Goal: Check status: Check status

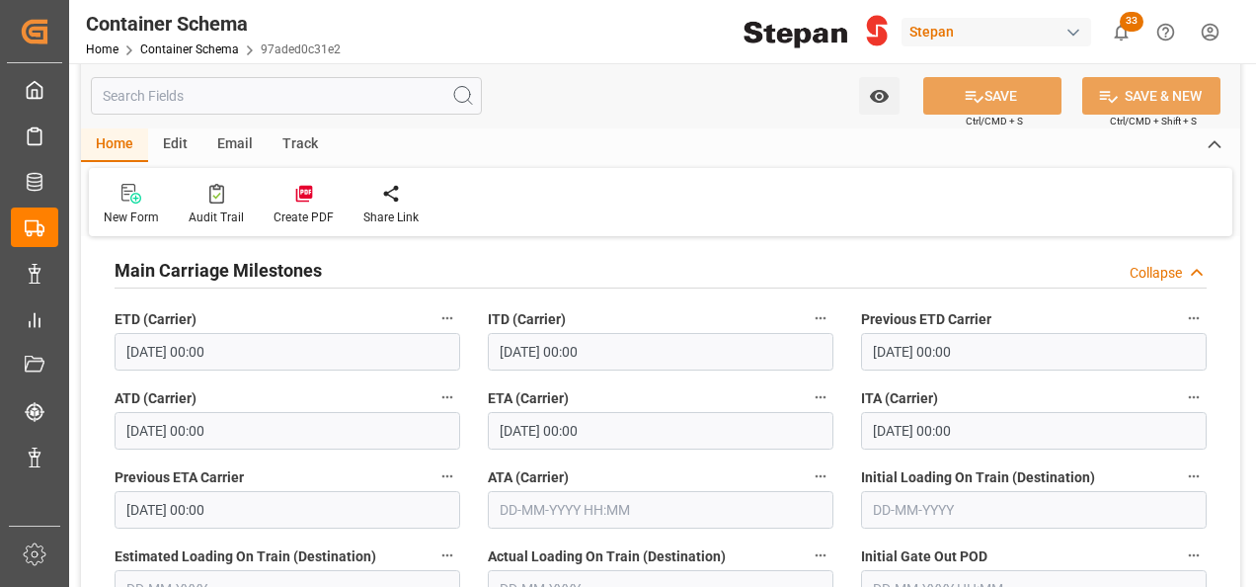
scroll to position [3358, 0]
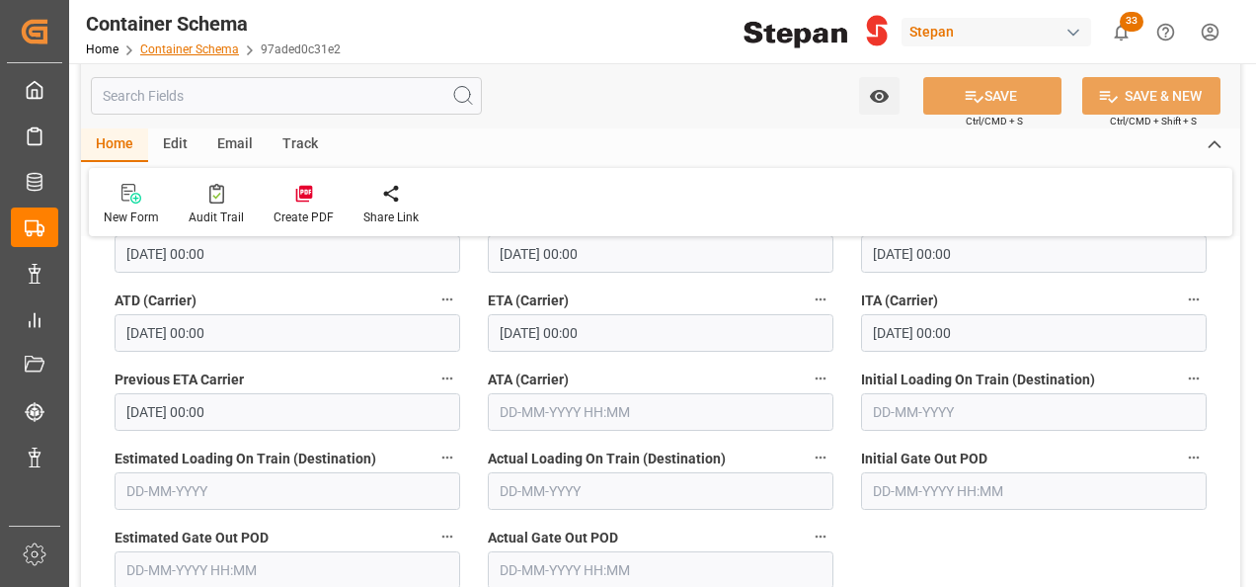
click at [196, 45] on link "Container Schema" at bounding box center [189, 49] width 99 height 14
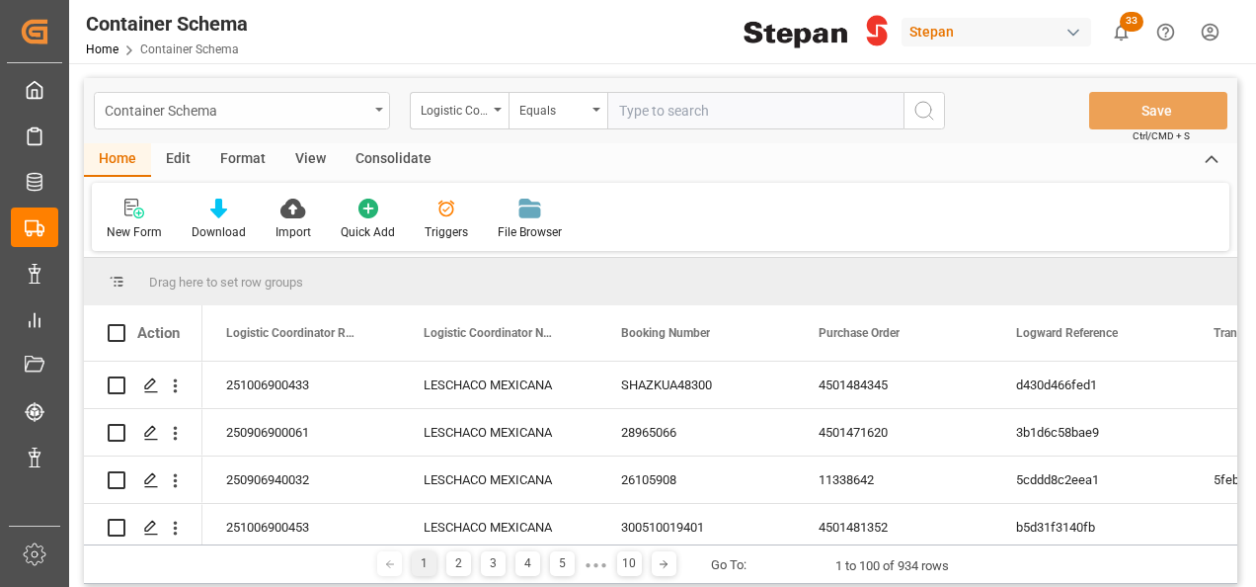
click at [377, 108] on icon "open menu" at bounding box center [379, 110] width 8 height 4
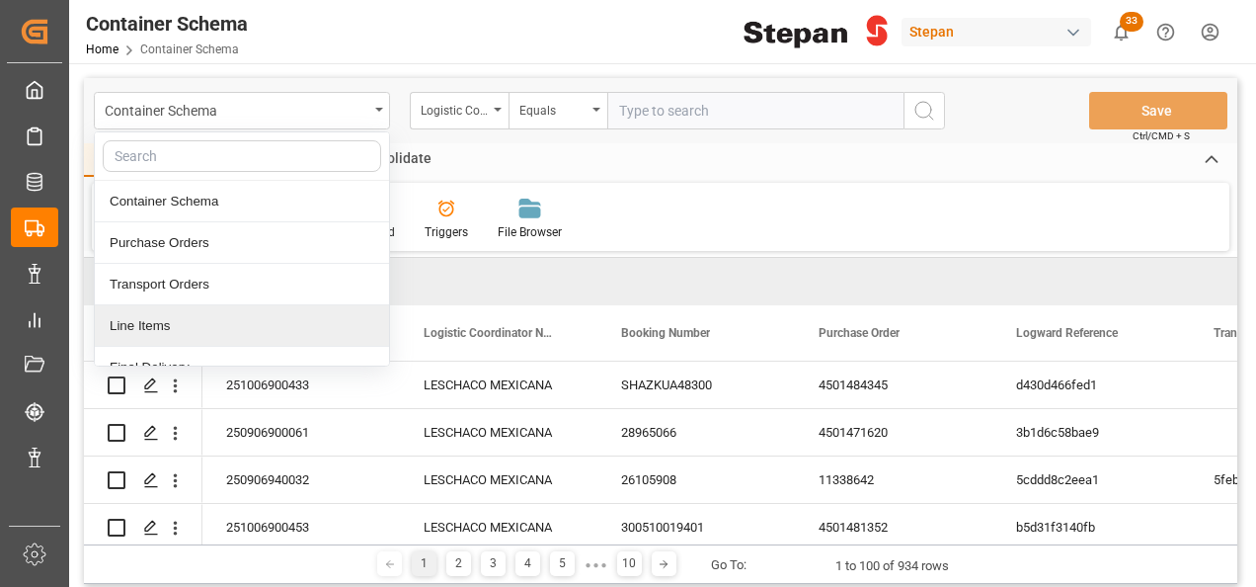
drag, startPoint x: 158, startPoint y: 319, endPoint x: 323, endPoint y: 206, distance: 199.7
click at [157, 320] on div "Line Items" at bounding box center [242, 325] width 294 height 41
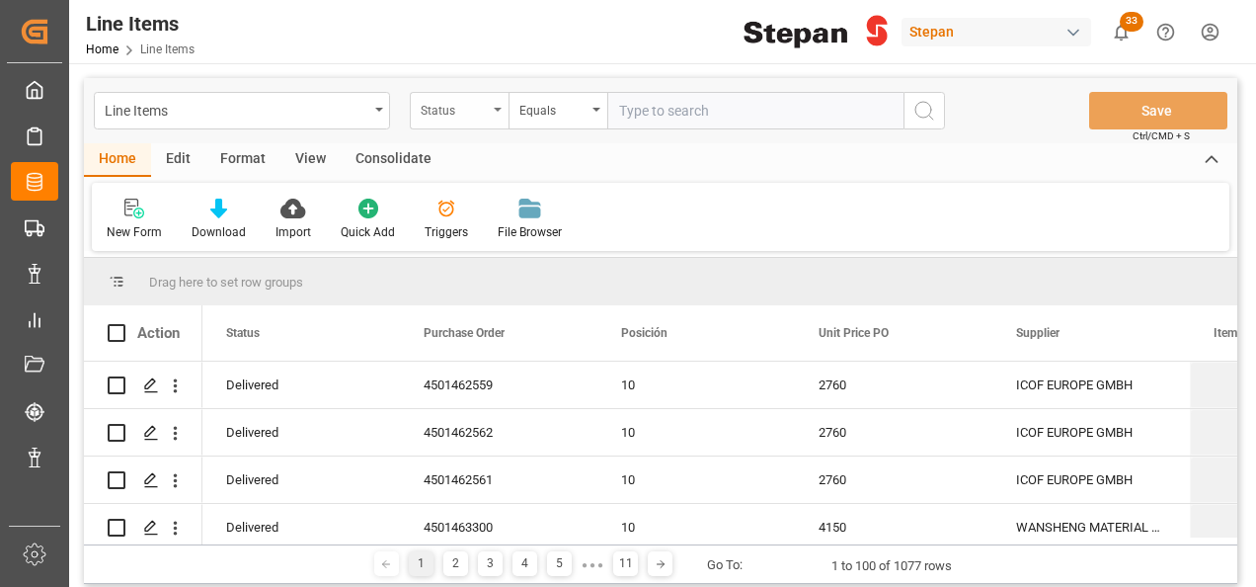
click at [500, 109] on icon "open menu" at bounding box center [498, 110] width 8 height 4
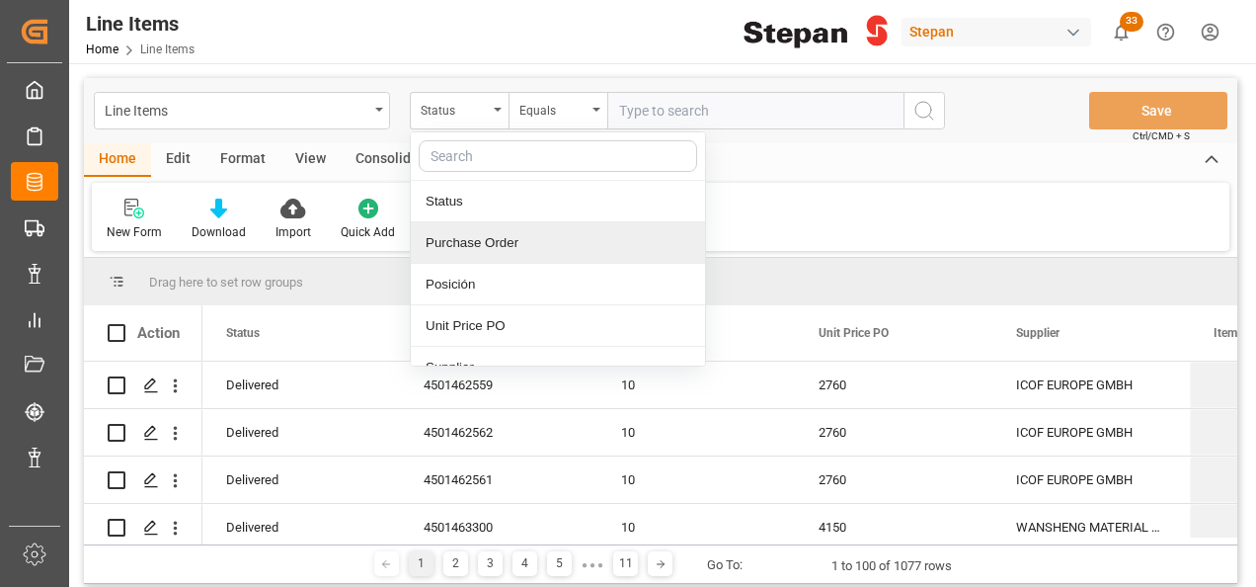
drag, startPoint x: 459, startPoint y: 219, endPoint x: 457, endPoint y: 247, distance: 27.7
click at [457, 247] on div "Status Purchase Order Posición Unit Price PO Supplier Item Id Item Description …" at bounding box center [558, 248] width 296 height 235
click at [457, 247] on div "Purchase Order" at bounding box center [558, 242] width 294 height 41
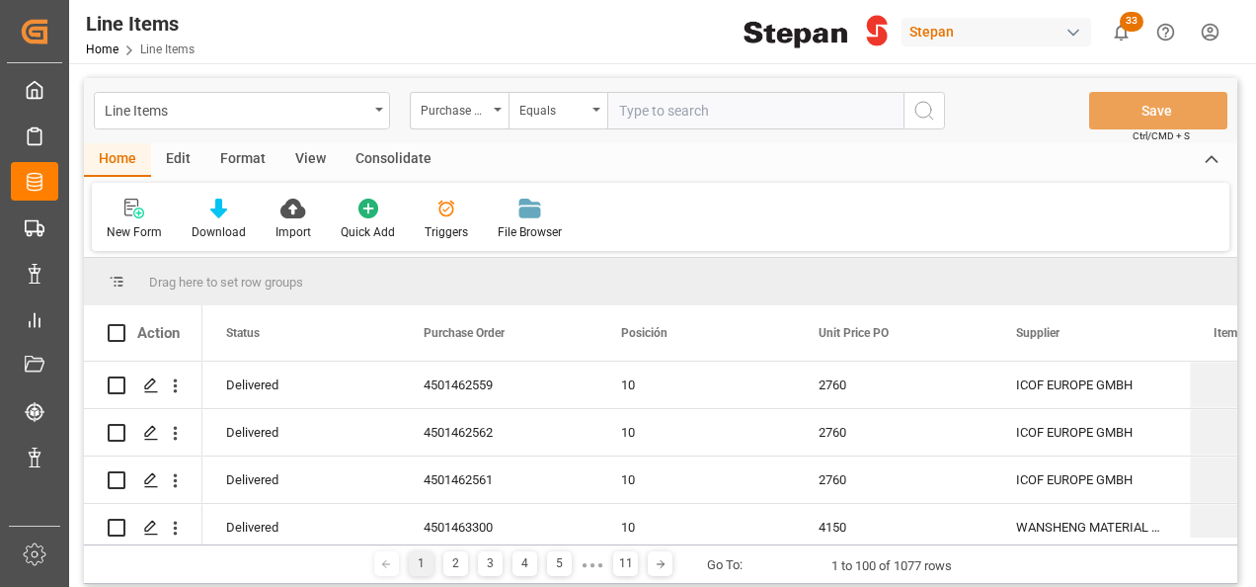
click at [633, 109] on input "text" at bounding box center [755, 111] width 296 height 38
paste input "4501474715"
type input "4501474715"
click at [915, 111] on icon "search button" at bounding box center [925, 111] width 24 height 24
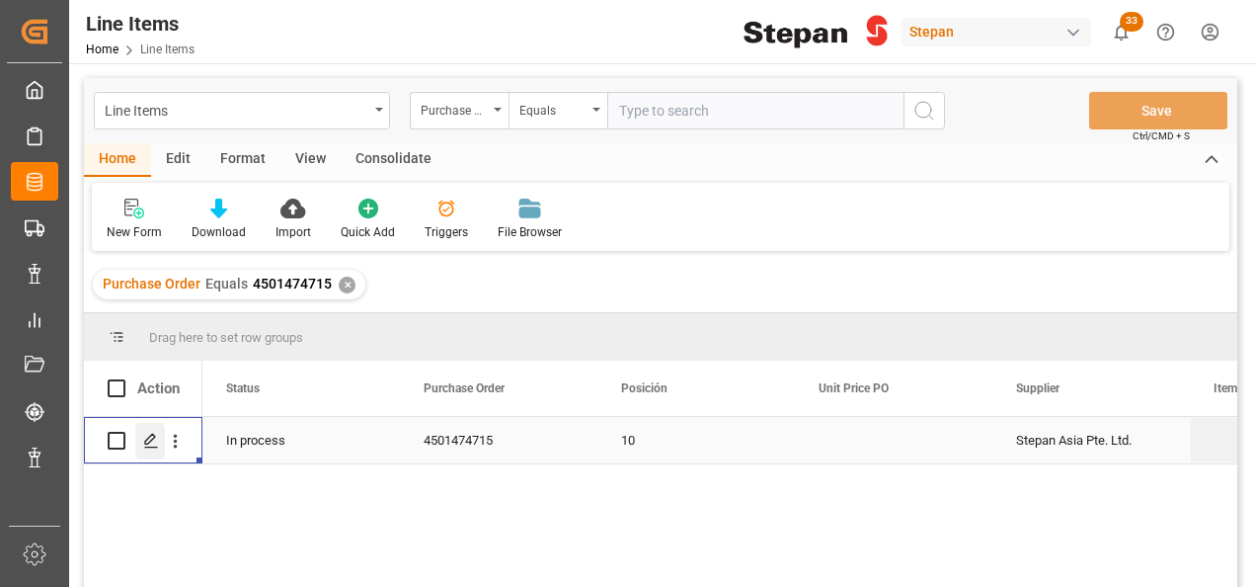
click at [149, 444] on icon "Press SPACE to select this row." at bounding box center [151, 441] width 16 height 16
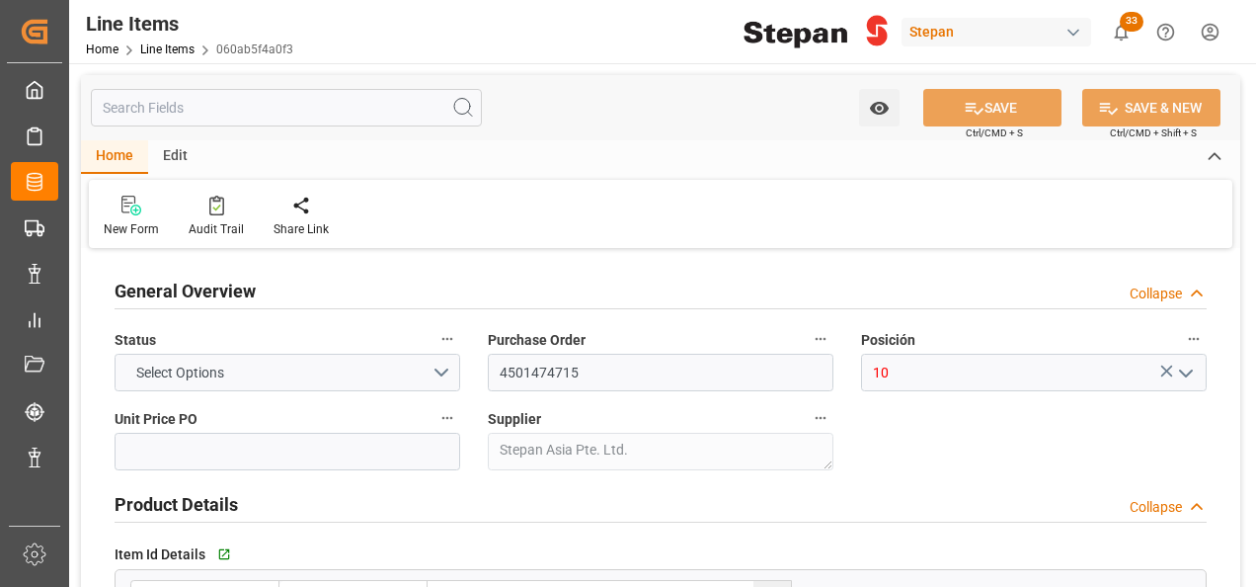
type input "80"
type input "17-07-2025 20:48"
type input "17-07-2025 19:33"
type input "[DATE]"
type input "08-09-2025"
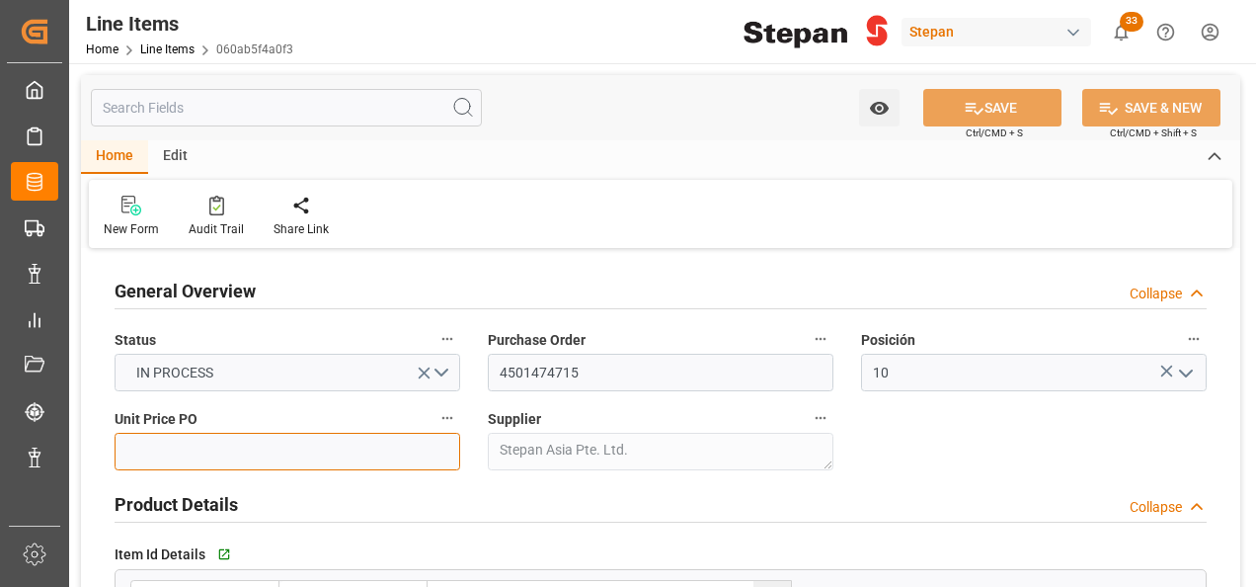
click at [221, 457] on input "text" at bounding box center [288, 452] width 346 height 38
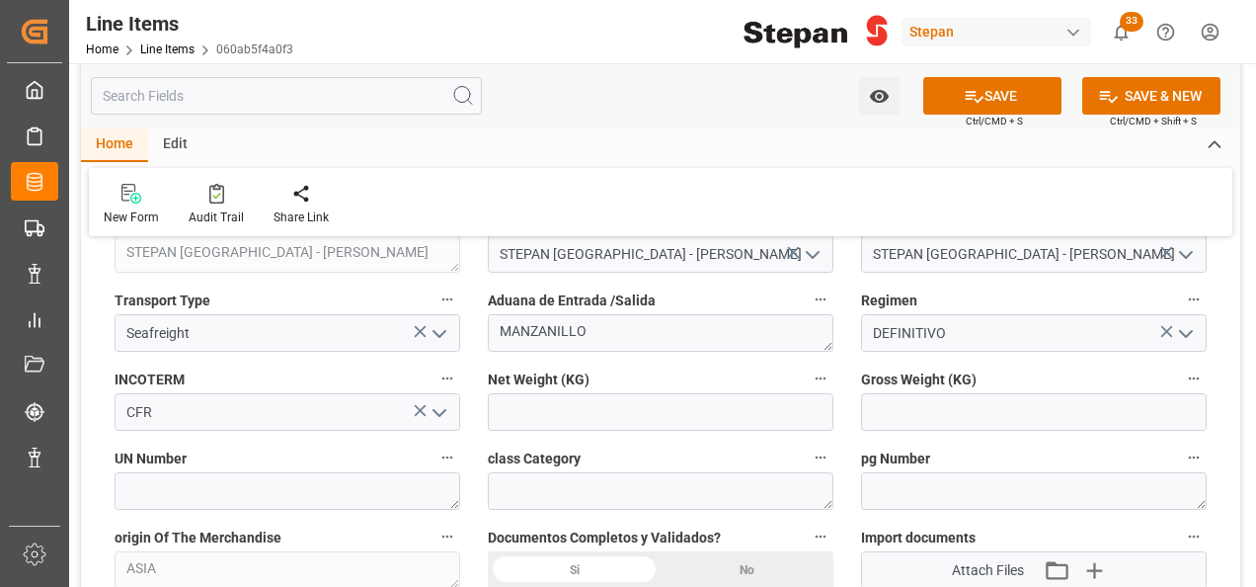
scroll to position [889, 0]
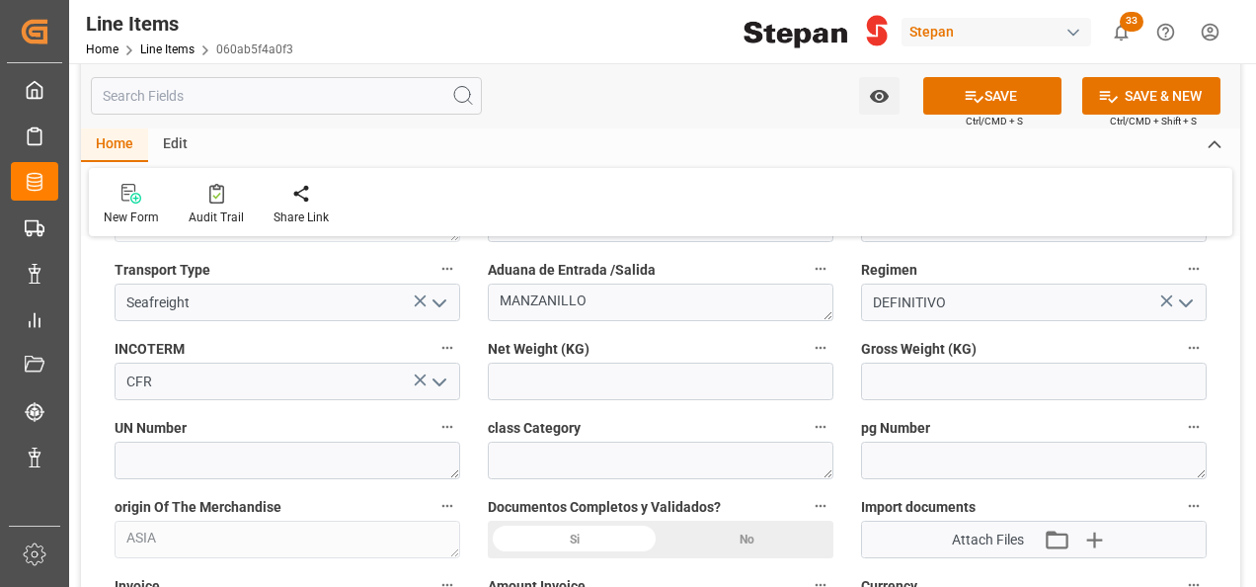
type input "2.3163"
click at [500, 385] on input "text" at bounding box center [661, 382] width 346 height 38
type input "14480"
click at [925, 383] on input "text" at bounding box center [1034, 382] width 346 height 38
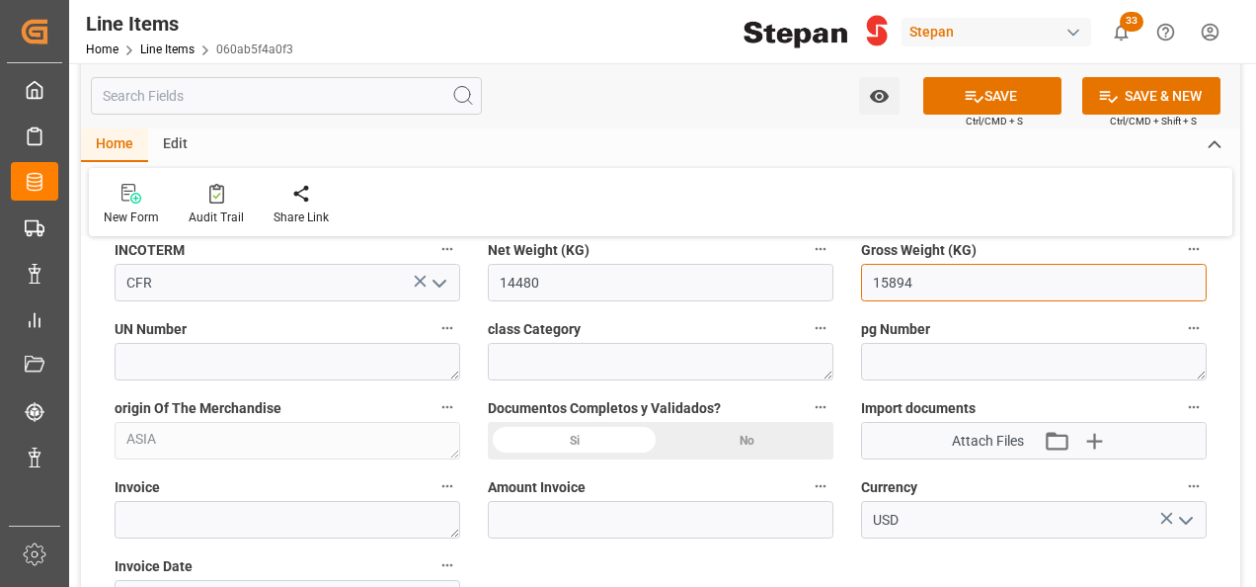
scroll to position [1087, 0]
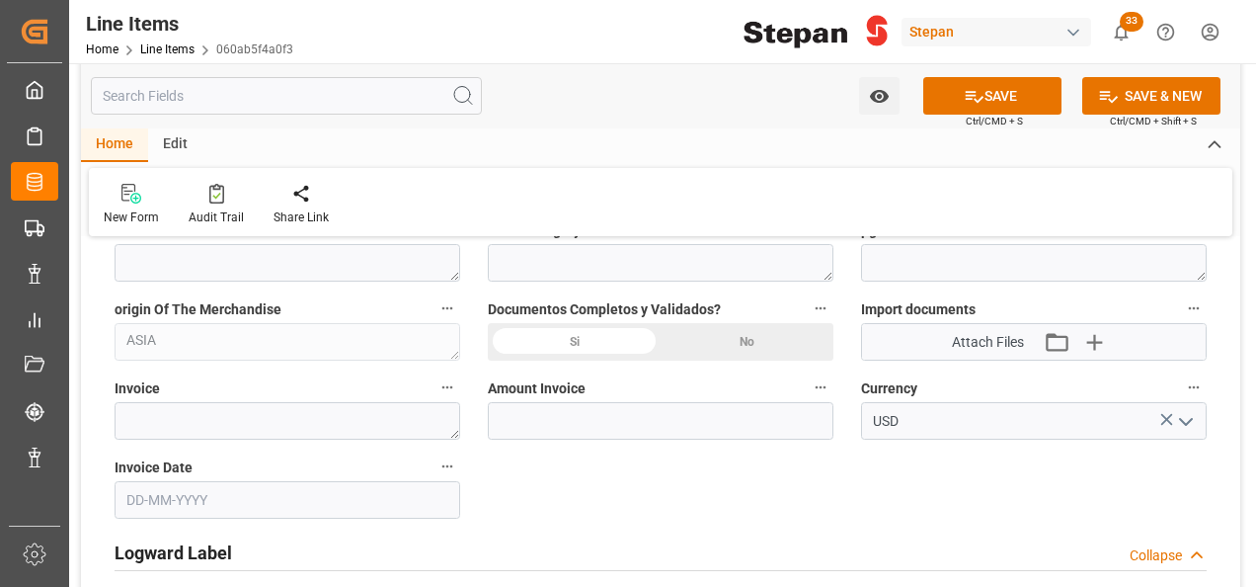
type input "15894"
click at [585, 346] on div "Si" at bounding box center [574, 342] width 173 height 38
click at [185, 431] on textarea at bounding box center [288, 421] width 346 height 38
paste textarea "960001052 Currency : USD ORIGINAL"
type textarea "960001052 Currency : USD ORIGINAL"
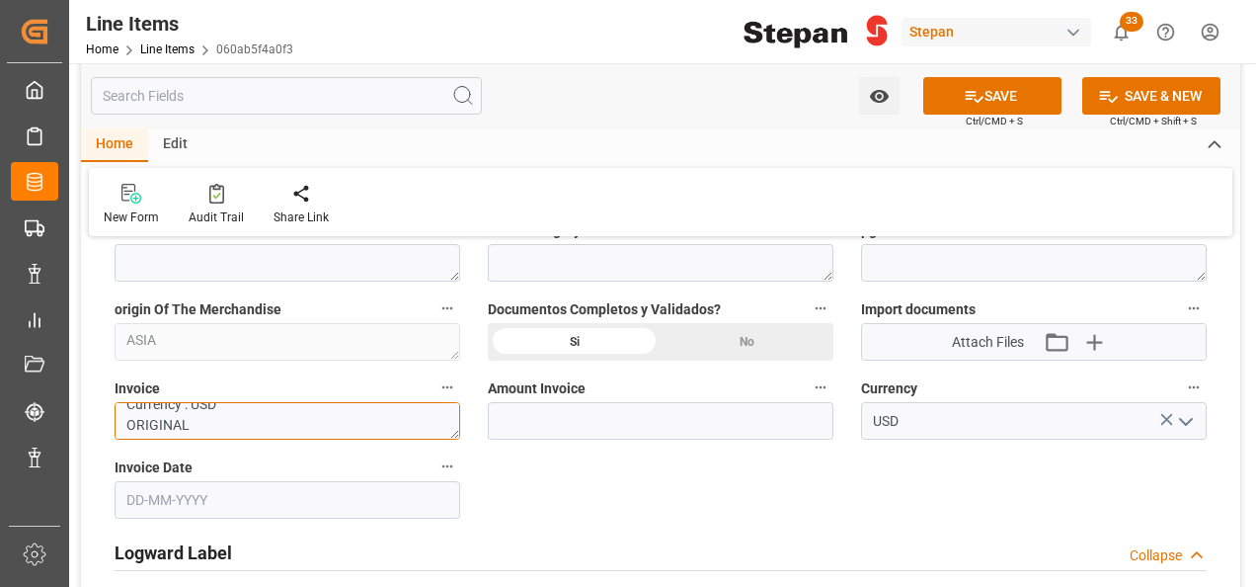
scroll to position [0, 0]
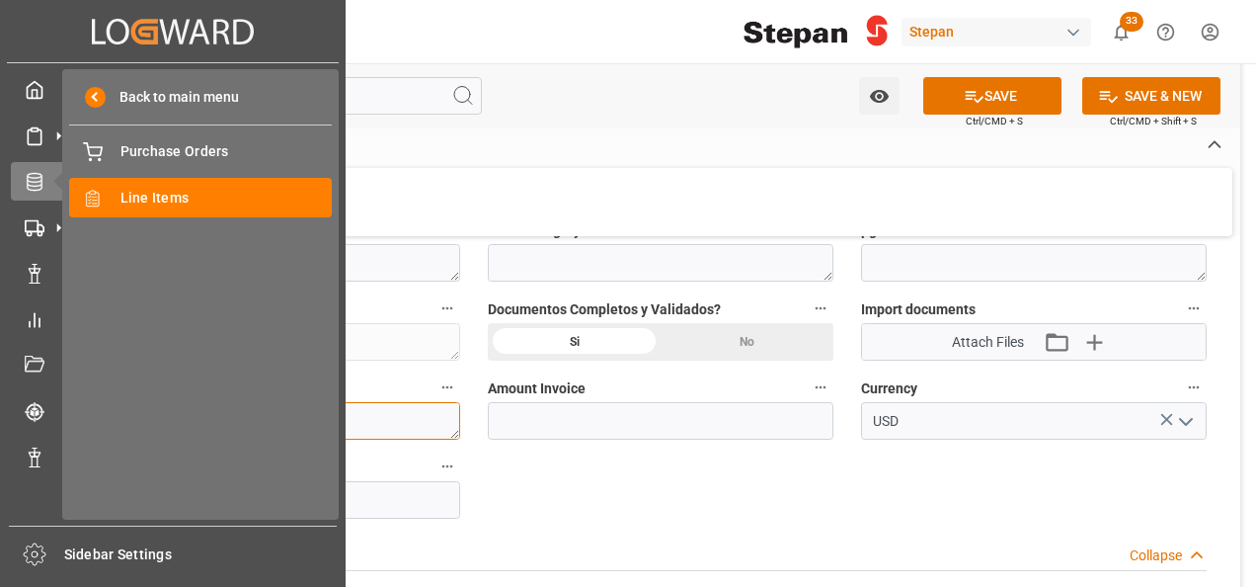
drag, startPoint x: 227, startPoint y: 432, endPoint x: -4, endPoint y: 385, distance: 235.8
click at [0, 385] on html "Created by potrace 1.15, written by Peter Selinger 2001-2017 Created by potrace…" at bounding box center [628, 293] width 1256 height 587
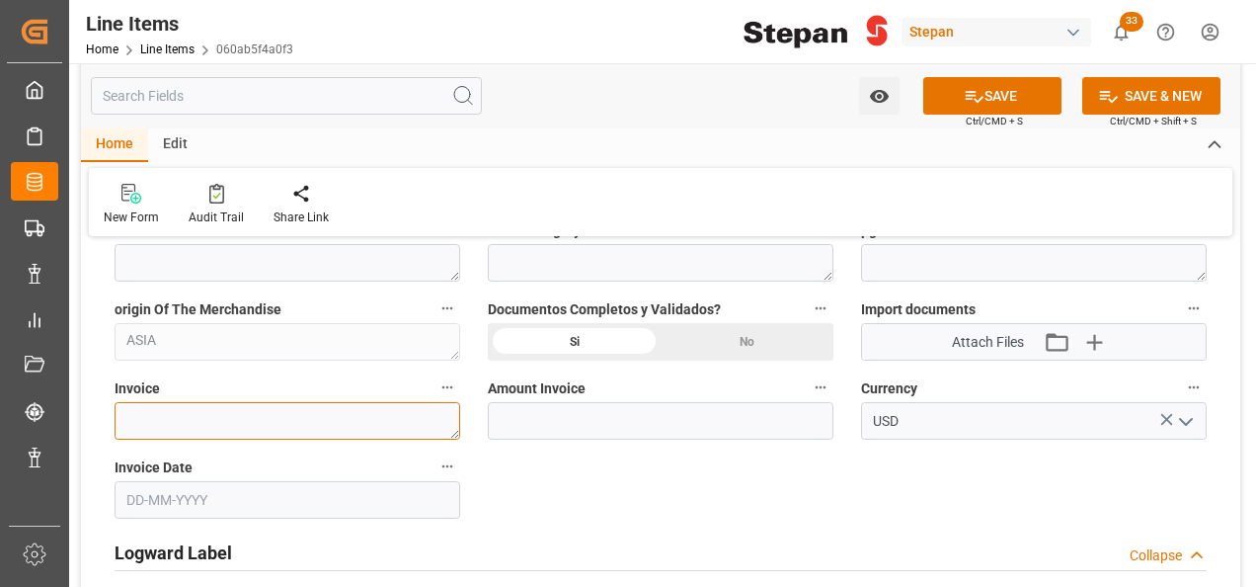
paste textarea "960001052"
type textarea "960001052"
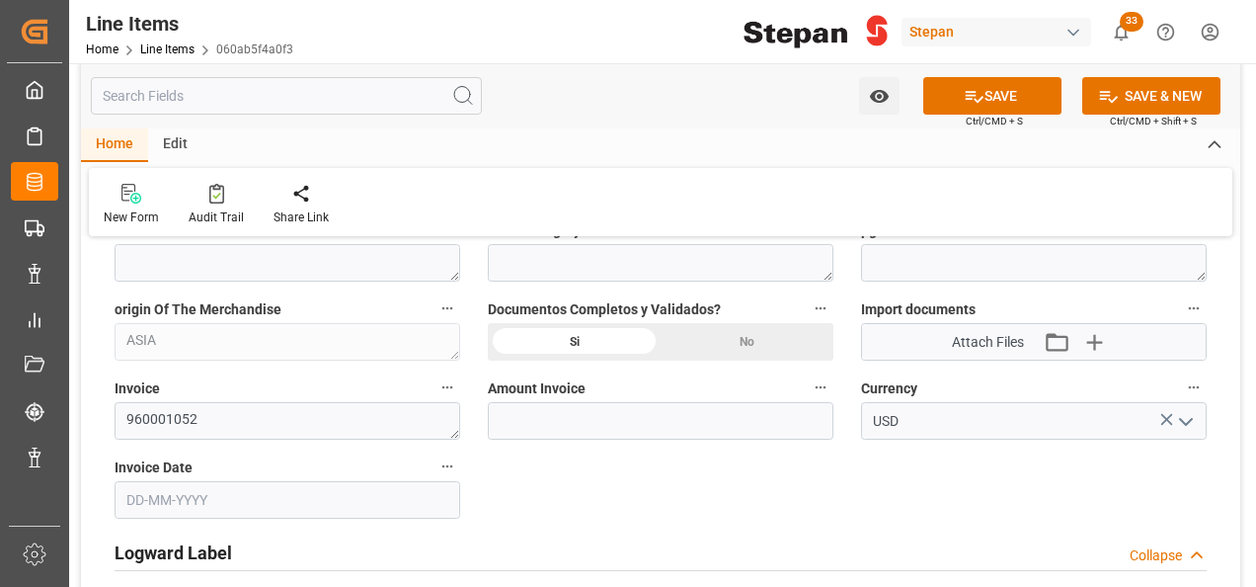
click at [202, 510] on input "text" at bounding box center [288, 500] width 346 height 38
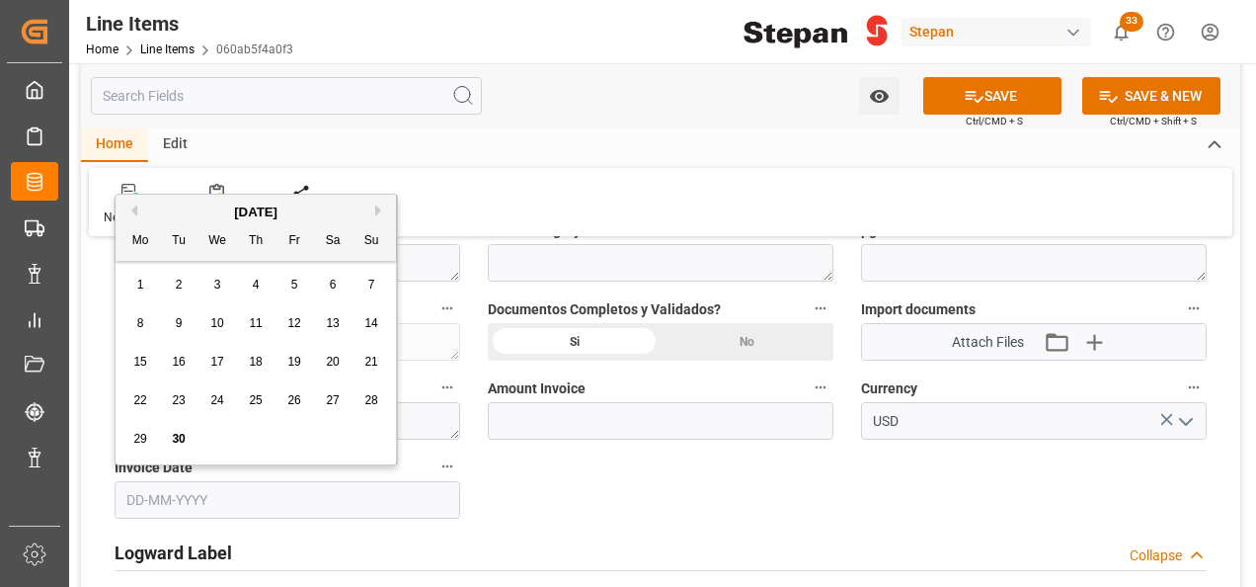
click at [193, 211] on div "September 2025" at bounding box center [256, 212] width 281 height 20
click at [263, 324] on div "11" at bounding box center [256, 324] width 25 height 24
type input "11-09-2025"
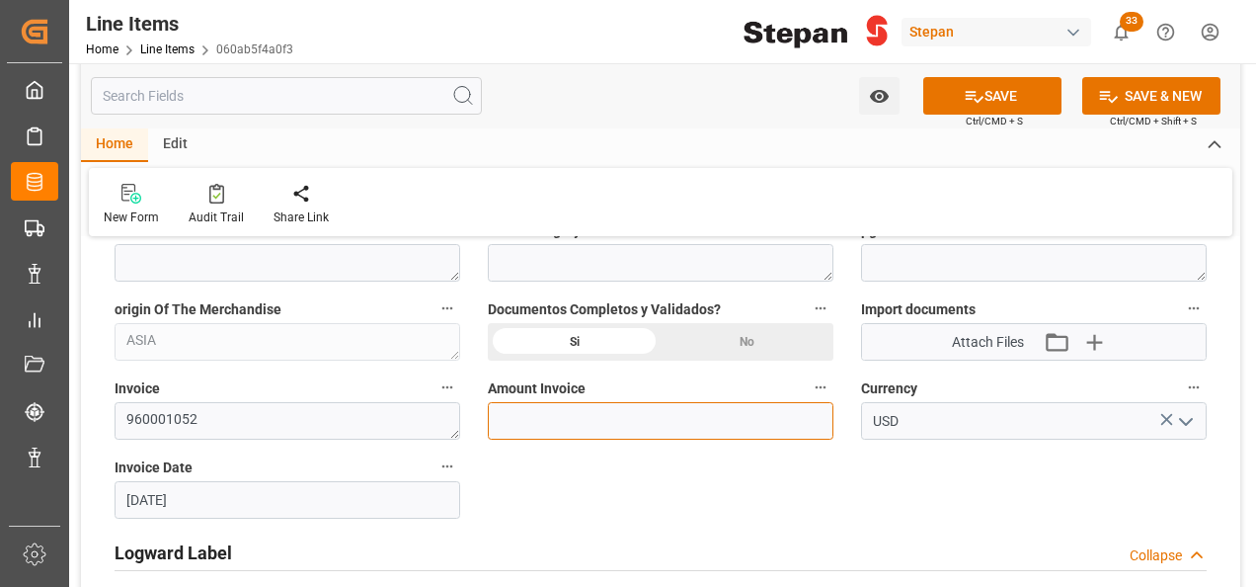
click at [696, 424] on input "text" at bounding box center [661, 421] width 346 height 38
type input "79121.60"
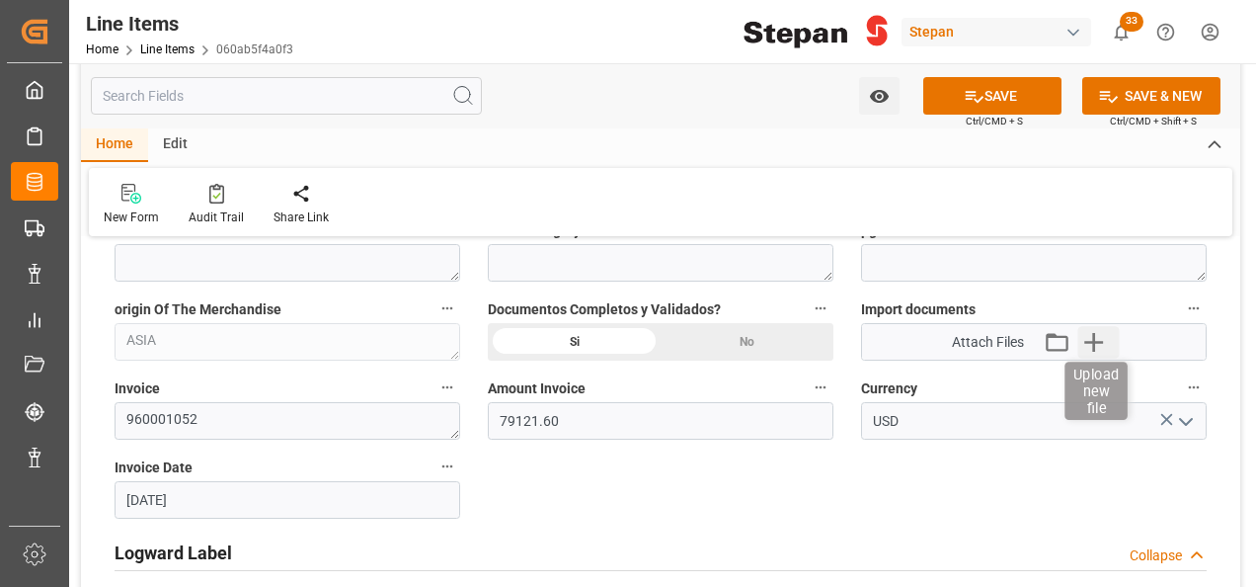
click at [1093, 339] on icon "button" at bounding box center [1094, 342] width 19 height 19
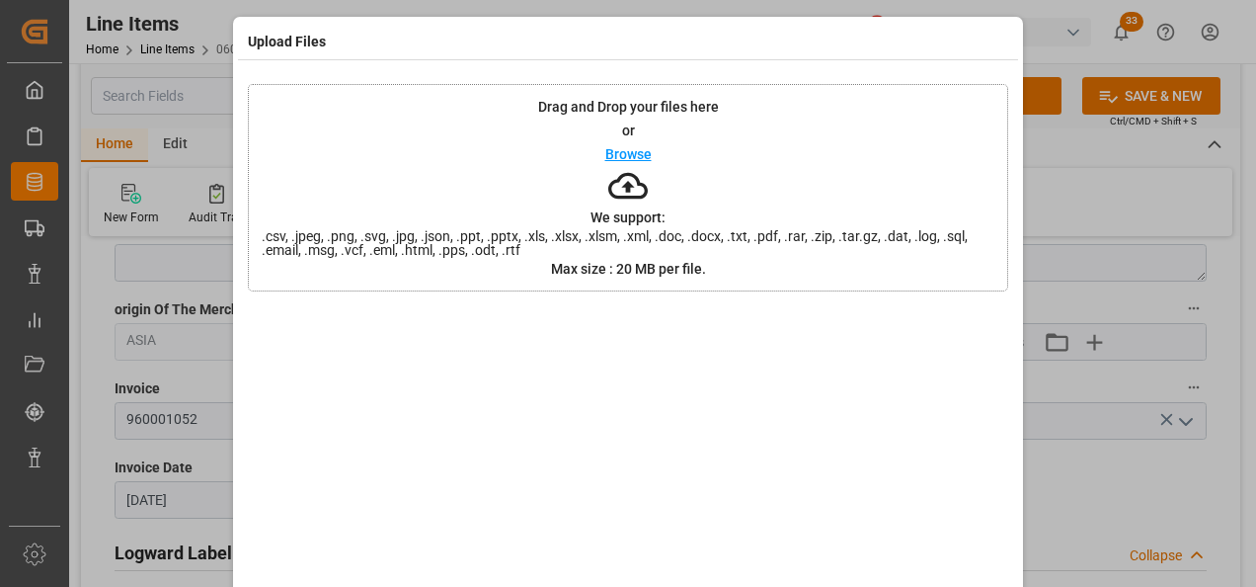
click at [620, 150] on p "Browse" at bounding box center [629, 154] width 46 height 14
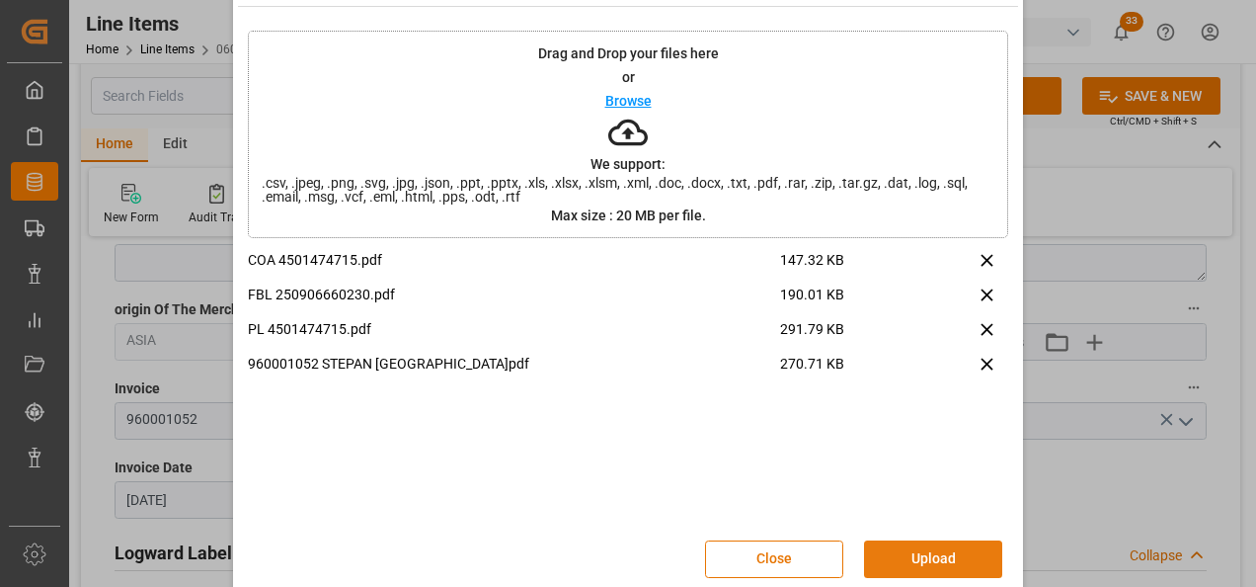
scroll to position [78, 0]
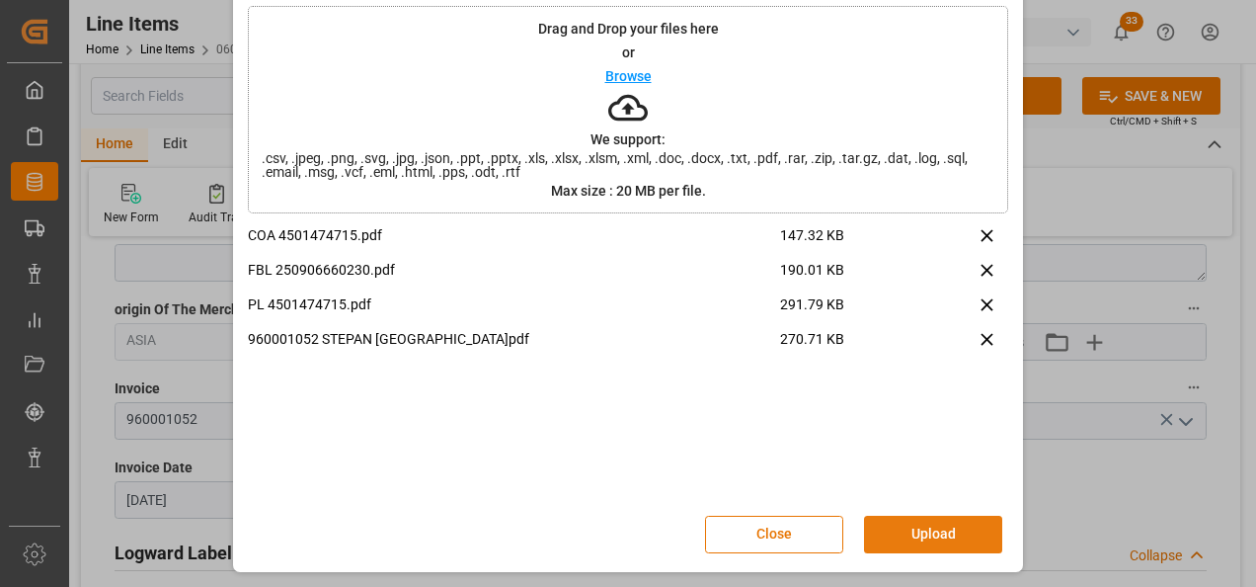
click at [957, 539] on button "Upload" at bounding box center [933, 535] width 138 height 38
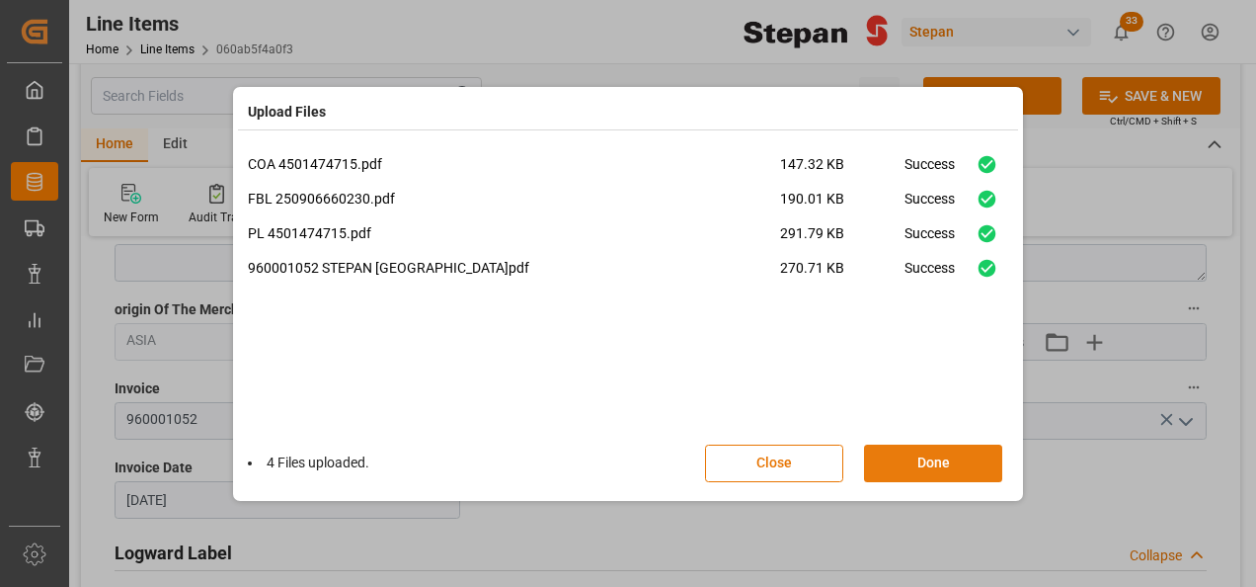
click at [954, 466] on button "Done" at bounding box center [933, 463] width 138 height 38
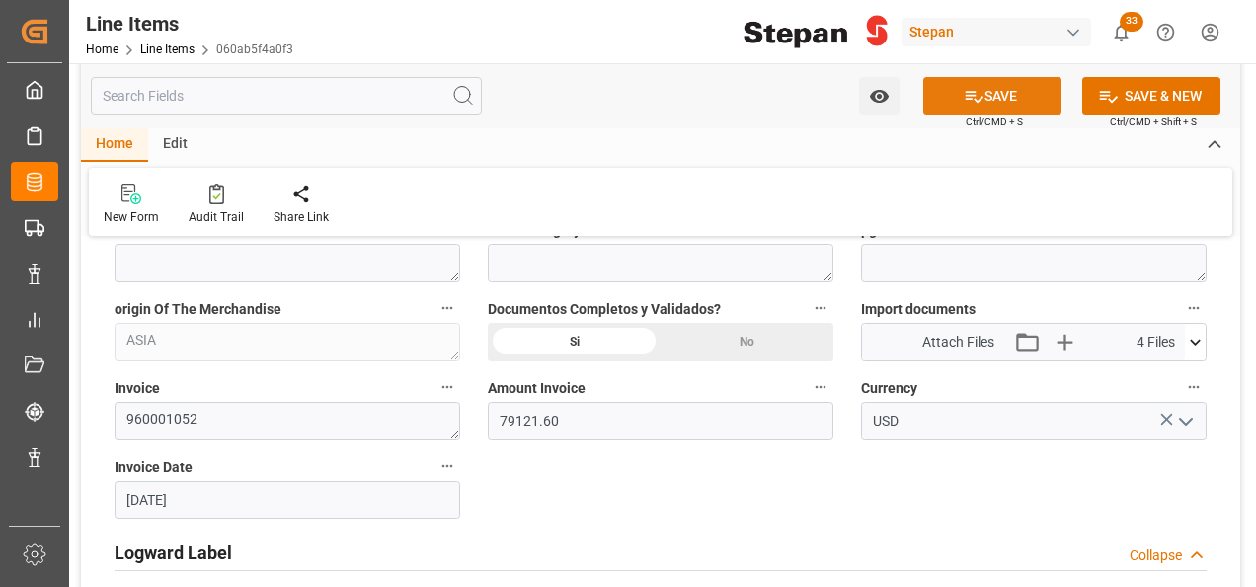
click at [1006, 104] on button "SAVE" at bounding box center [993, 96] width 138 height 38
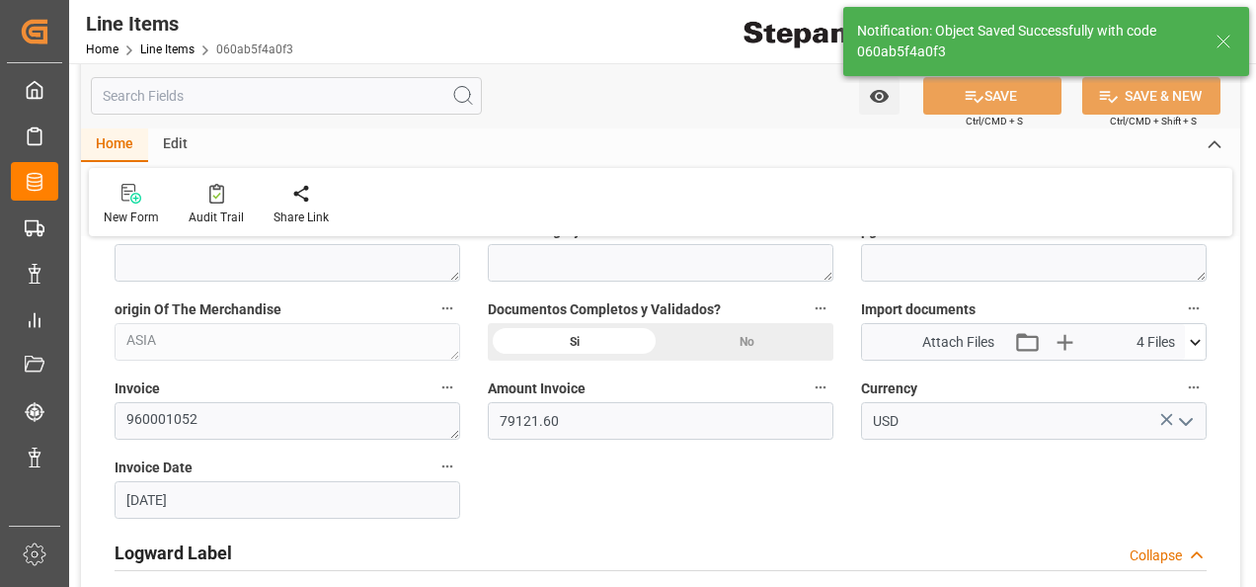
type input "30-09-2025 19:11"
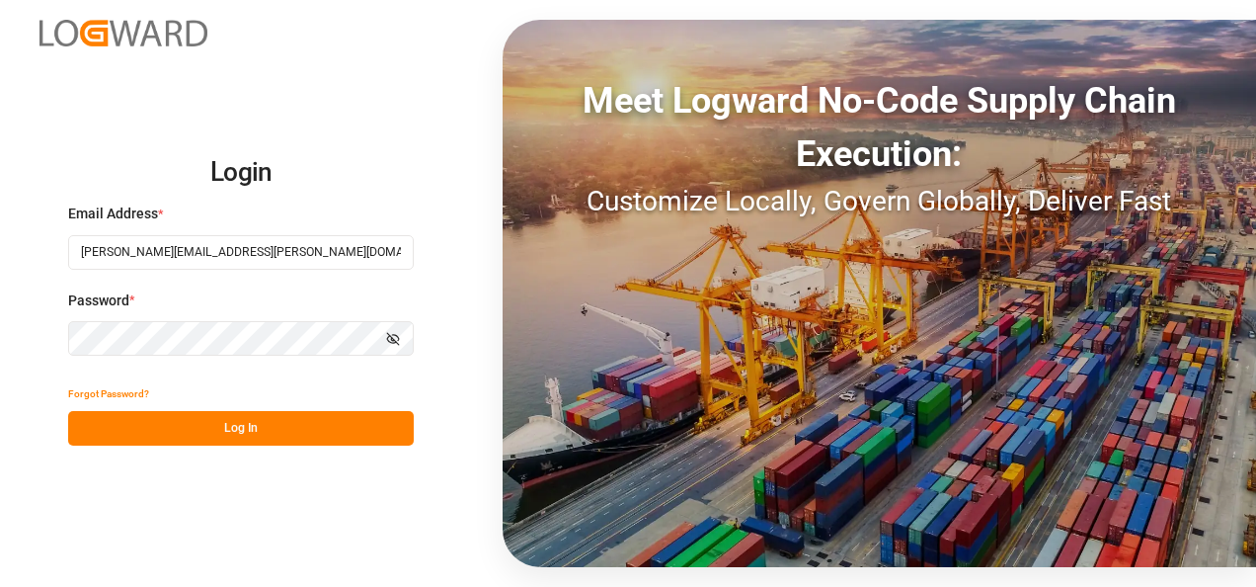
click at [250, 417] on button "Log In" at bounding box center [241, 428] width 346 height 35
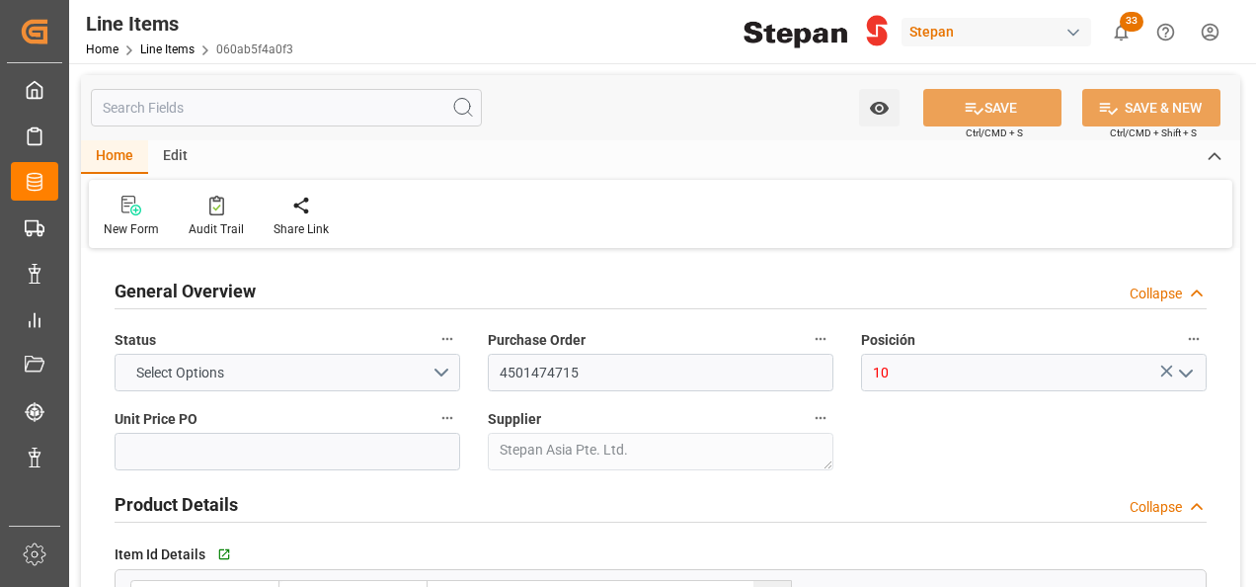
type input "2.3163"
type input "80"
type input "14480"
type input "15894"
type input "79121.6"
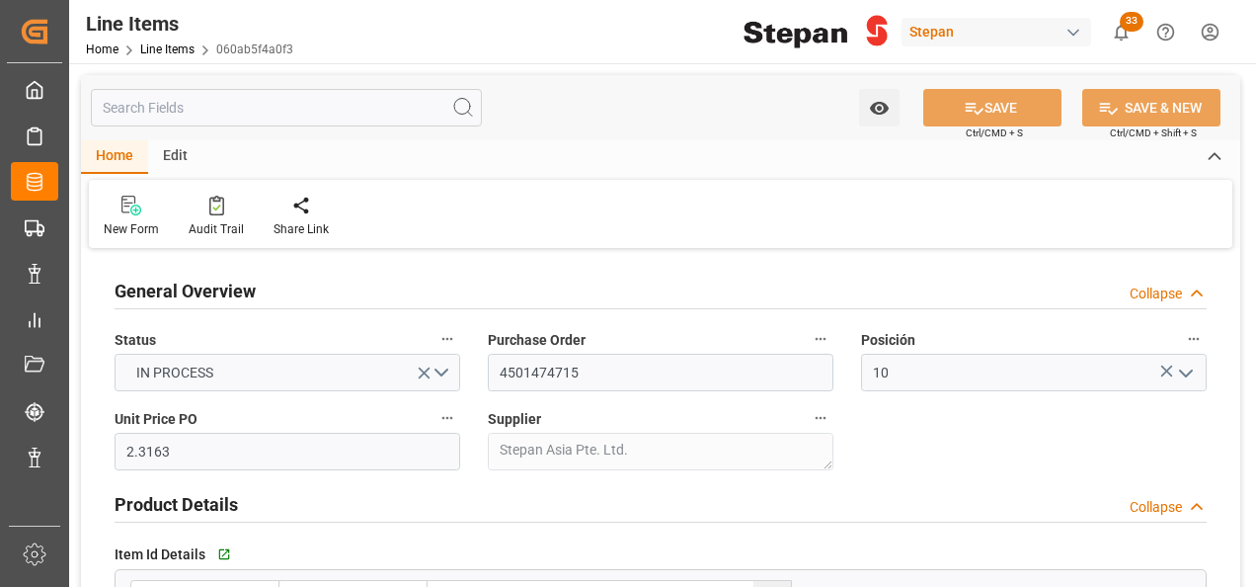
type input "11-09-2025"
type input "30-09-2025 19:11"
type input "17-07-2025 19:33"
type input "08-07-2025"
type input "08-09-2025"
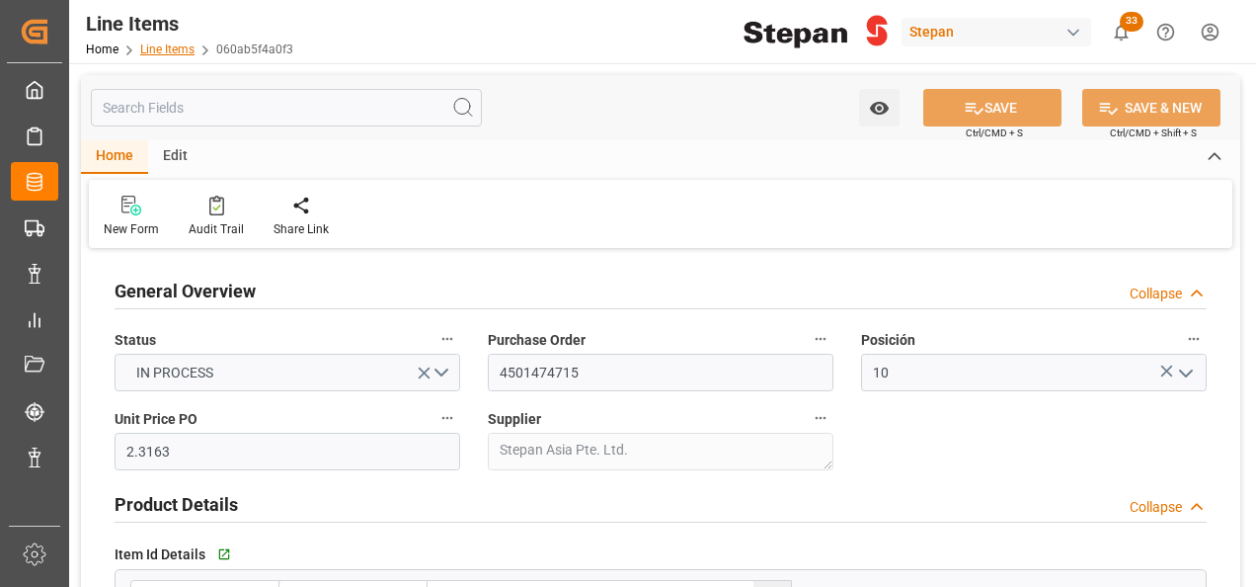
click at [187, 47] on link "Line Items" at bounding box center [167, 49] width 54 height 14
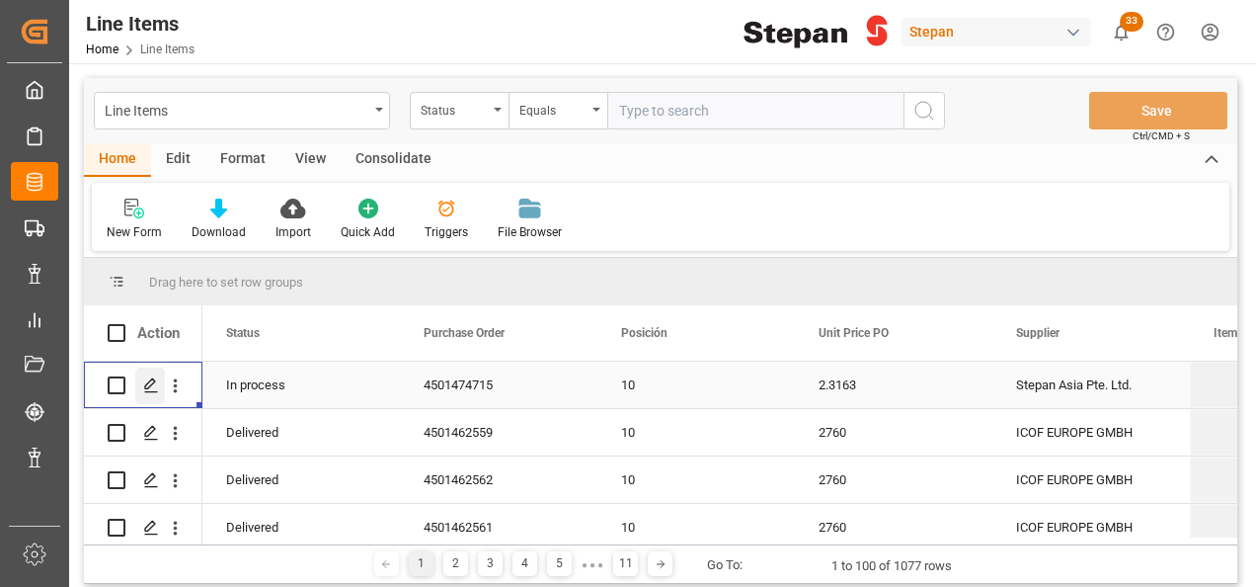
click at [150, 387] on icon "Press SPACE to select this row." at bounding box center [151, 385] width 16 height 16
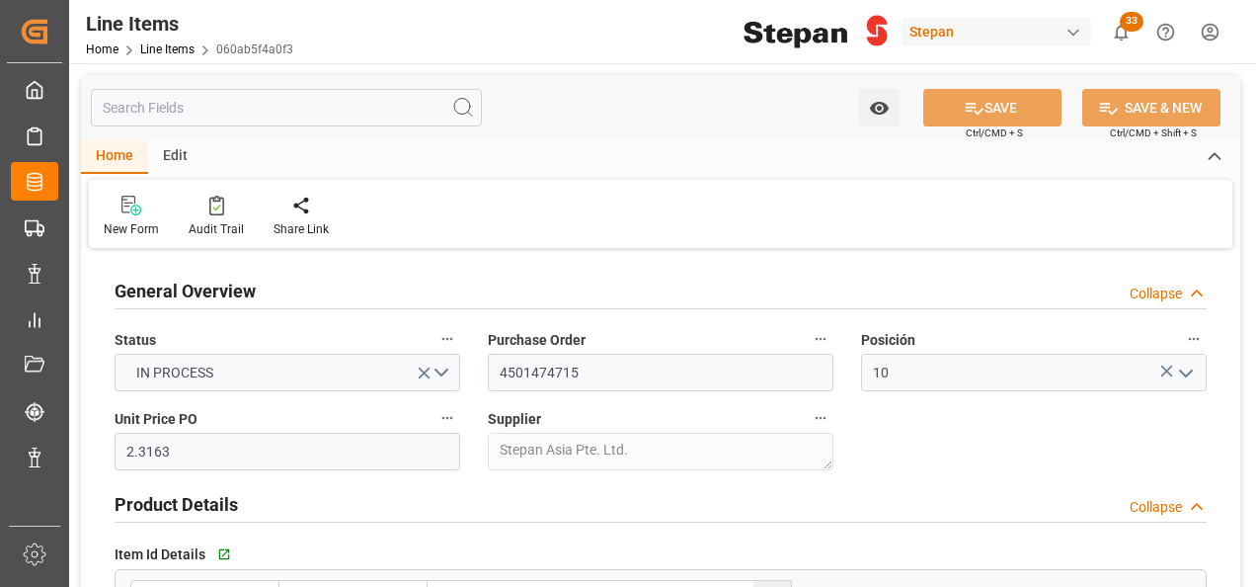
type input "2.3163"
type input "80"
type input "14480"
type input "15894"
type input "79121.6"
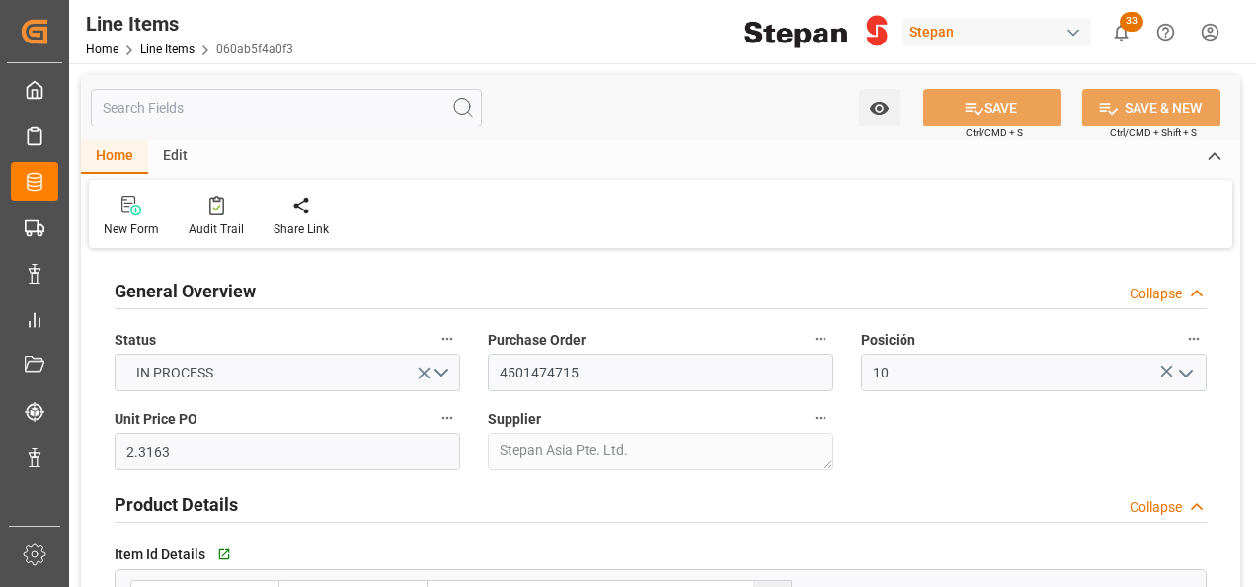
type input "11-09-2025"
type input "30-09-2025 19:11"
type input "17-07-2025 19:33"
type input "08-07-2025"
type input "08-09-2025"
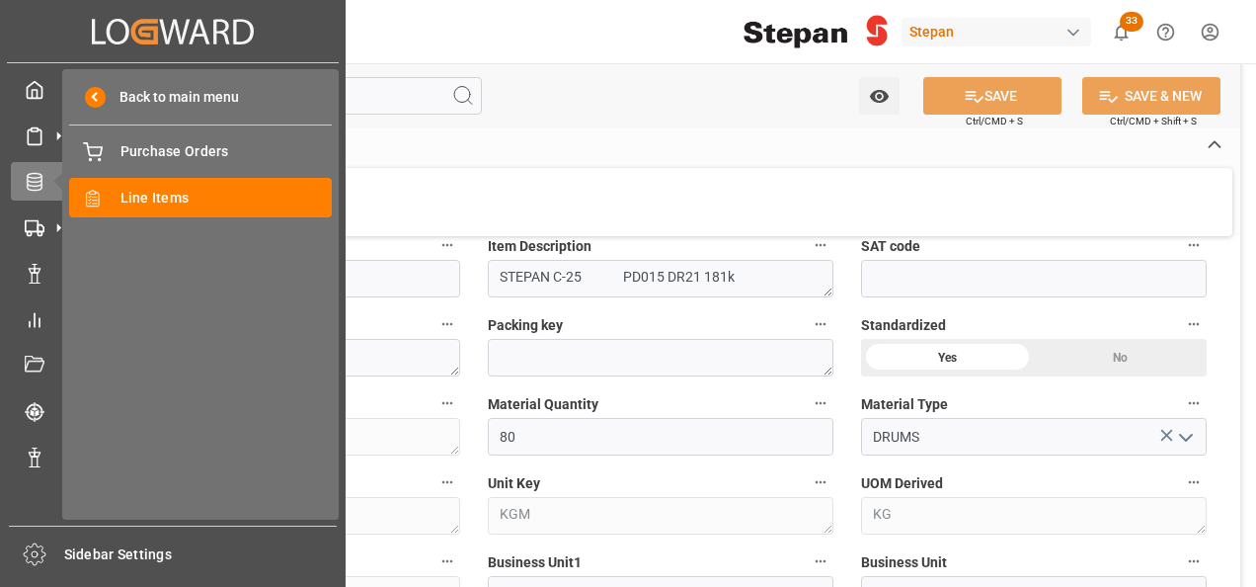
scroll to position [395, 0]
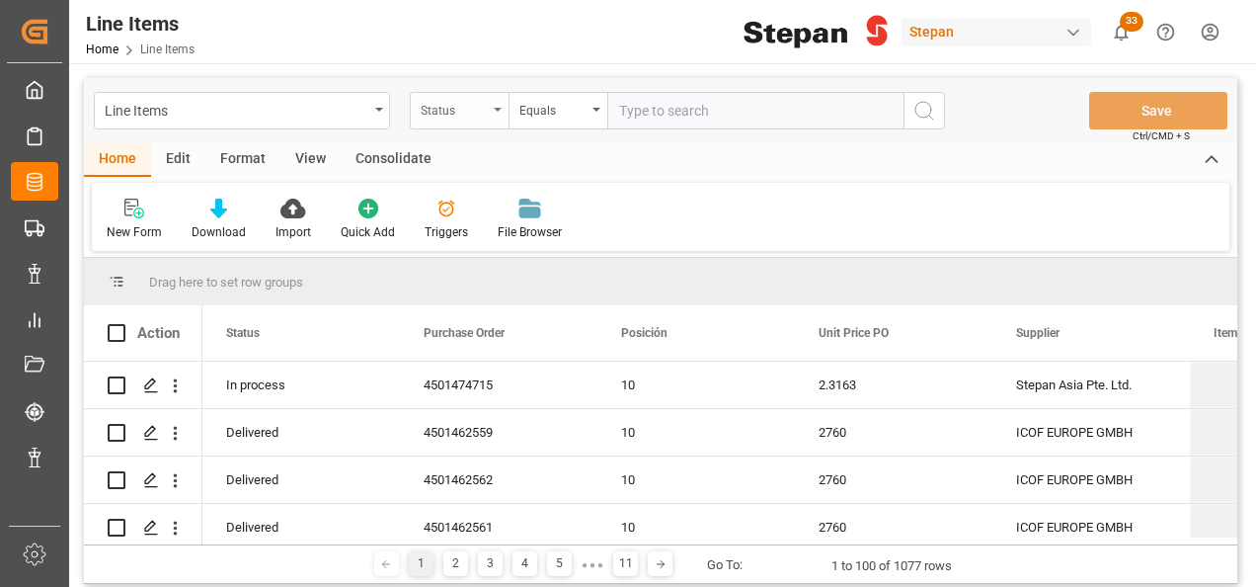
click at [499, 104] on div "Status" at bounding box center [459, 111] width 99 height 38
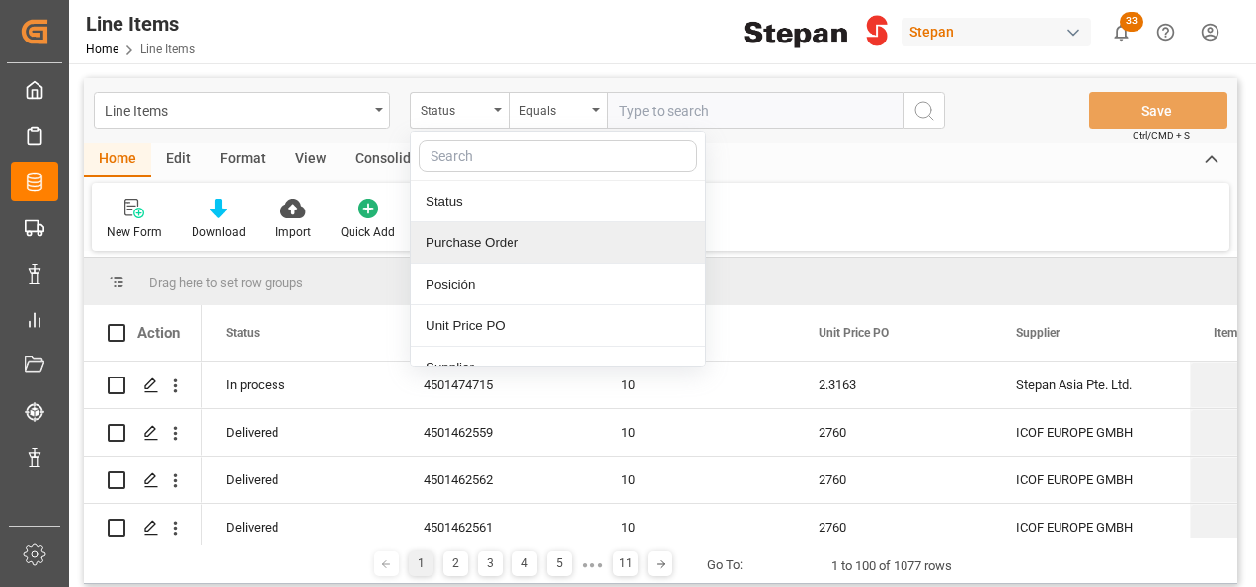
click at [484, 242] on div "Purchase Order" at bounding box center [558, 242] width 294 height 41
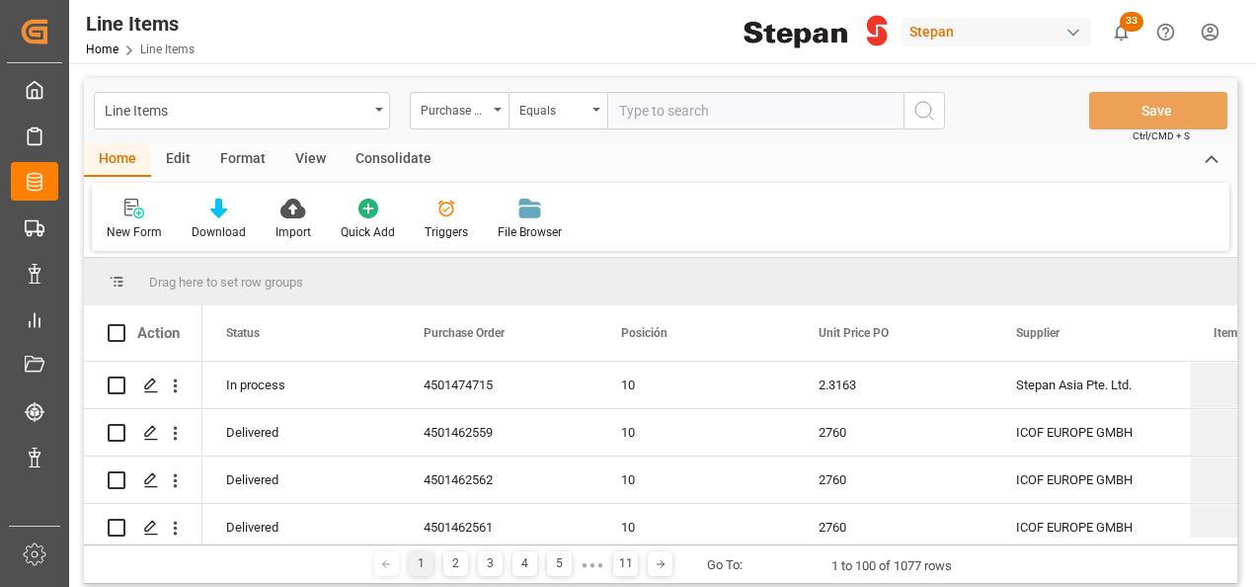
click at [644, 105] on input "text" at bounding box center [755, 111] width 296 height 38
paste input "4501462573 4501462571"
click at [693, 103] on input "4501462573 4501462571" at bounding box center [755, 111] width 296 height 38
type input "4501462573 4501462571"
click at [309, 119] on div "Line Items" at bounding box center [237, 109] width 264 height 25
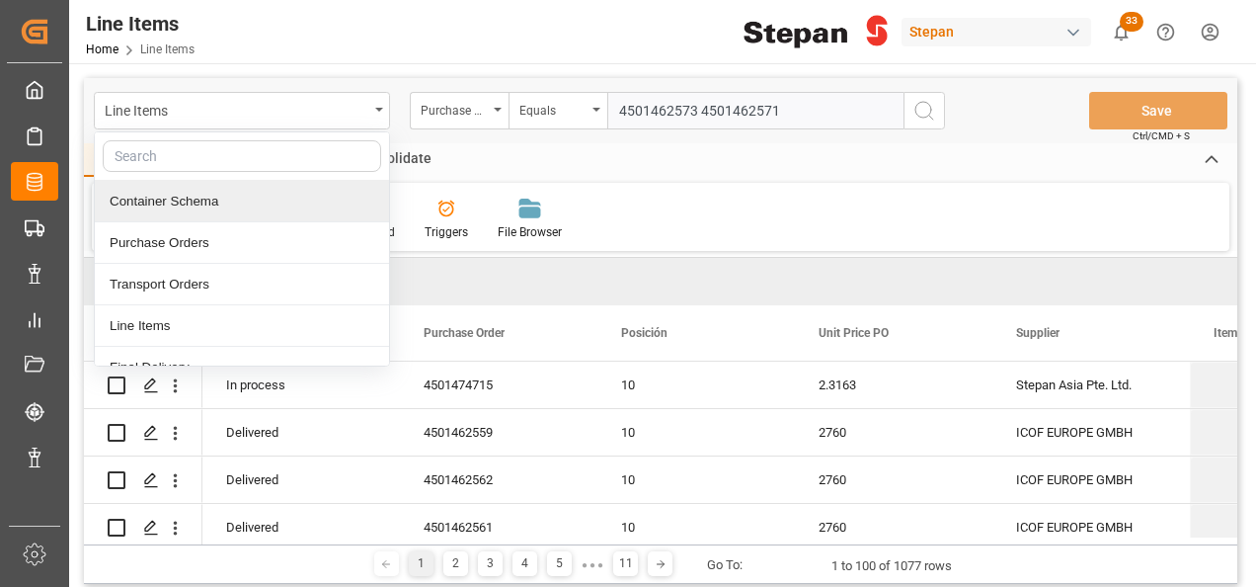
click at [168, 198] on div "Container Schema" at bounding box center [242, 201] width 294 height 41
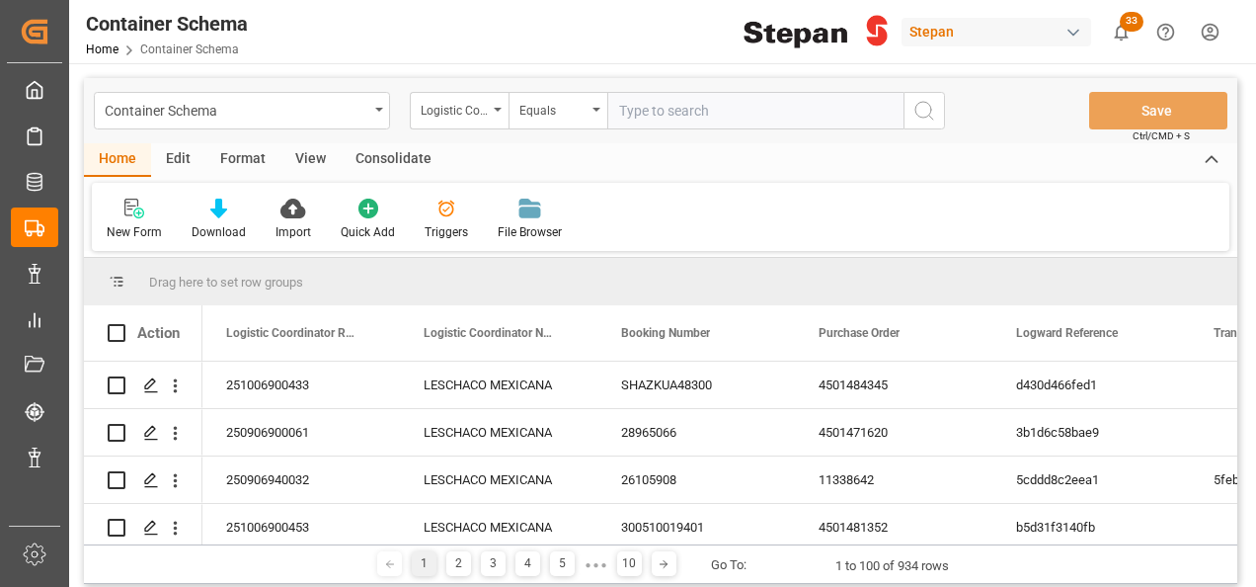
click at [498, 109] on icon "open menu" at bounding box center [498, 110] width 8 height 4
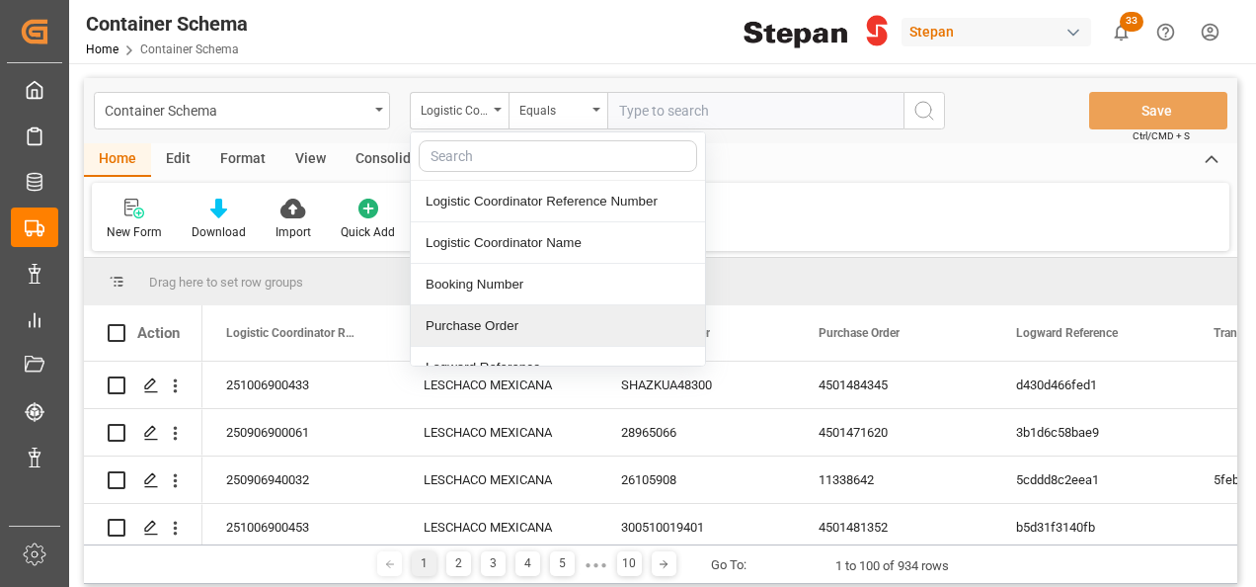
drag, startPoint x: 444, startPoint y: 324, endPoint x: 454, endPoint y: 303, distance: 23.0
click at [443, 325] on div "Purchase Order" at bounding box center [558, 325] width 294 height 41
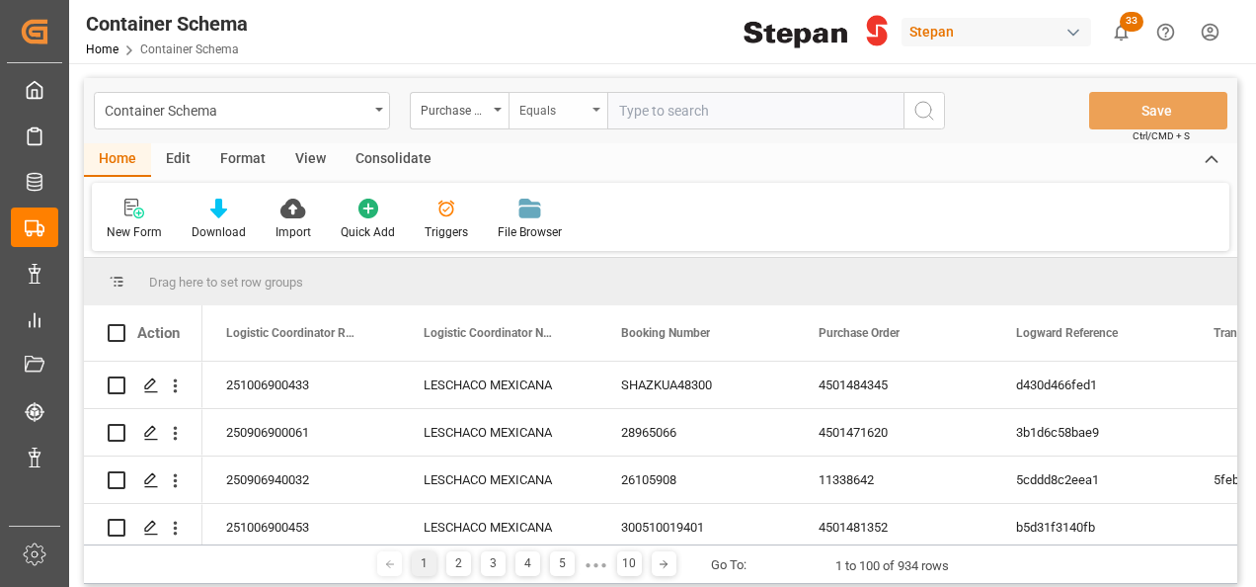
click at [589, 109] on div "Equals" at bounding box center [558, 111] width 99 height 38
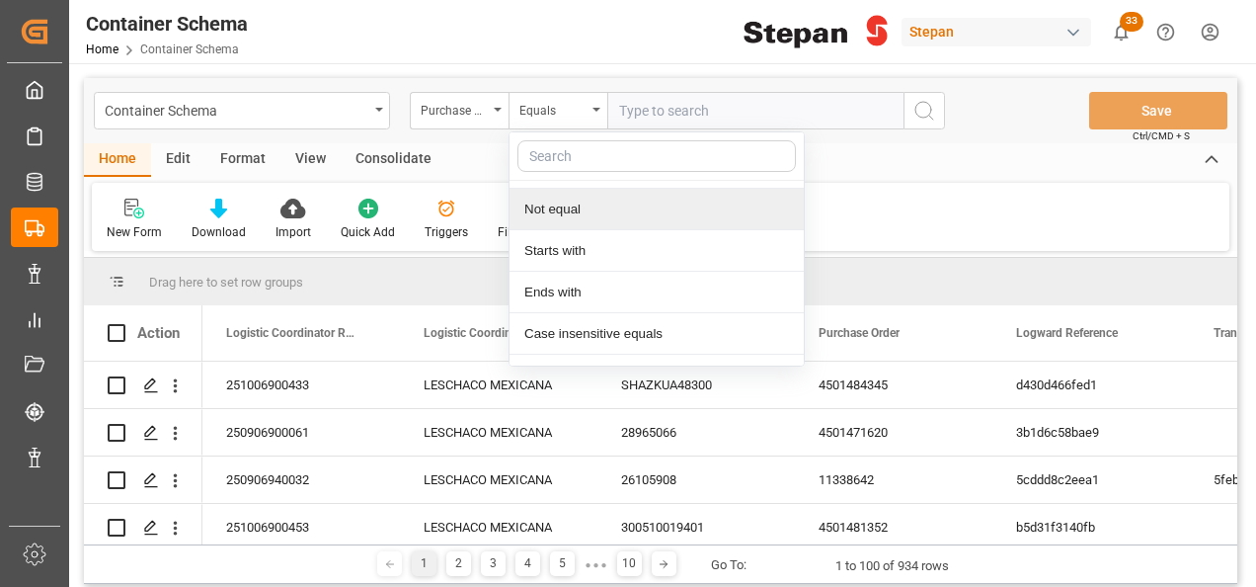
scroll to position [144, 0]
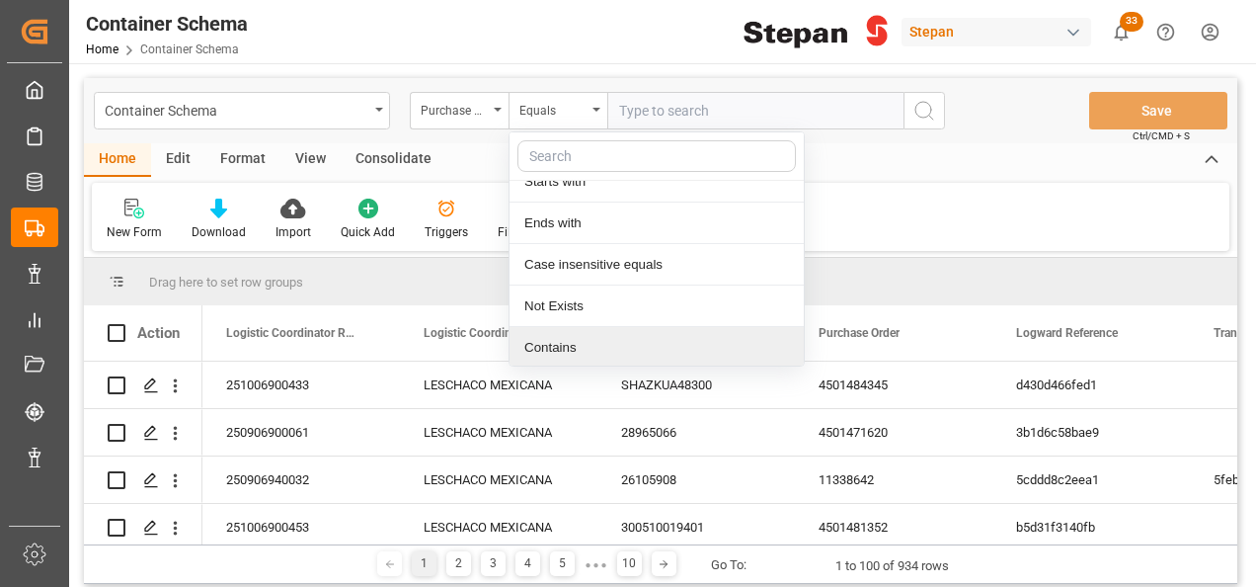
click at [553, 352] on div "Contains" at bounding box center [657, 347] width 294 height 41
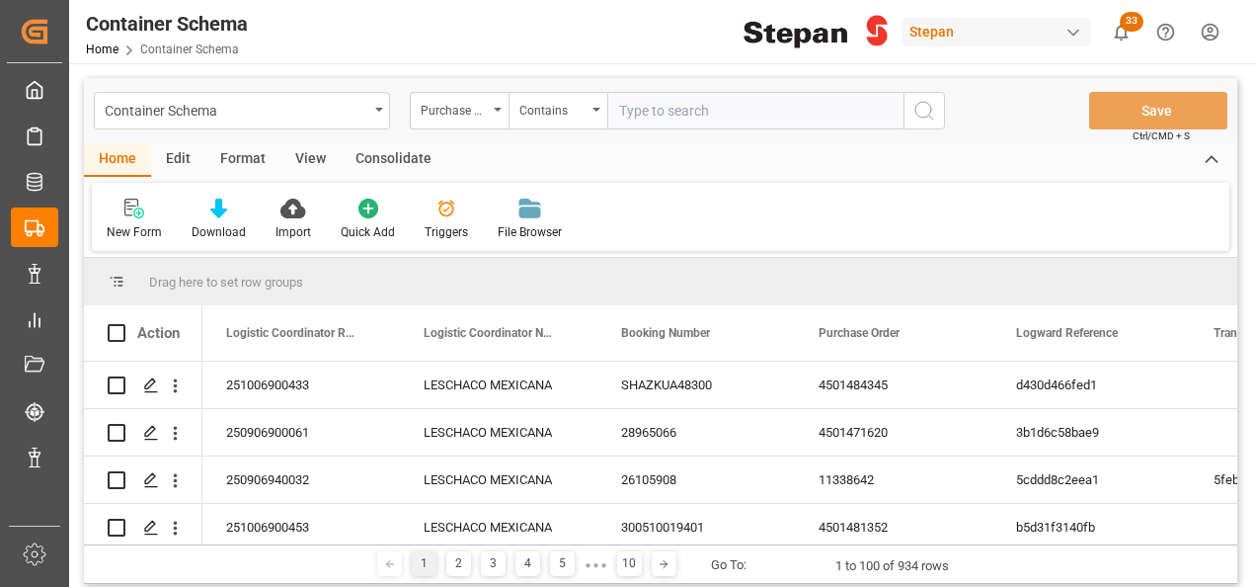
paste input "4501462573 4501462571"
click at [697, 107] on input "4501462573 4501462571" at bounding box center [755, 111] width 296 height 38
type input "4501462573,4501462571"
click at [931, 119] on line "search button" at bounding box center [931, 118] width 4 height 4
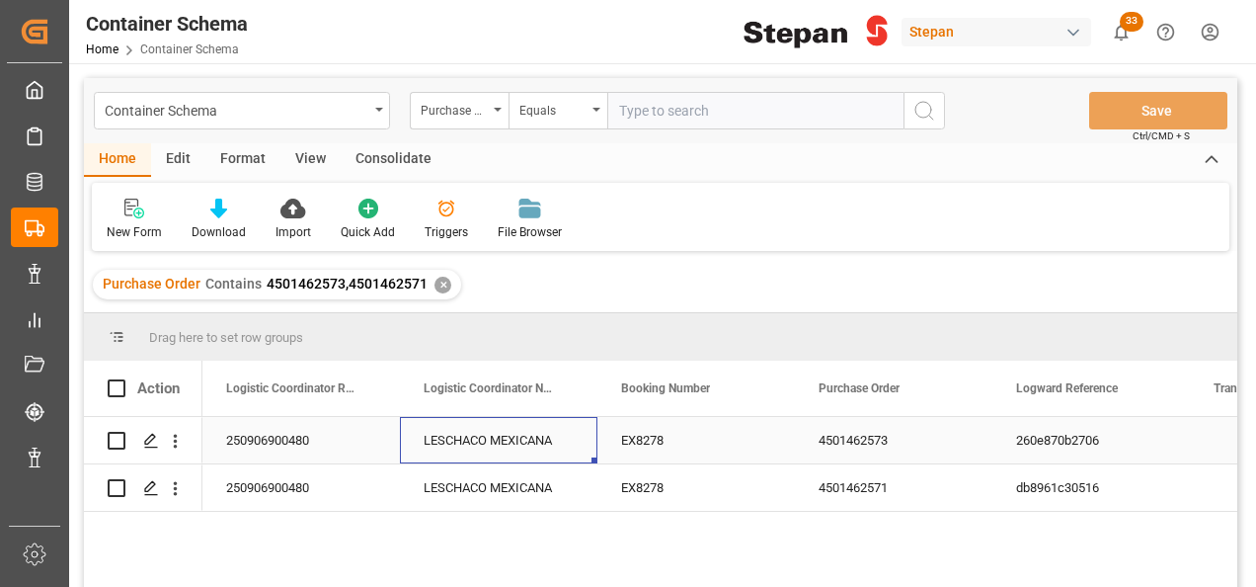
click at [522, 448] on div "LESCHACO MEXICANA" at bounding box center [499, 440] width 198 height 46
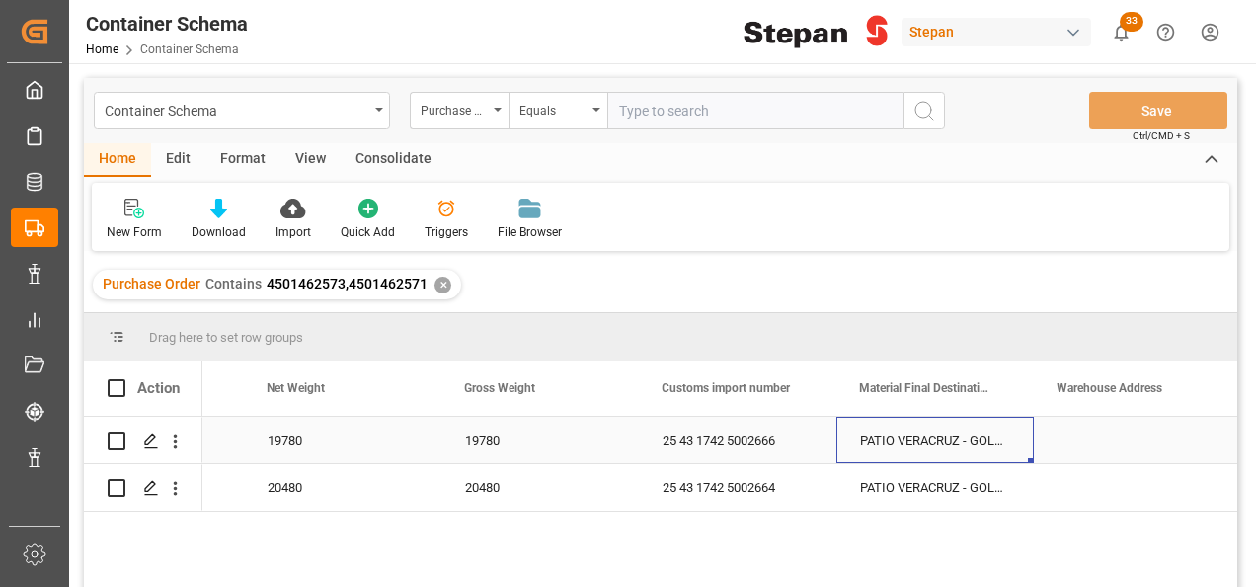
click at [985, 450] on div "PATIO VERACRUZ - GOLMEX" at bounding box center [936, 440] width 198 height 46
click at [986, 449] on div "PATIO VERACRUZ - GOLMEX" at bounding box center [936, 440] width 198 height 46
click at [986, 449] on icon "Press SPACE to select this row." at bounding box center [978, 450] width 21 height 21
click at [991, 452] on input "Press SPACE to select this row." at bounding box center [935, 452] width 166 height 38
click at [972, 454] on input "Press SPACE to select this row." at bounding box center [935, 452] width 166 height 38
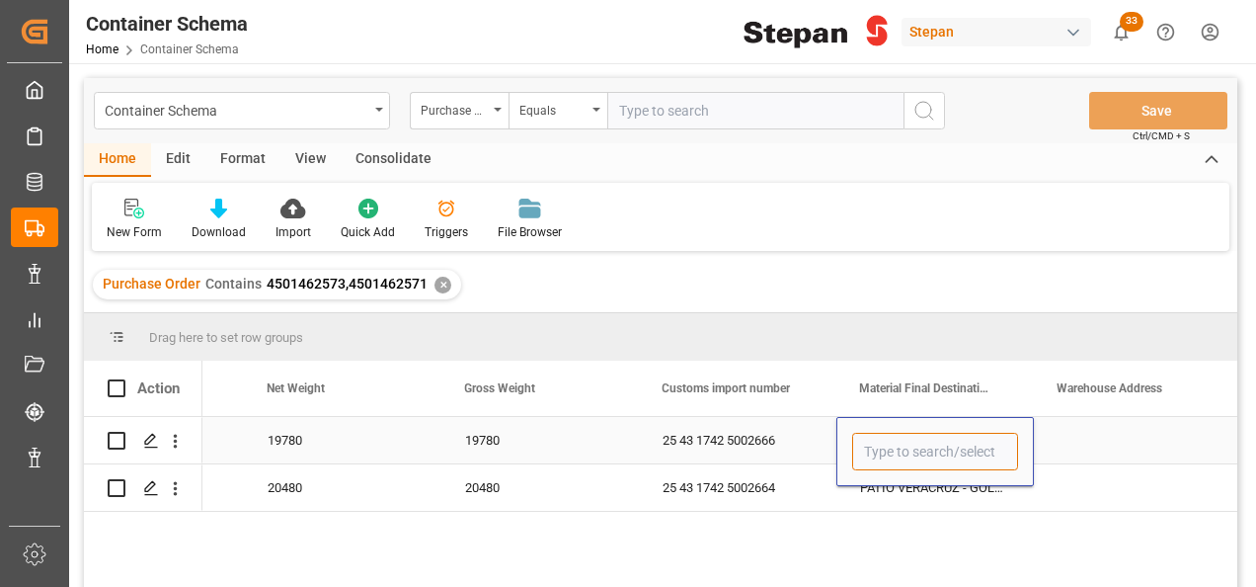
click at [972, 454] on input "Press SPACE to select this row." at bounding box center [935, 452] width 166 height 38
click at [971, 454] on input "Press SPACE to select this row." at bounding box center [935, 452] width 166 height 38
click at [1004, 454] on icon "open menu" at bounding box center [998, 453] width 24 height 24
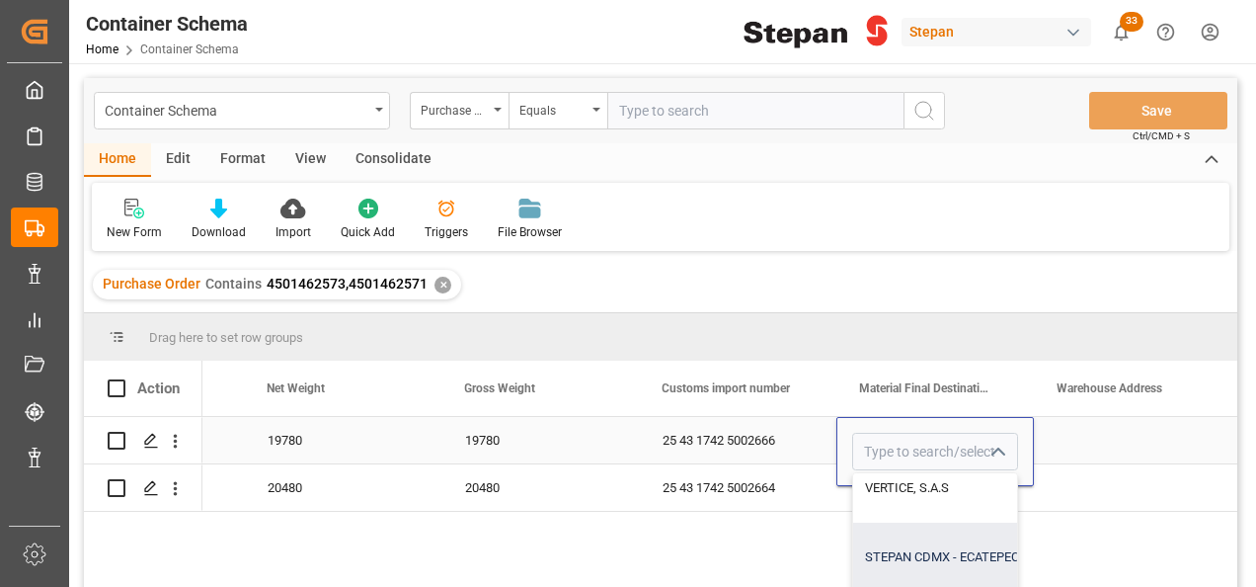
click at [925, 551] on div "STEPAN CDMX - ECATEPEC" at bounding box center [1033, 557] width 361 height 69
type input "STEPAN CDMX - ECATEPEC"
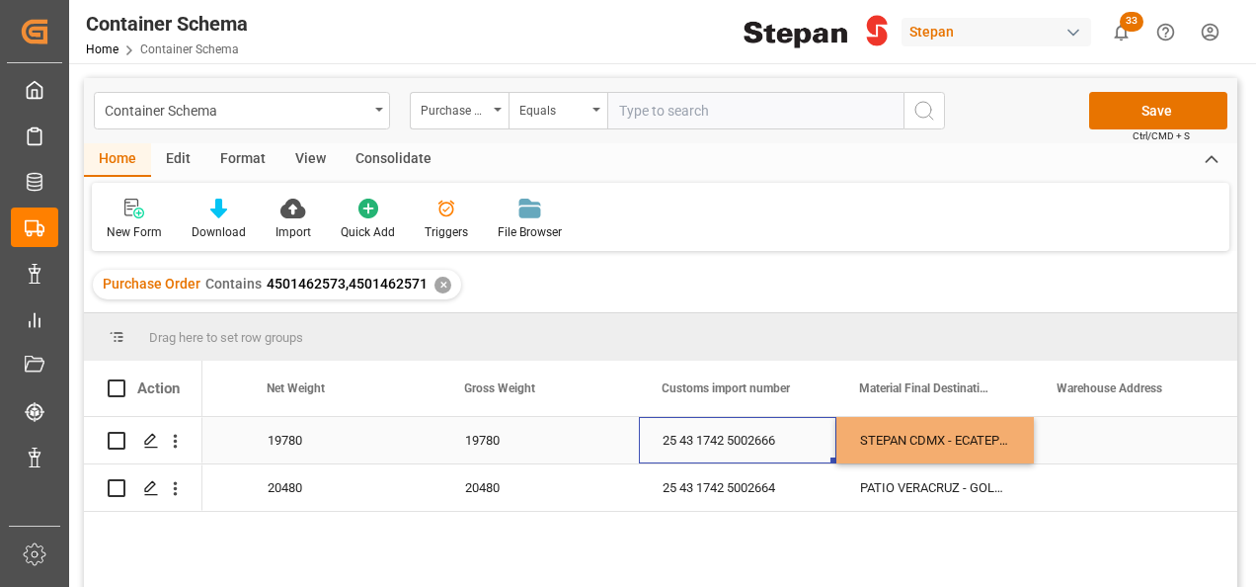
click at [818, 436] on div "25 43 1742 5002666" at bounding box center [738, 440] width 198 height 46
click at [960, 435] on div "STEPAN CDMX - ECATEPEC" at bounding box center [936, 440] width 198 height 46
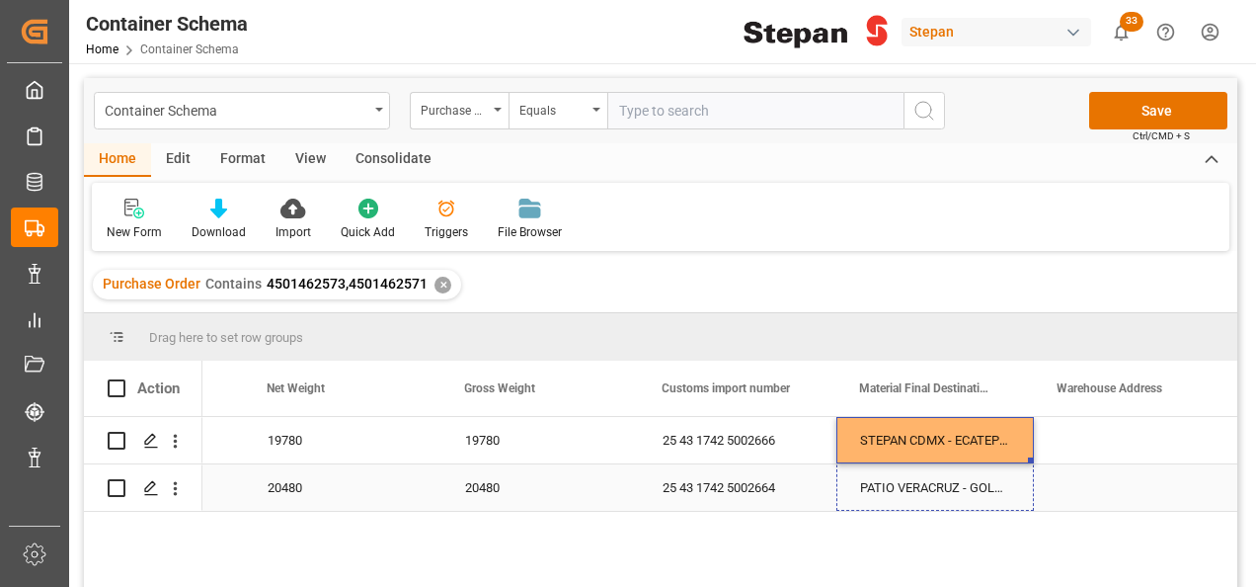
drag, startPoint x: 1031, startPoint y: 460, endPoint x: 1019, endPoint y: 490, distance: 31.9
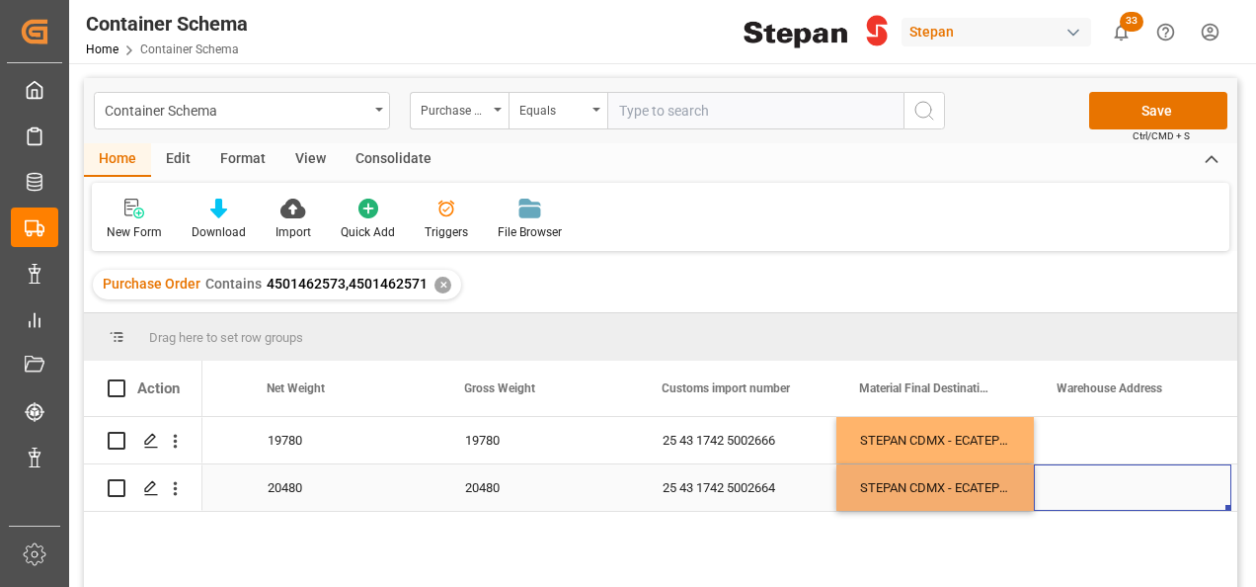
click at [1085, 482] on div "Press SPACE to select this row." at bounding box center [1133, 487] width 198 height 46
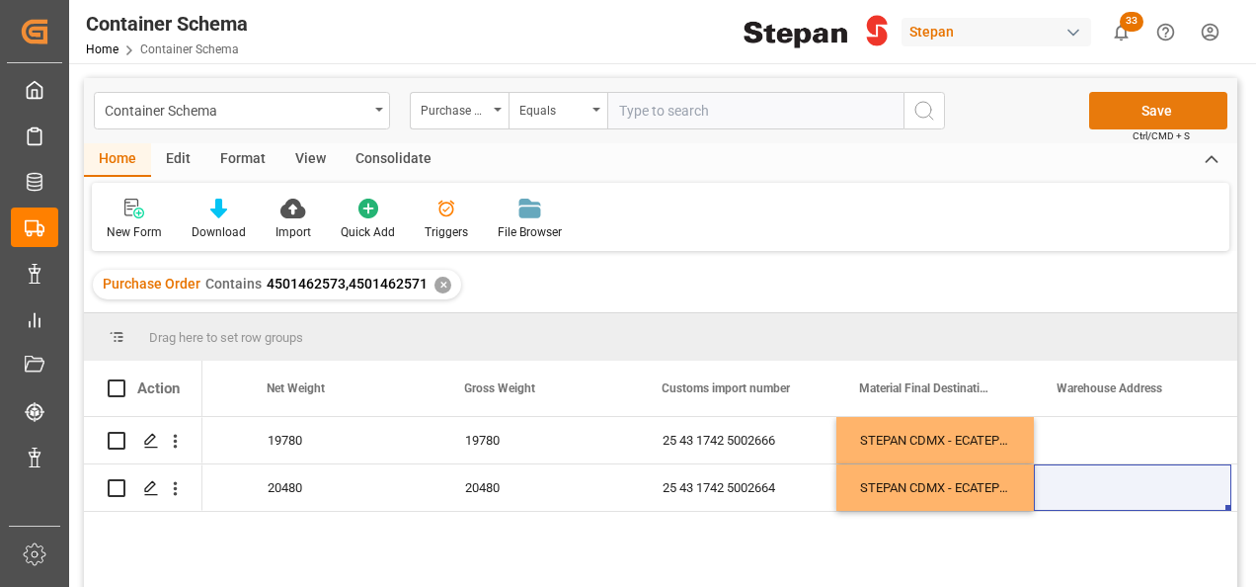
click at [1166, 110] on button "Save" at bounding box center [1159, 111] width 138 height 38
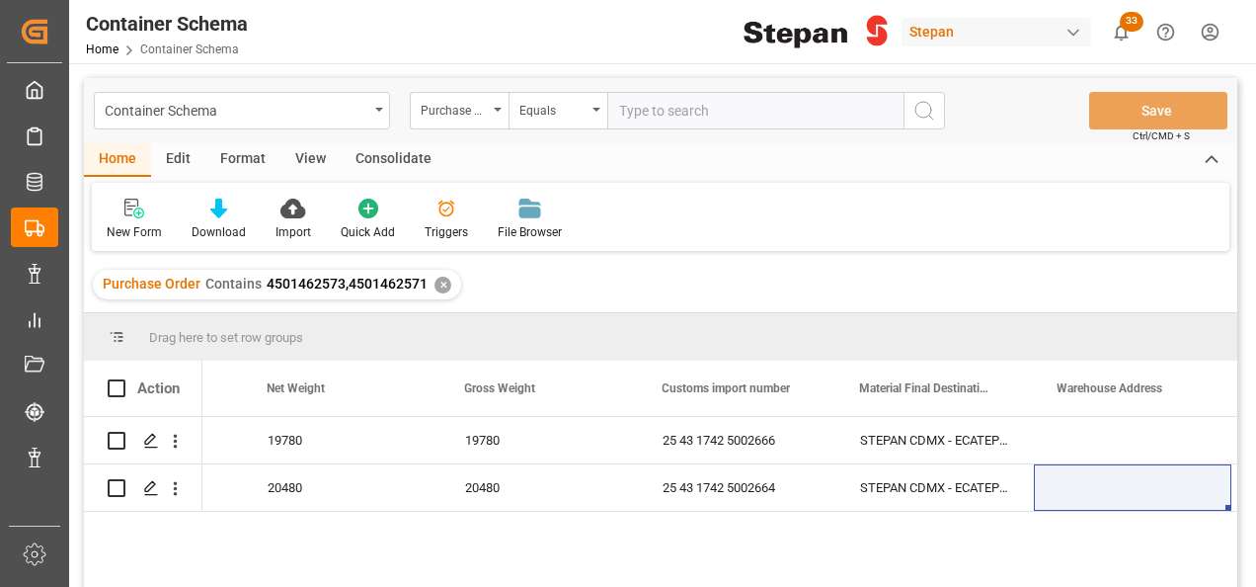
click at [443, 292] on div "✕" at bounding box center [443, 285] width 17 height 17
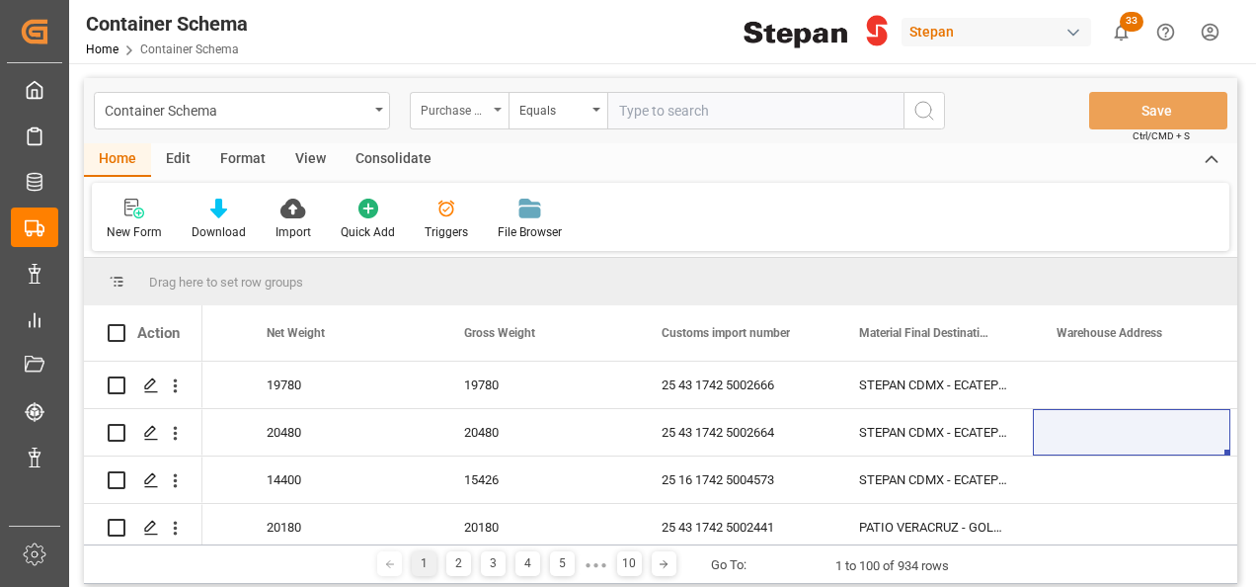
click at [497, 99] on div "Purchase Order" at bounding box center [459, 111] width 99 height 38
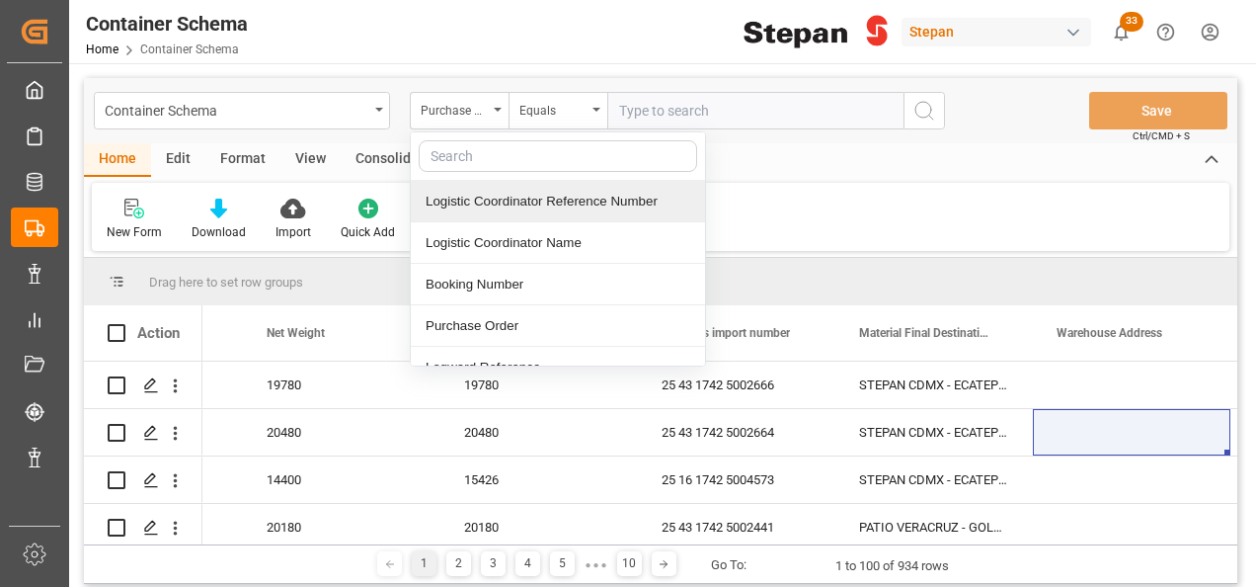
click at [500, 198] on div "Logistic Coordinator Reference Number" at bounding box center [558, 201] width 294 height 41
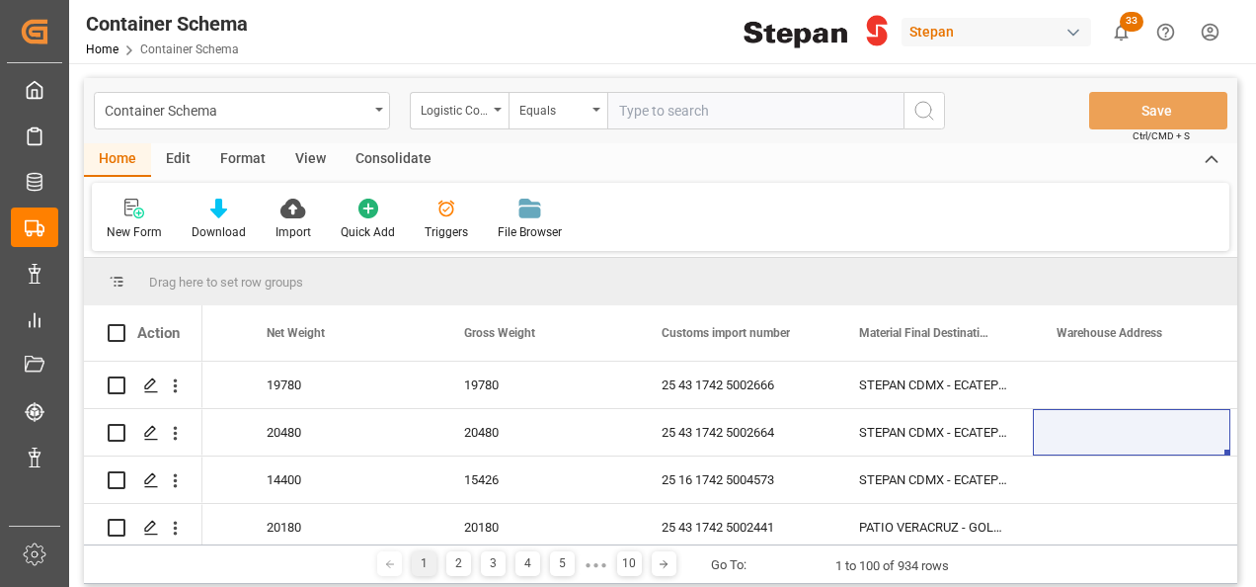
click at [643, 117] on input "text" at bounding box center [755, 111] width 296 height 38
paste input "251006900127"
type input "251006900127"
click at [934, 107] on icon "search button" at bounding box center [925, 111] width 24 height 24
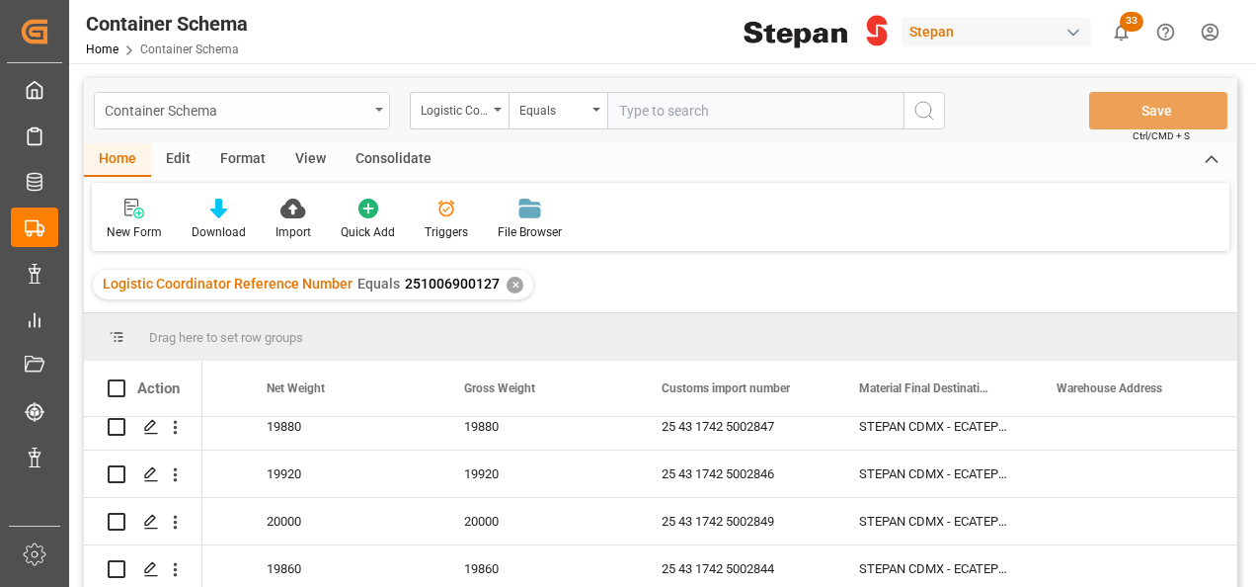
click at [372, 103] on div "Container Schema" at bounding box center [242, 111] width 296 height 38
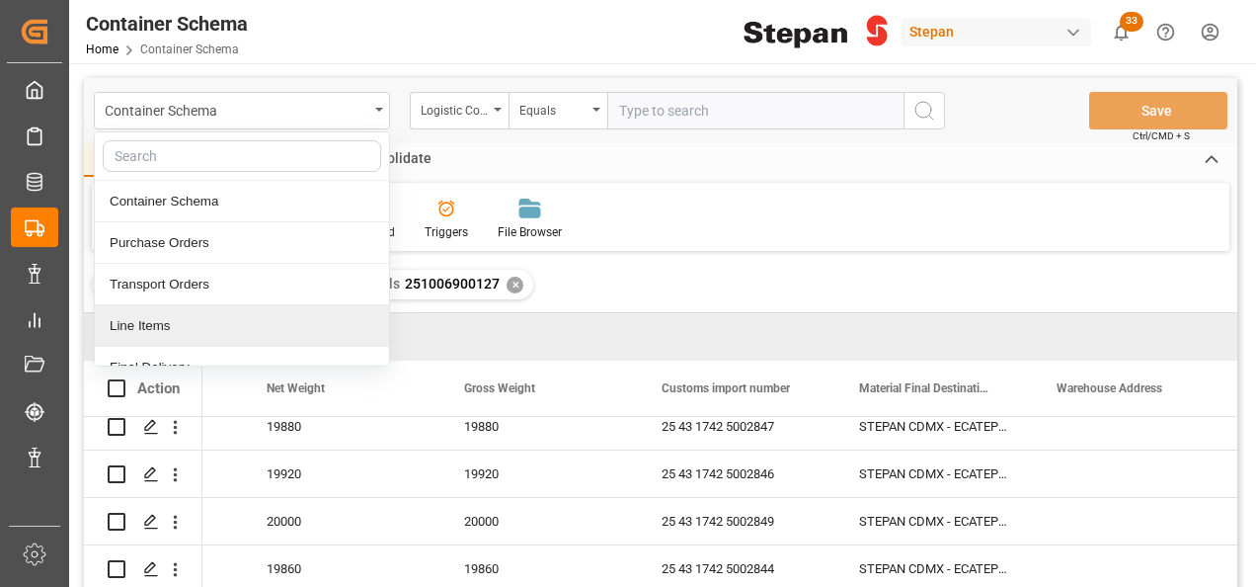
click at [168, 324] on div "Line Items" at bounding box center [242, 325] width 294 height 41
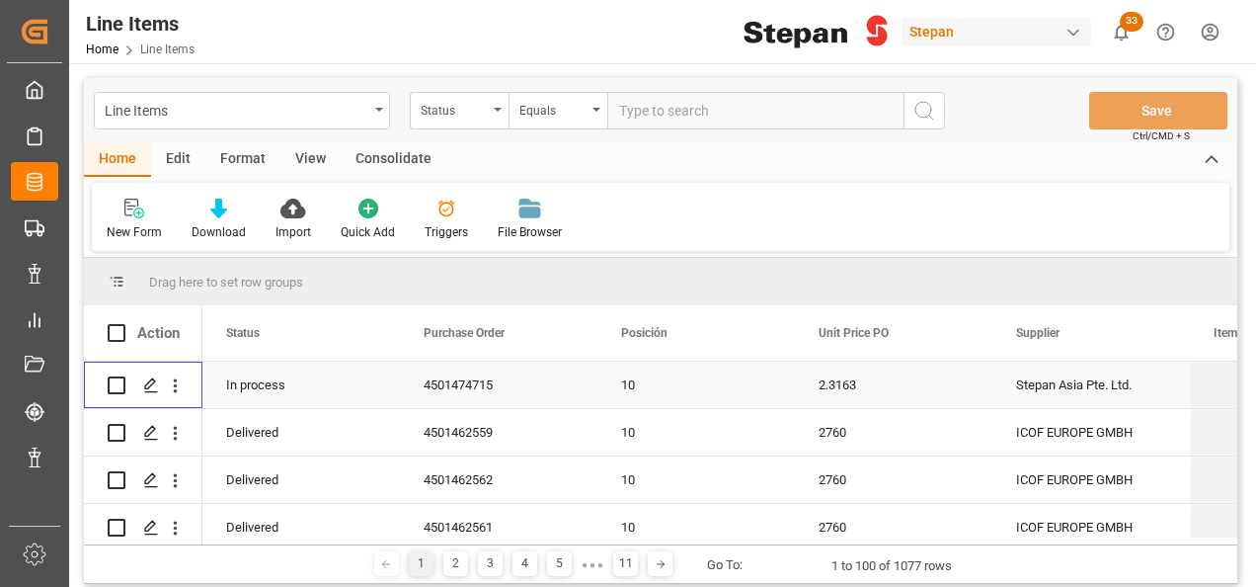
click at [112, 378] on input "Press Space to toggle row selection (unchecked)" at bounding box center [117, 385] width 18 height 18
checkbox input "true"
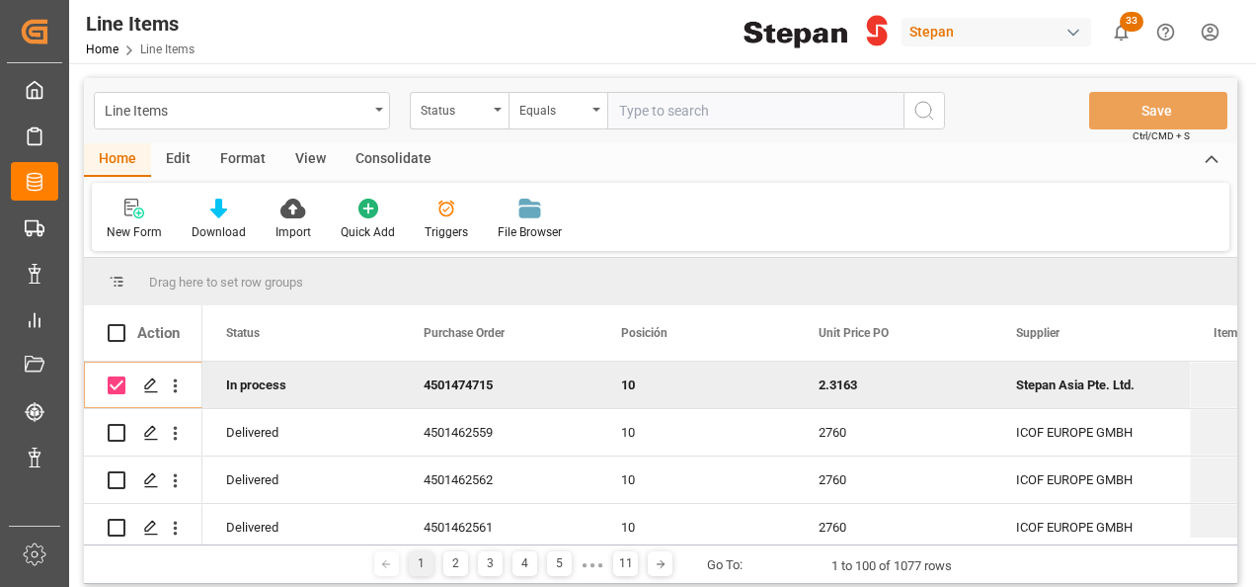
click at [381, 165] on div "Consolidate" at bounding box center [394, 160] width 106 height 34
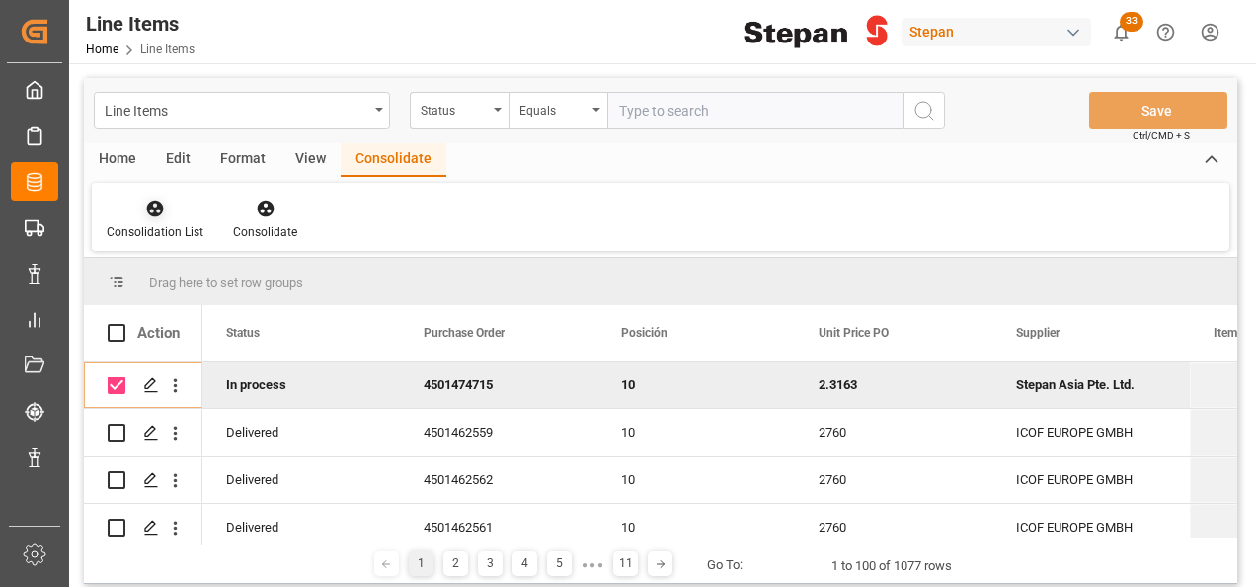
click at [156, 202] on icon at bounding box center [155, 209] width 17 height 17
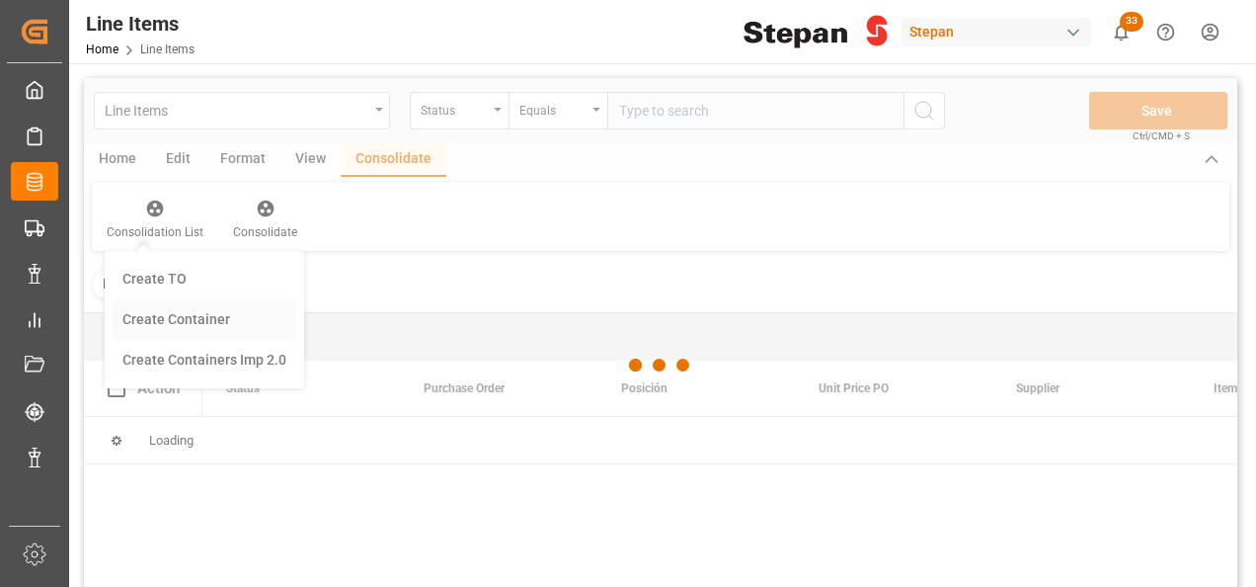
click at [170, 317] on div "Line Items Status Equals Save Ctrl/CMD + S Home Edit Format View Consolidate Co…" at bounding box center [661, 358] width 1154 height 561
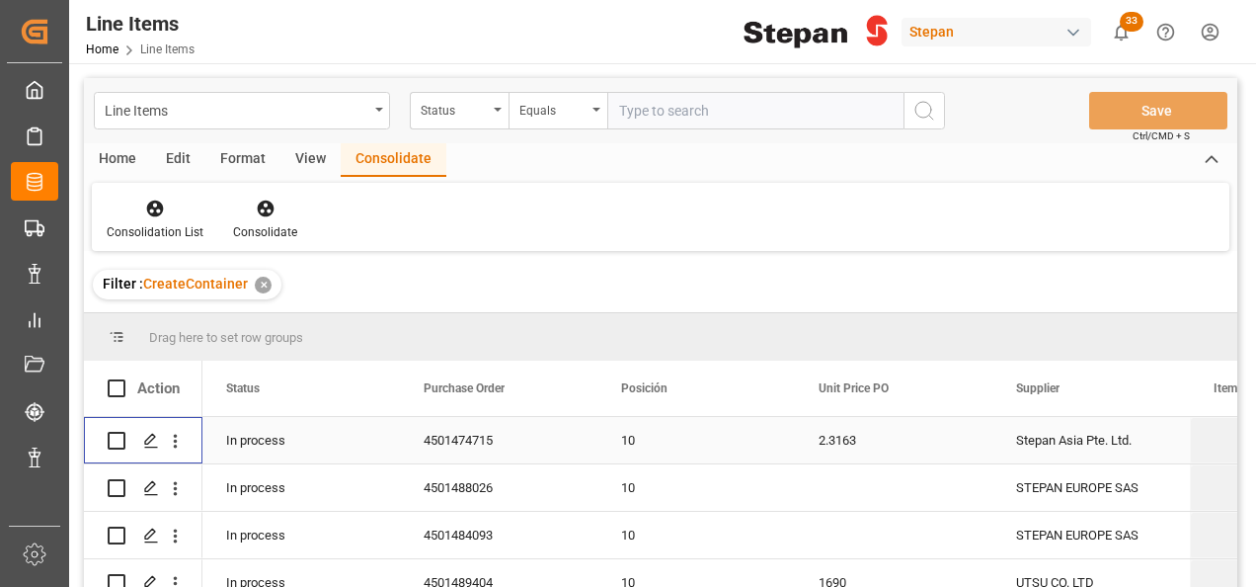
click at [119, 437] on input "Press Space to toggle row selection (unchecked)" at bounding box center [117, 441] width 18 height 18
checkbox input "true"
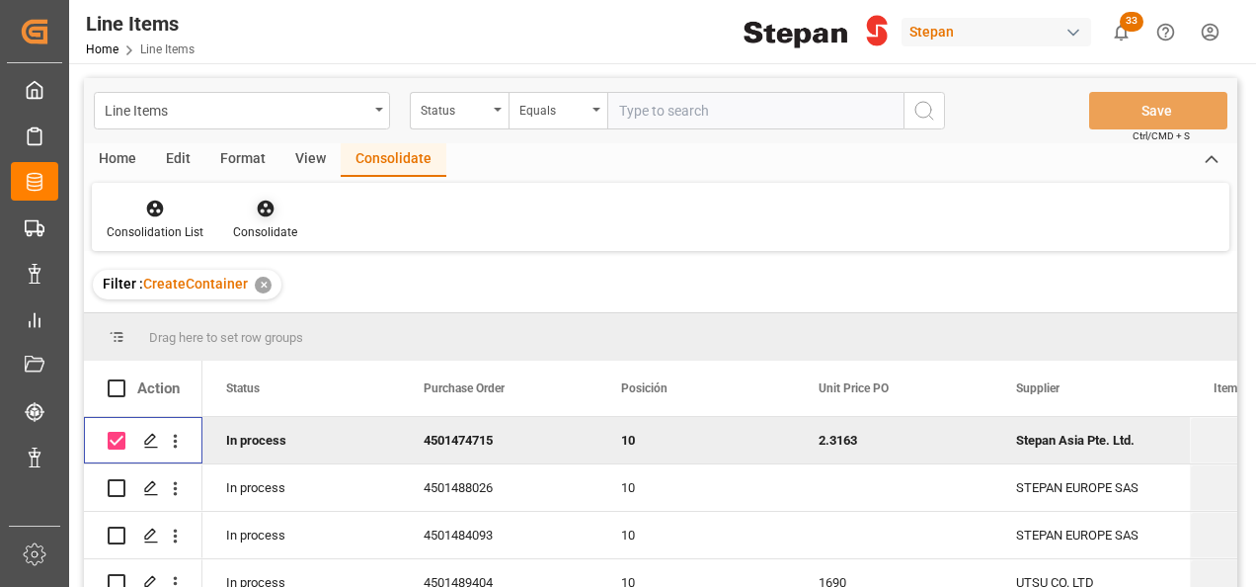
click at [257, 200] on icon at bounding box center [266, 209] width 20 height 20
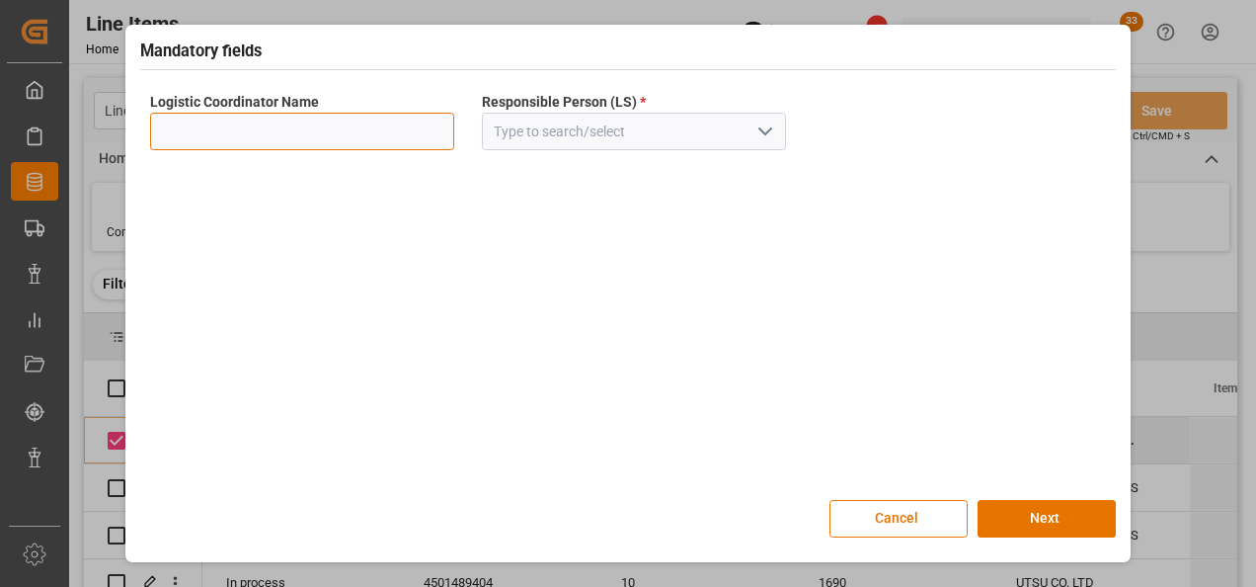
click at [429, 120] on input at bounding box center [302, 132] width 304 height 38
type input "LESCHACO MEXICANA"
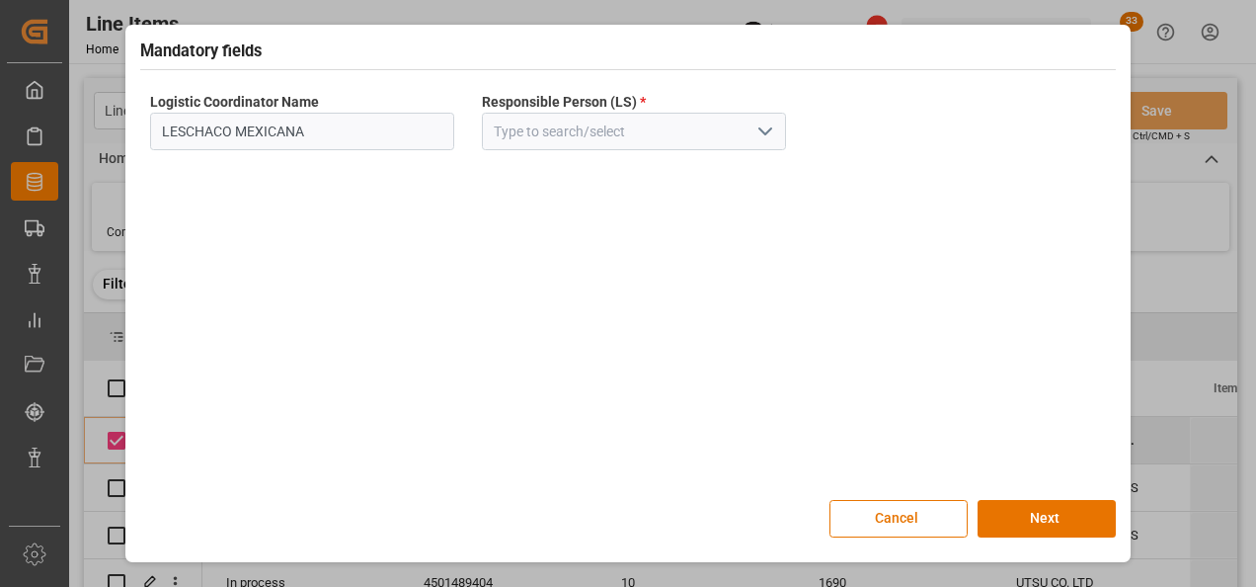
click at [767, 128] on icon "open menu" at bounding box center [766, 132] width 24 height 24
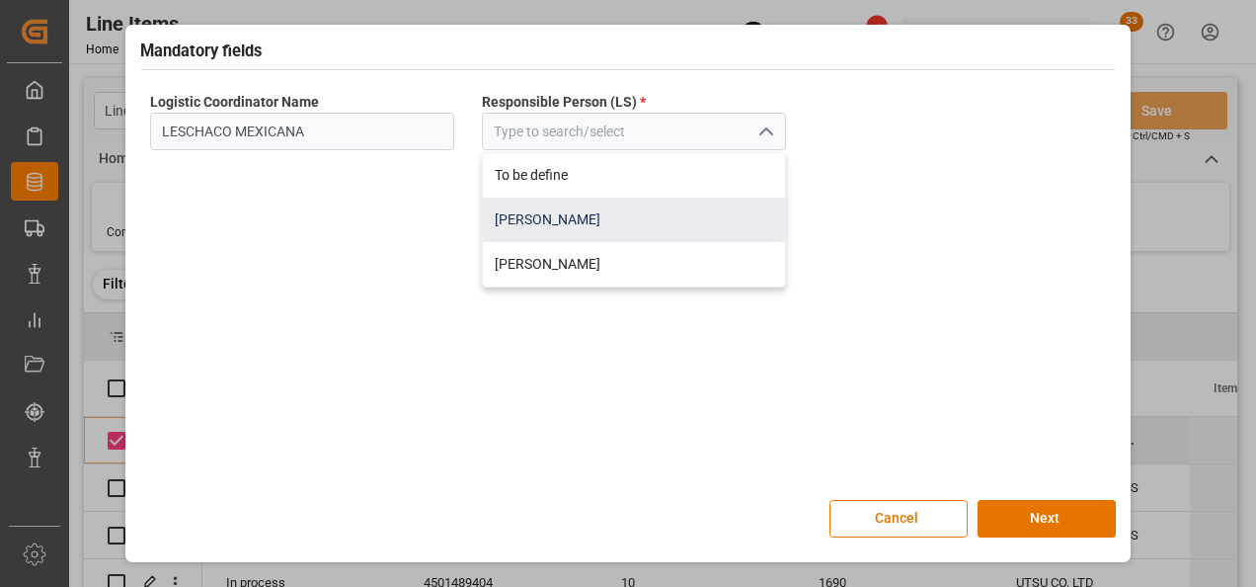
click at [527, 215] on div "Jose Echeverria" at bounding box center [634, 220] width 302 height 44
type input "Jose Echeverria"
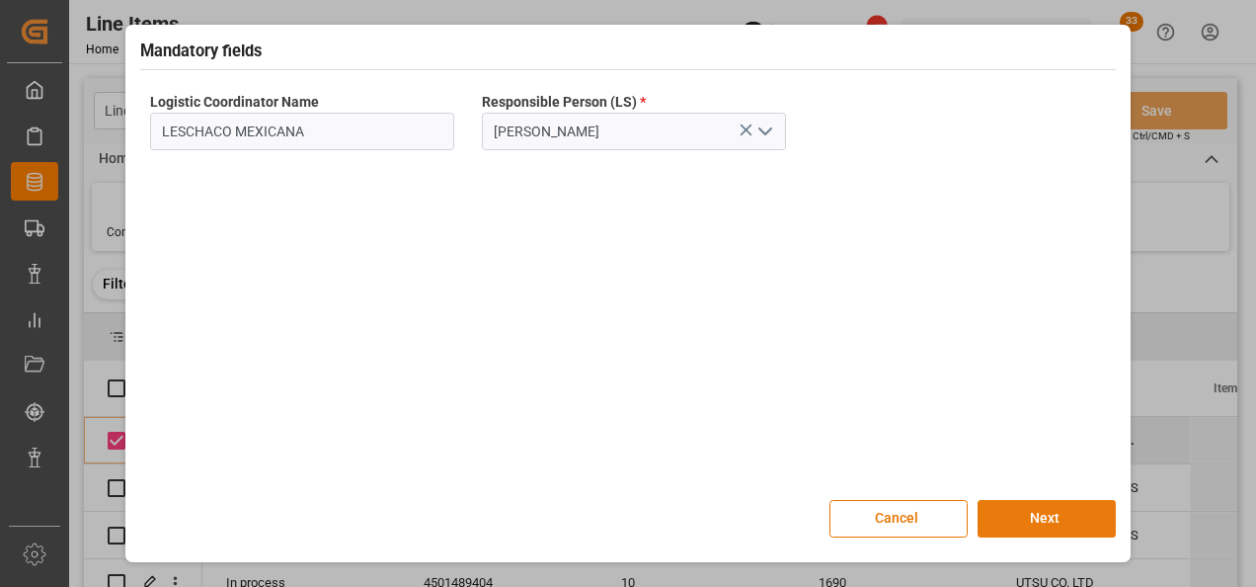
click at [1044, 521] on button "Next" at bounding box center [1047, 519] width 138 height 38
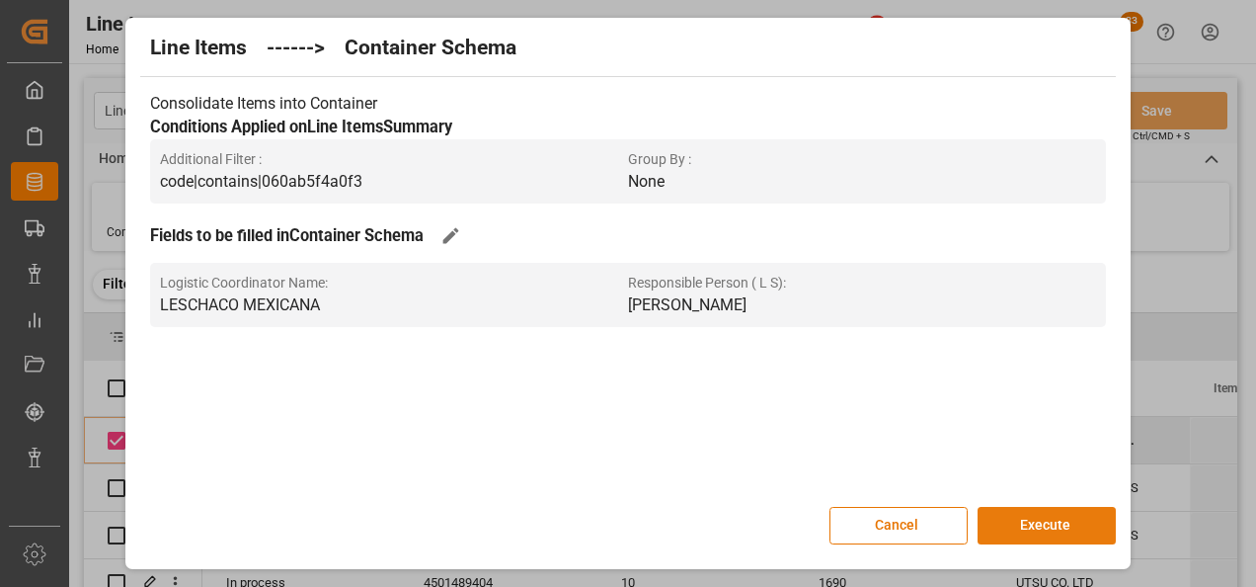
click at [1047, 524] on button "Execute" at bounding box center [1047, 526] width 138 height 38
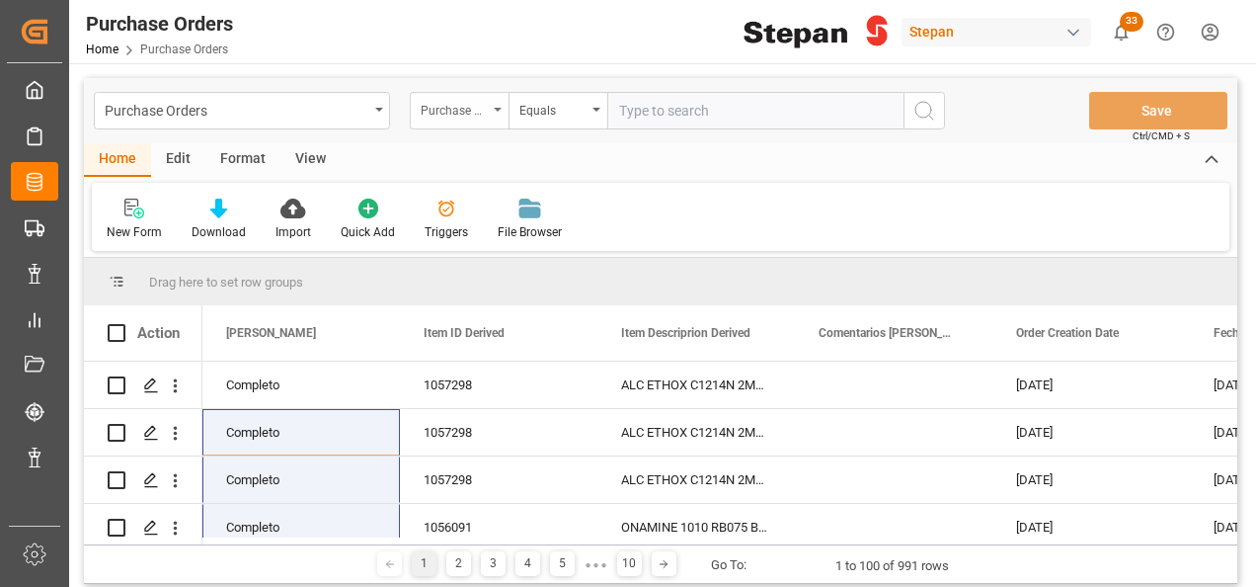
click at [495, 111] on icon "open menu" at bounding box center [498, 110] width 8 height 4
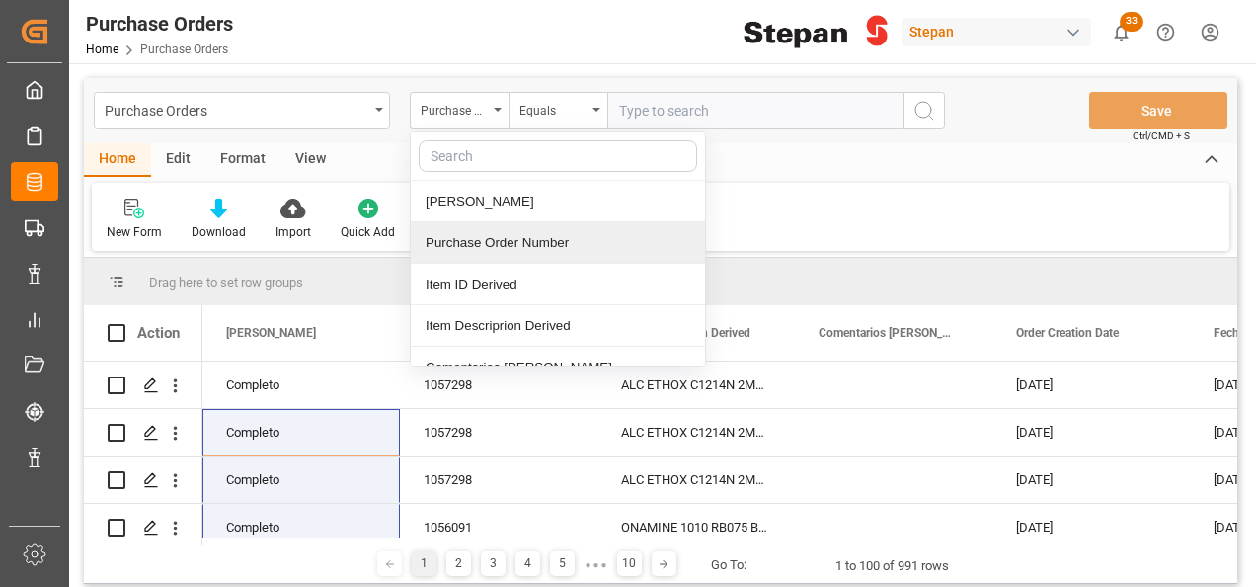
click at [479, 242] on div "Purchase Order Number" at bounding box center [558, 242] width 294 height 41
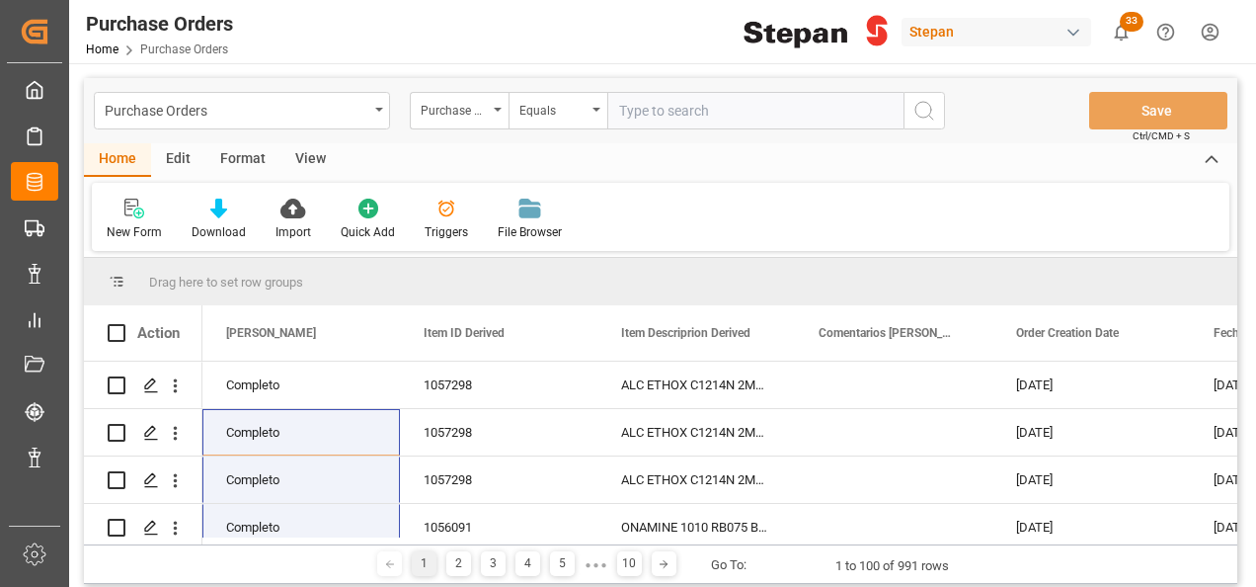
click at [687, 104] on input "text" at bounding box center [755, 111] width 296 height 38
paste input "4501474715"
type input "4501474715"
click at [915, 107] on icon "search button" at bounding box center [925, 111] width 24 height 24
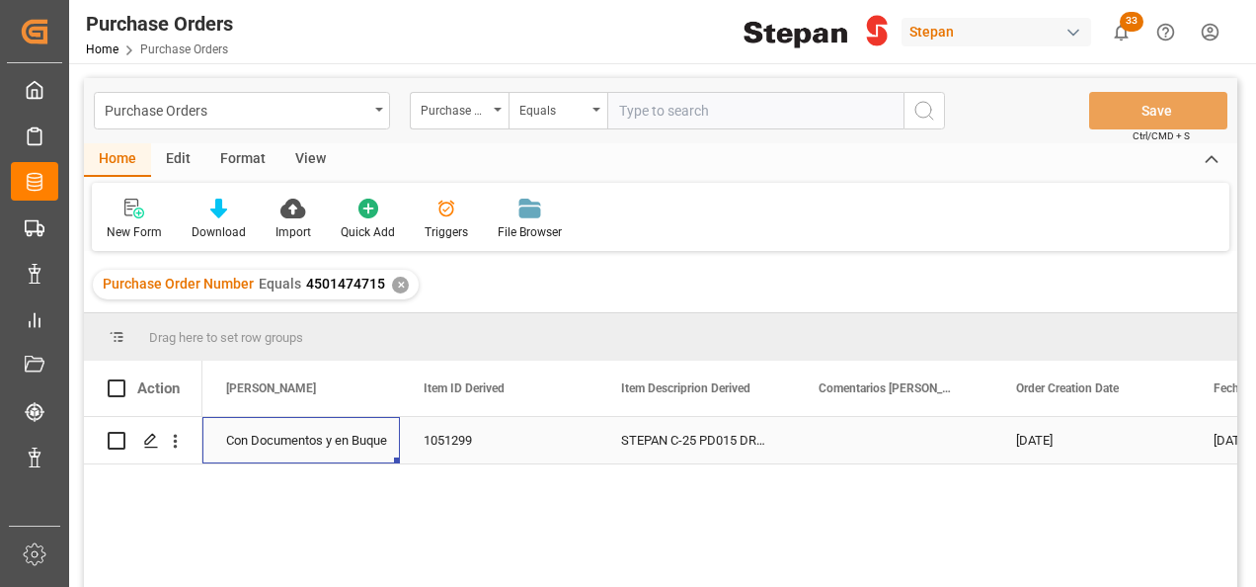
click at [300, 458] on div "Con Documentos y en Buque" at bounding box center [301, 440] width 150 height 45
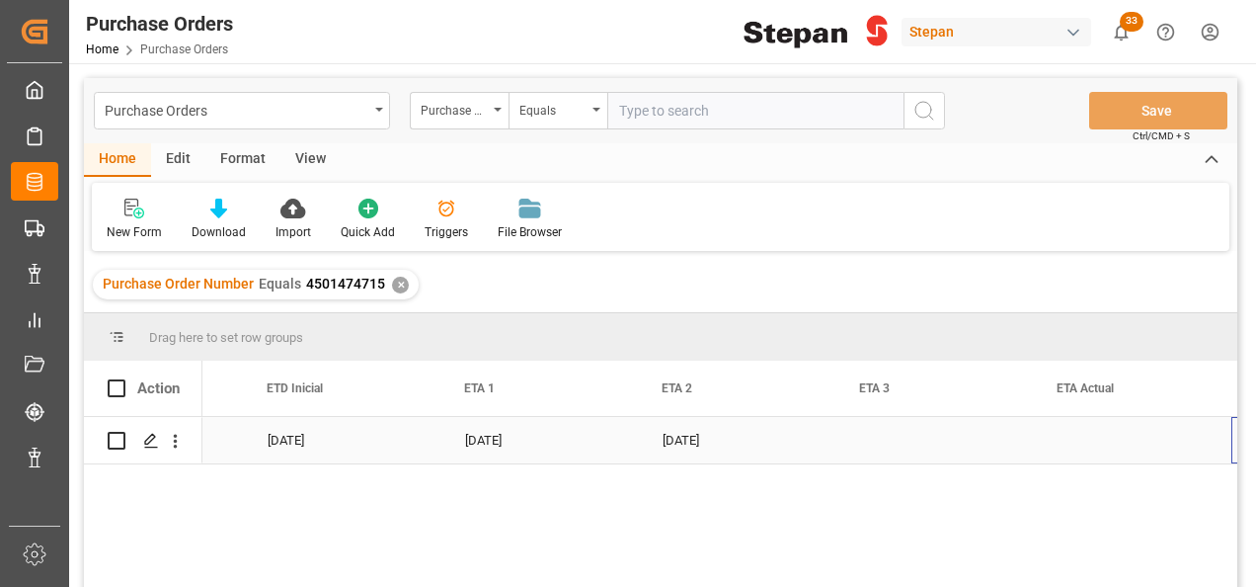
scroll to position [0, 2528]
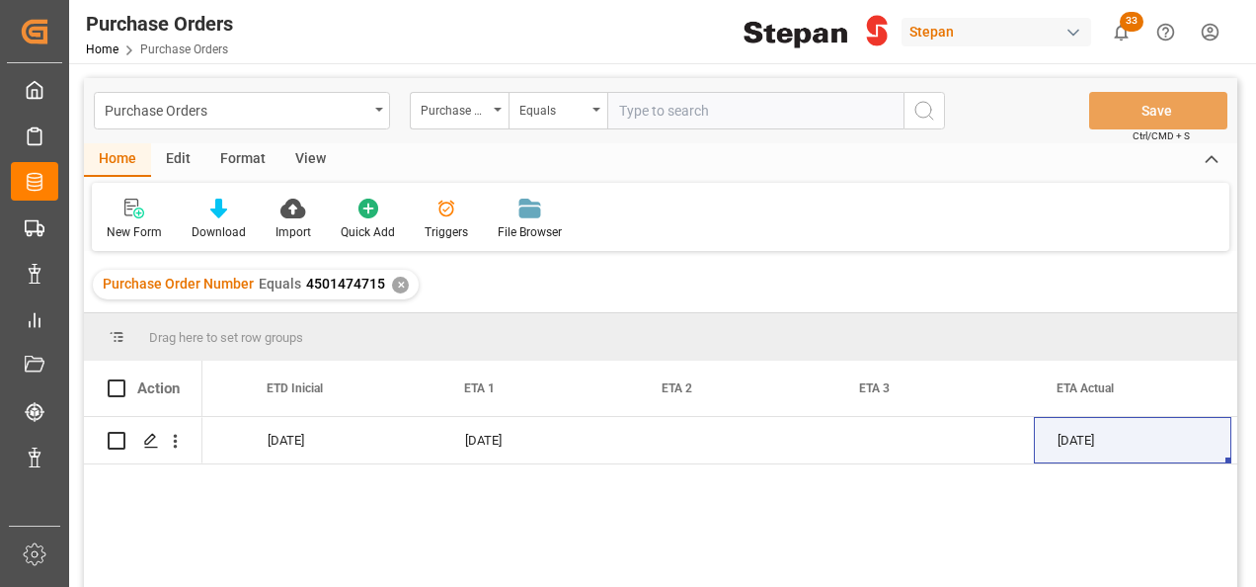
click at [393, 281] on div "✕" at bounding box center [400, 285] width 17 height 17
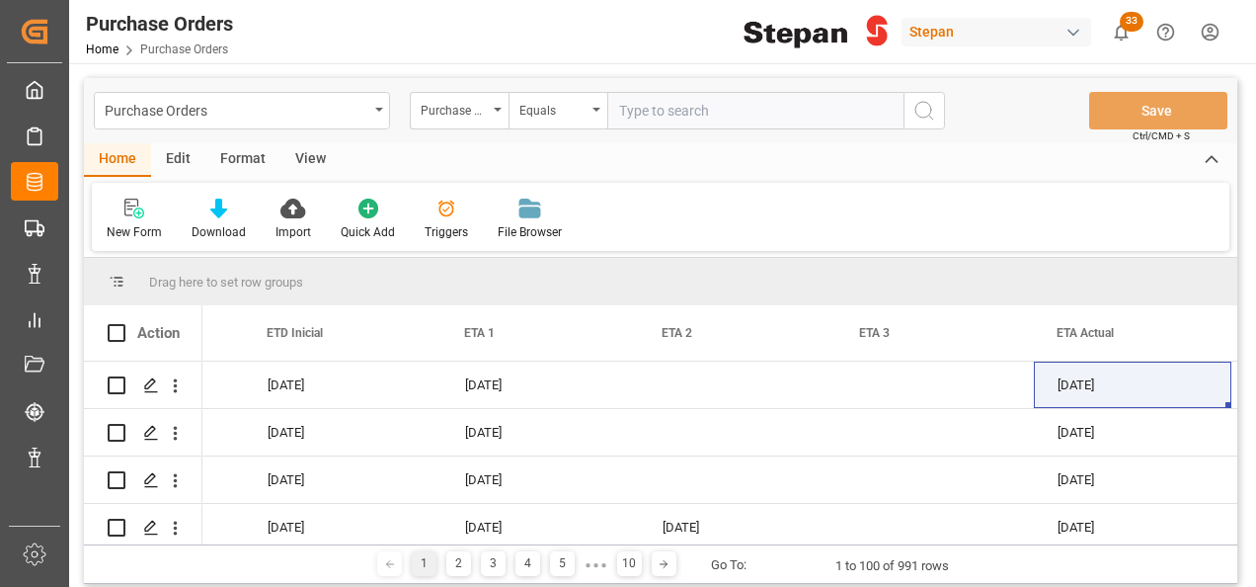
scroll to position [0, 2528]
click at [206, 211] on div at bounding box center [219, 208] width 54 height 21
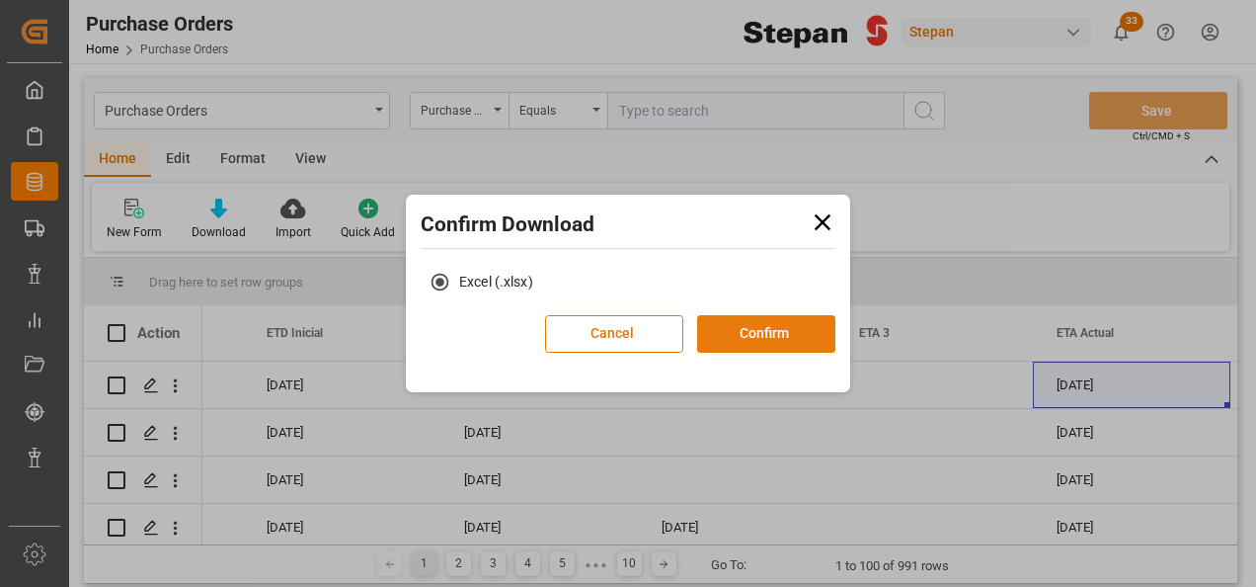
drag, startPoint x: 779, startPoint y: 334, endPoint x: 763, endPoint y: 329, distance: 17.5
click at [778, 334] on button "Confirm" at bounding box center [766, 334] width 138 height 38
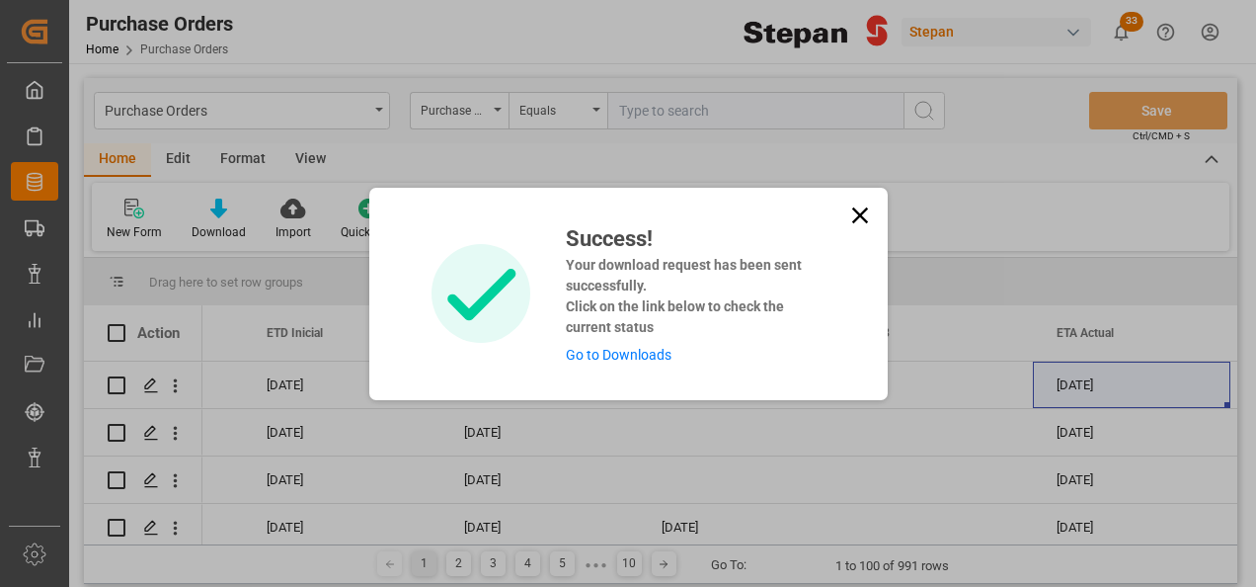
click at [611, 360] on link "Go to Downloads" at bounding box center [619, 355] width 106 height 16
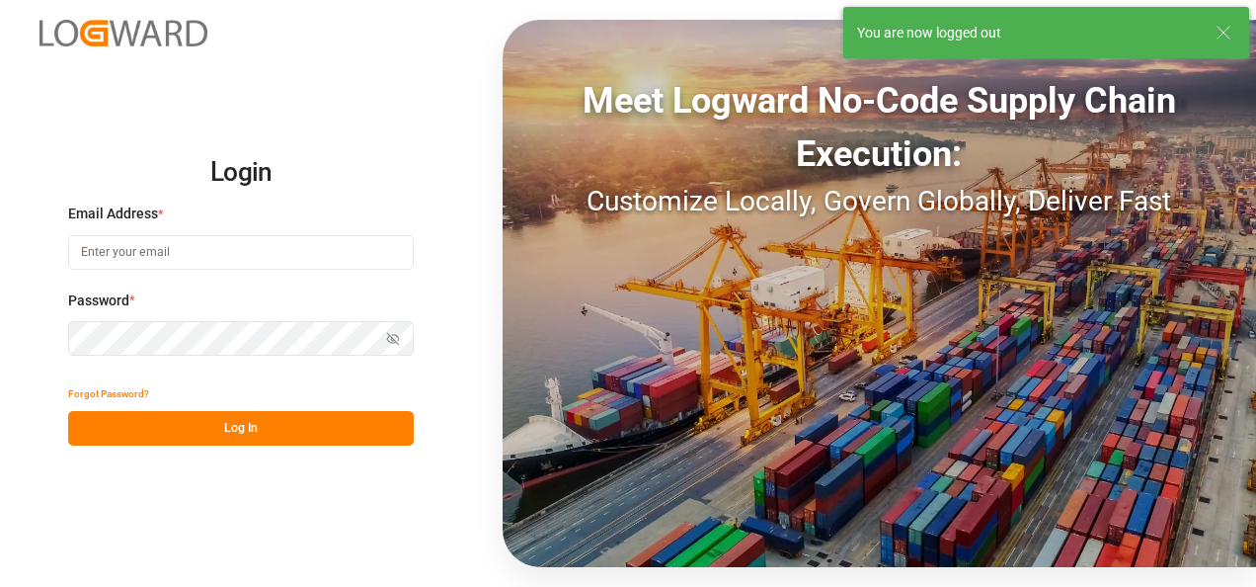
type input "jose.echeverria@leschaco.com"
click at [219, 425] on button "Log In" at bounding box center [241, 428] width 346 height 35
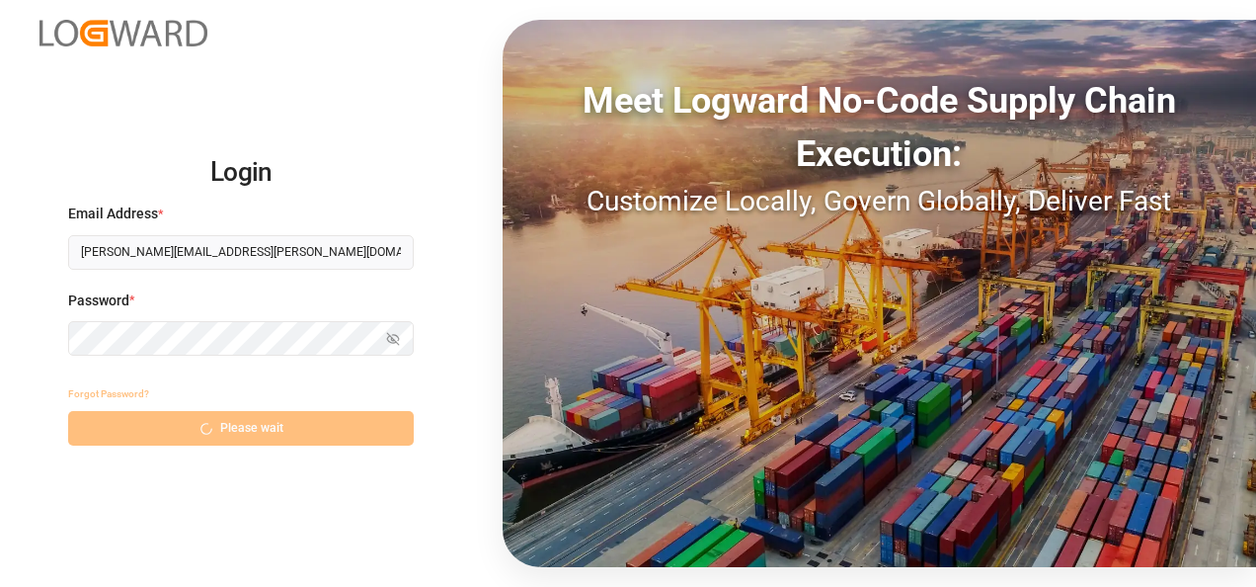
click at [230, 418] on div "Forgot Password? Please wait" at bounding box center [241, 410] width 346 height 69
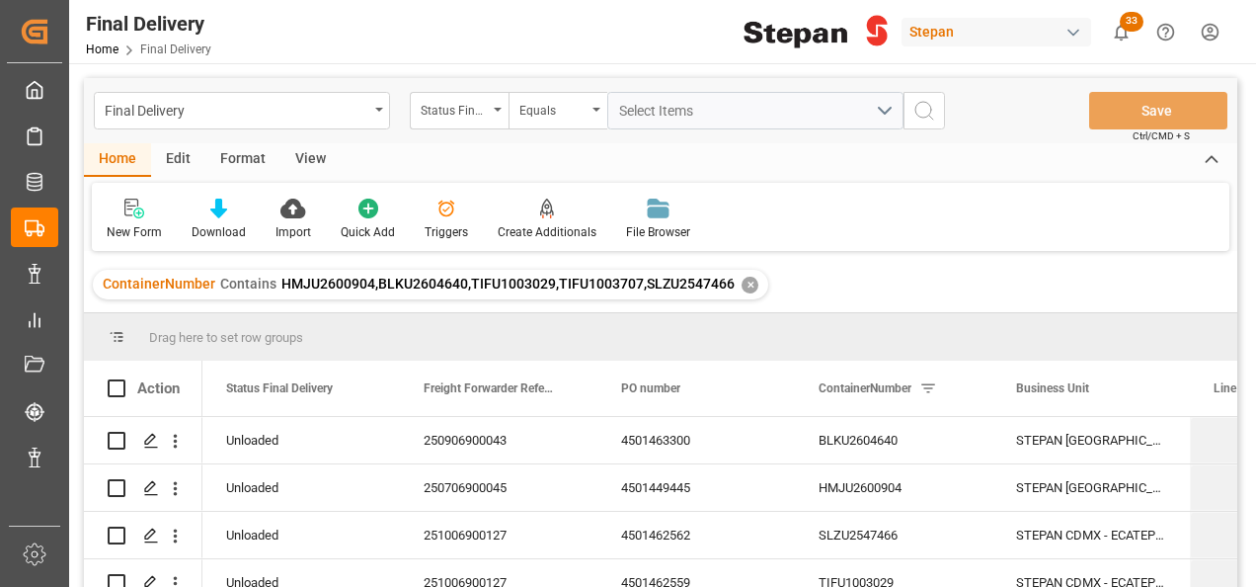
click at [743, 283] on div "✕" at bounding box center [750, 285] width 17 height 17
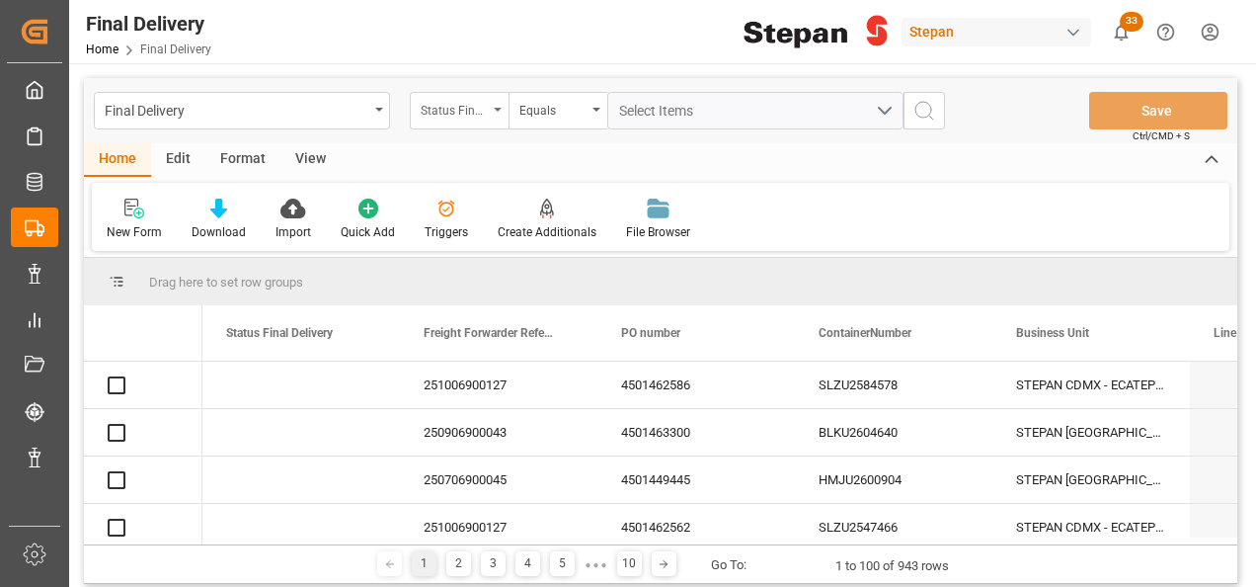
click at [498, 106] on div "Status Final Delivery" at bounding box center [459, 111] width 99 height 38
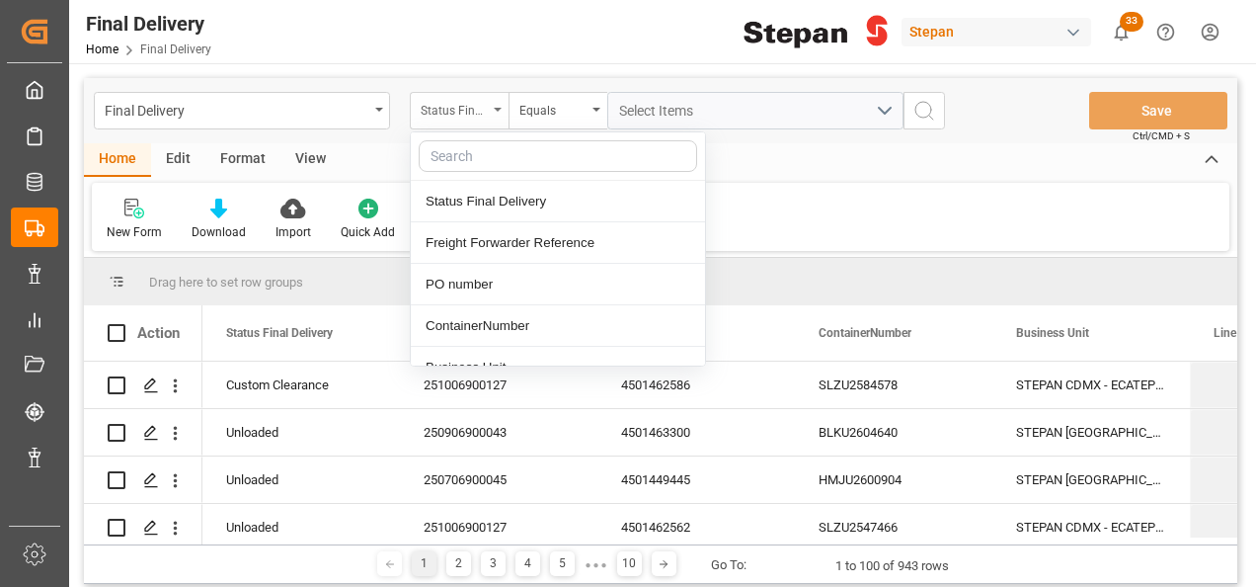
click at [498, 106] on div "Status Final Delivery" at bounding box center [459, 111] width 99 height 38
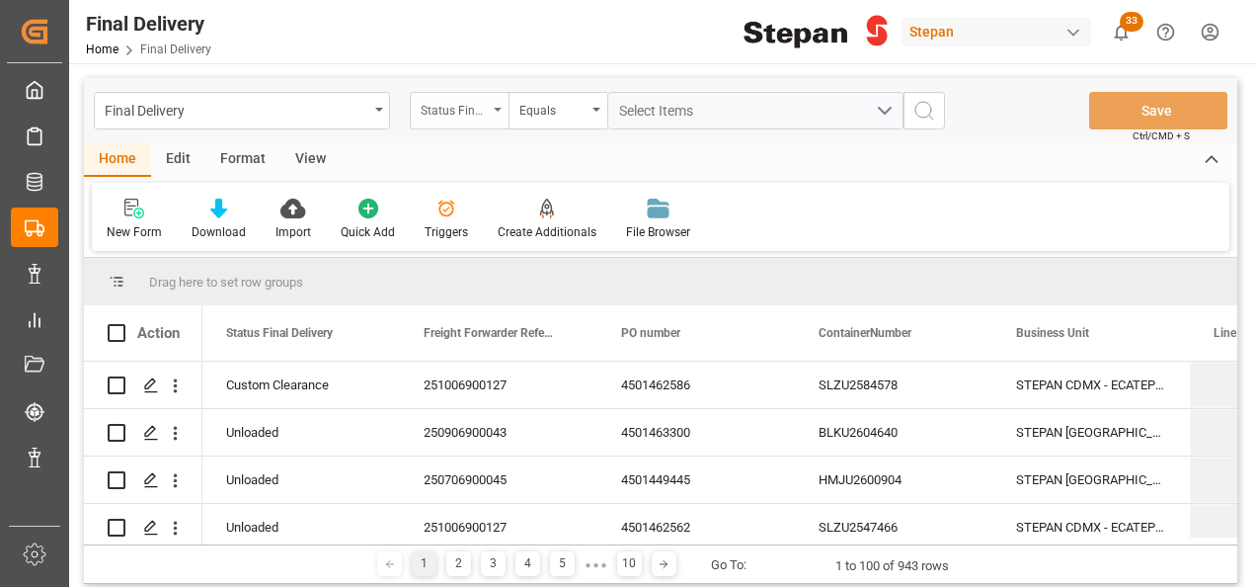
click at [492, 106] on div "Status Final Delivery" at bounding box center [459, 111] width 99 height 38
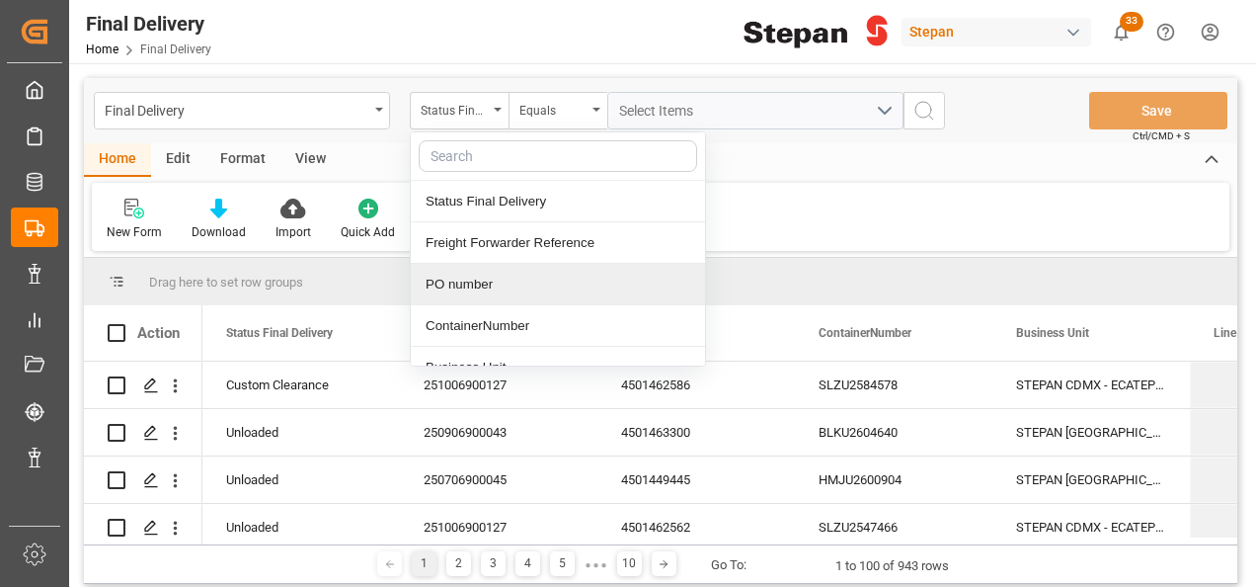
click at [468, 287] on div "PO number" at bounding box center [558, 284] width 294 height 41
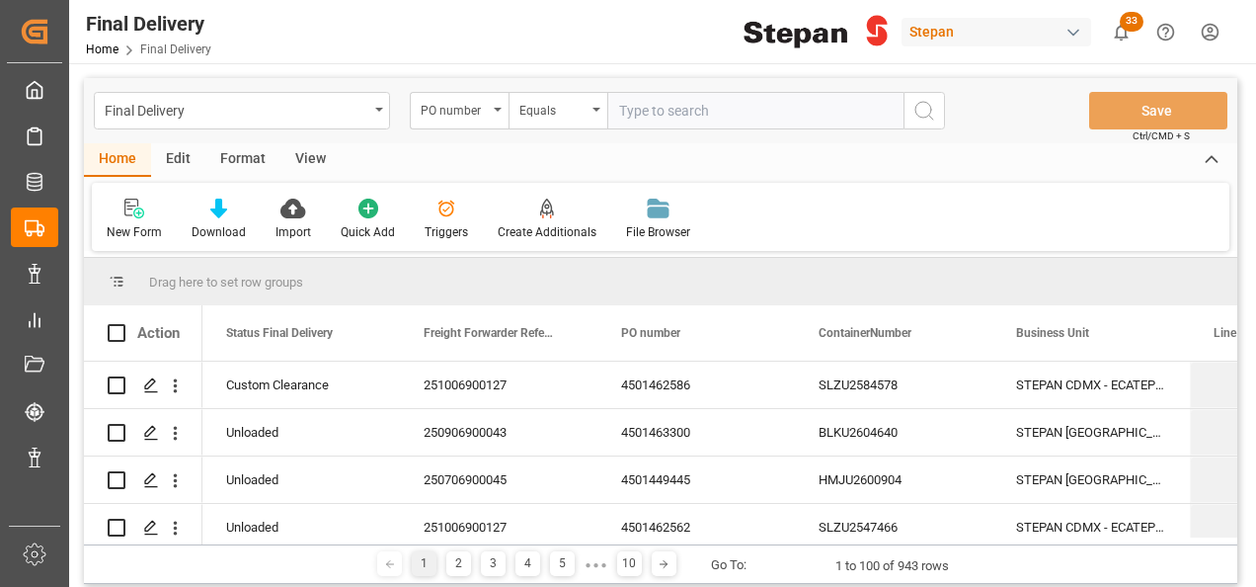
click at [649, 106] on input "text" at bounding box center [755, 111] width 296 height 38
click at [698, 105] on input "4501462571 4501462573" at bounding box center [755, 111] width 296 height 38
type input "4501462571,4501462573"
click at [921, 109] on icon "search button" at bounding box center [925, 111] width 24 height 24
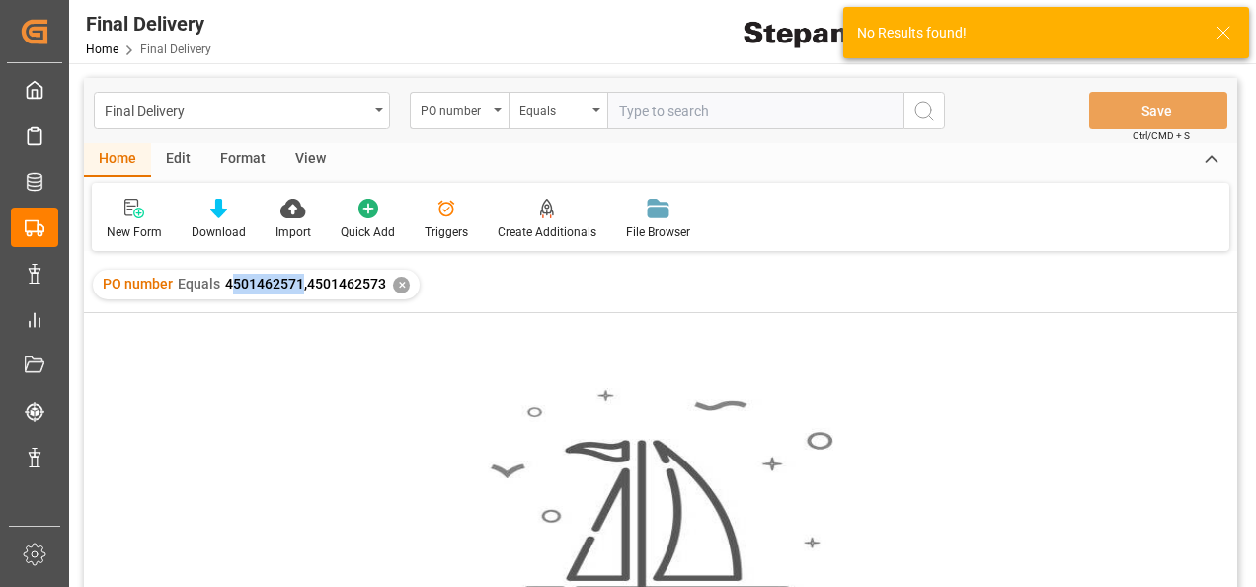
drag, startPoint x: 227, startPoint y: 280, endPoint x: 299, endPoint y: 286, distance: 72.4
click at [299, 286] on span "4501462571,4501462573" at bounding box center [305, 284] width 161 height 16
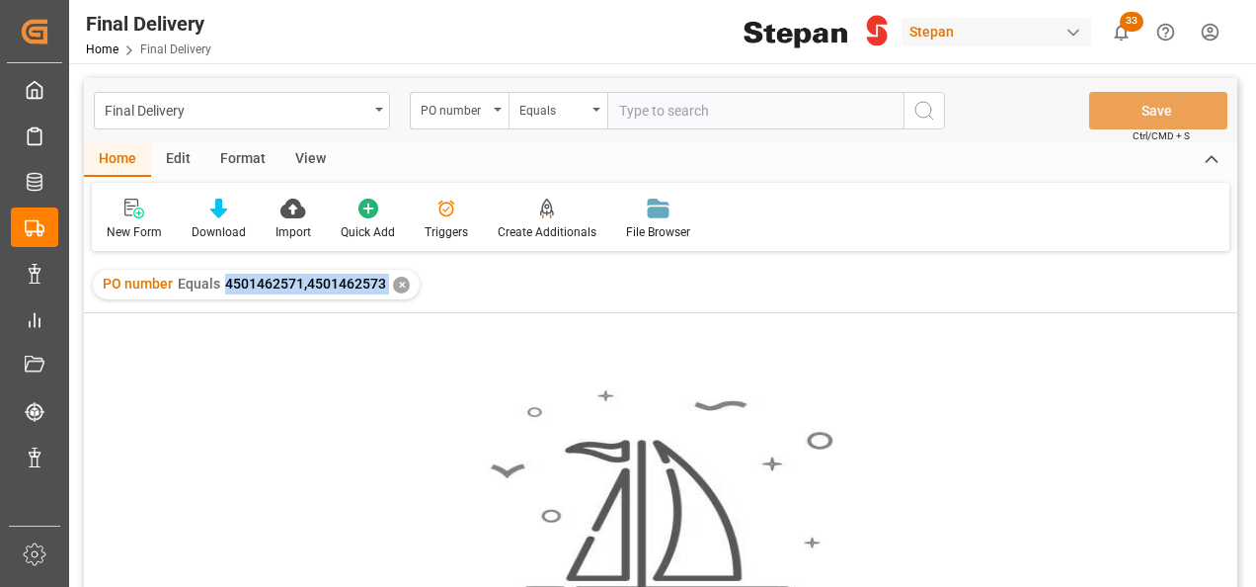
drag, startPoint x: 299, startPoint y: 286, endPoint x: 387, endPoint y: 294, distance: 88.3
click at [387, 294] on div "PO number Equals 4501462571,4501462573 ✕" at bounding box center [256, 285] width 327 height 30
copy span "4501462571,4501462573"
click at [399, 284] on div "✕" at bounding box center [401, 285] width 17 height 17
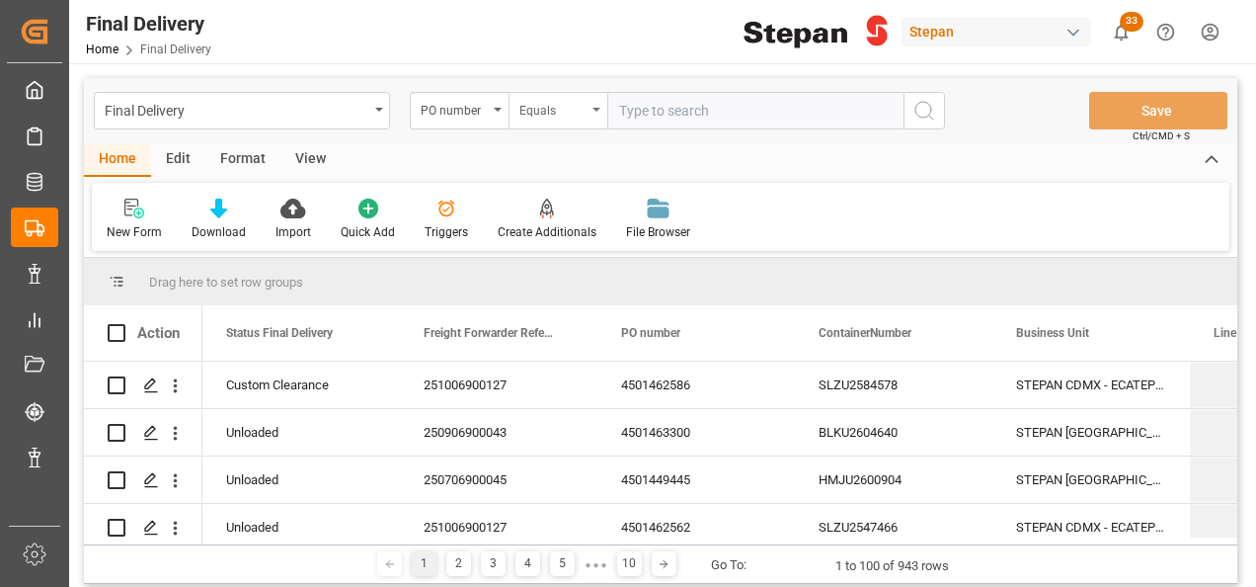
click at [599, 115] on div "Equals" at bounding box center [558, 111] width 99 height 38
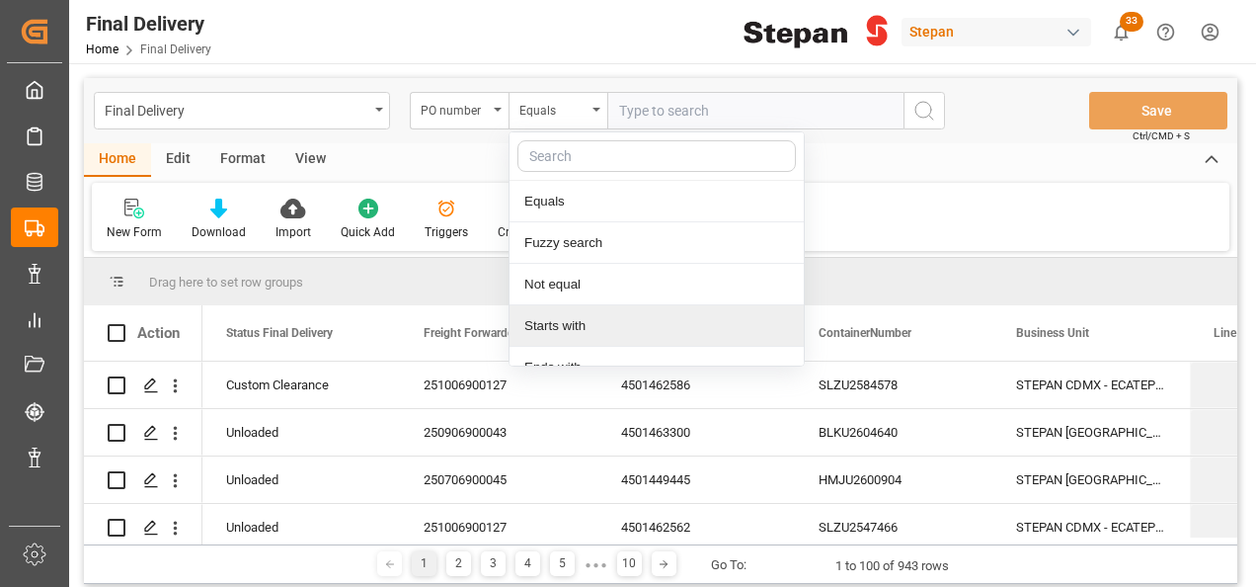
scroll to position [144, 0]
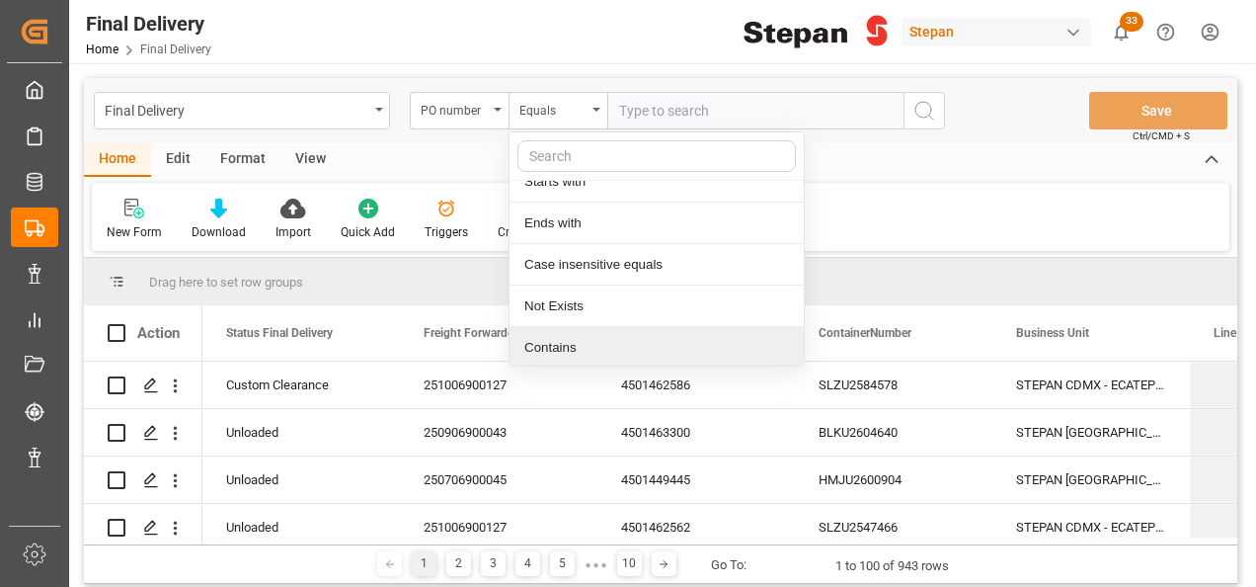
click at [539, 347] on div "Contains" at bounding box center [657, 347] width 294 height 41
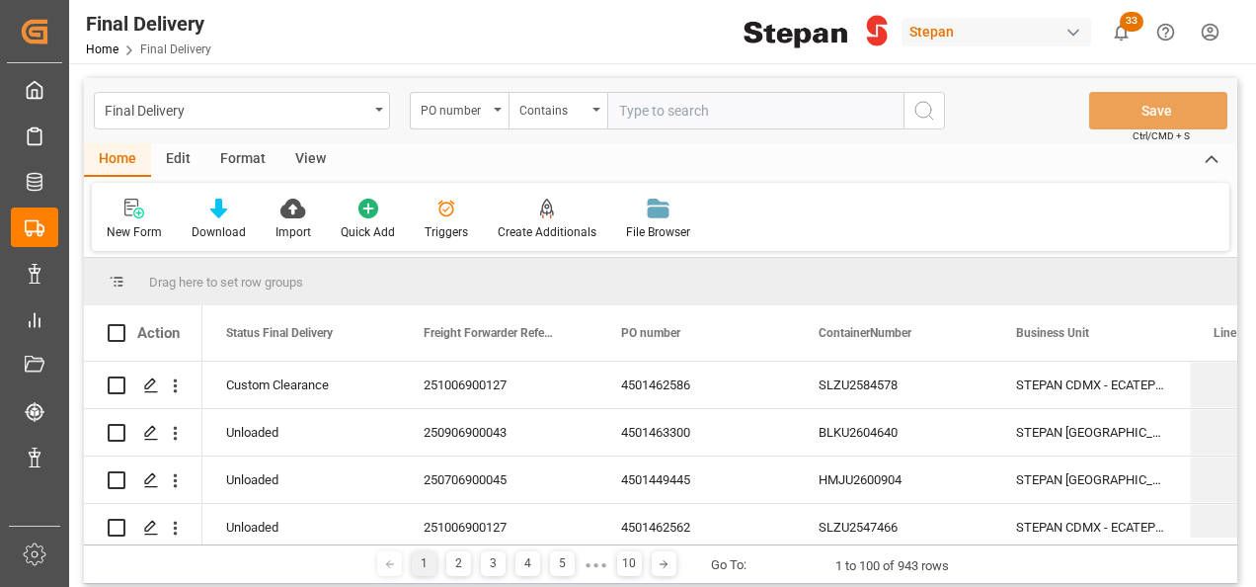
paste input "4501462571,4501462573"
type input "4501462571,4501462573"
click at [924, 107] on icon "search button" at bounding box center [925, 111] width 24 height 24
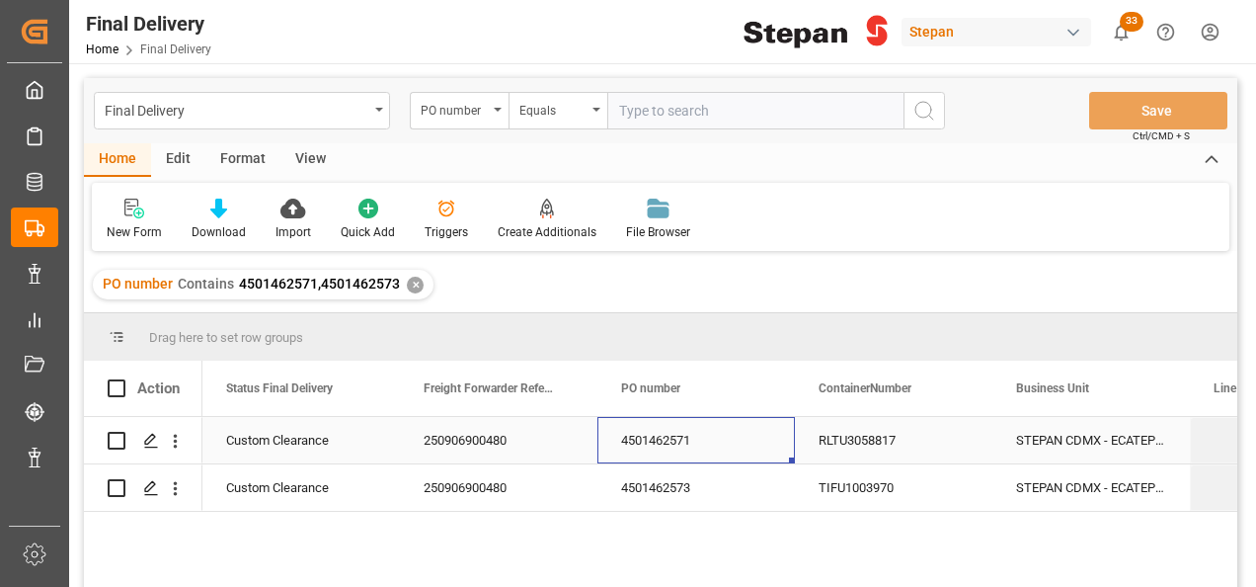
click at [652, 441] on div "4501462571" at bounding box center [697, 440] width 198 height 46
click at [830, 437] on div "RLTU3058817" at bounding box center [894, 440] width 198 height 46
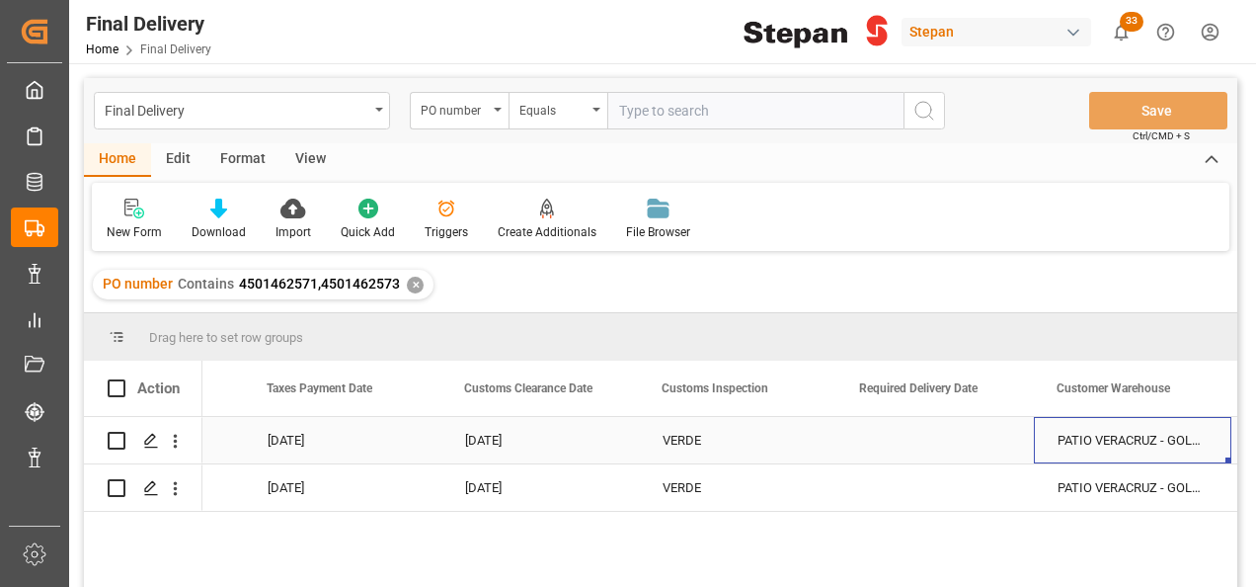
scroll to position [0, 1934]
click at [938, 456] on div "Press SPACE to select this row." at bounding box center [936, 440] width 198 height 46
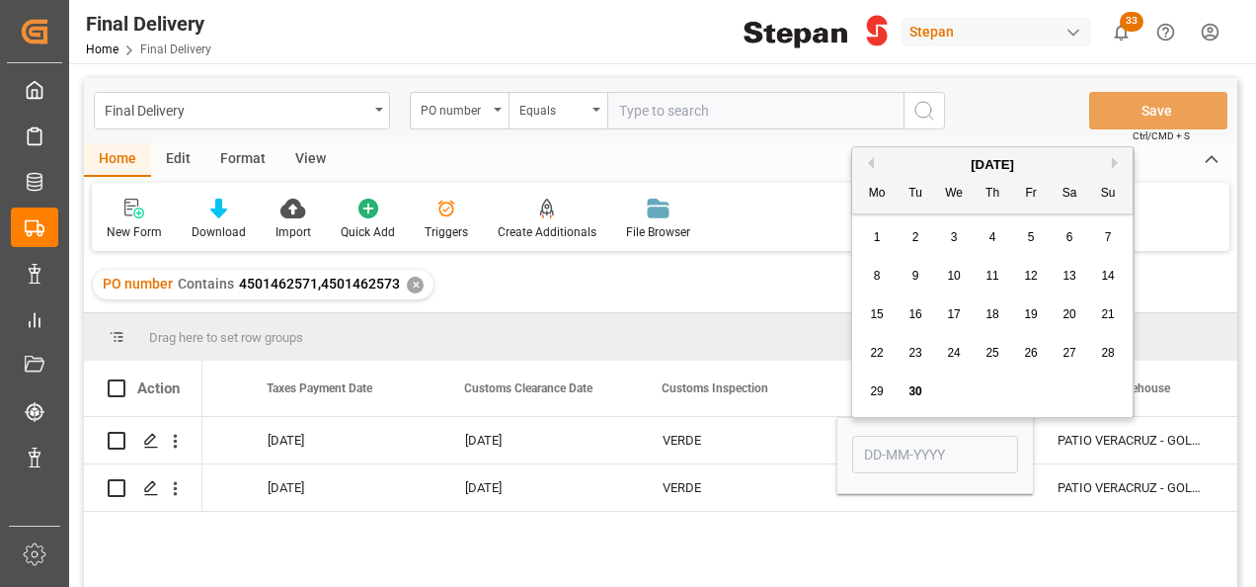
click at [1115, 160] on button "Next Month" at bounding box center [1118, 163] width 12 height 12
click at [1074, 231] on div "4" at bounding box center [1070, 238] width 25 height 24
type input "04-10-2025"
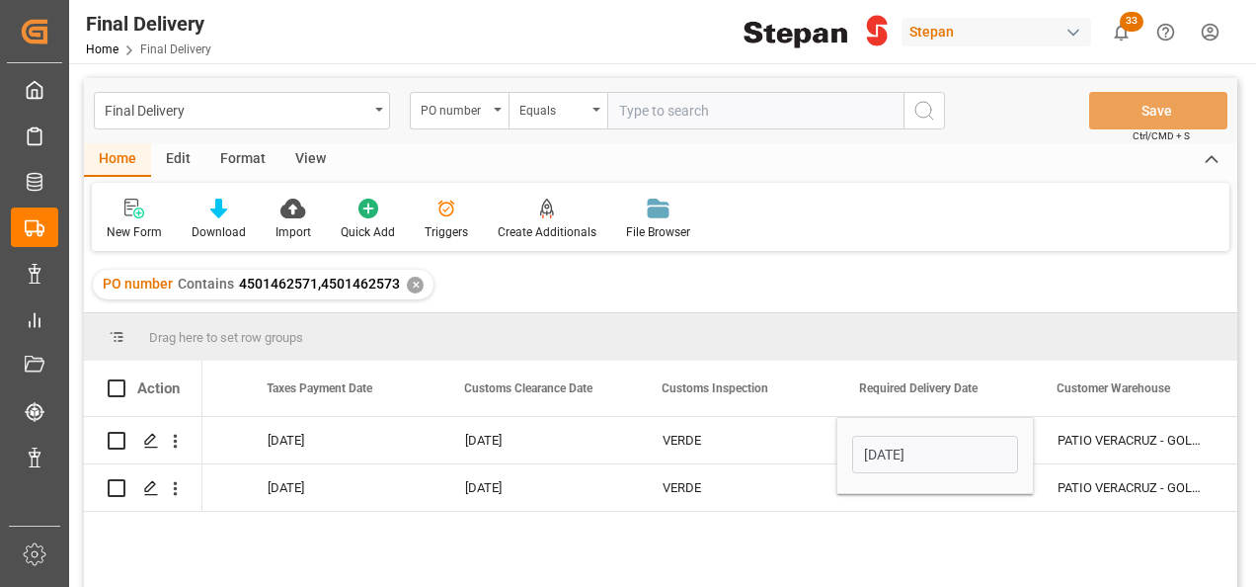
click at [879, 513] on div "25 43 1742 5002664 02-09-2025 05-09-2025 VERDE 04-10-2025 PATIO VERACRUZ - GOLM…" at bounding box center [719, 508] width 1035 height 183
click at [893, 502] on div "Press SPACE to select this row." at bounding box center [936, 487] width 198 height 46
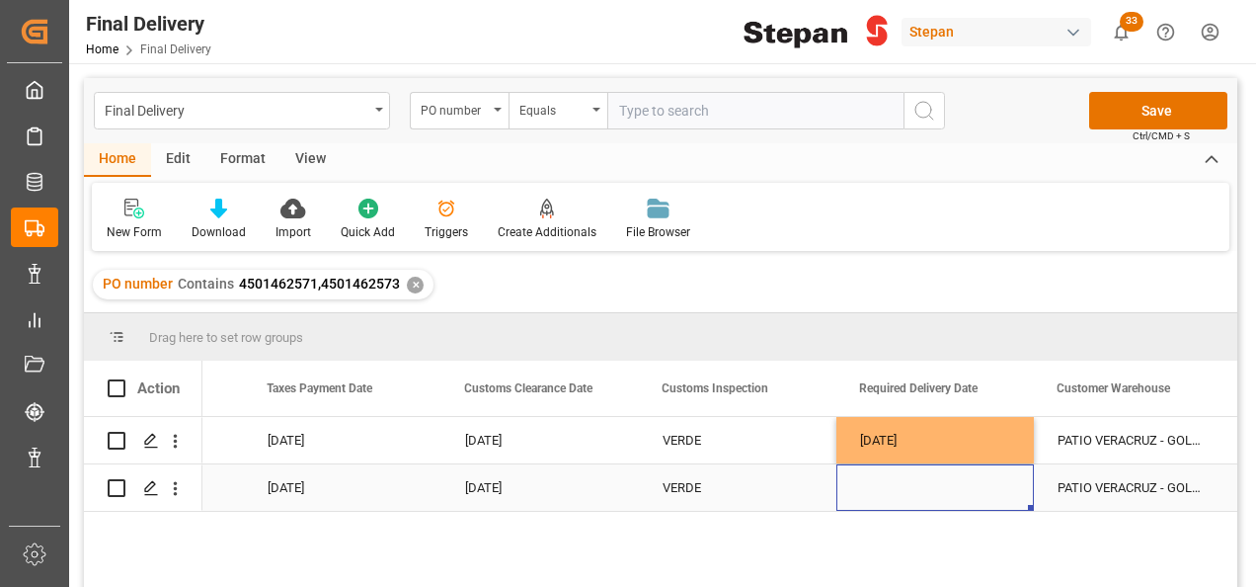
click at [893, 501] on div "Press SPACE to select this row." at bounding box center [936, 487] width 198 height 46
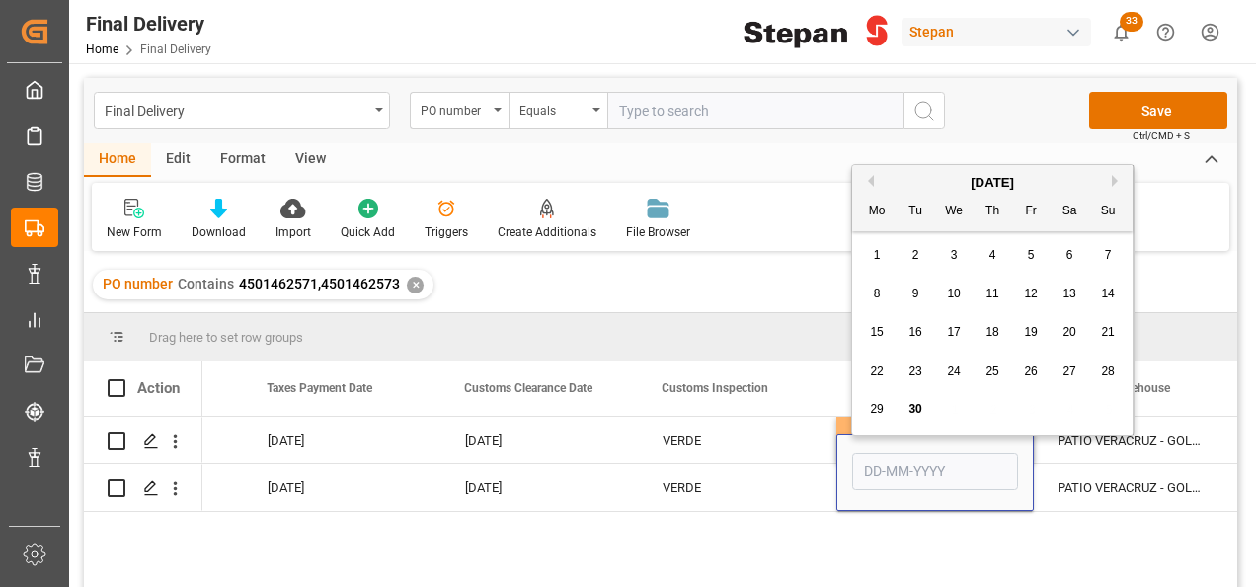
click at [1112, 176] on button "Next Month" at bounding box center [1118, 181] width 12 height 12
click at [1102, 254] on div "5" at bounding box center [1108, 256] width 25 height 24
type input "[DATE]"
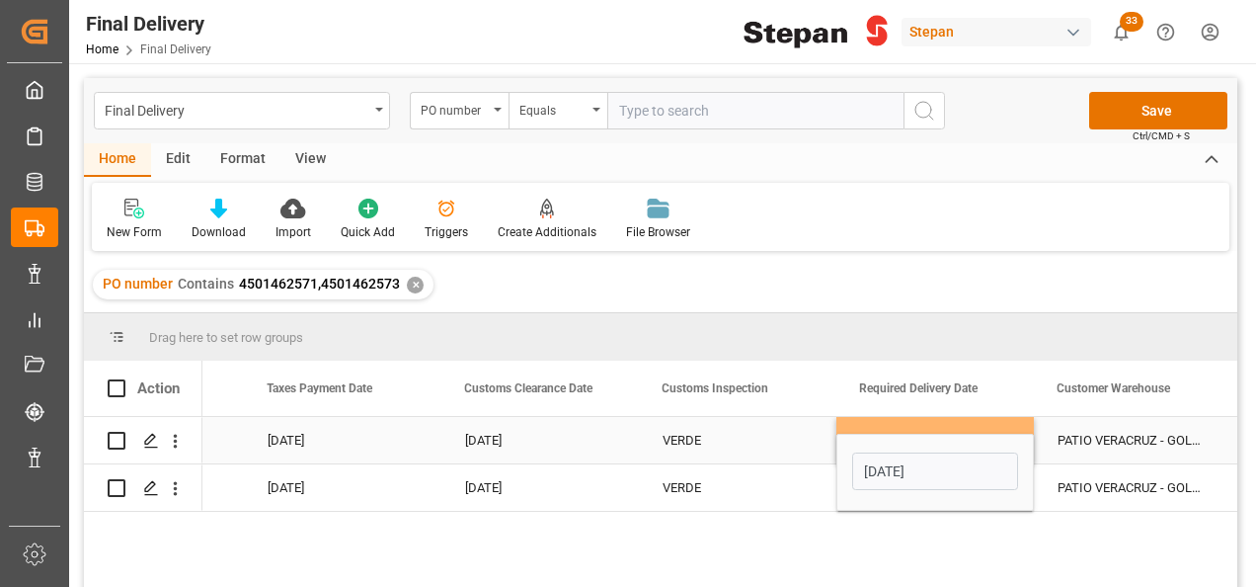
click at [1081, 442] on div "PATIO VERACRUZ - GOLMEX" at bounding box center [1133, 440] width 198 height 46
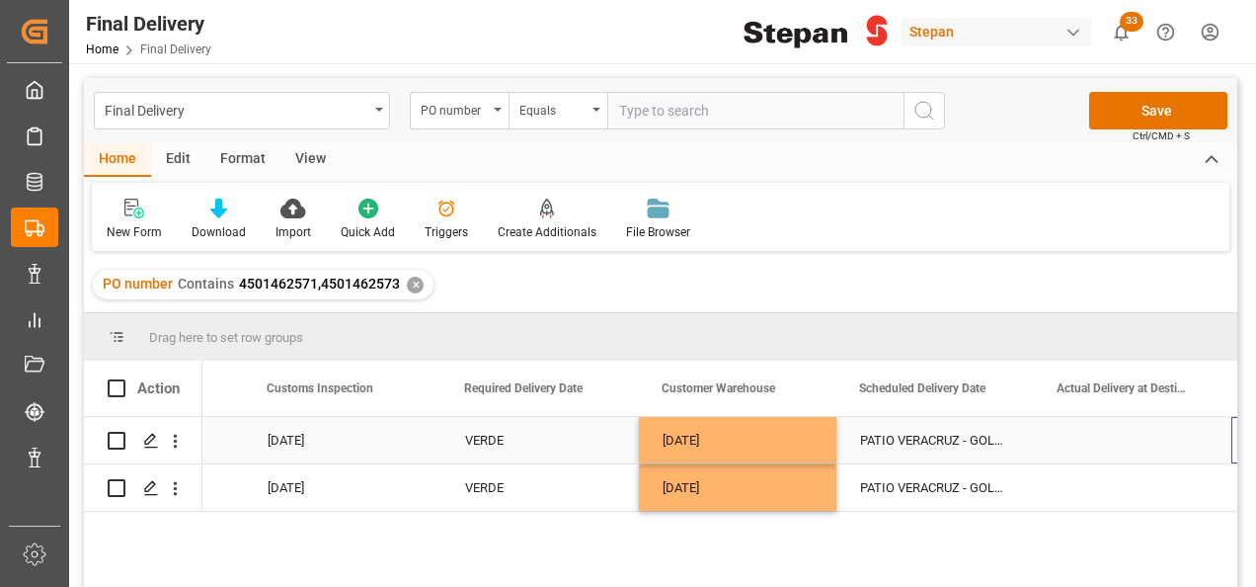
scroll to position [0, 2330]
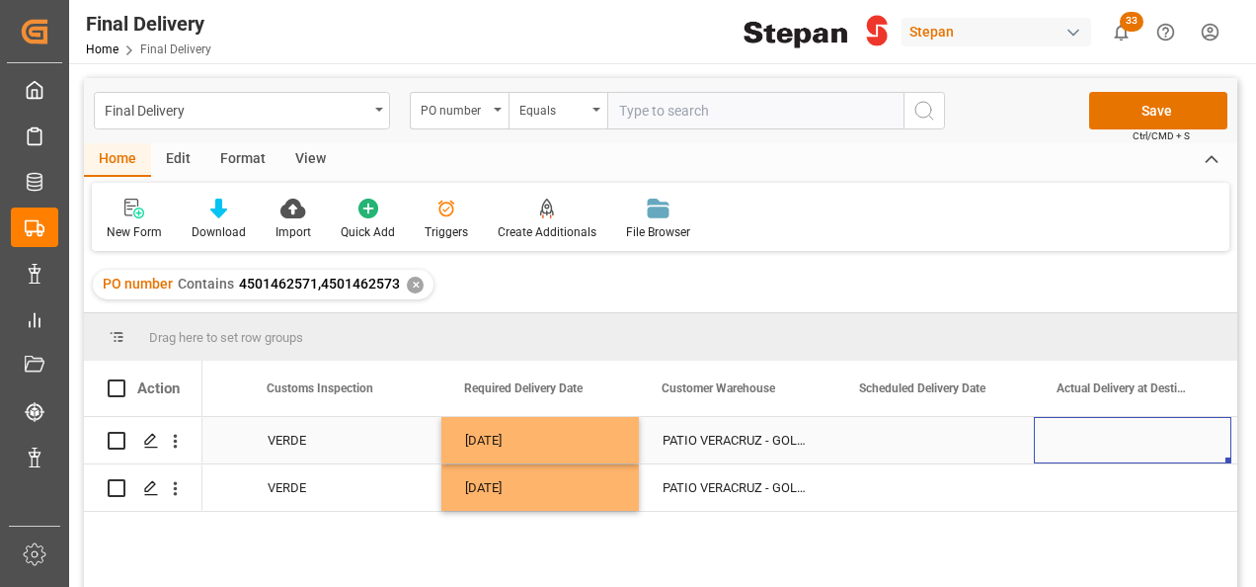
click at [741, 449] on div "PATIO VERACRUZ - GOLMEX" at bounding box center [738, 440] width 198 height 46
click at [741, 450] on div "PATIO VERACRUZ - GOLMEX" at bounding box center [738, 440] width 198 height 46
click at [742, 450] on div "PATIO VERACRUZ - GOLMEX" at bounding box center [738, 440] width 198 height 46
click at [788, 436] on div "PATIO VERACRUZ - GOLMEX" at bounding box center [738, 440] width 198 height 46
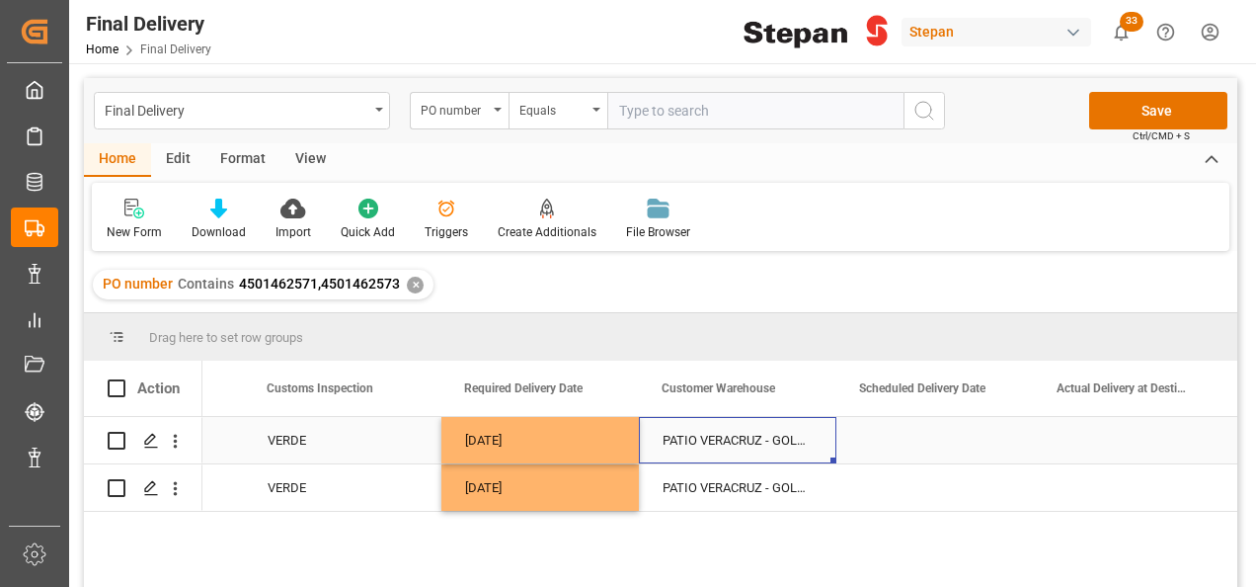
click at [788, 436] on div "PATIO VERACRUZ - GOLMEX" at bounding box center [738, 440] width 198 height 46
click at [820, 437] on div "PATIO VERACRUZ - GOLMEX" at bounding box center [738, 440] width 198 height 46
click at [773, 437] on div "PATIO VERACRUZ - GOLMEX" at bounding box center [738, 440] width 198 height 46
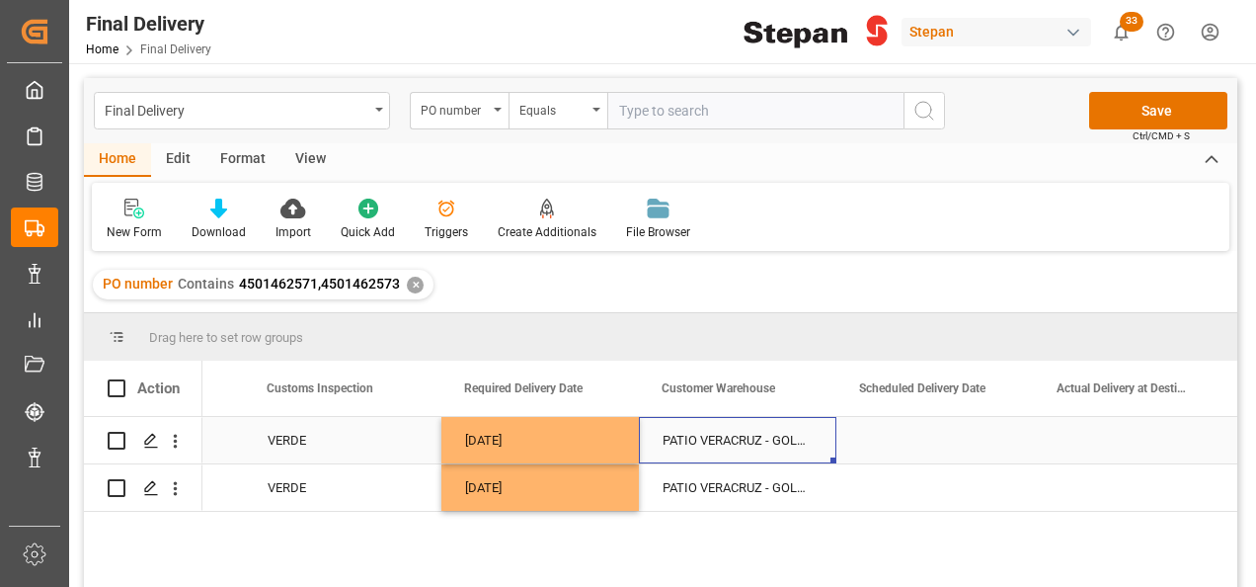
click at [773, 437] on div "PATIO VERACRUZ - GOLMEX" at bounding box center [738, 440] width 198 height 46
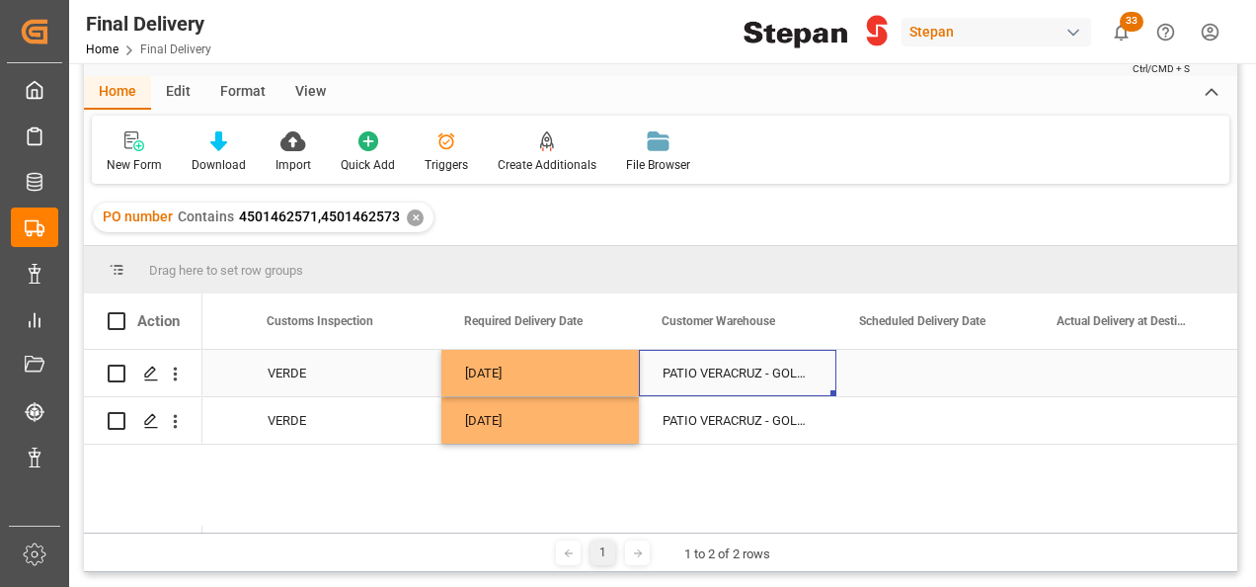
scroll to position [99, 0]
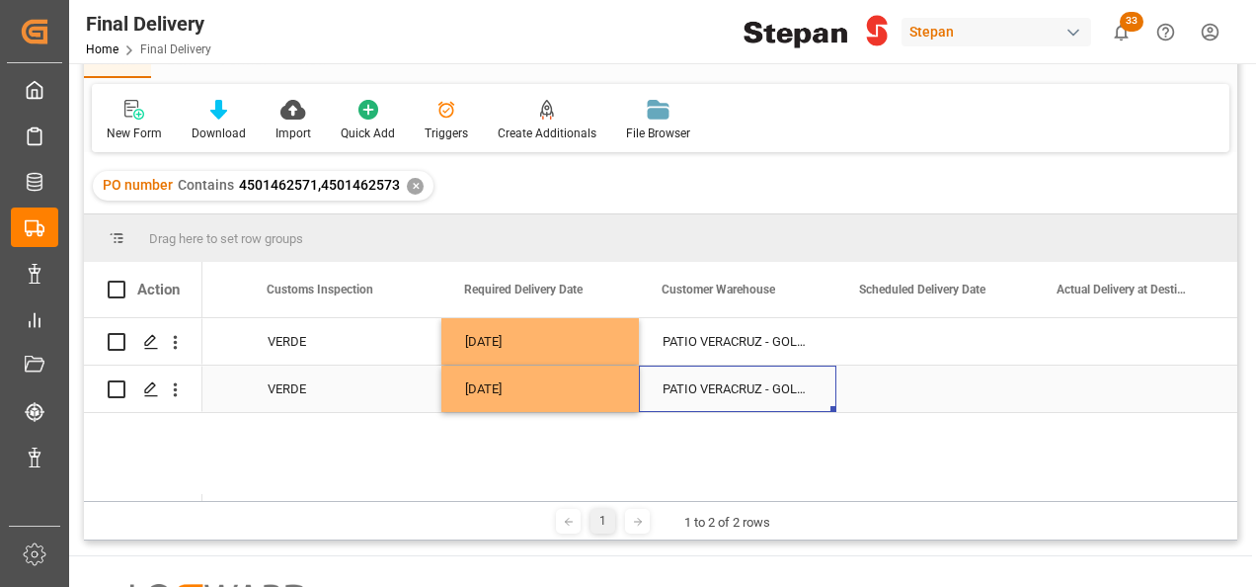
click at [754, 395] on div "PATIO VERACRUZ - GOLMEX" at bounding box center [738, 388] width 198 height 46
click at [800, 385] on div "PATIO VERACRUZ - GOLMEX" at bounding box center [738, 388] width 198 height 46
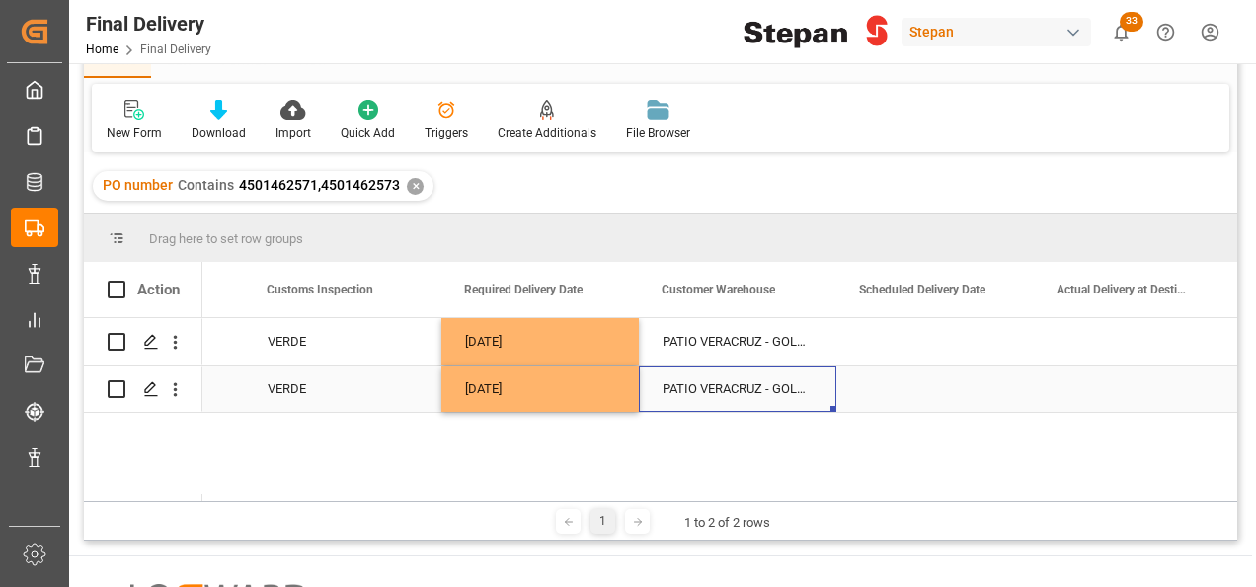
click at [801, 385] on div "PATIO VERACRUZ - GOLMEX" at bounding box center [738, 388] width 198 height 46
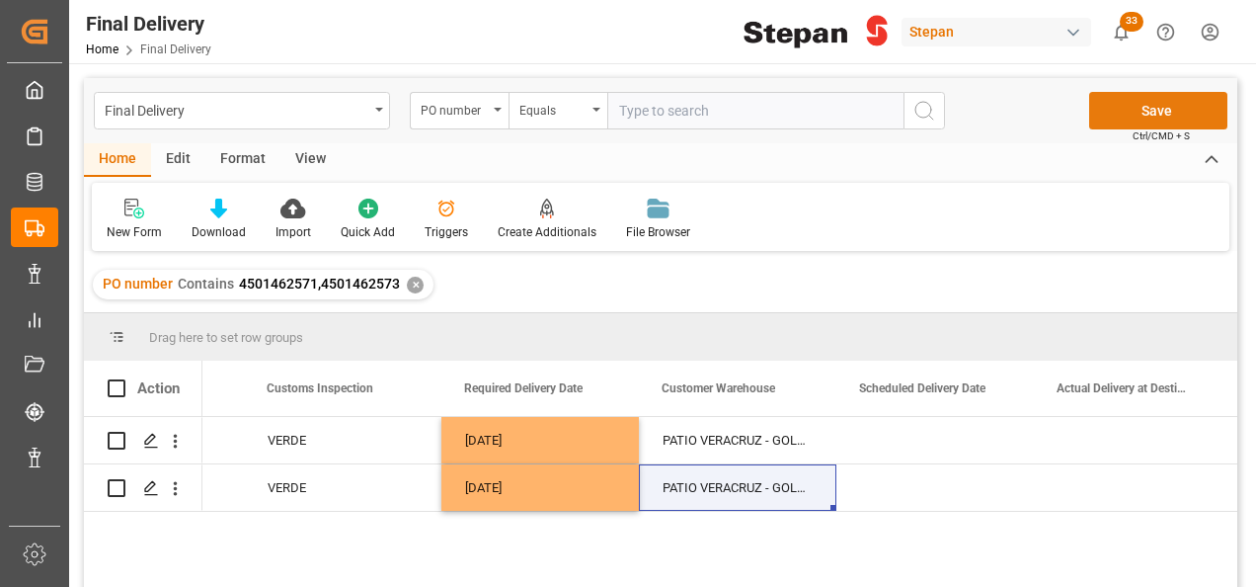
click at [1150, 113] on button "Save" at bounding box center [1159, 111] width 138 height 38
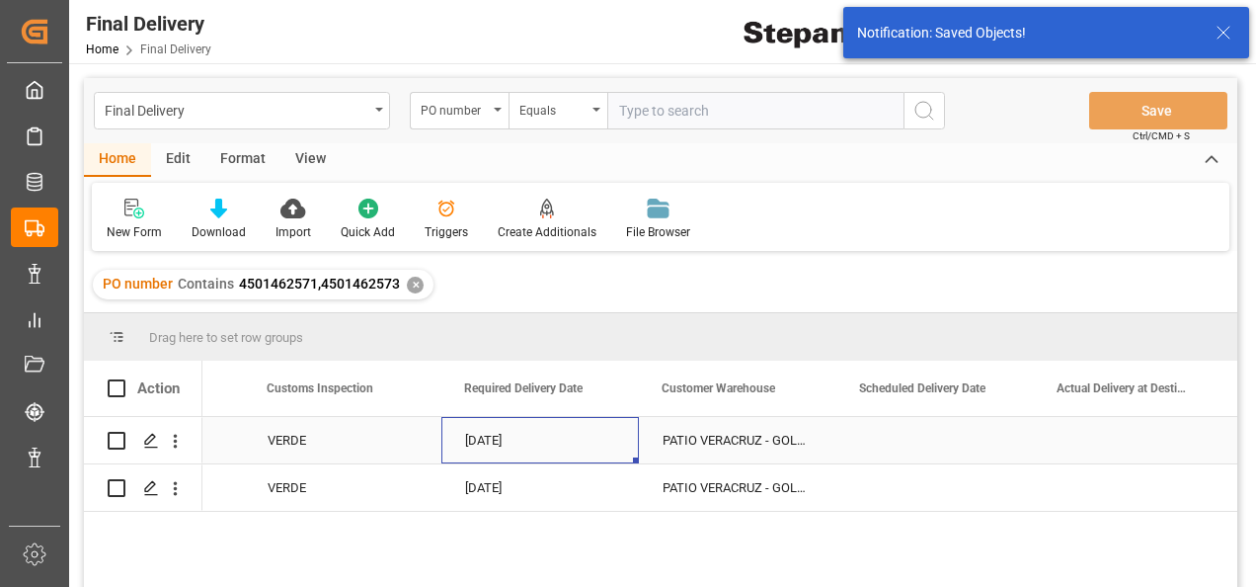
click at [532, 432] on div "[DATE]" at bounding box center [541, 440] width 198 height 46
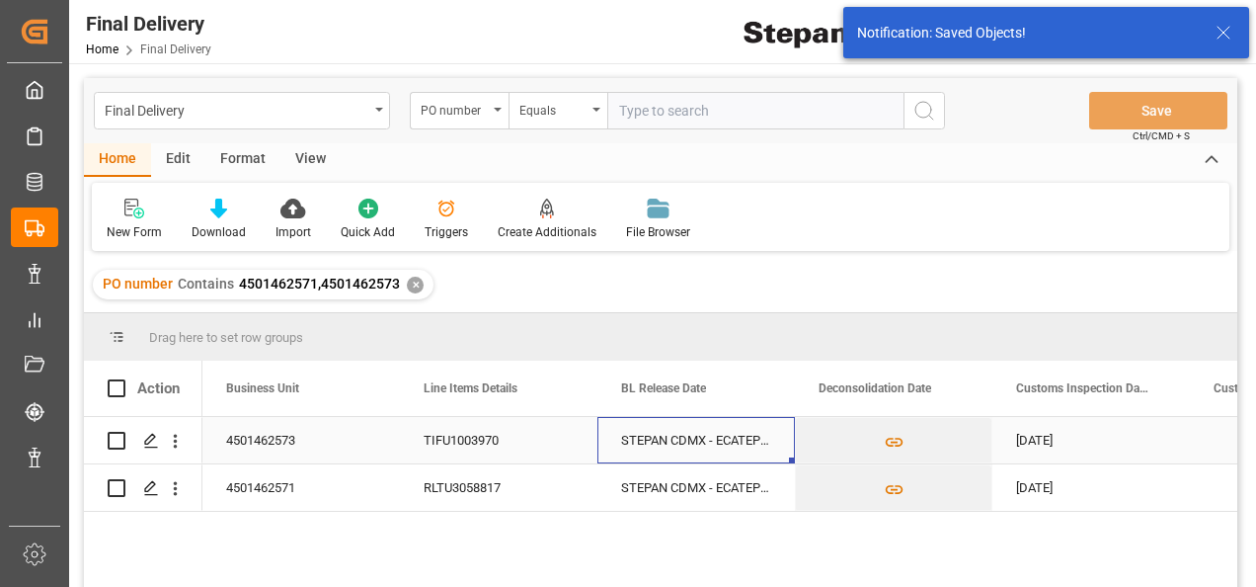
scroll to position [0, 198]
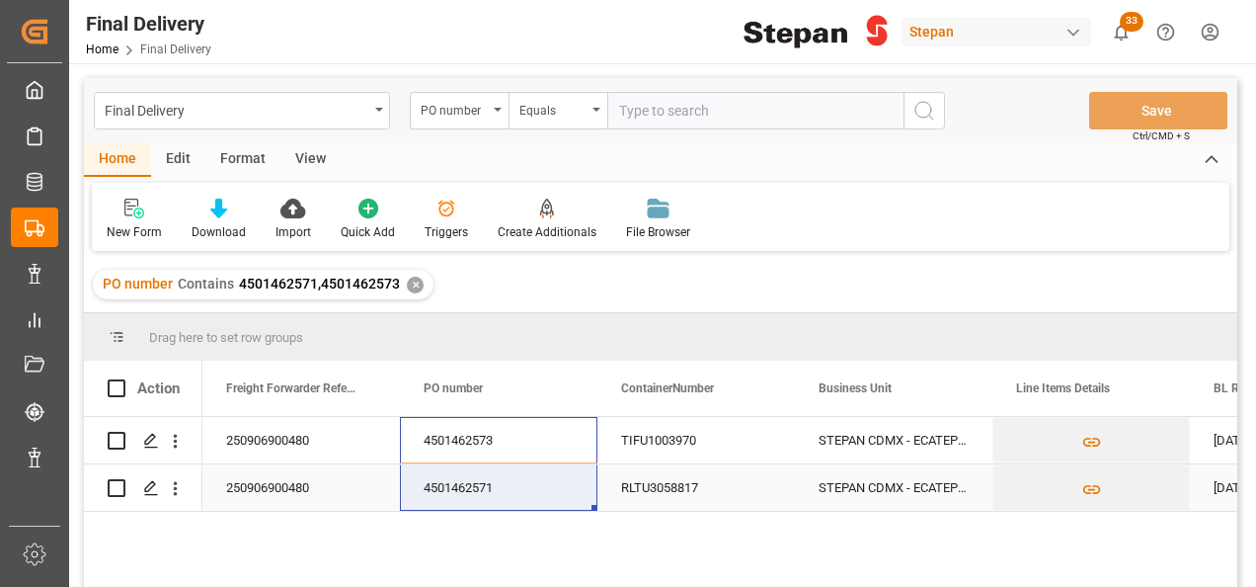
drag, startPoint x: 479, startPoint y: 441, endPoint x: 472, endPoint y: 485, distance: 45.0
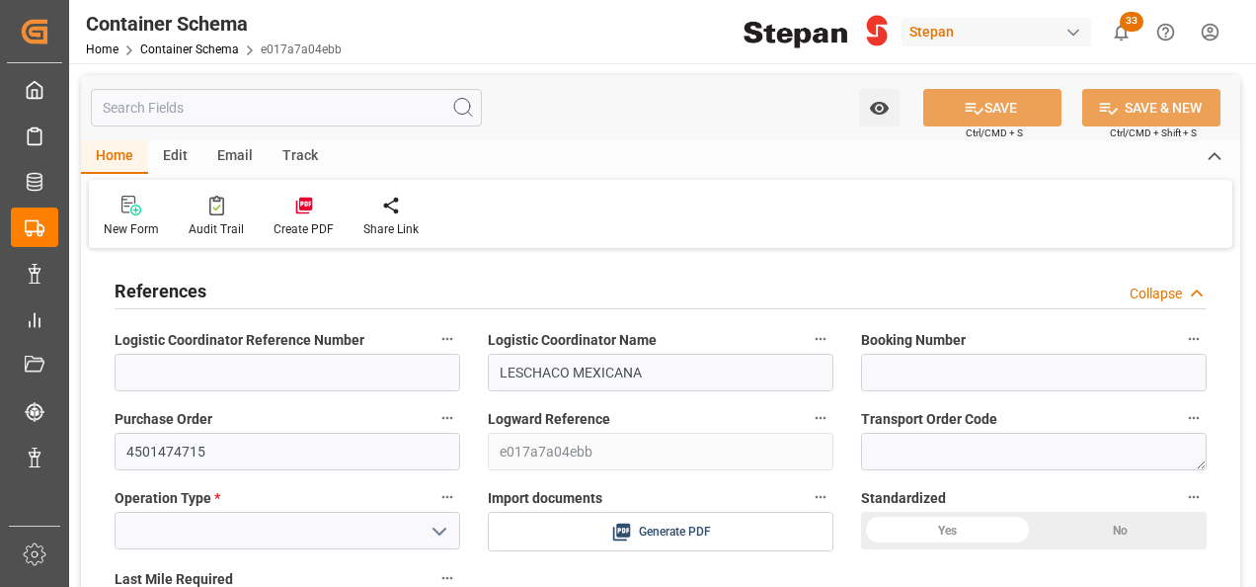
type input "0"
type input "1"
type input "30-09-2025 19:31"
type input "[DATE]"
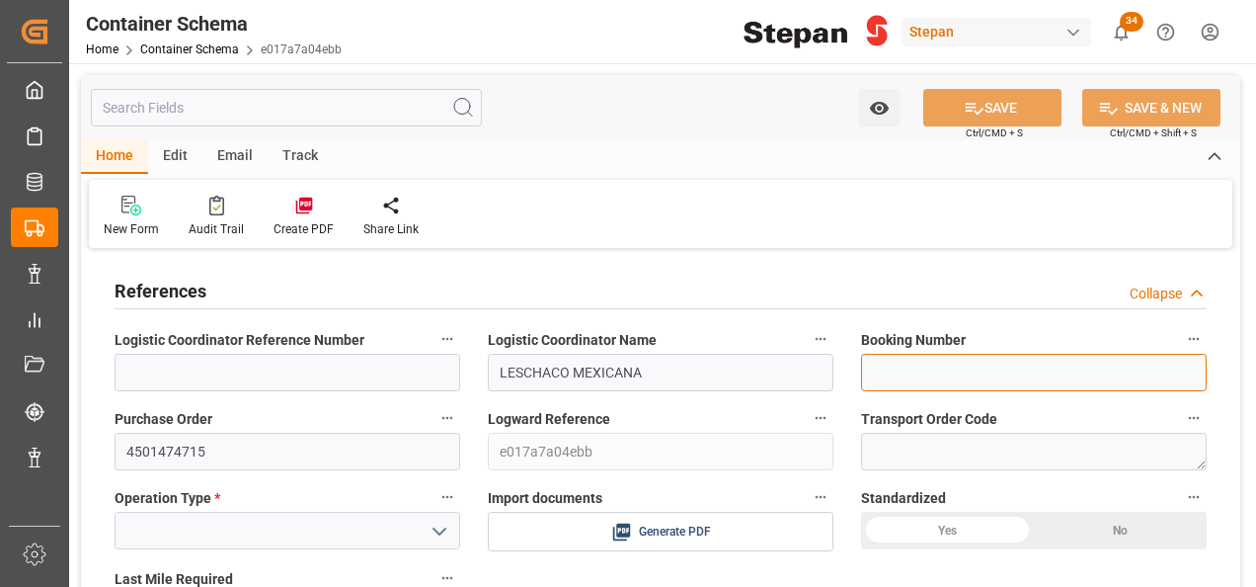
click at [923, 363] on input at bounding box center [1034, 373] width 346 height 38
paste input "250906660230"
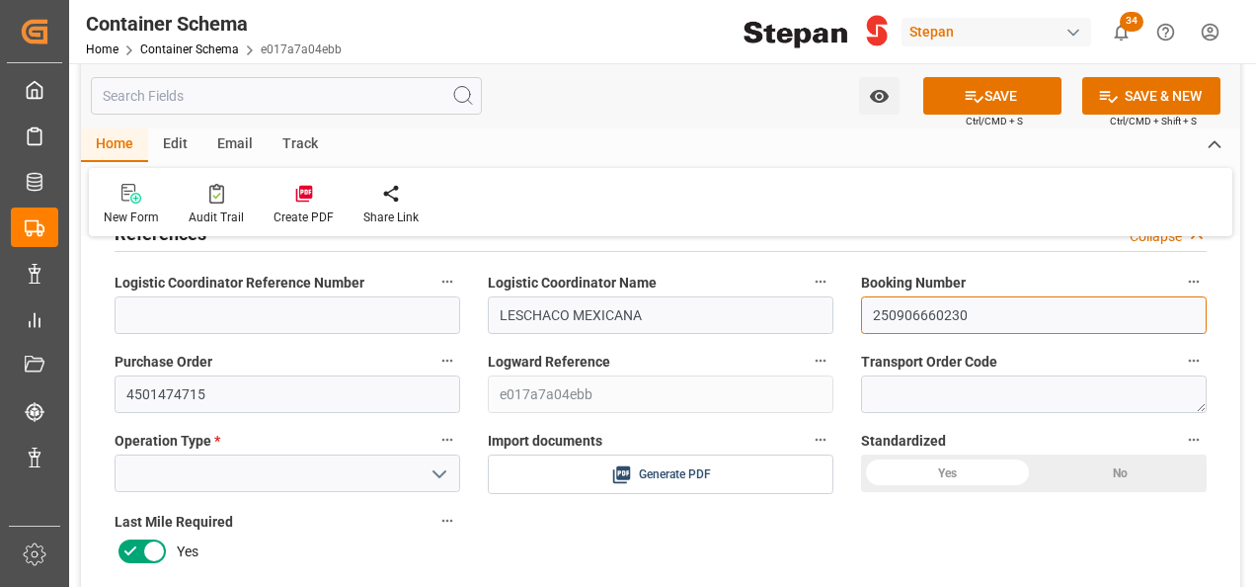
scroll to position [99, 0]
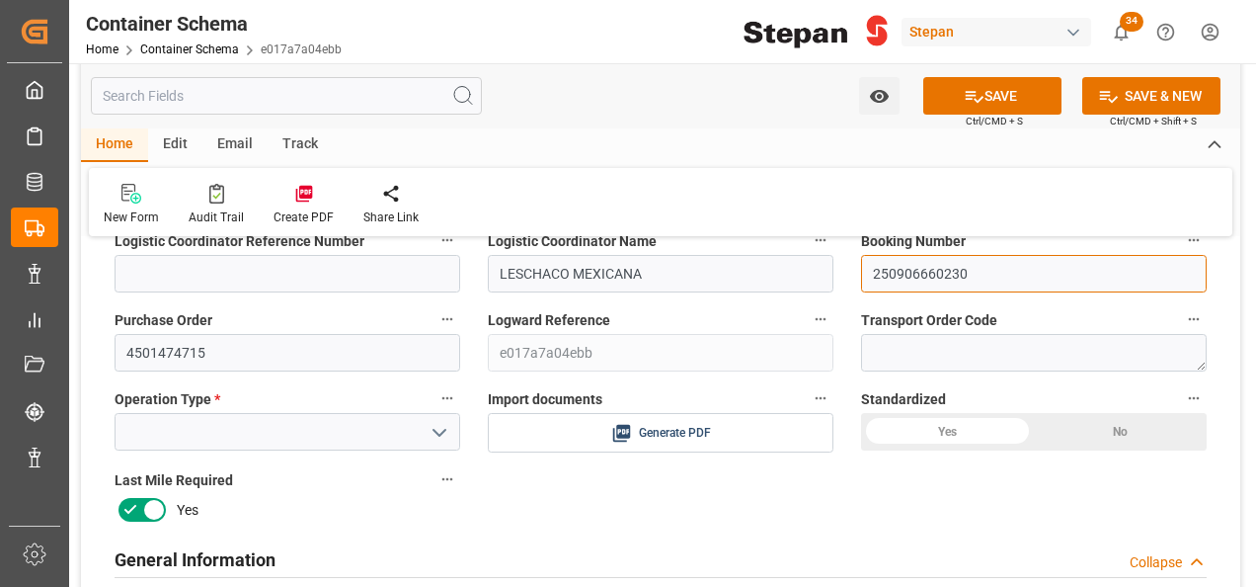
type input "250906660230"
click at [441, 432] on icon "open menu" at bounding box center [440, 433] width 24 height 24
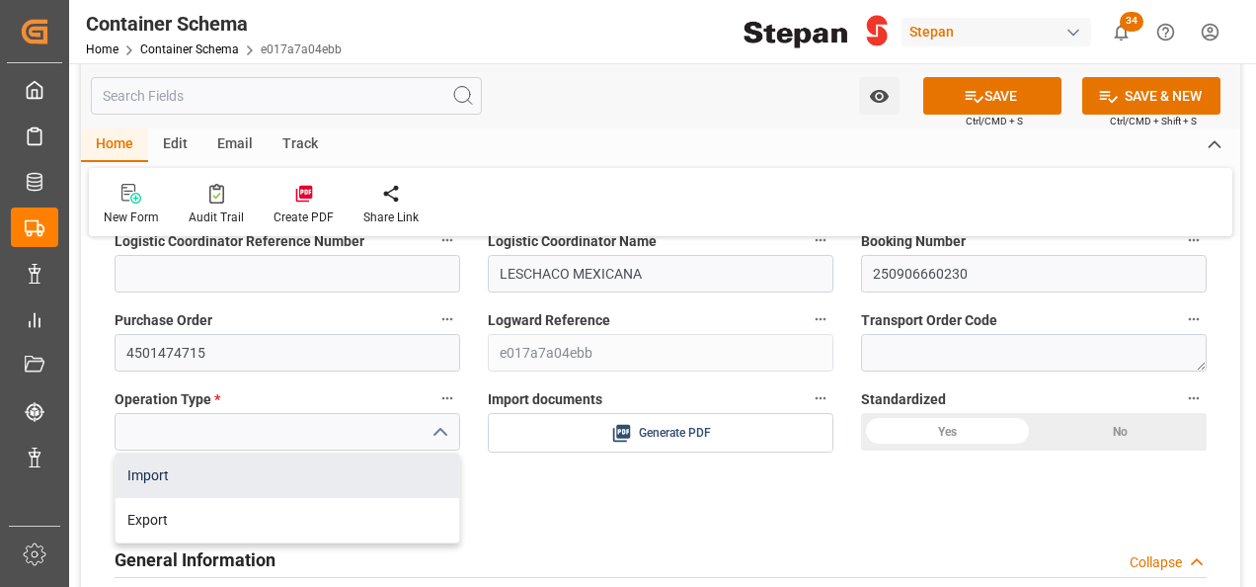
click at [151, 472] on div "Import" at bounding box center [288, 475] width 344 height 44
type input "Import"
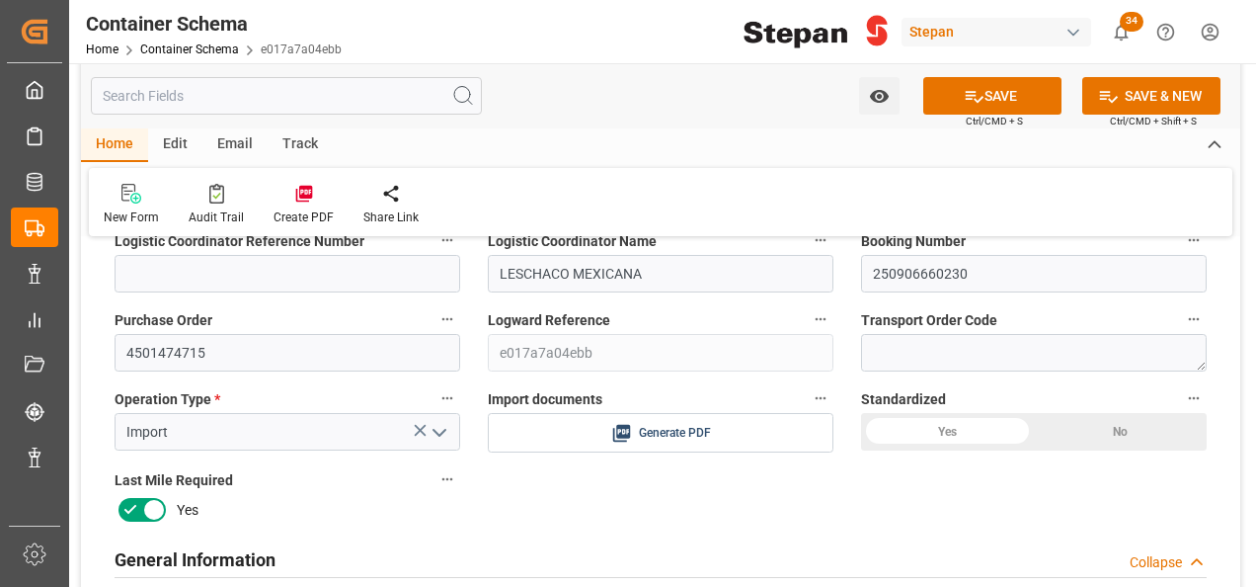
click at [929, 428] on div "Yes" at bounding box center [947, 432] width 173 height 38
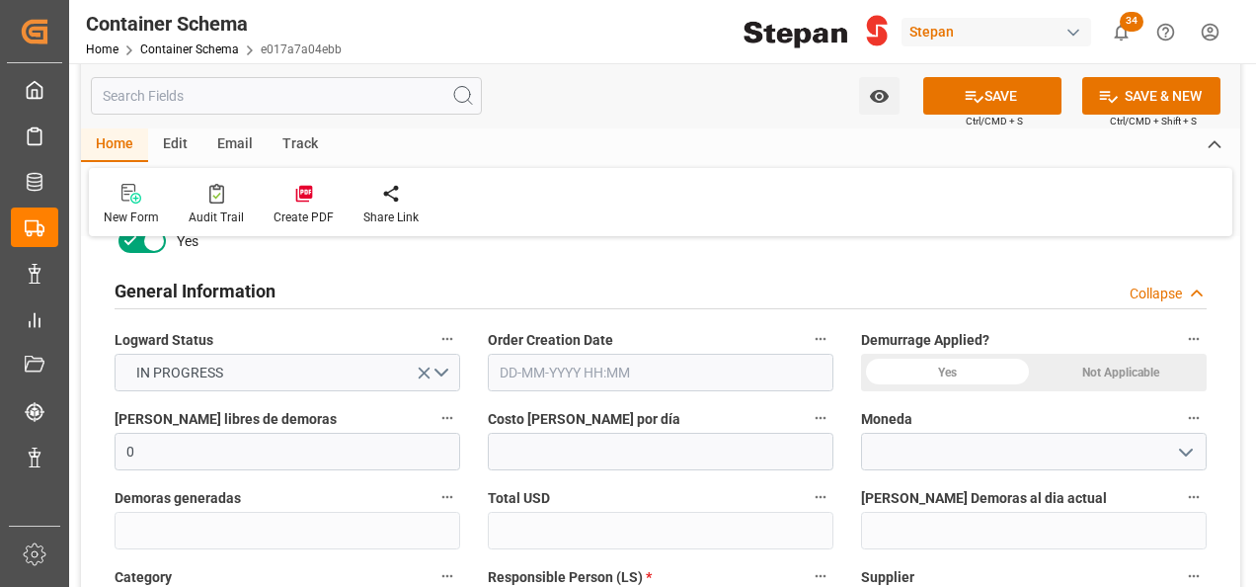
scroll to position [395, 0]
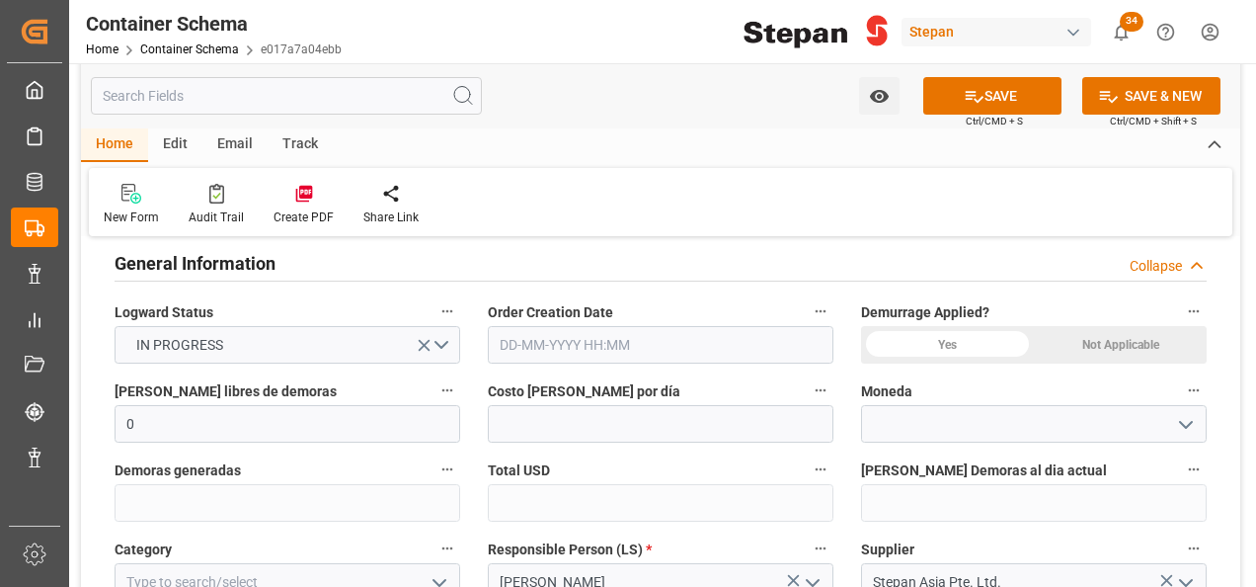
click at [599, 349] on input "text" at bounding box center [661, 345] width 346 height 38
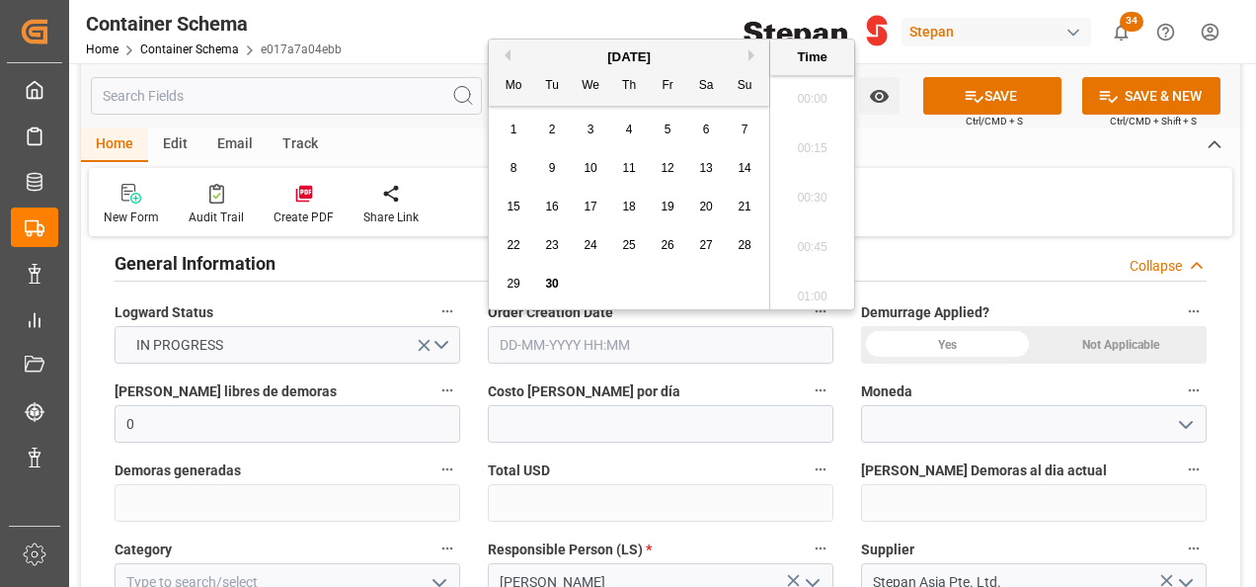
scroll to position [2574, 0]
click at [553, 45] on div "September 2025 Mo Tu We Th Fr Sa Su" at bounding box center [629, 73] width 281 height 66
click at [549, 286] on span "30" at bounding box center [551, 284] width 13 height 14
type input "30-09-2025 00:00"
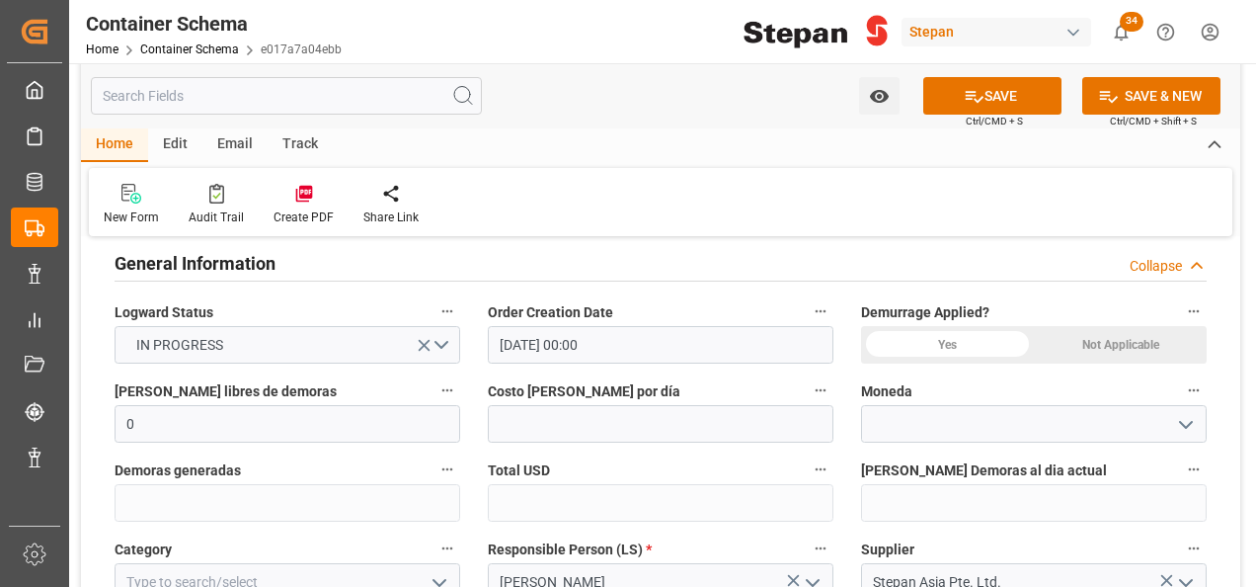
click at [1120, 343] on div "Not Applicable" at bounding box center [1120, 345] width 173 height 38
click at [1191, 413] on icon "open menu" at bounding box center [1186, 425] width 24 height 24
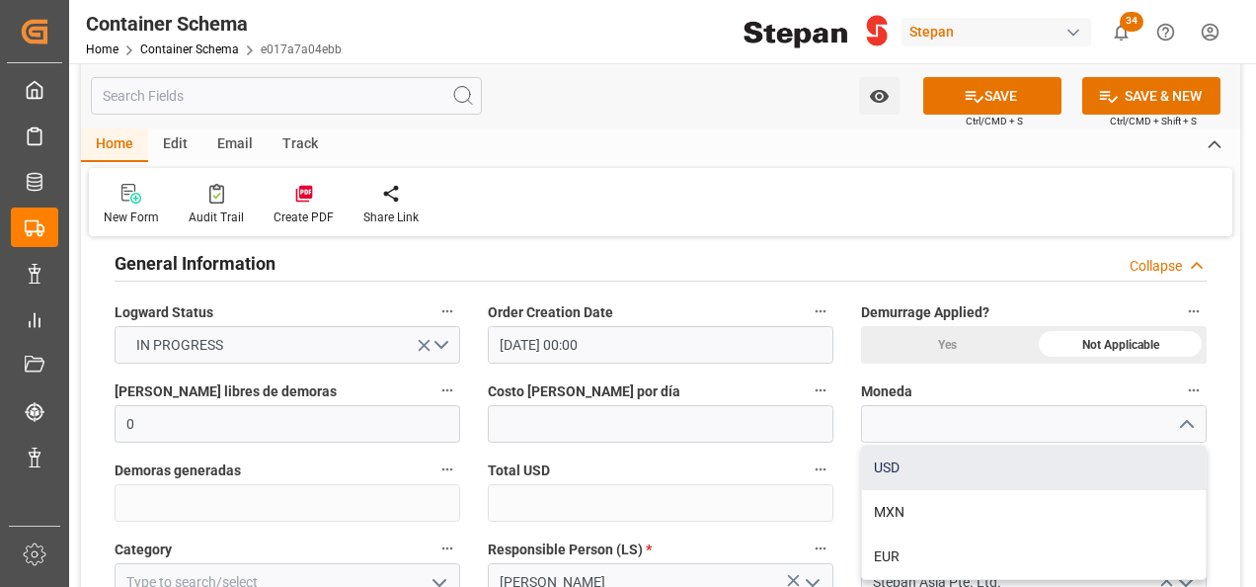
click at [905, 470] on div "USD" at bounding box center [1034, 467] width 344 height 44
type input "USD"
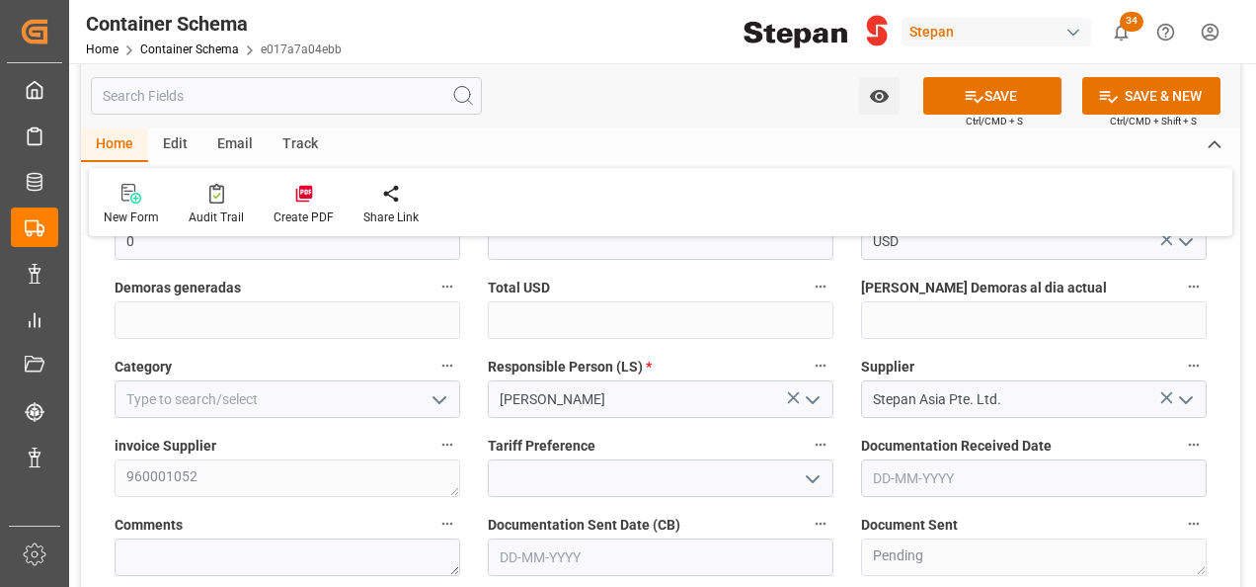
scroll to position [593, 0]
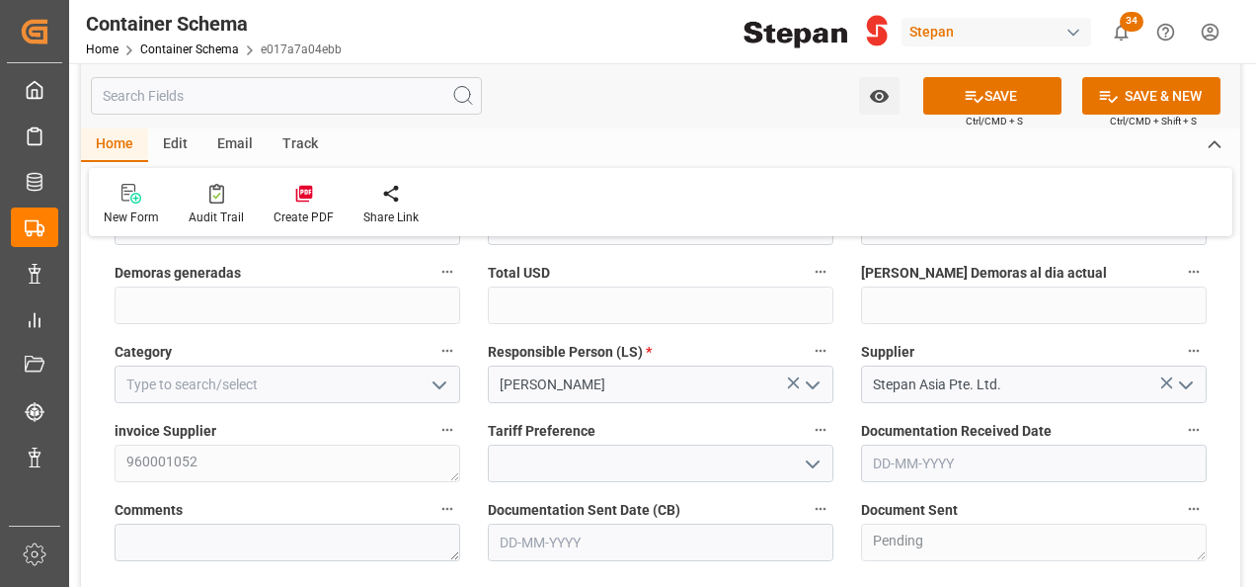
click at [438, 383] on polyline "open menu" at bounding box center [440, 385] width 12 height 6
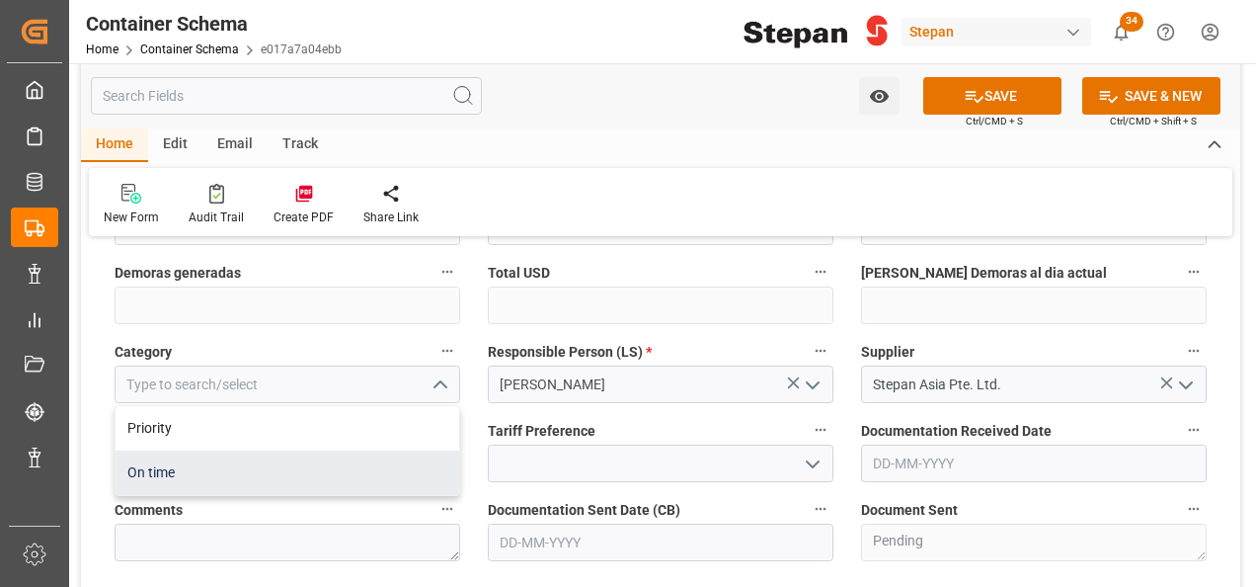
click at [140, 469] on div "On time" at bounding box center [288, 472] width 344 height 44
type input "On time"
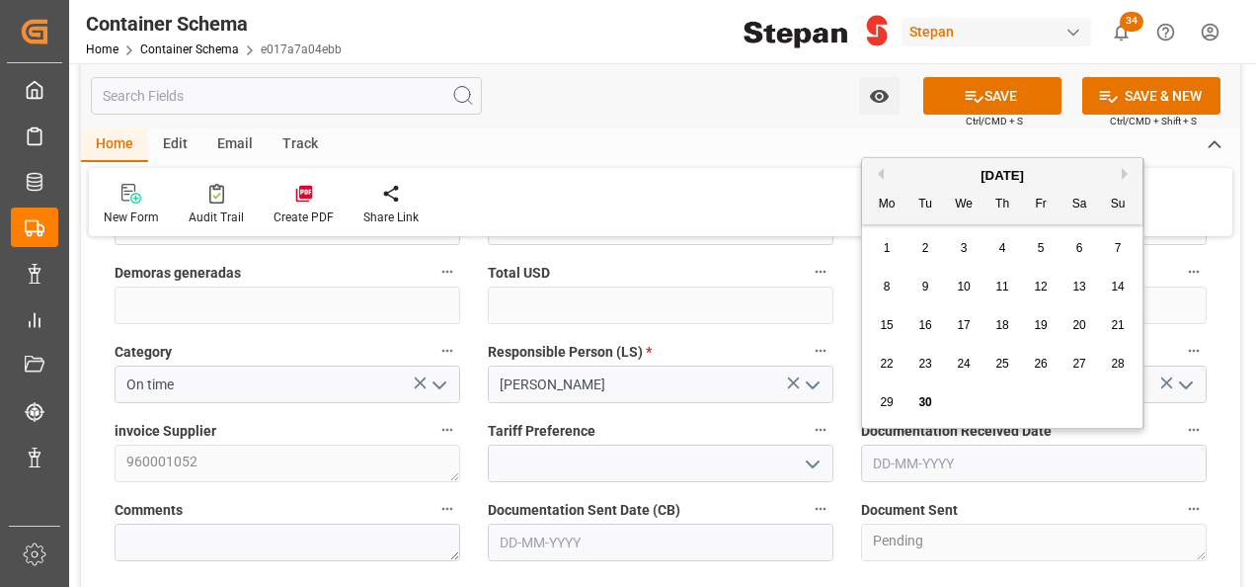
click at [962, 468] on input "text" at bounding box center [1034, 463] width 346 height 38
click at [923, 158] on div "September 2025 Mo Tu We Th Fr Sa Su" at bounding box center [1002, 191] width 281 height 66
click at [1041, 371] on div "26" at bounding box center [1041, 365] width 25 height 24
type input "26-09-2025"
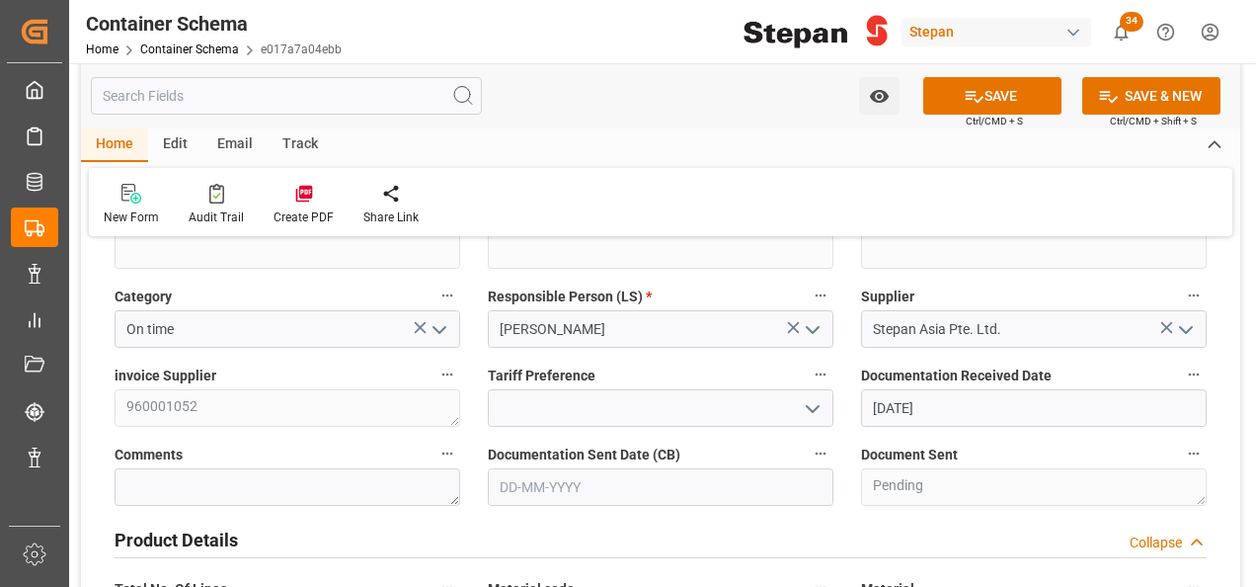
scroll to position [691, 0]
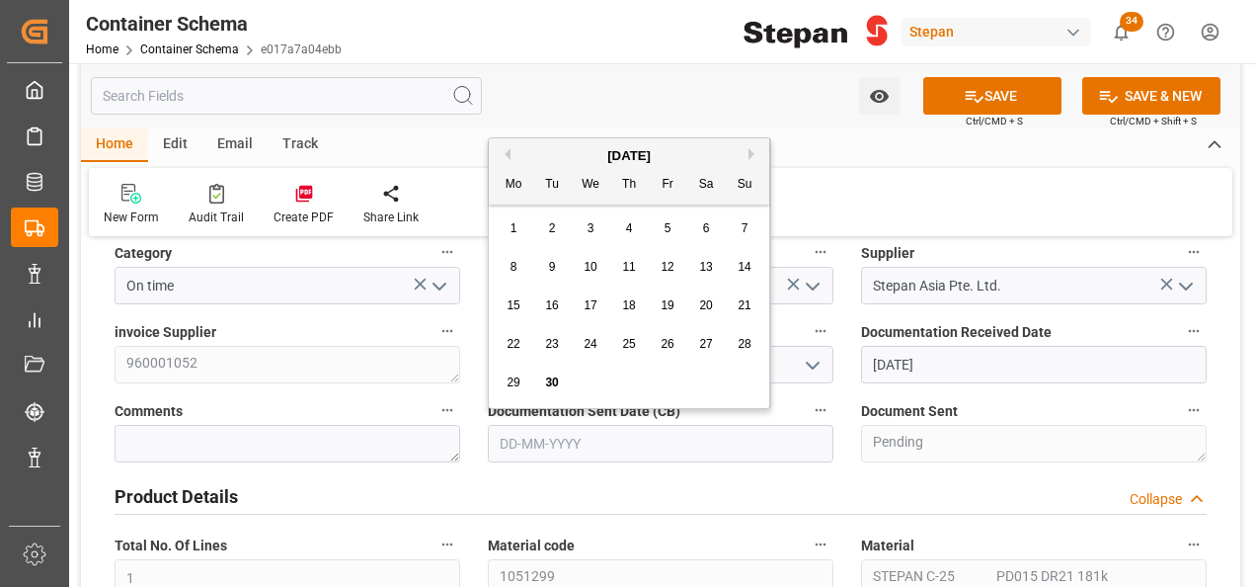
click at [565, 442] on input "text" at bounding box center [661, 444] width 346 height 38
click at [543, 152] on div "September 2025" at bounding box center [629, 156] width 281 height 20
click at [550, 381] on span "30" at bounding box center [551, 382] width 13 height 14
type input "30-09-2025"
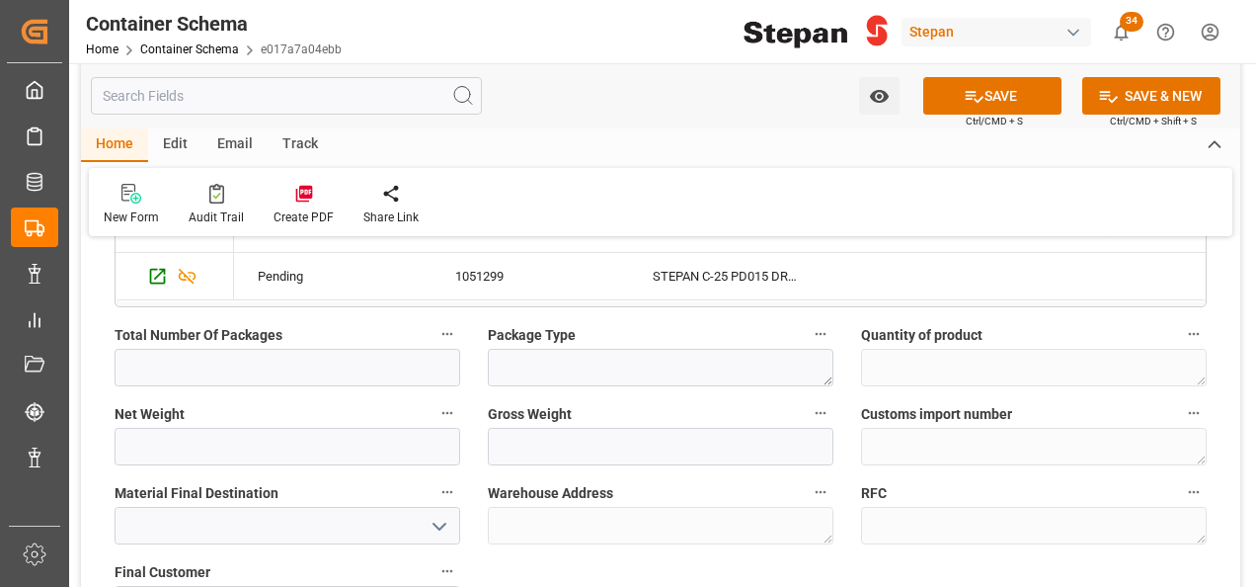
scroll to position [1383, 0]
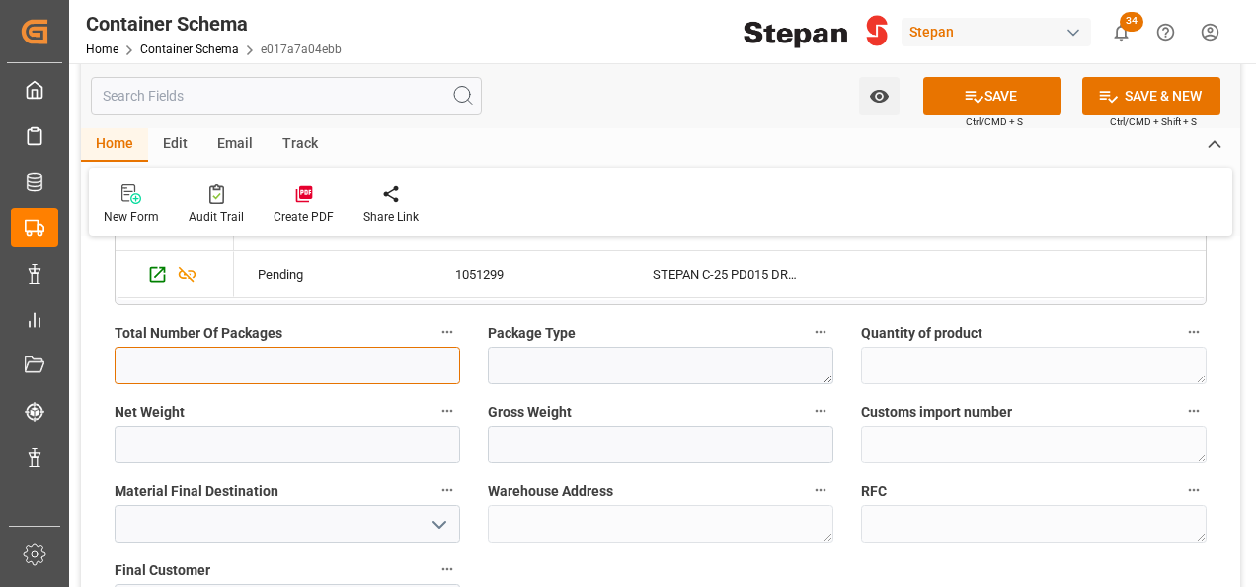
click at [207, 363] on input "text" at bounding box center [288, 366] width 346 height 38
type input "80"
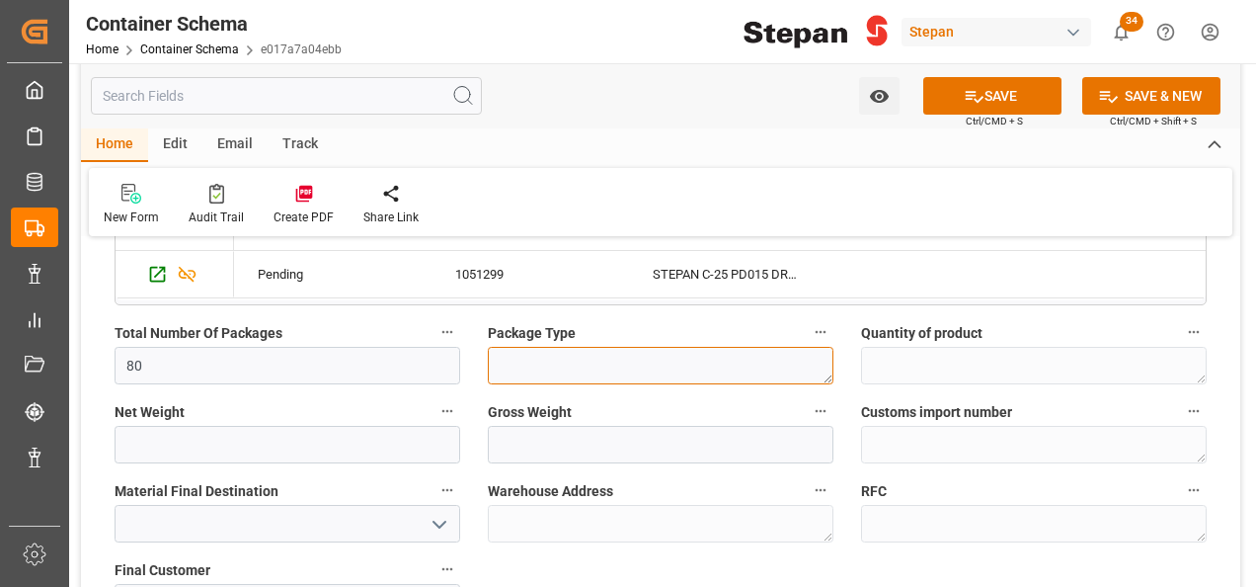
click at [534, 352] on textarea at bounding box center [661, 366] width 346 height 38
type textarea "DRUMS"
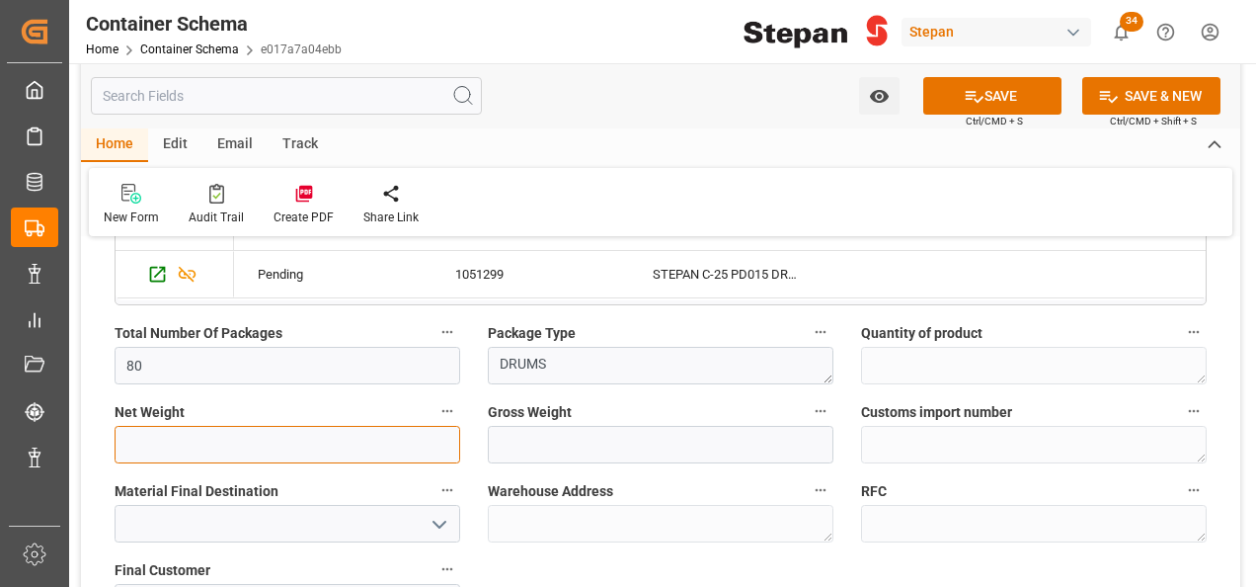
click at [257, 429] on input "text" at bounding box center [288, 445] width 346 height 38
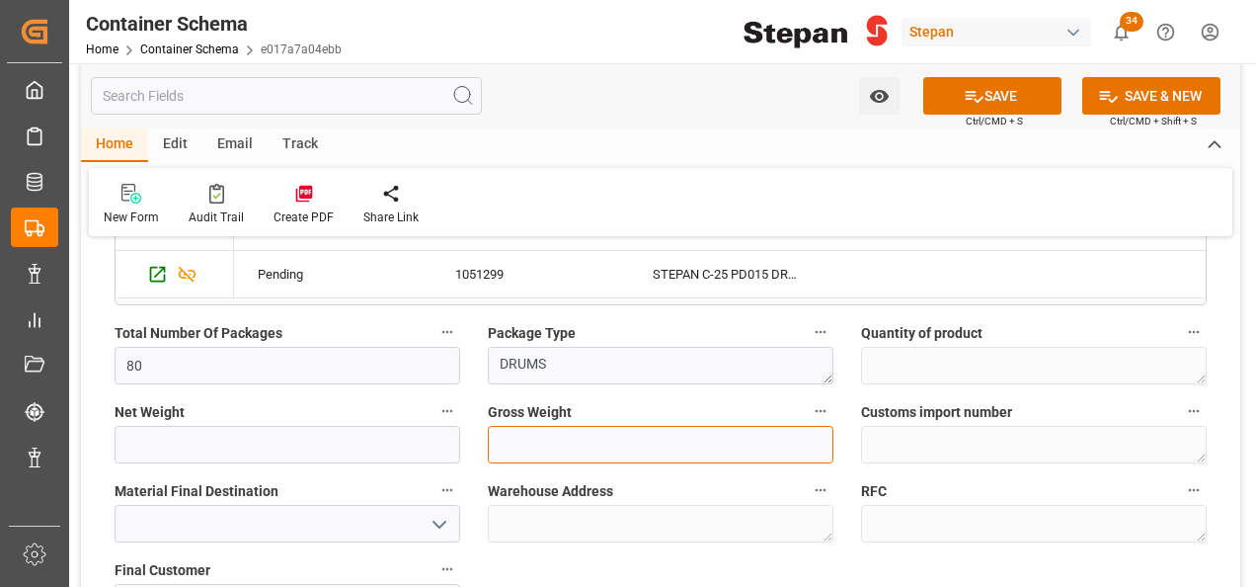
click at [592, 436] on input "text" at bounding box center [661, 445] width 346 height 38
click at [537, 454] on input "text" at bounding box center [661, 445] width 346 height 38
type input "15894"
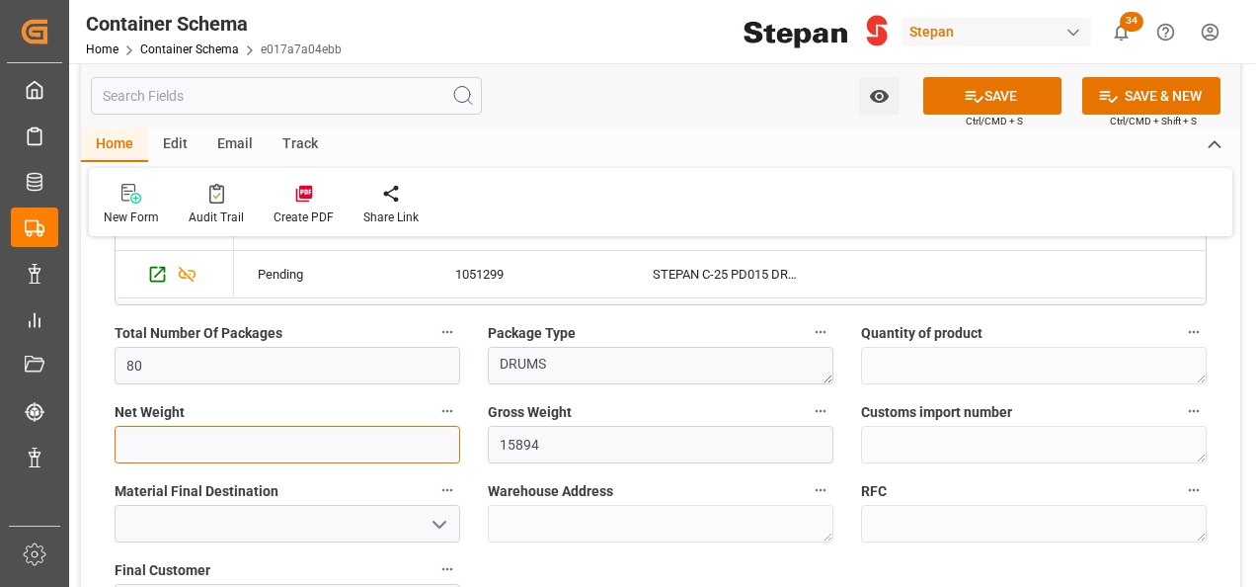
click at [150, 435] on input "text" at bounding box center [288, 445] width 346 height 38
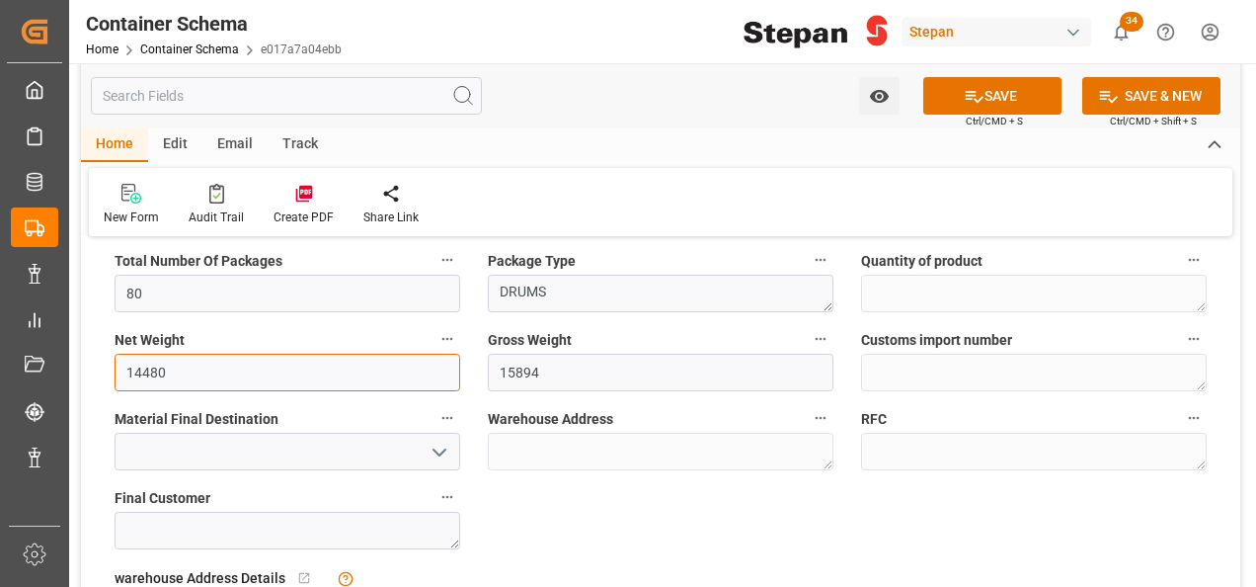
scroll to position [1482, 0]
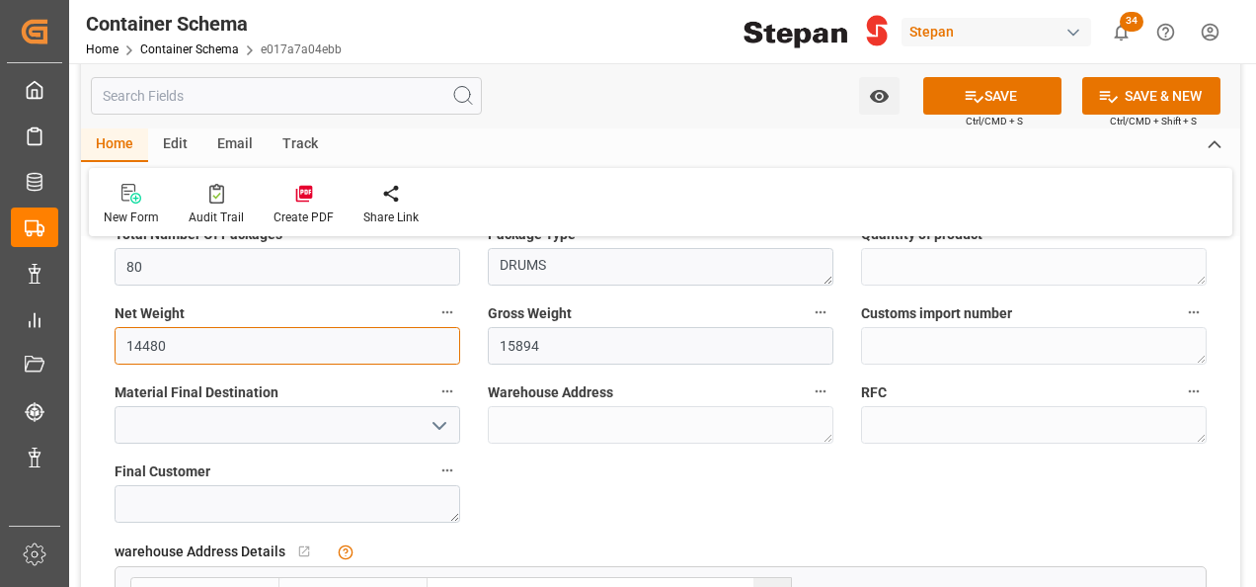
type input "14480"
click at [439, 410] on button "open menu" at bounding box center [439, 425] width 30 height 31
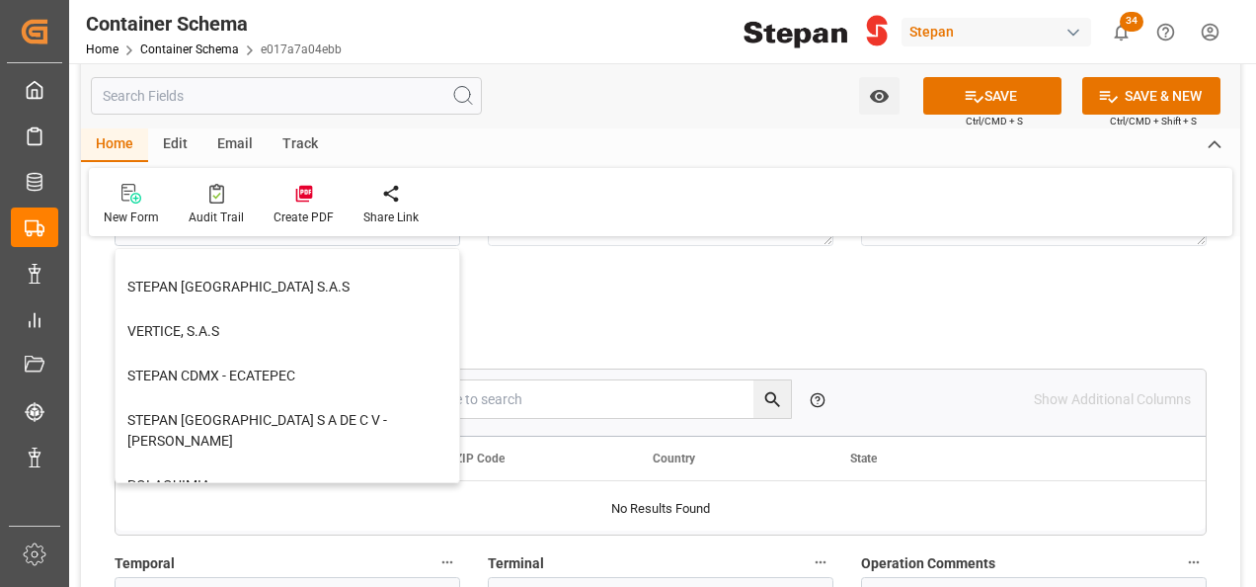
scroll to position [543, 0]
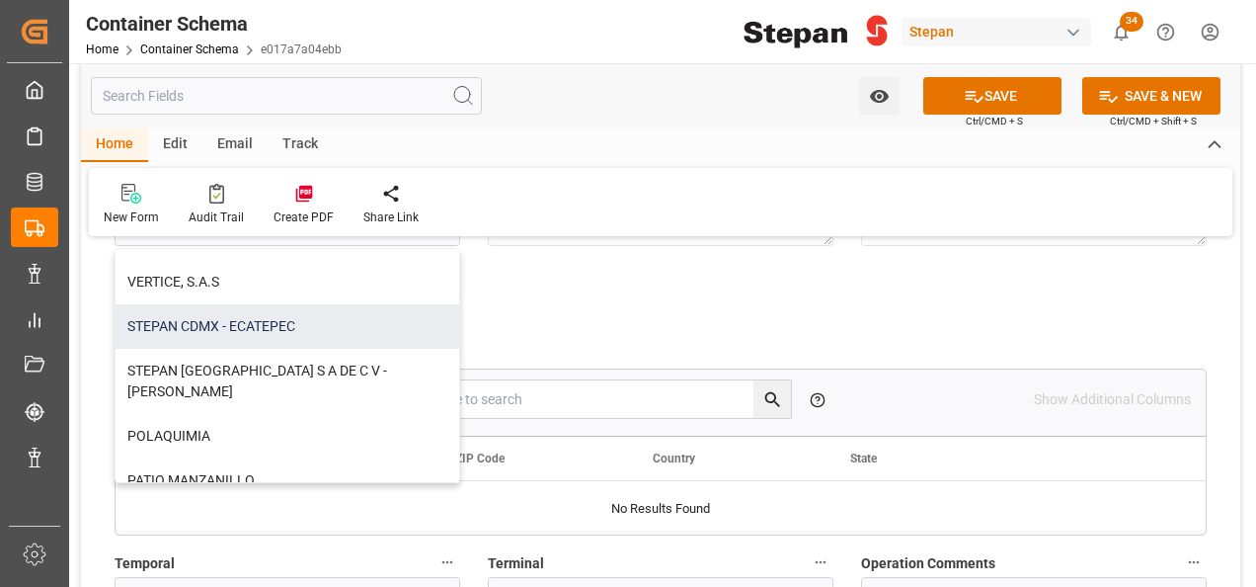
click at [246, 326] on div "STEPAN CDMX - ECATEPEC" at bounding box center [288, 326] width 344 height 44
type input "STEPAN CDMX - ECATEPEC"
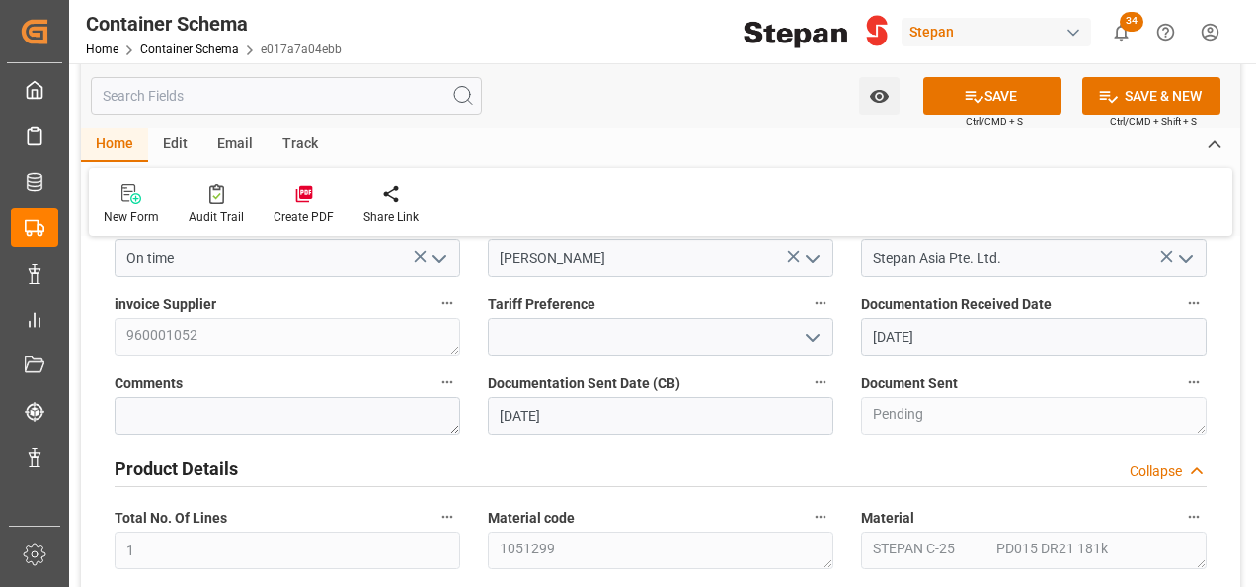
scroll to position [691, 0]
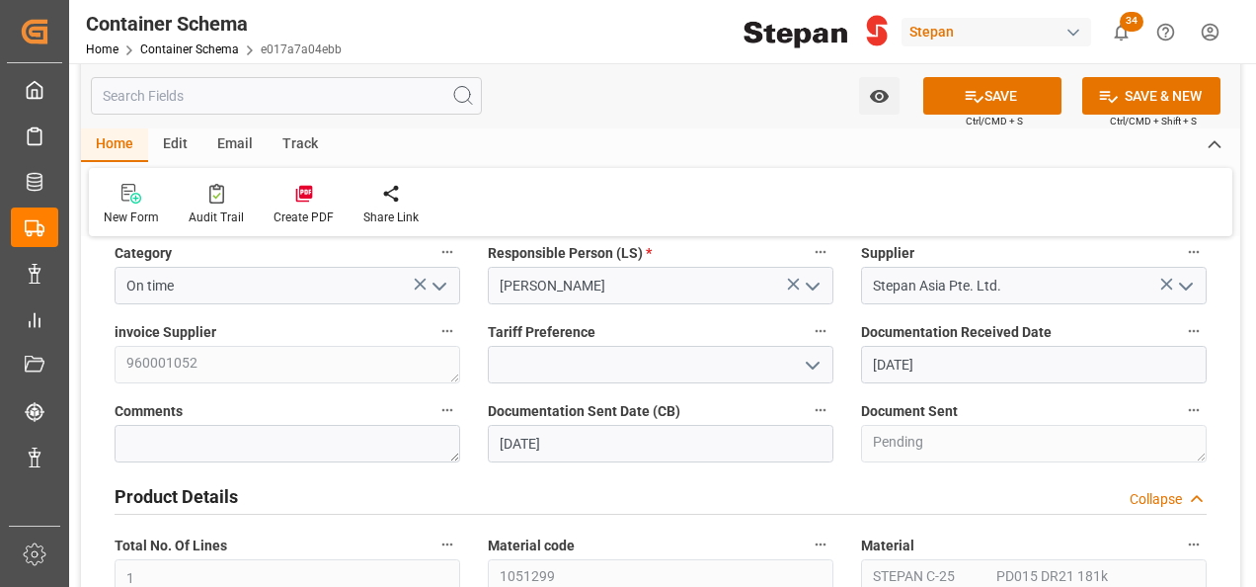
click at [813, 365] on polyline "open menu" at bounding box center [813, 366] width 12 height 6
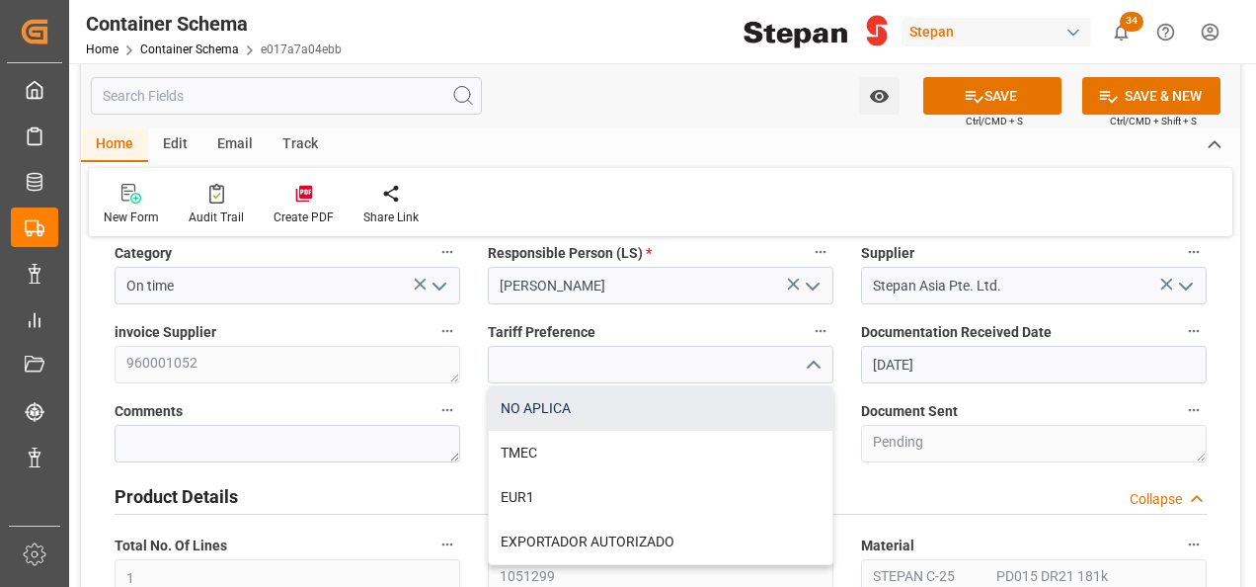
click at [557, 411] on div "NO APLICA" at bounding box center [661, 408] width 344 height 44
type input "NO APLICA"
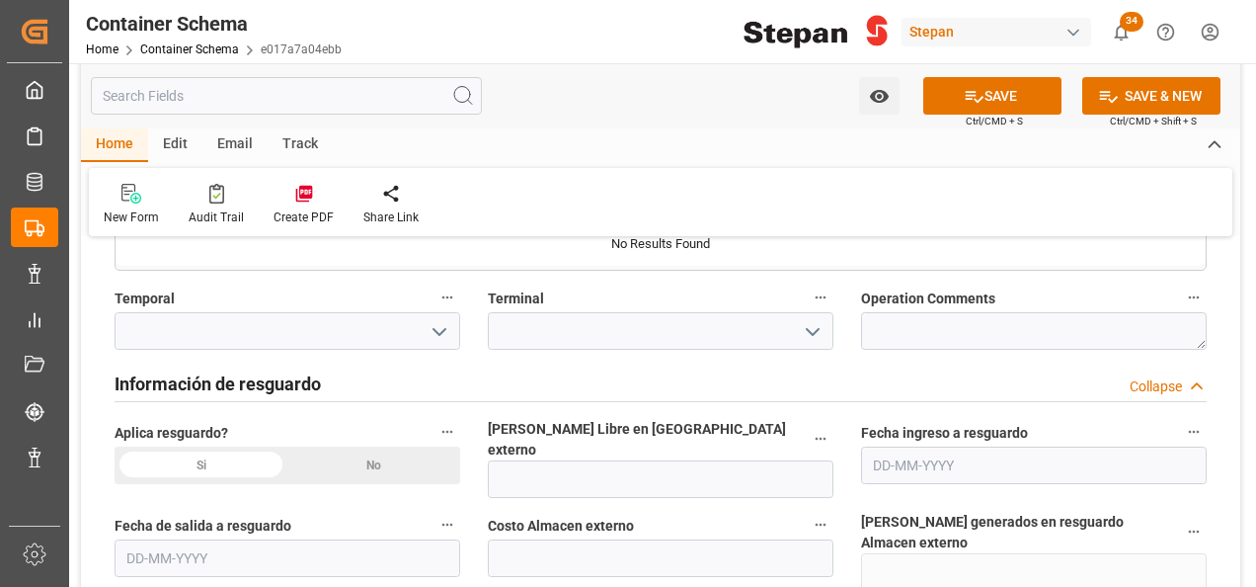
scroll to position [1976, 0]
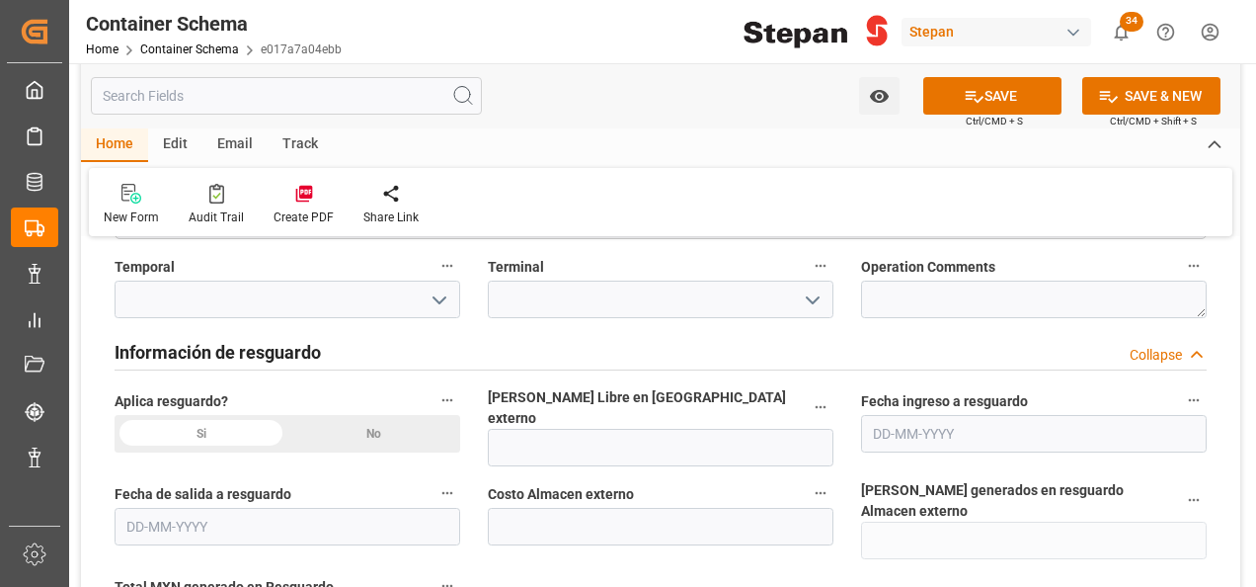
click at [380, 431] on div "No" at bounding box center [373, 434] width 173 height 38
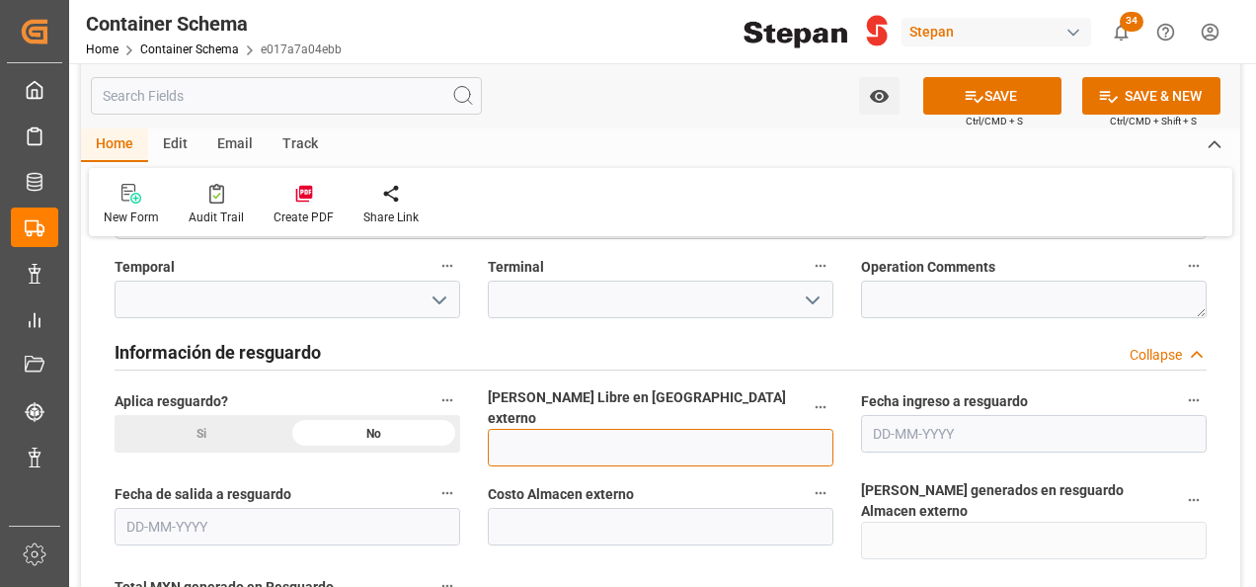
click at [554, 430] on input "text" at bounding box center [661, 448] width 346 height 38
drag, startPoint x: 520, startPoint y: 417, endPoint x: 480, endPoint y: 417, distance: 39.5
click at [480, 417] on div "Días Libre en Almacen externo 12" at bounding box center [660, 426] width 373 height 93
type input "2"
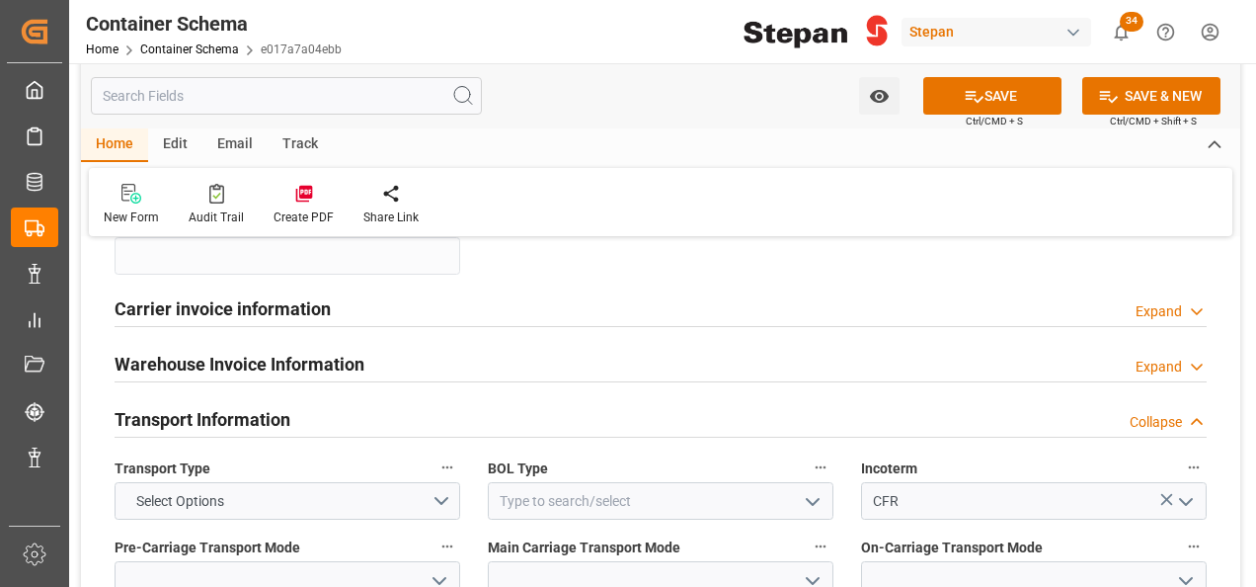
scroll to position [2371, 0]
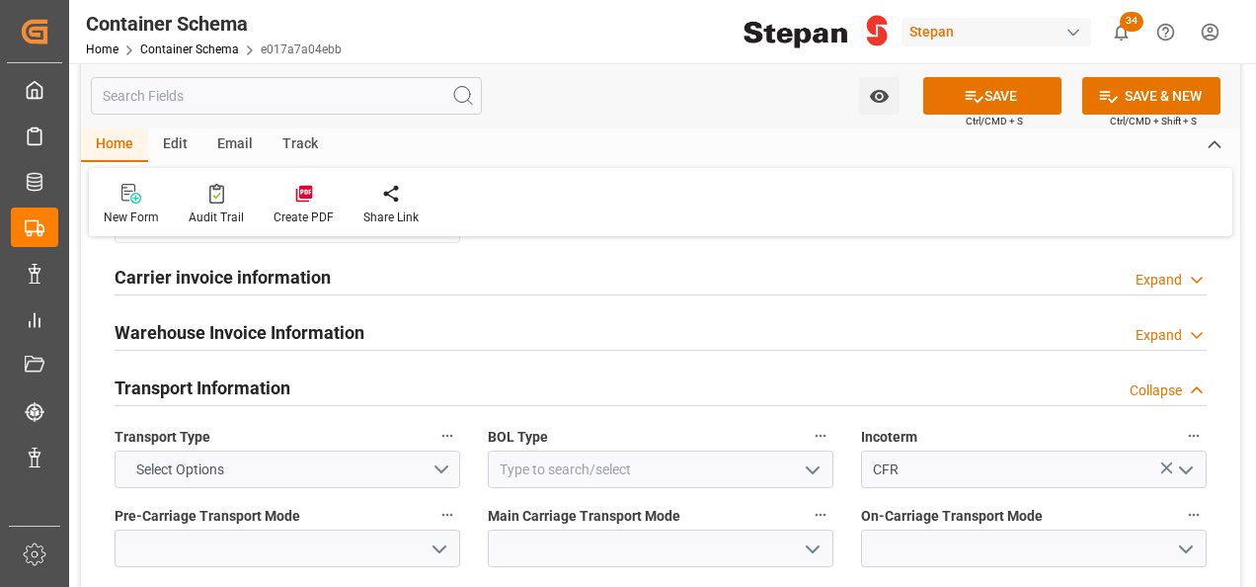
type input "15"
drag, startPoint x: 433, startPoint y: 433, endPoint x: 237, endPoint y: 470, distance: 199.1
click at [433, 450] on button "Select Options" at bounding box center [288, 469] width 346 height 38
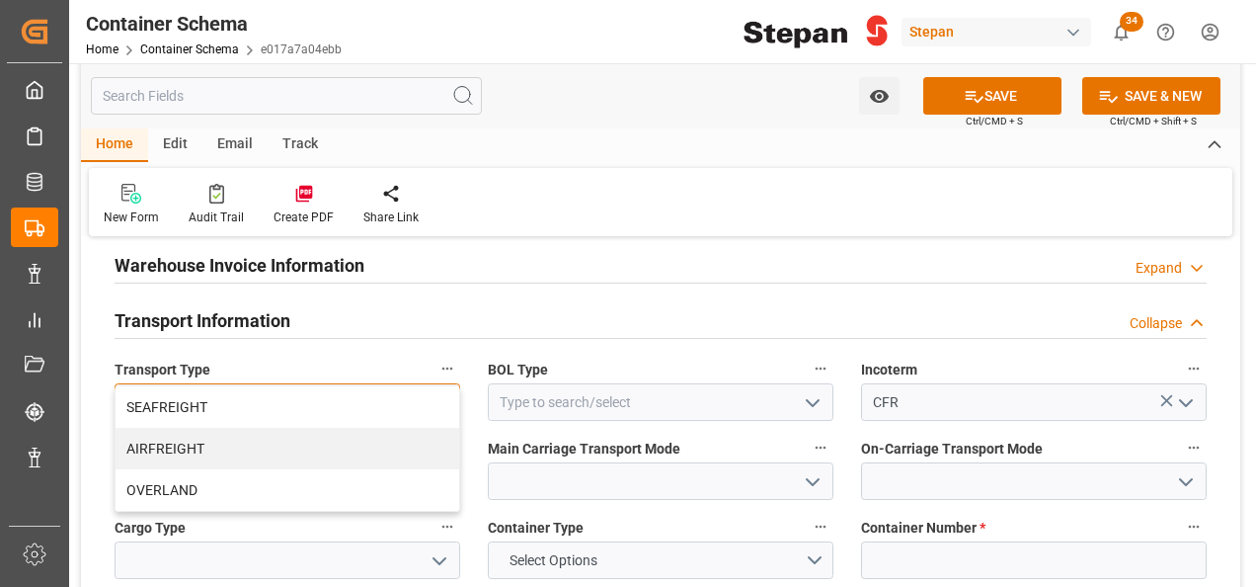
scroll to position [2469, 0]
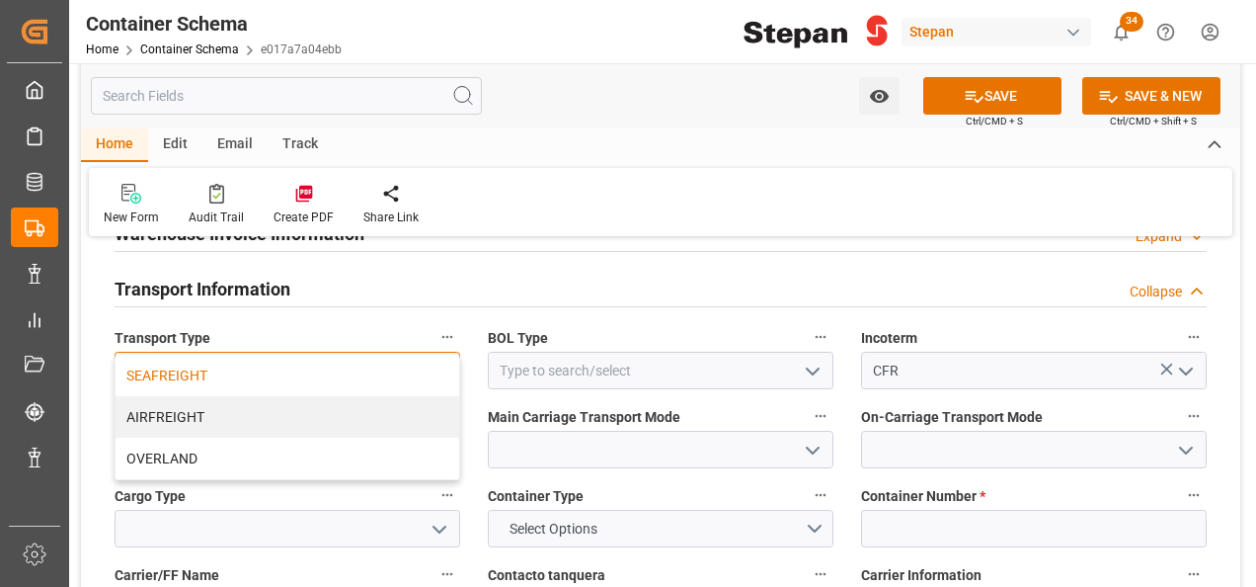
click at [160, 355] on div "SEAFREIGHT" at bounding box center [288, 375] width 344 height 41
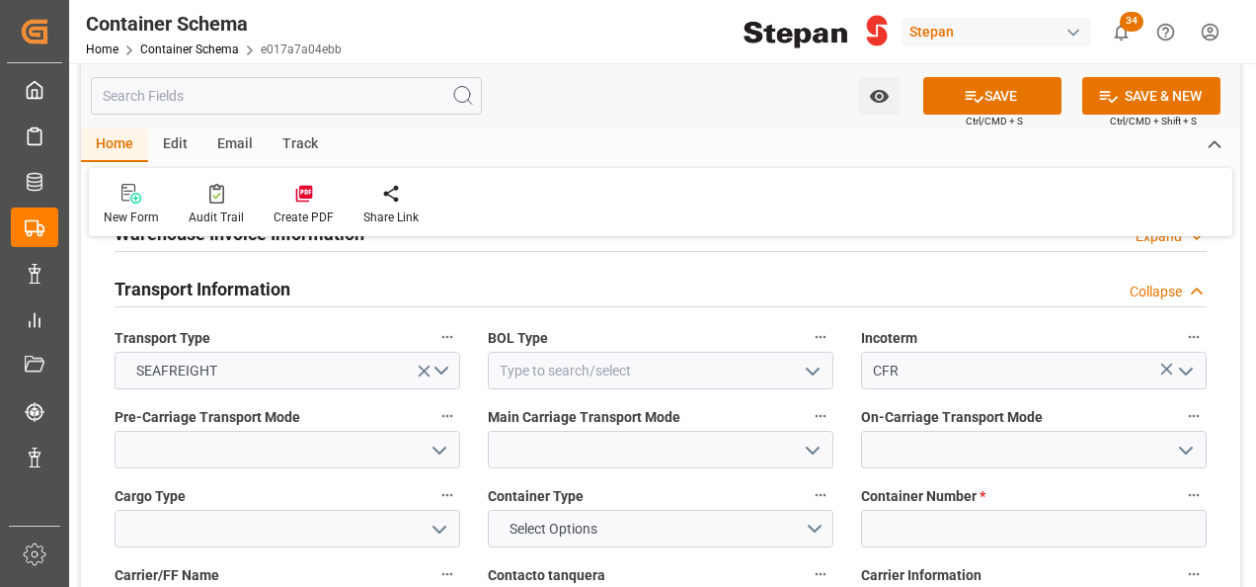
click at [807, 360] on icon "open menu" at bounding box center [813, 372] width 24 height 24
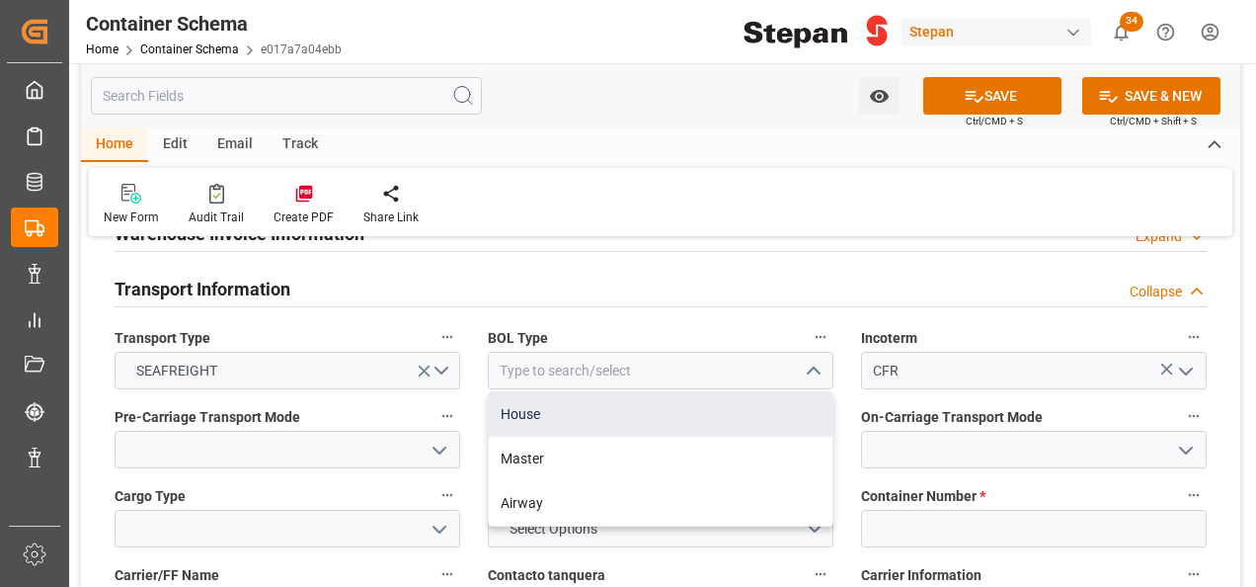
click at [525, 392] on div "House" at bounding box center [661, 414] width 344 height 44
type input "House"
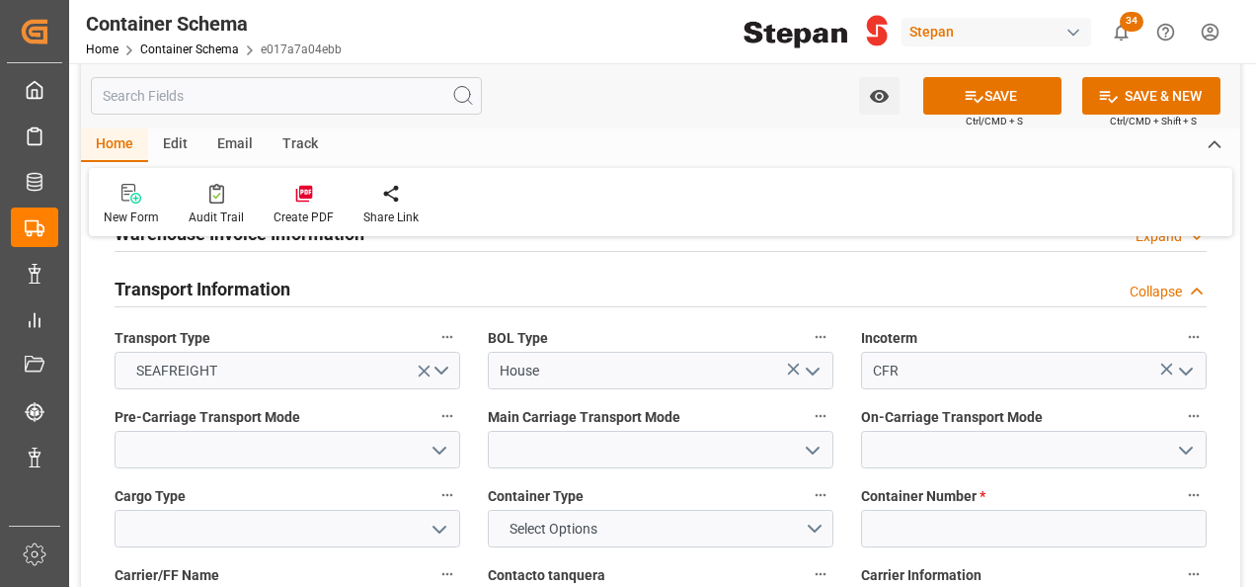
click at [443, 439] on icon "open menu" at bounding box center [440, 451] width 24 height 24
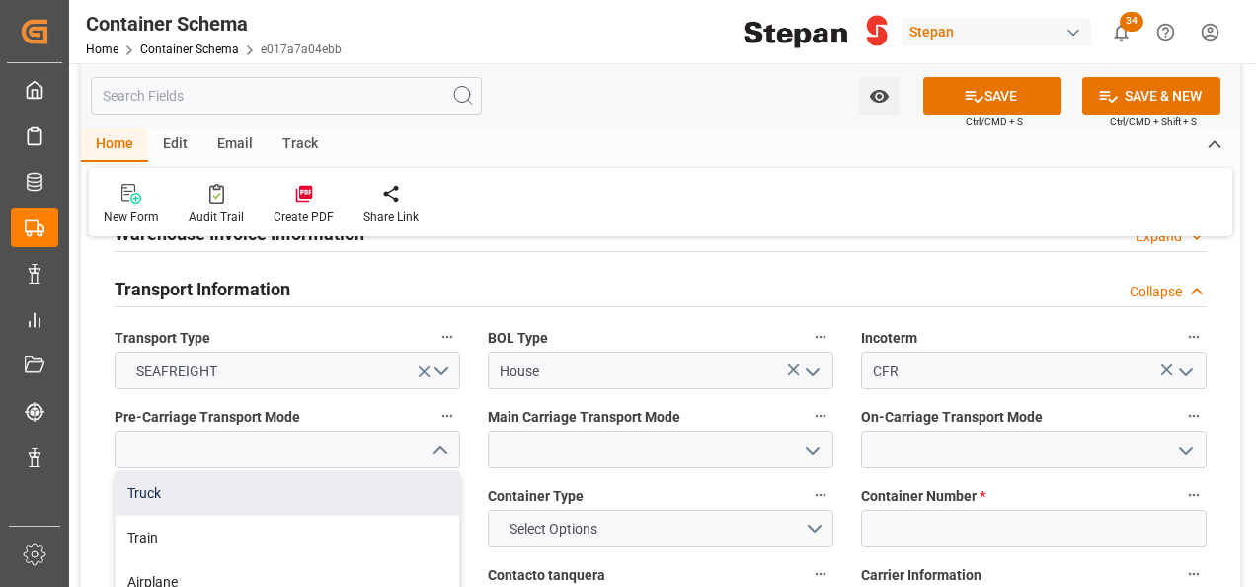
click at [160, 471] on div "Truck" at bounding box center [288, 493] width 344 height 44
type input "Truck"
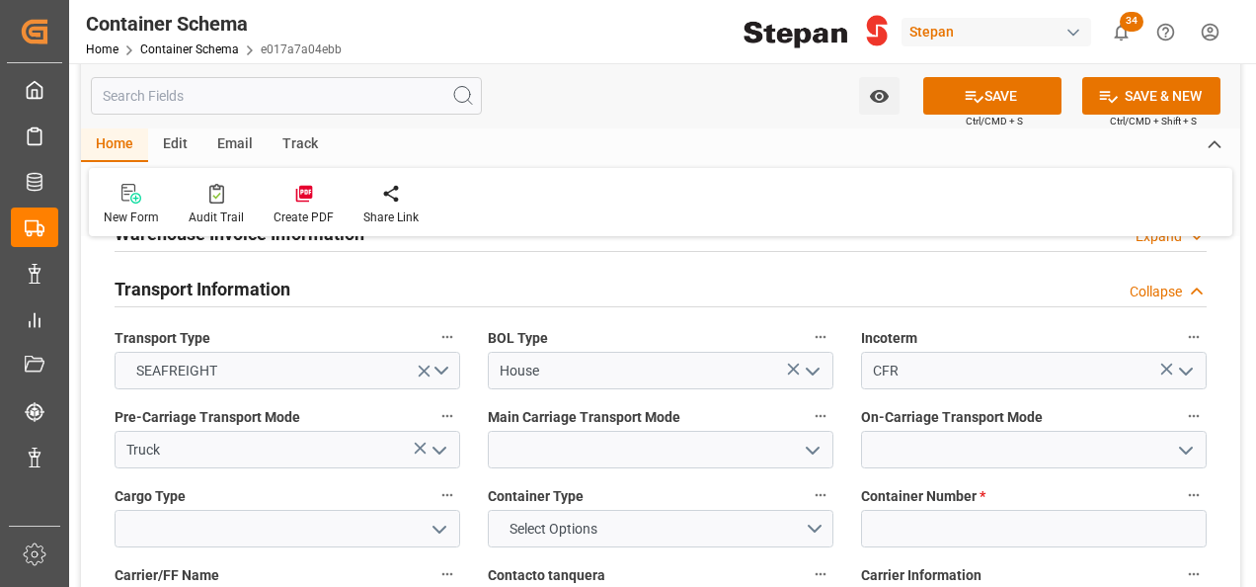
click at [813, 439] on icon "open menu" at bounding box center [813, 451] width 24 height 24
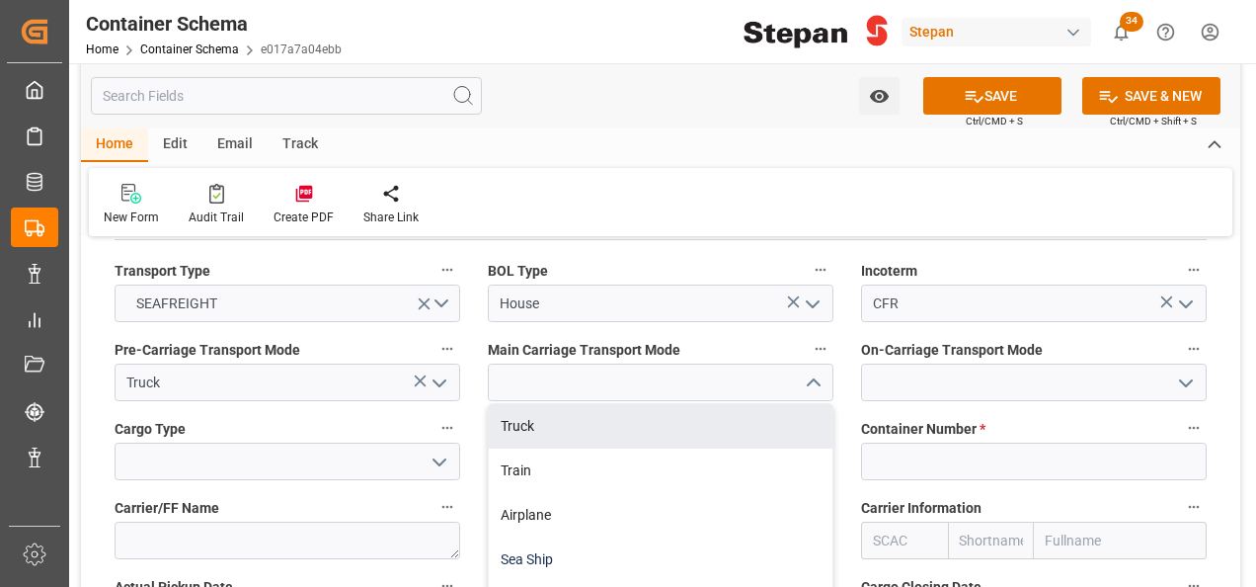
scroll to position [2568, 0]
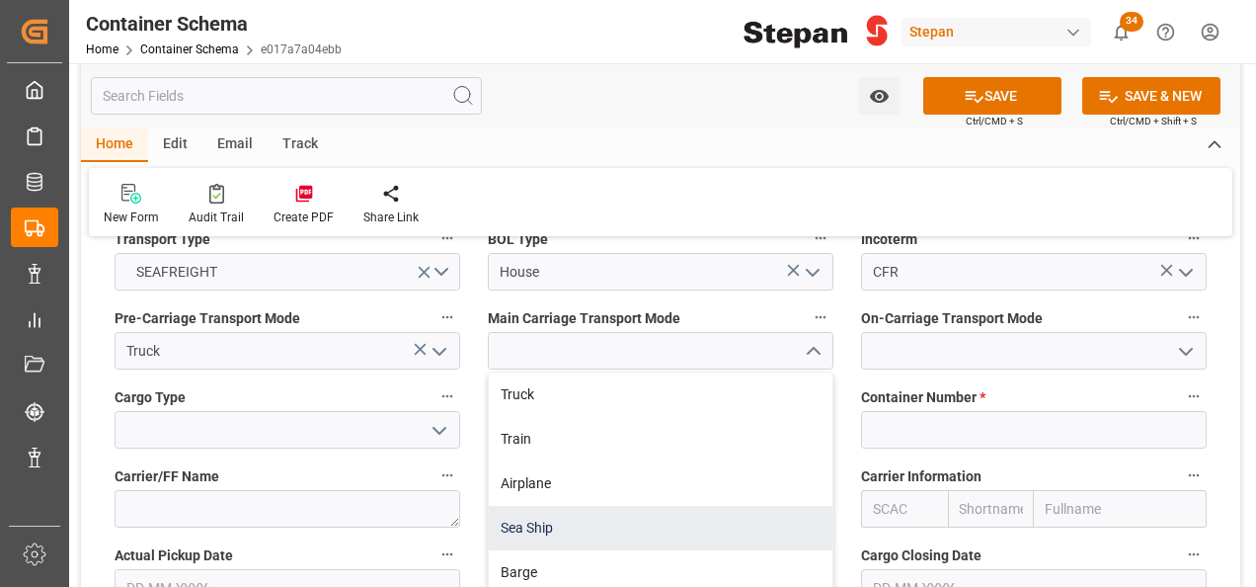
click at [535, 506] on div "Sea Ship" at bounding box center [661, 528] width 344 height 44
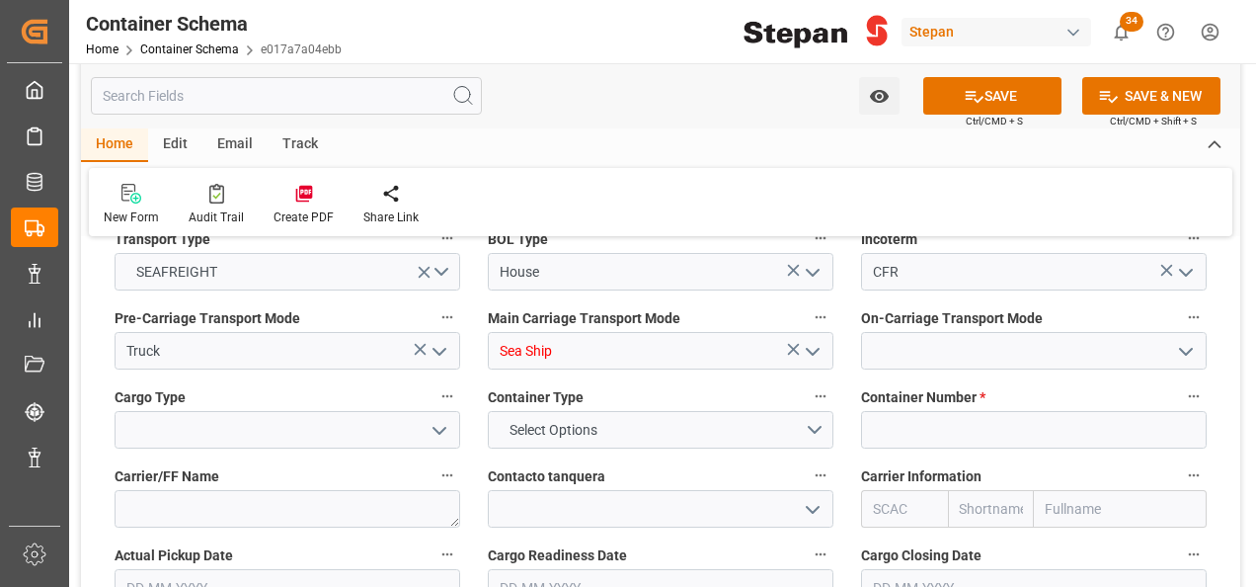
type input "Sea Ship"
click at [995, 383] on label "Container Number *" at bounding box center [1034, 397] width 346 height 28
click at [1181, 383] on button "Container Number *" at bounding box center [1194, 396] width 26 height 26
click at [954, 324] on div at bounding box center [628, 293] width 1256 height 587
click at [1180, 340] on icon "open menu" at bounding box center [1186, 352] width 24 height 24
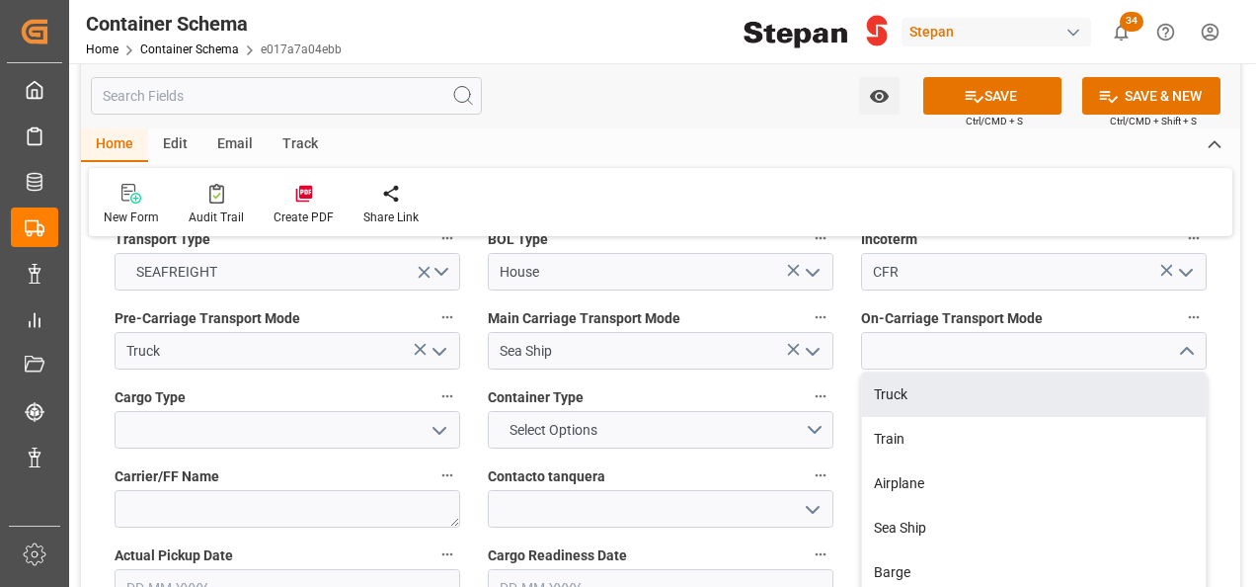
click at [931, 372] on div "Truck" at bounding box center [1034, 394] width 344 height 44
type input "Truck"
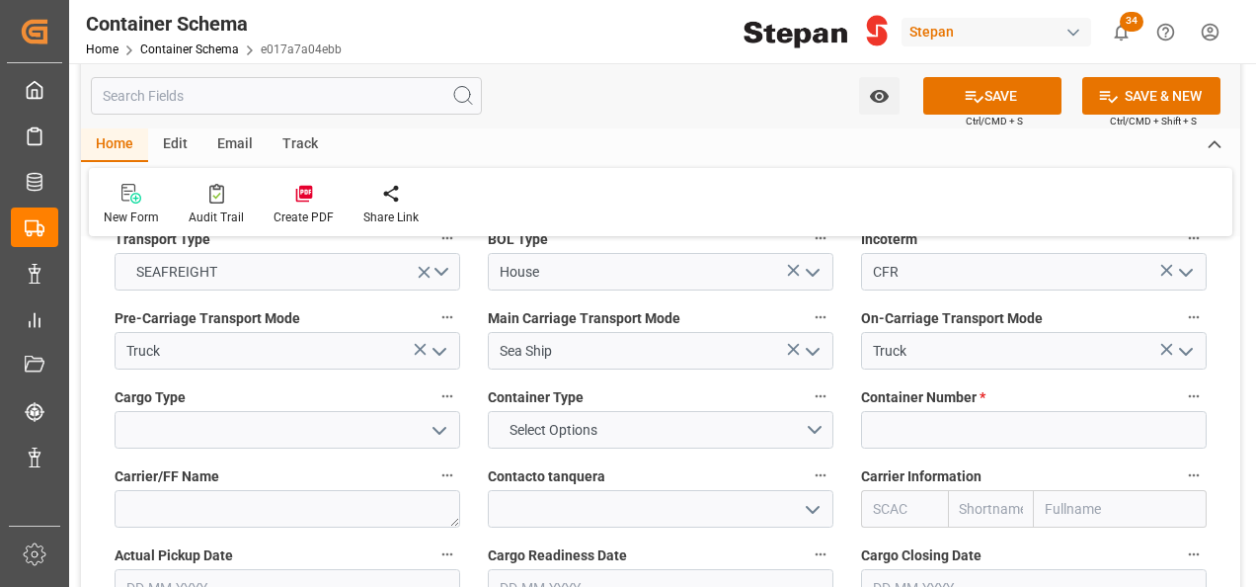
click at [432, 419] on icon "open menu" at bounding box center [440, 431] width 24 height 24
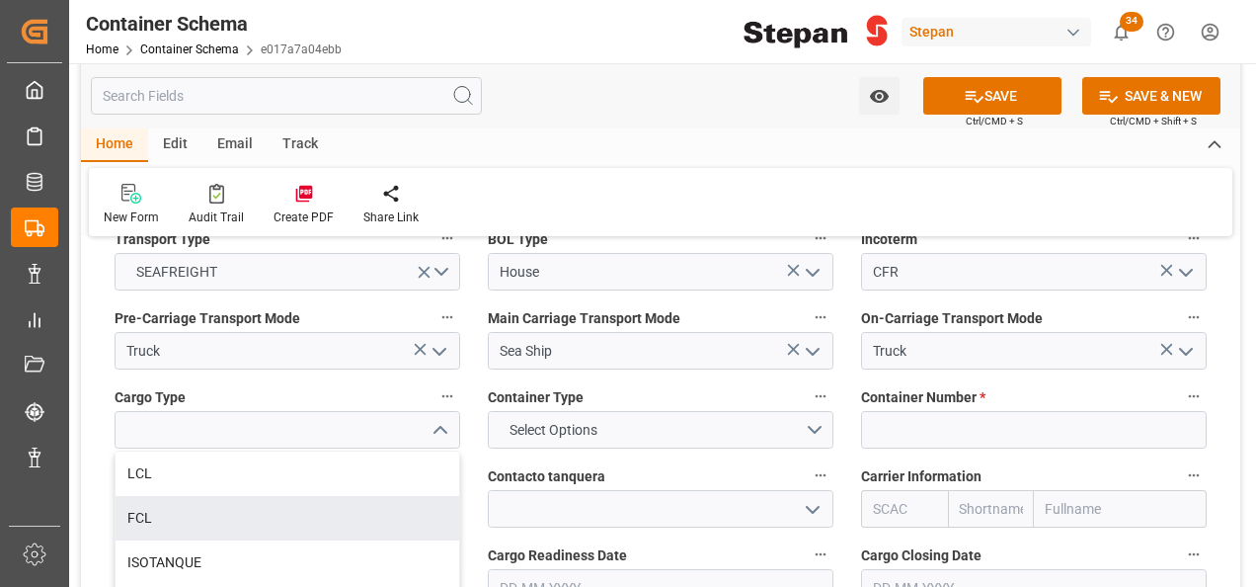
click at [131, 496] on div "FCL" at bounding box center [288, 518] width 344 height 44
type input "FCL"
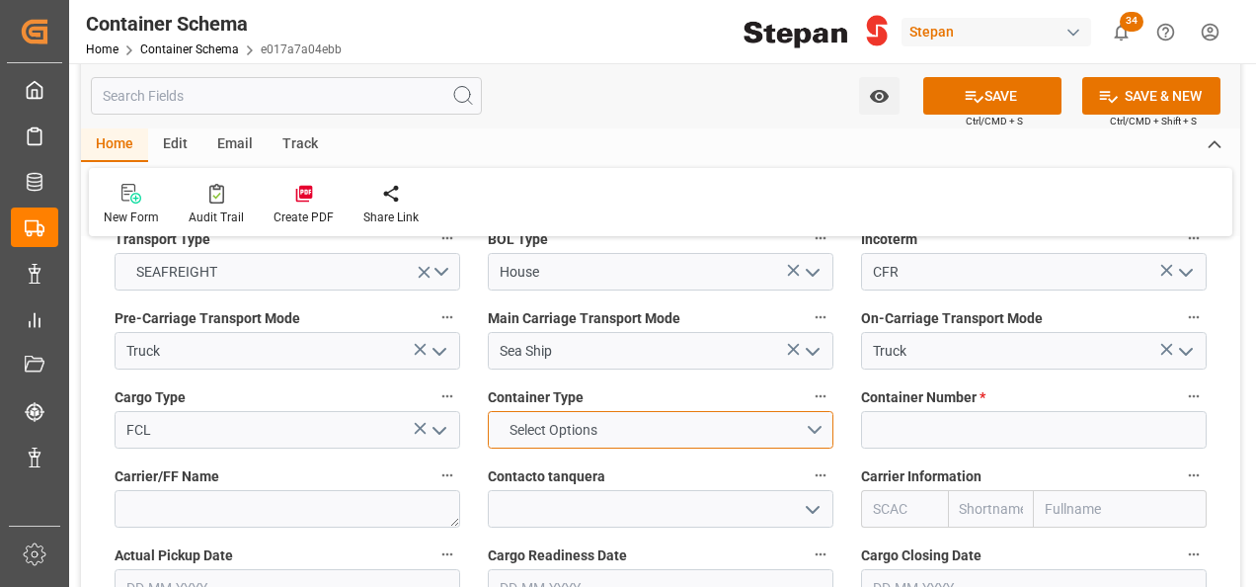
click at [817, 411] on button "Select Options" at bounding box center [661, 430] width 346 height 38
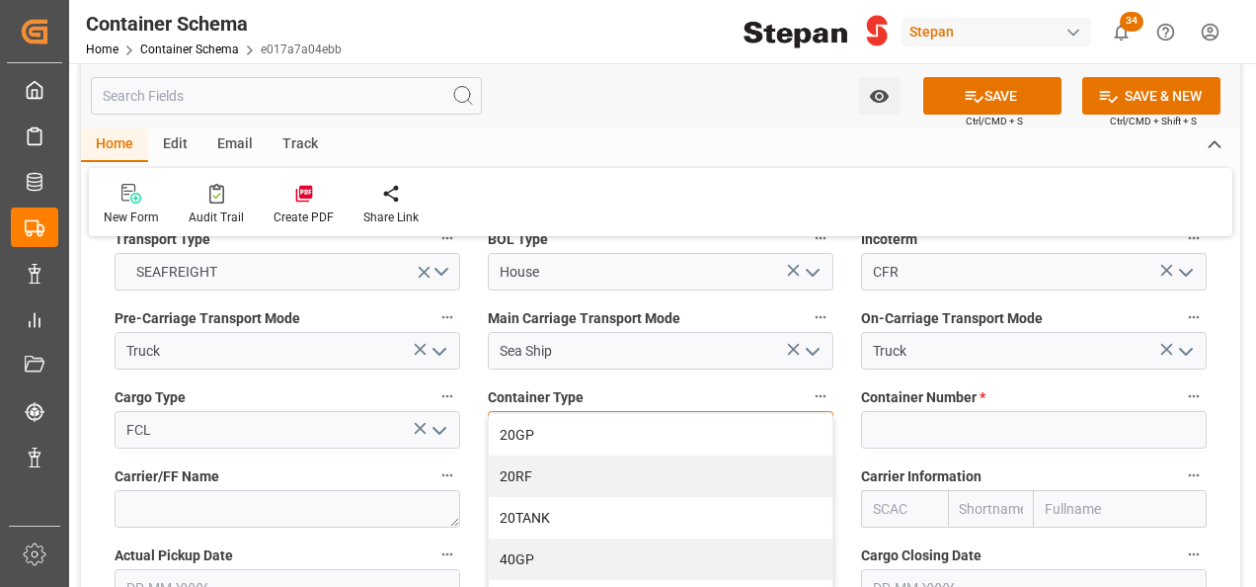
click at [517, 414] on div "20GP" at bounding box center [661, 434] width 344 height 41
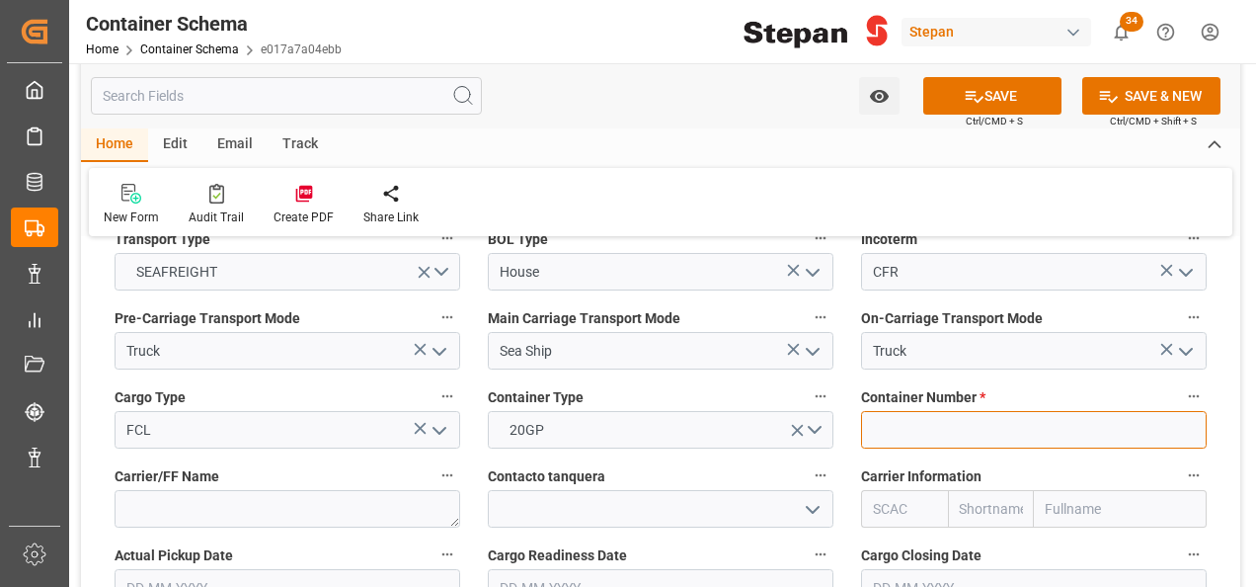
drag, startPoint x: 871, startPoint y: 386, endPoint x: 875, endPoint y: 404, distance: 18.2
click at [872, 411] on input at bounding box center [1034, 430] width 346 height 38
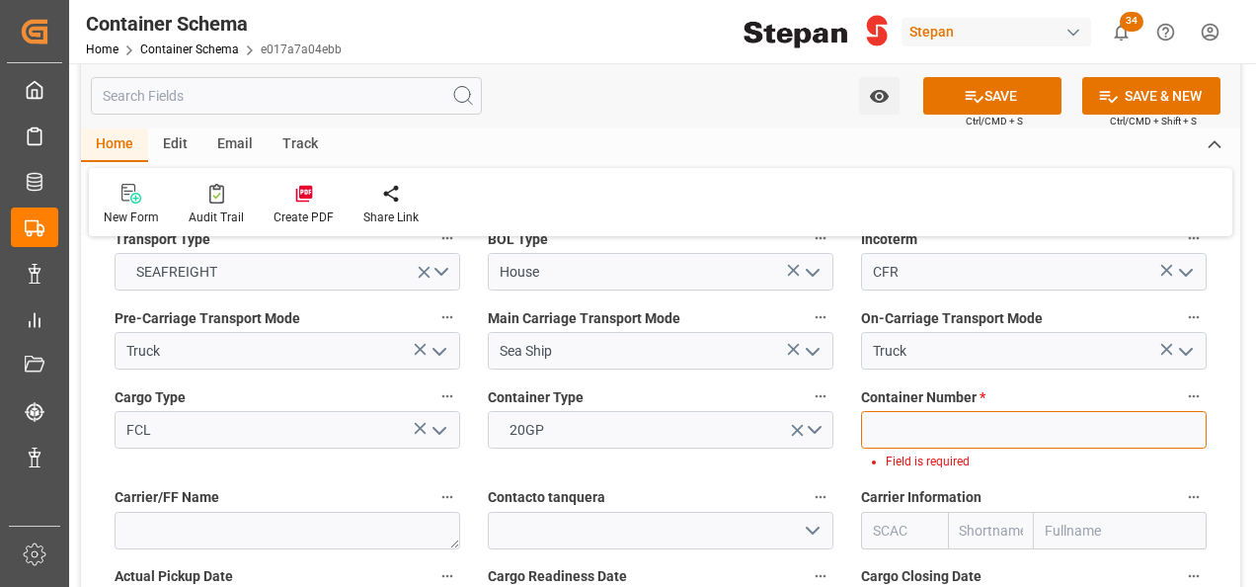
paste input "TEMU0849098"
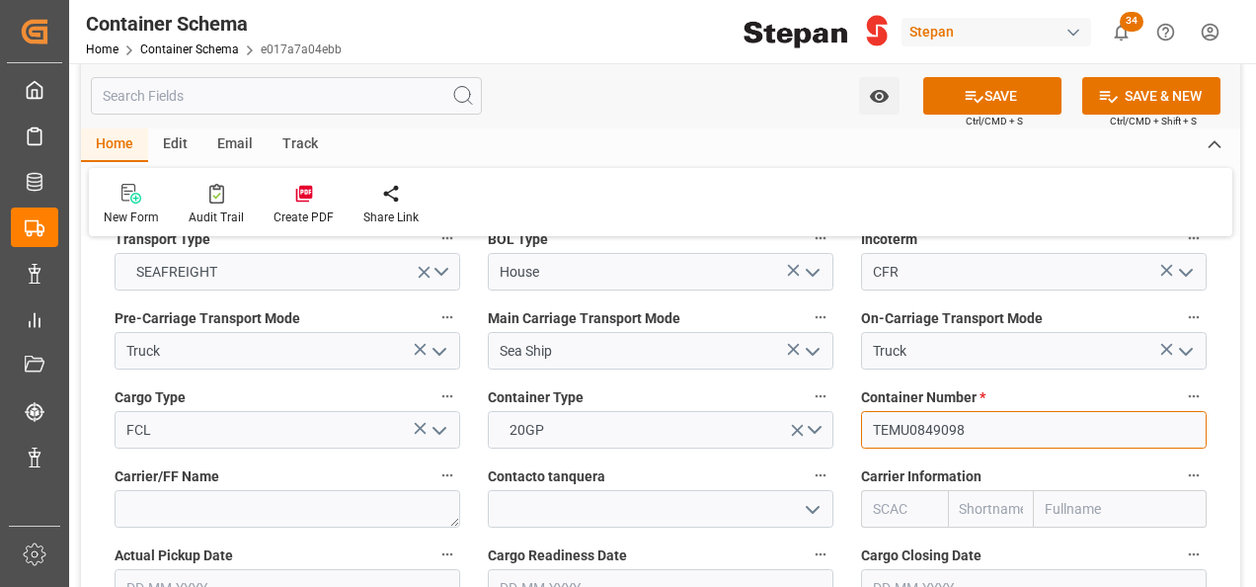
type input "TEMU0849098"
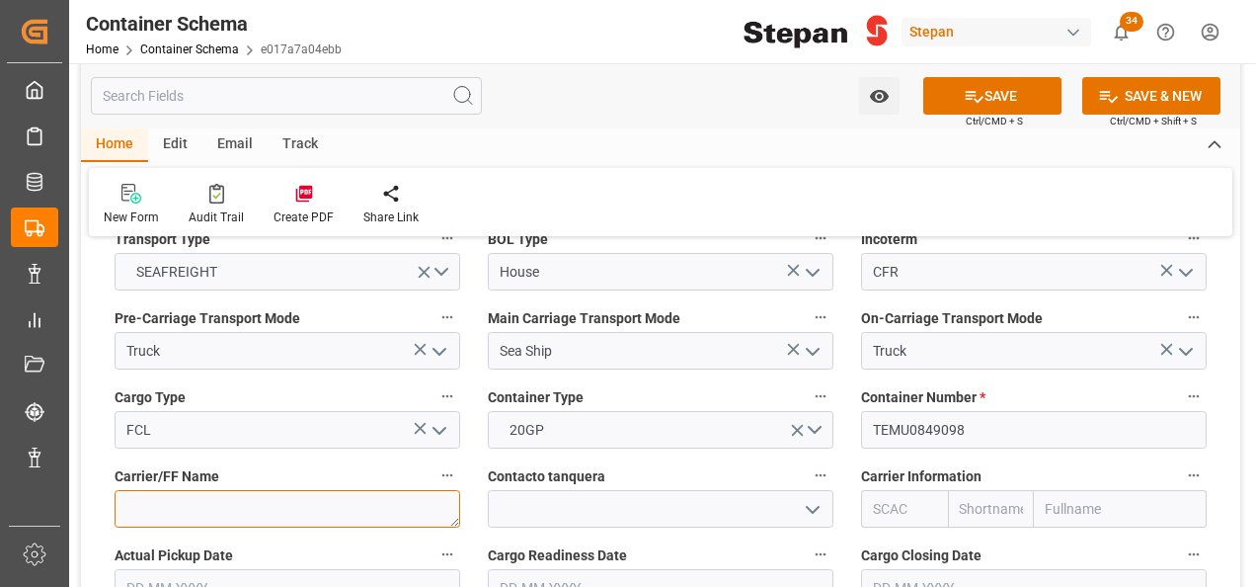
click at [334, 490] on textarea at bounding box center [288, 509] width 346 height 38
click at [288, 490] on textarea at bounding box center [288, 509] width 346 height 38
type textarea "LESCHACO MEXICANA"
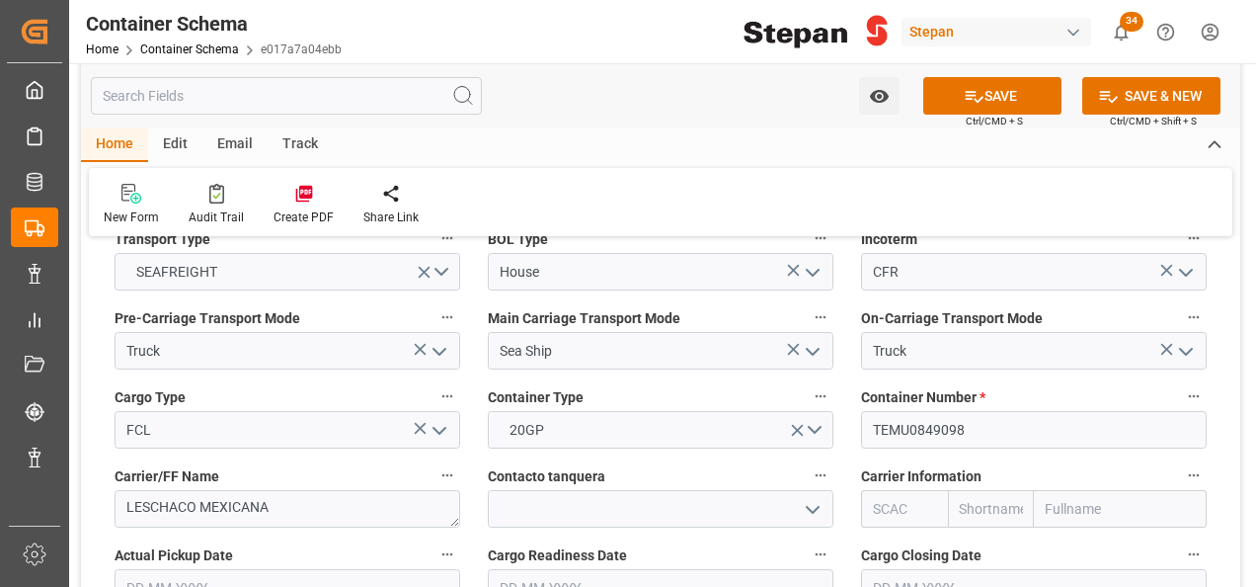
click at [1070, 490] on input "text" at bounding box center [1120, 509] width 173 height 38
type input "COSCO"
click at [1089, 544] on b "COSCO Shipping Co. Ltd." at bounding box center [1111, 562] width 129 height 37
type input "COSU"
type input "Cosco"
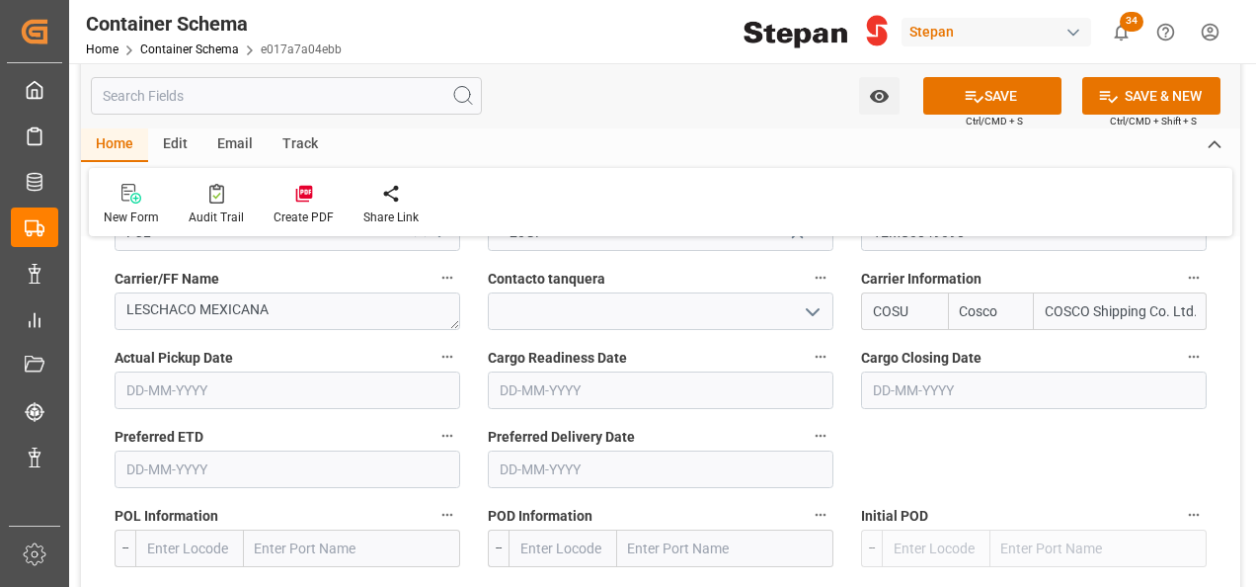
scroll to position [2865, 0]
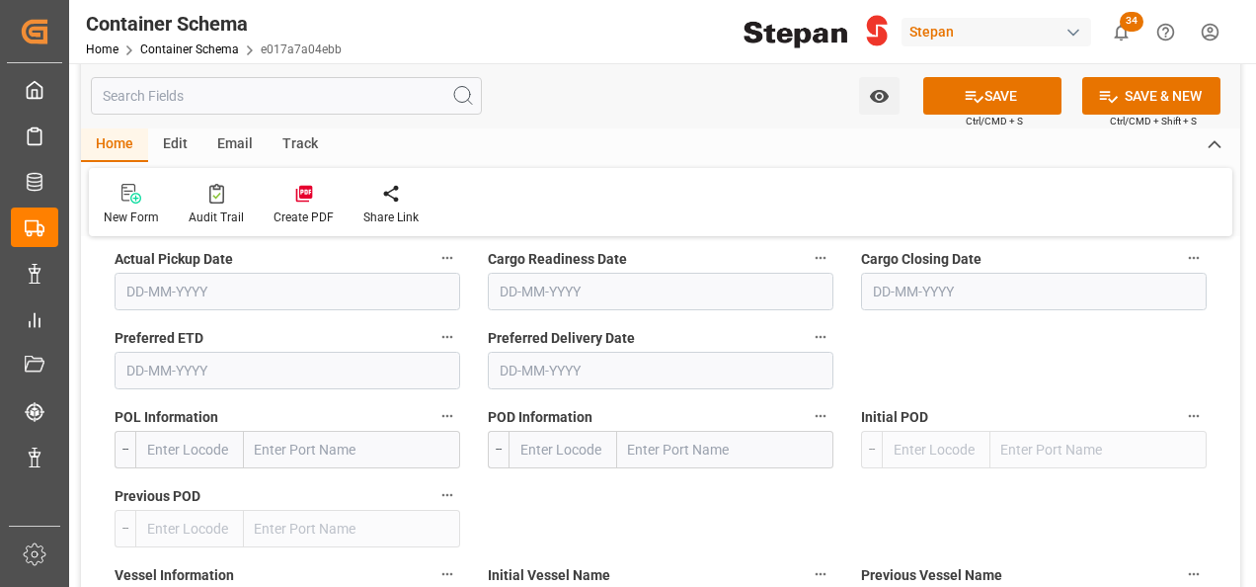
type input "COSCO Shipping Co. Ltd."
click at [425, 431] on input "text" at bounding box center [352, 450] width 216 height 38
paste input "Singapore"
type input "Singapore"
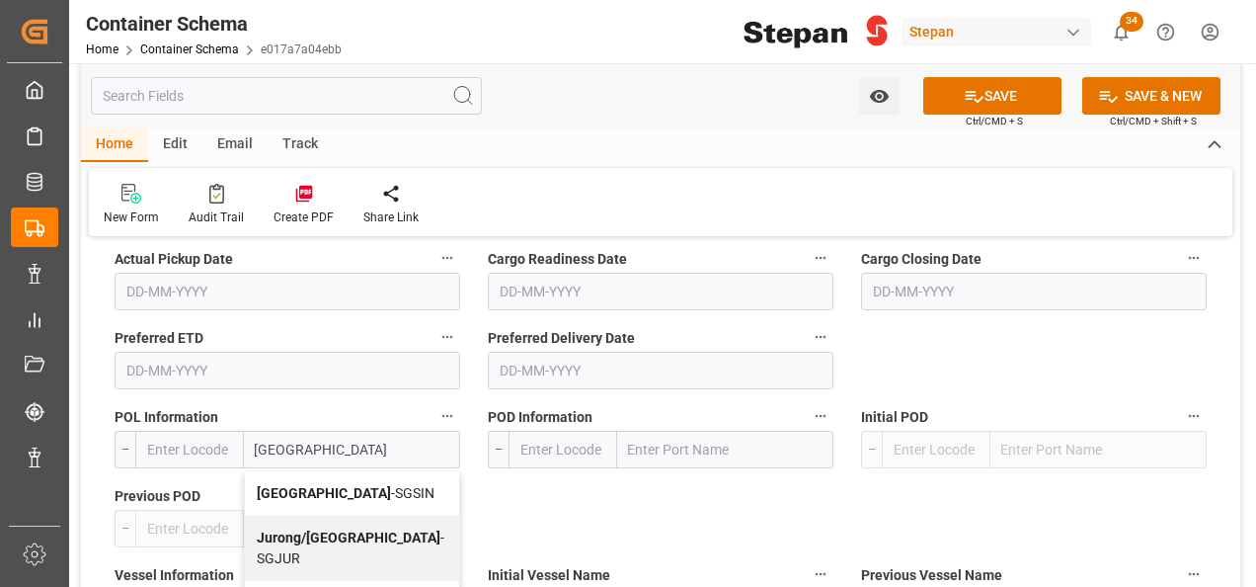
click at [318, 485] on b "Singapore" at bounding box center [324, 493] width 134 height 16
type input "SGSIN"
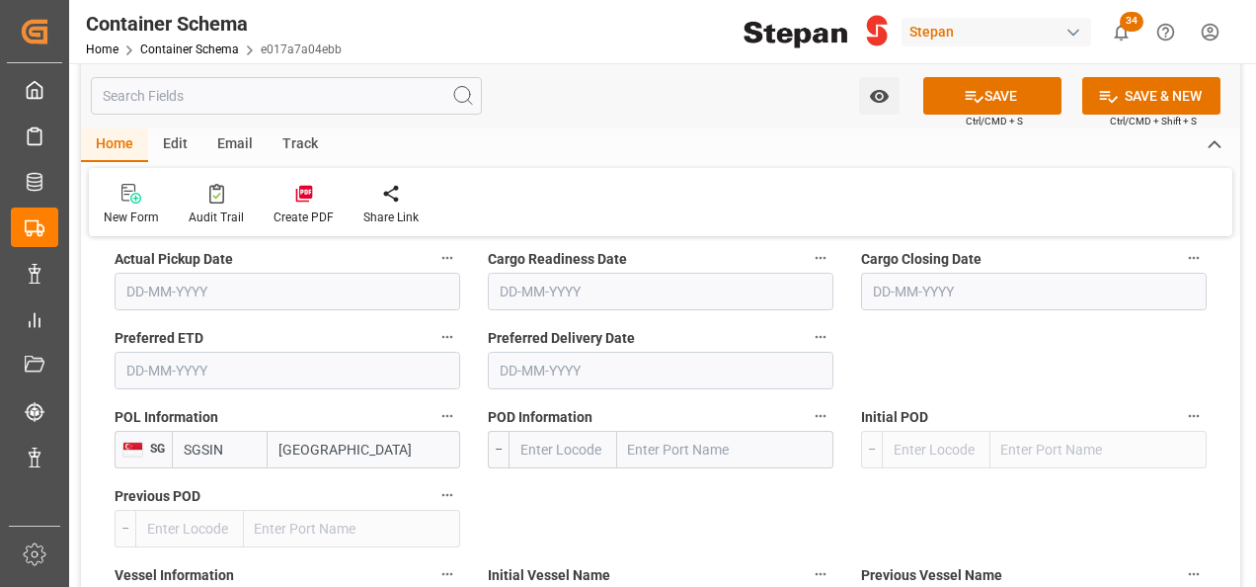
type input "Singapore"
click at [729, 431] on input "text" at bounding box center [725, 450] width 216 height 38
type input "MANZNAILLO"
click at [693, 435] on input "MANZNAILLO" at bounding box center [725, 450] width 216 height 38
click at [650, 431] on input "MANZNAILLO" at bounding box center [725, 450] width 216 height 38
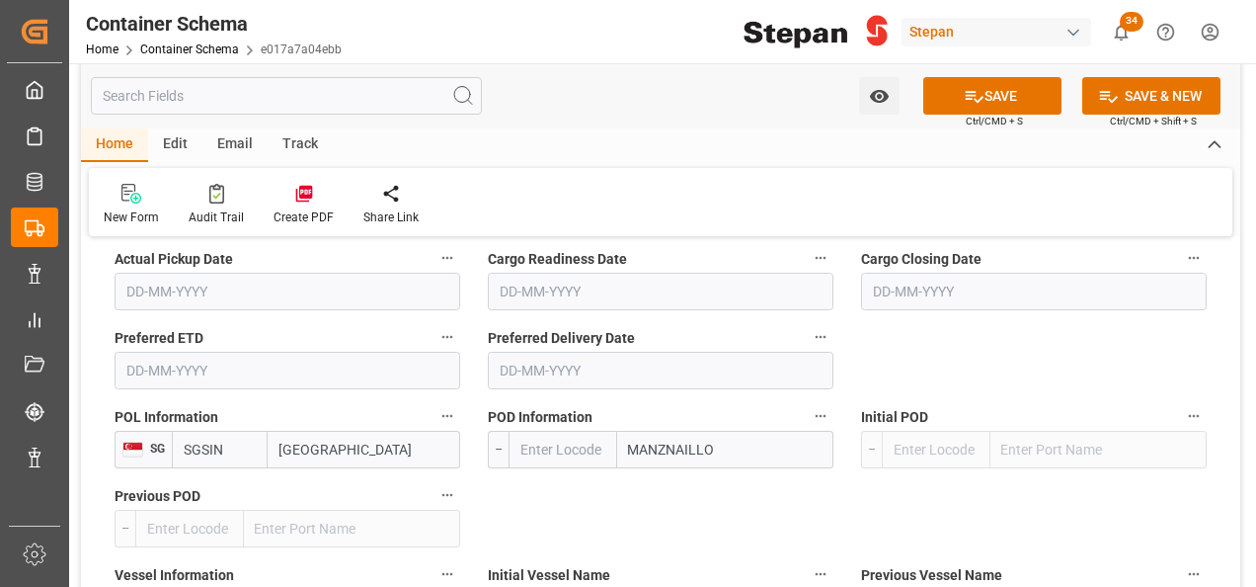
click at [650, 431] on input "MANZNAILLO" at bounding box center [725, 450] width 216 height 38
click at [691, 431] on input "MANZAN" at bounding box center [725, 450] width 216 height 38
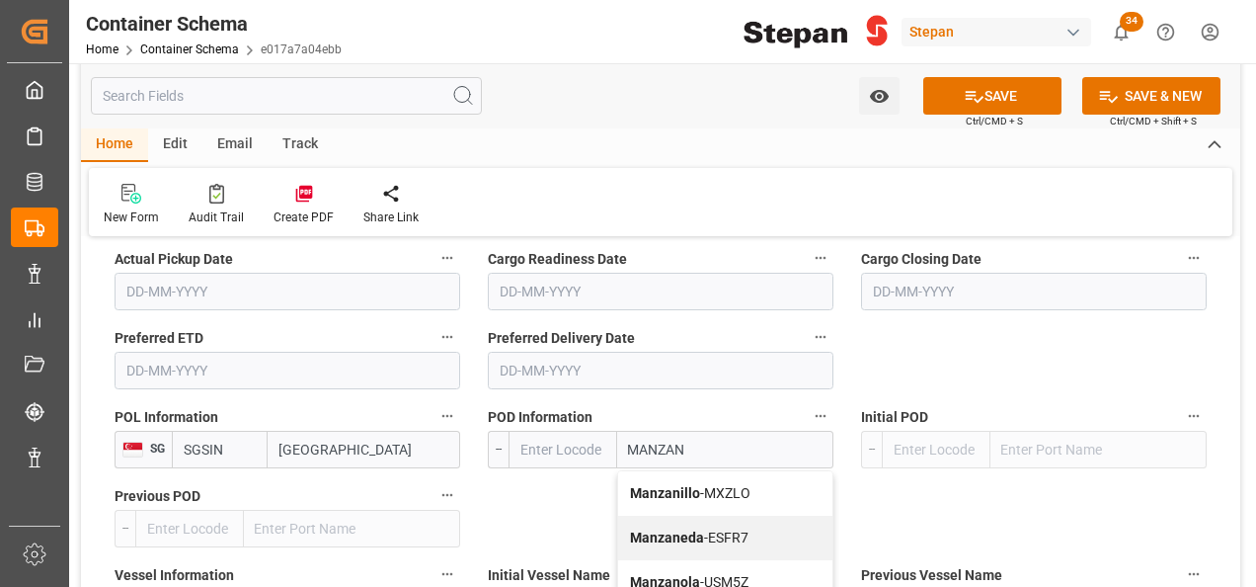
click at [717, 474] on div "Manzanillo - MXZLO" at bounding box center [725, 493] width 214 height 44
type input "Manzanillo"
click at [717, 464] on div "References Collapse Logistic Coordinator Reference Number Logistic Coordinator …" at bounding box center [661, 506] width 1160 height 6235
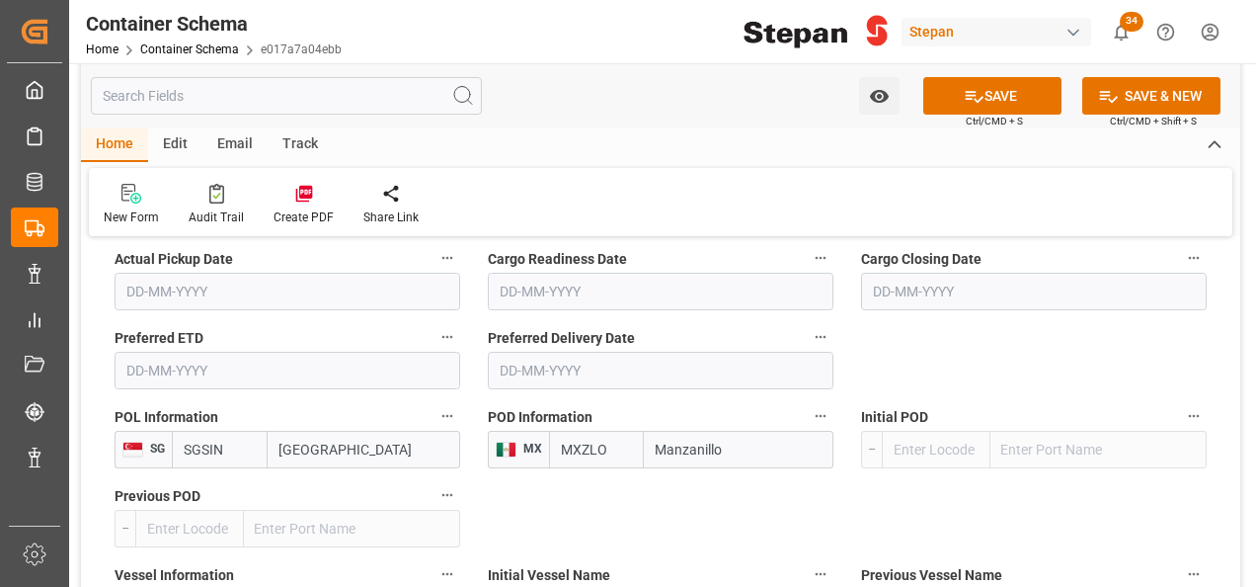
type input "MXZLO"
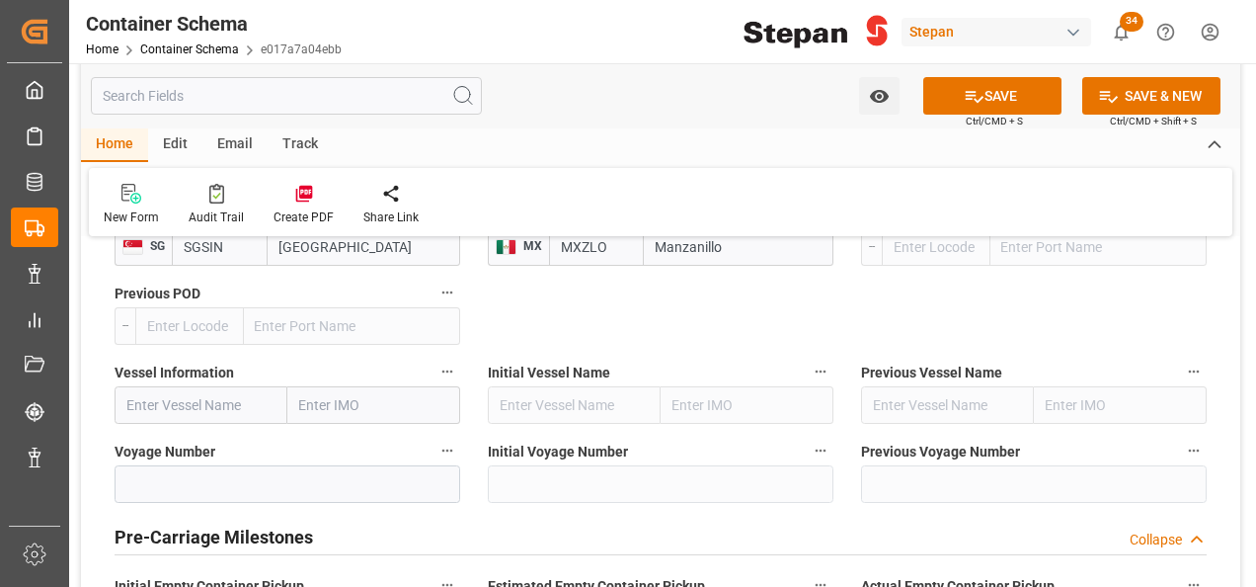
scroll to position [3062, 0]
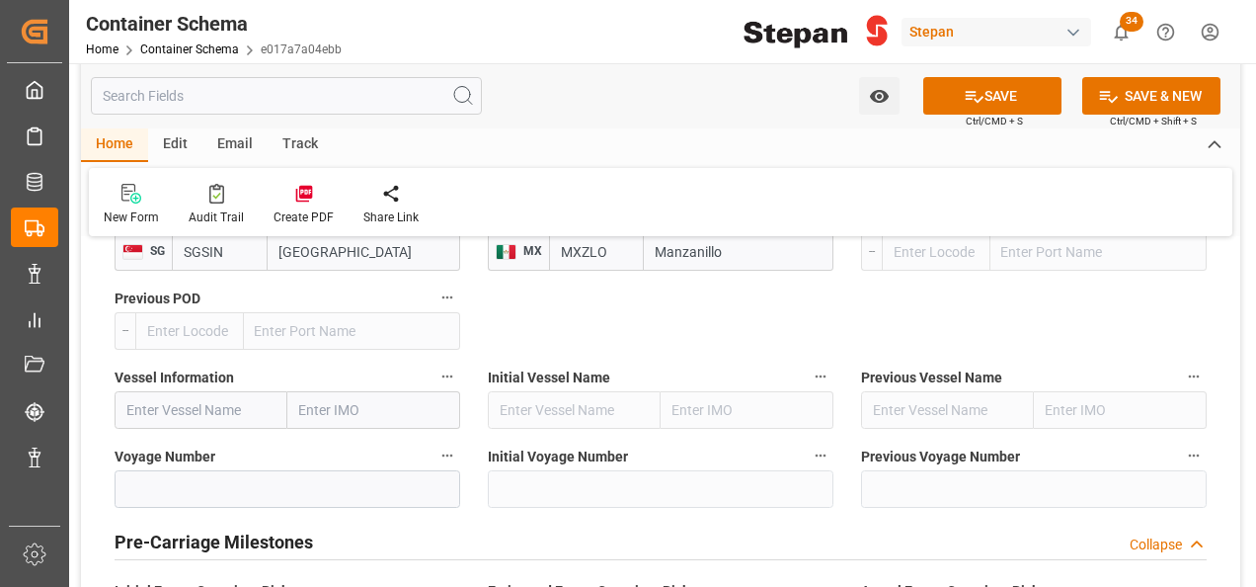
click at [162, 391] on input "text" at bounding box center [201, 410] width 173 height 38
paste input "OOCL ABU DHABI"
type input "OOCL ABU DHABI"
click at [209, 445] on b "OOCL ABU DHABI" at bounding box center [194, 463] width 134 height 37
type input "9922524"
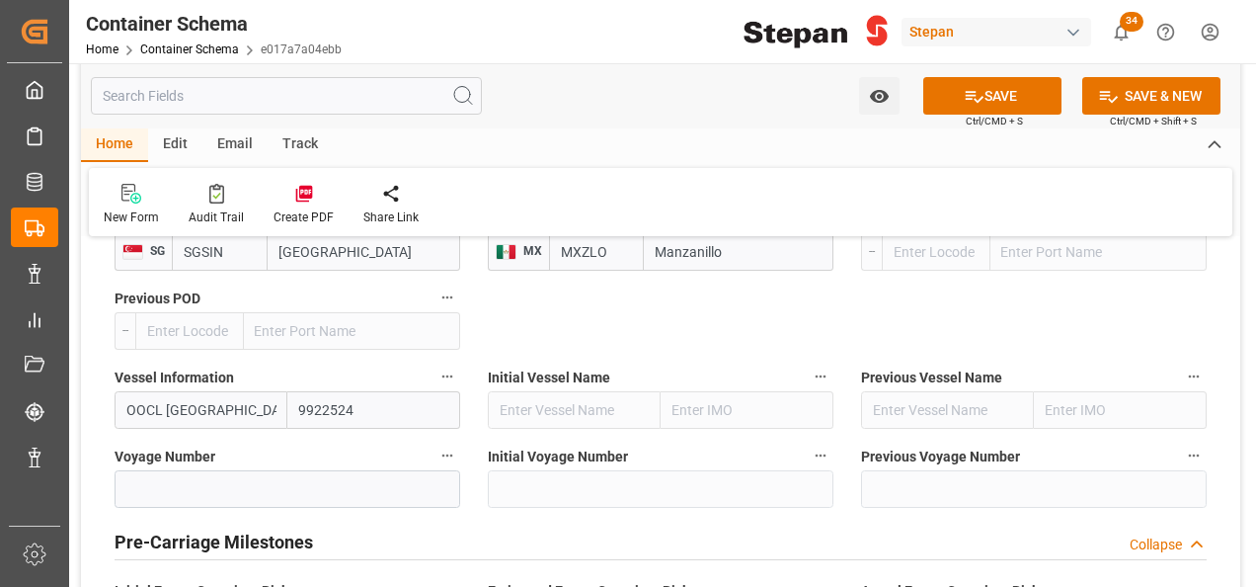
type input "OOCL ABU DHABI"
click at [179, 470] on input at bounding box center [288, 489] width 346 height 38
click at [174, 470] on input at bounding box center [288, 489] width 346 height 38
paste input "005E"
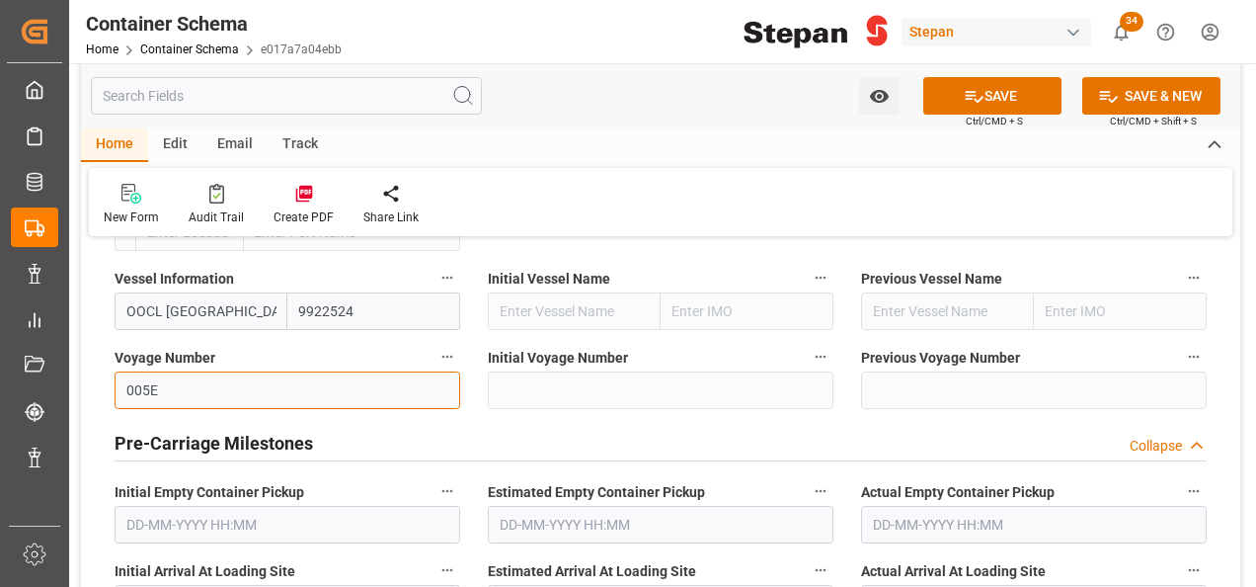
type input "005E"
click at [398, 423] on div "Pre-Carriage Milestones Collapse" at bounding box center [661, 442] width 1092 height 38
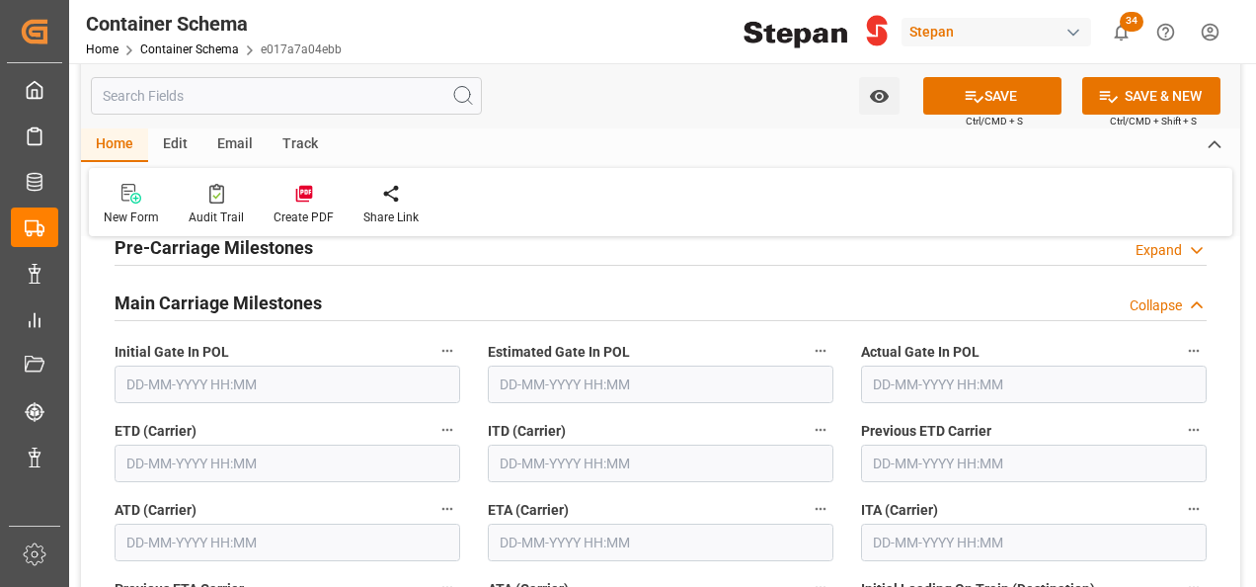
scroll to position [3358, 0]
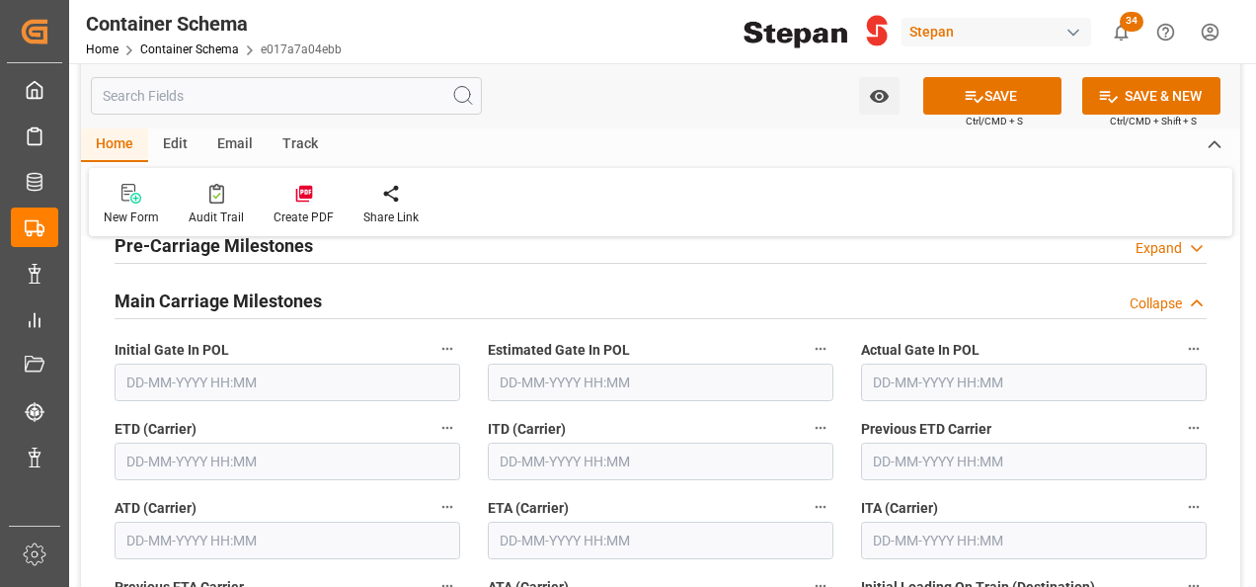
click at [196, 363] on input "text" at bounding box center [288, 382] width 346 height 38
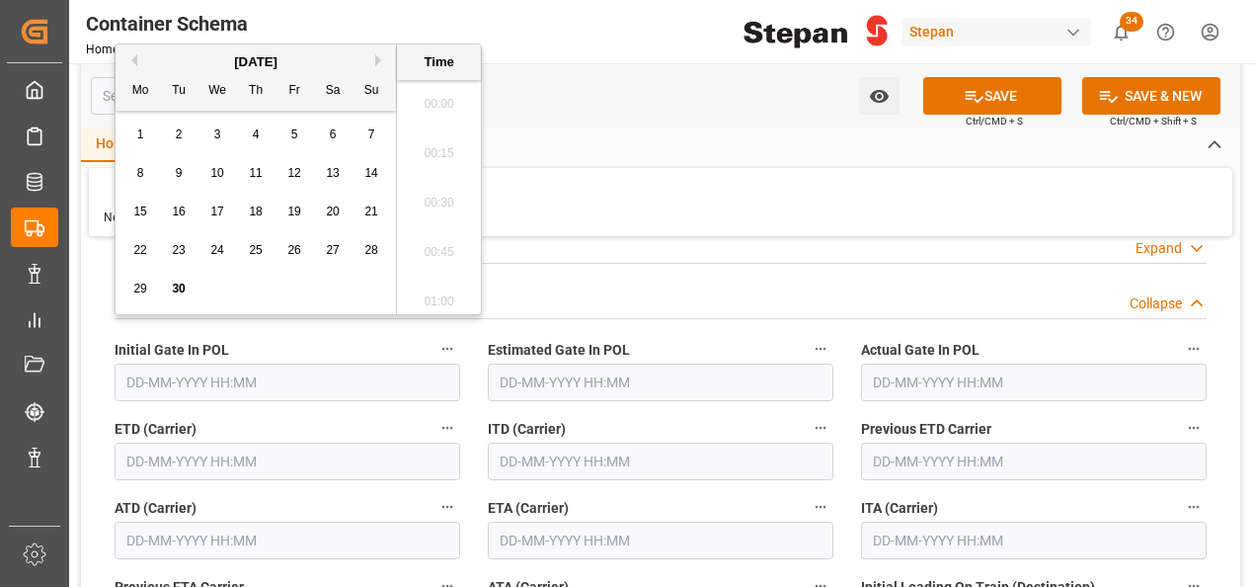
scroll to position [2574, 0]
click at [138, 285] on span "29" at bounding box center [139, 289] width 13 height 14
type input "29-09-2025 00:00"
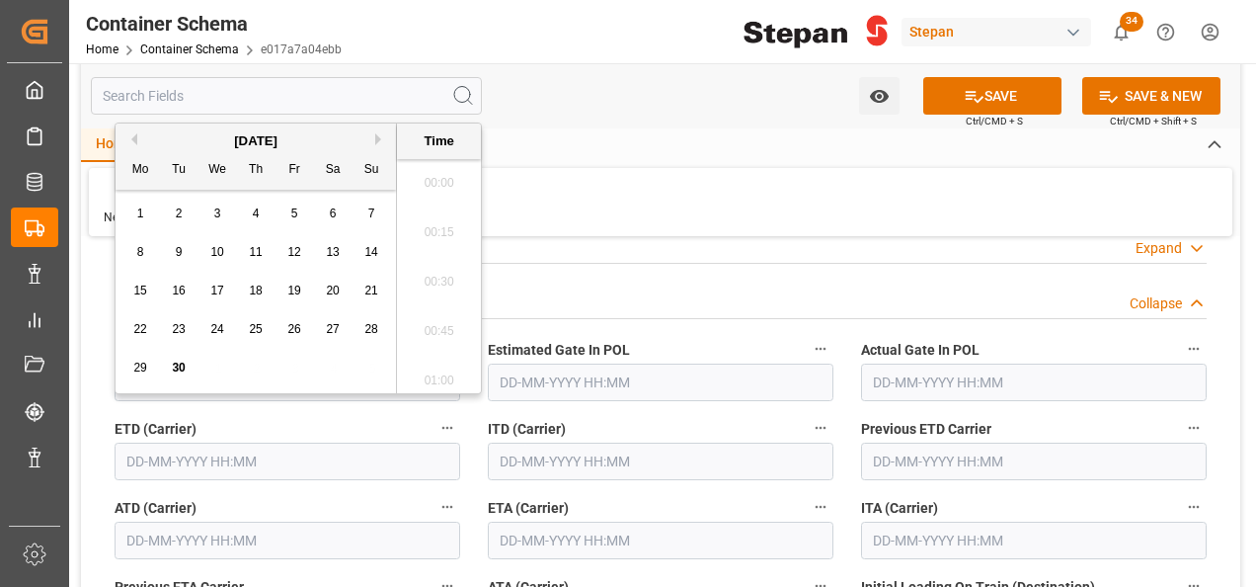
click at [167, 443] on input "text" at bounding box center [288, 462] width 346 height 38
click at [146, 364] on span "29" at bounding box center [139, 368] width 13 height 14
type input "29-09-2025 00:00"
click at [543, 522] on input "text" at bounding box center [661, 541] width 346 height 38
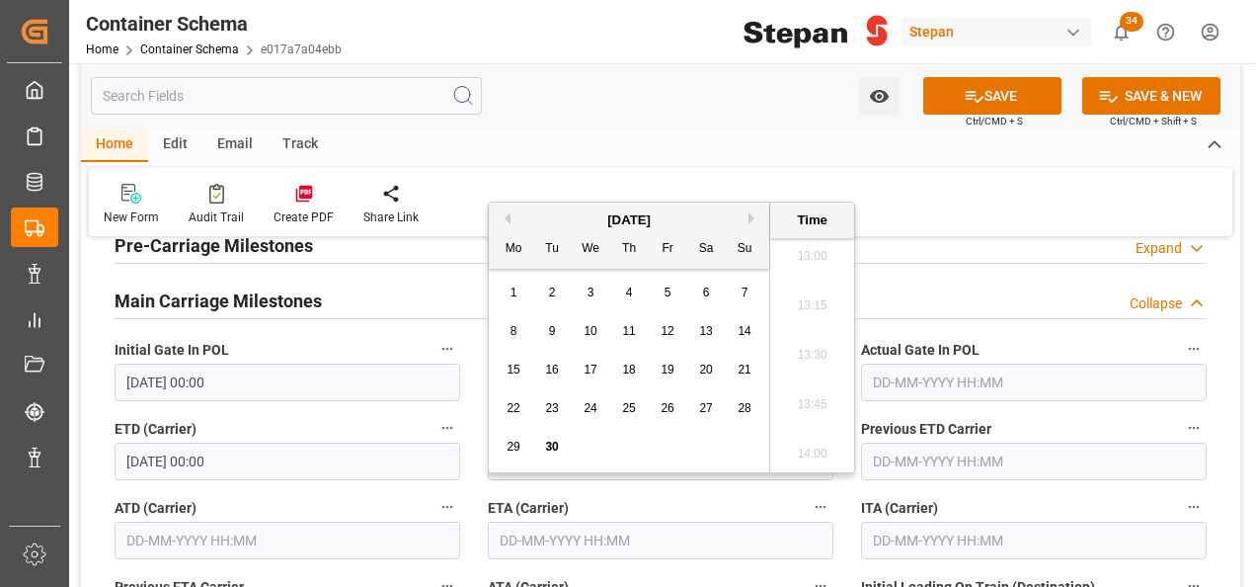
click at [753, 215] on button "Next Month" at bounding box center [755, 218] width 12 height 12
click at [583, 400] on div "22" at bounding box center [591, 409] width 25 height 24
type input "22-10-2025 00:00"
click at [625, 522] on input "22-10-2025 00:00" at bounding box center [661, 541] width 346 height 38
click at [921, 228] on div "New Form Audit Trail Create PDF Share Link" at bounding box center [661, 202] width 1144 height 68
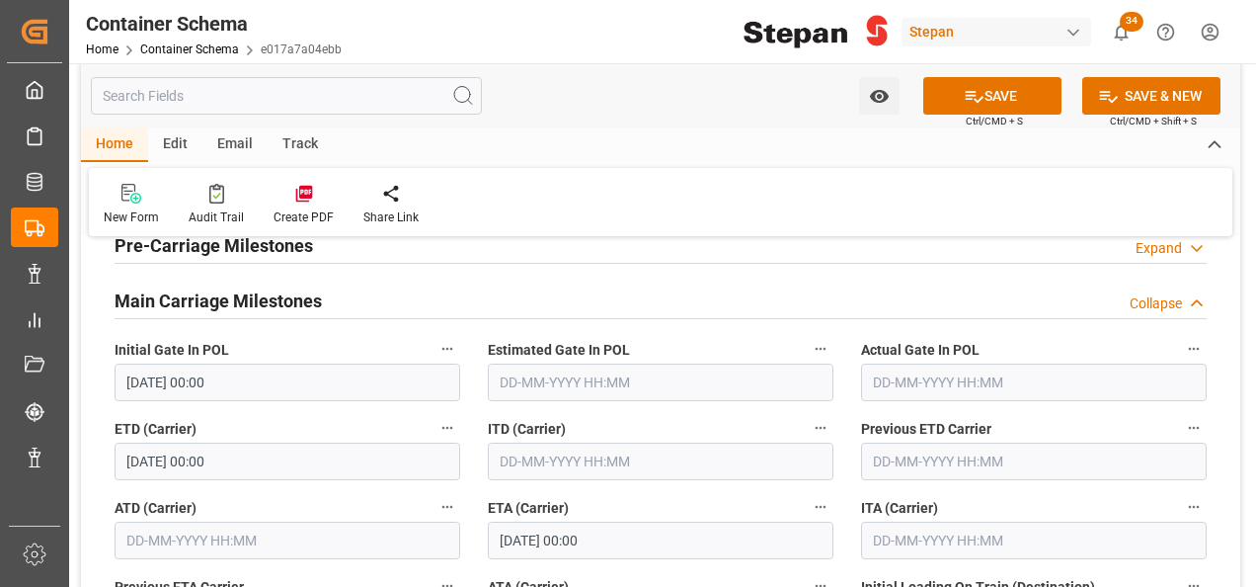
click at [924, 212] on div "New Form Audit Trail Create PDF Share Link" at bounding box center [661, 202] width 1144 height 68
click at [958, 95] on button "SAVE" at bounding box center [993, 96] width 138 height 38
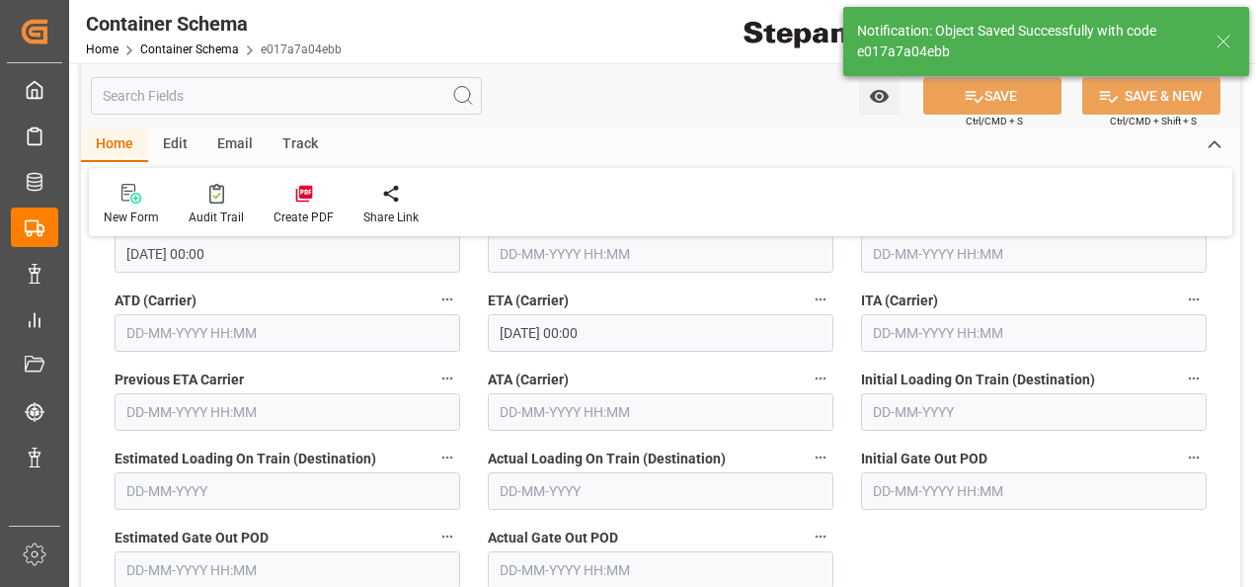
type textarea "Documents Sent"
type textarea "80 DRUMS"
type textarea "SCM1706025A6"
type input "MXZLO"
type input "Manzanillo"
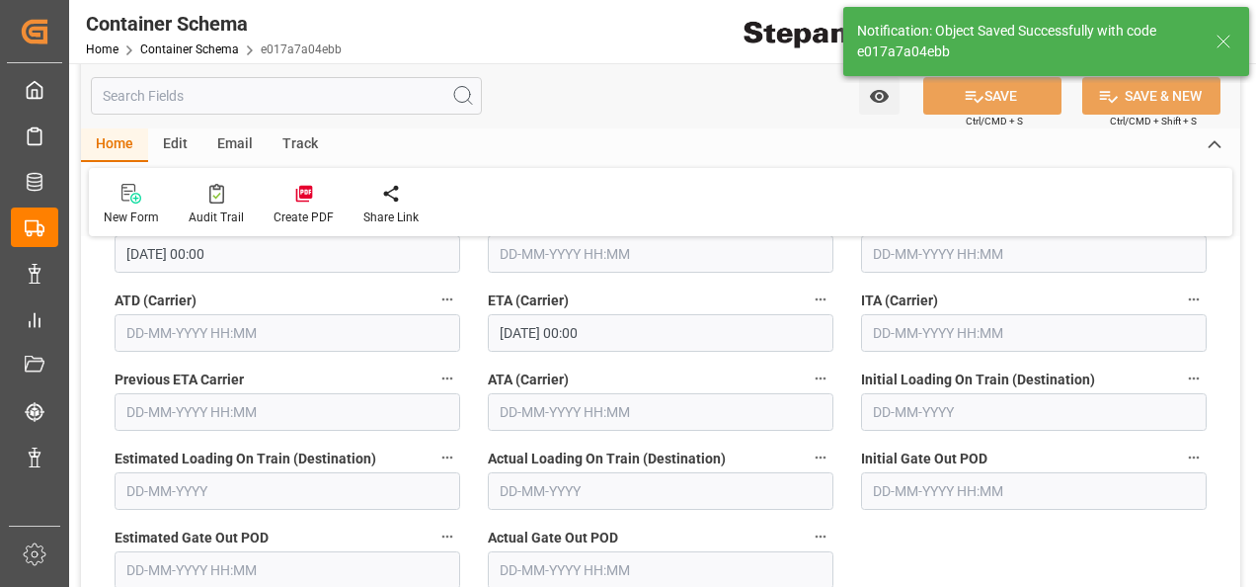
type input "OOCL ABU DHABI"
type input "9922524"
type input "005E"
type textarea "pod"
type input "0"
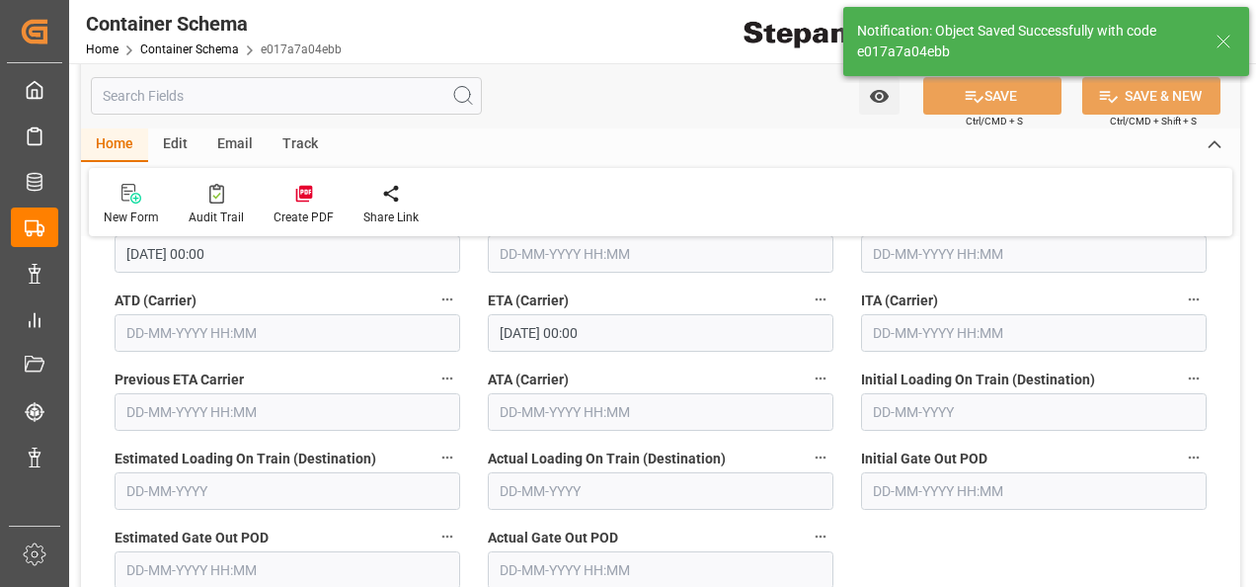
scroll to position [3206, 0]
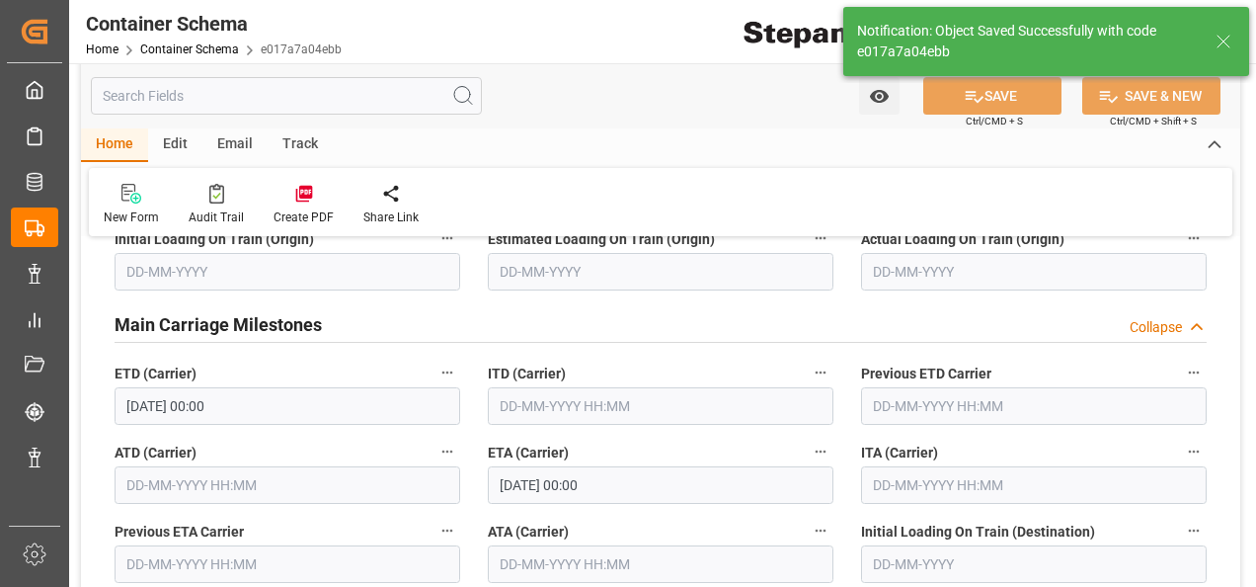
type input "29-09-2025 00:00"
type input "22-10-2025 00:00"
type input "30-09-2025"
type input "30-09-2025 19:40"
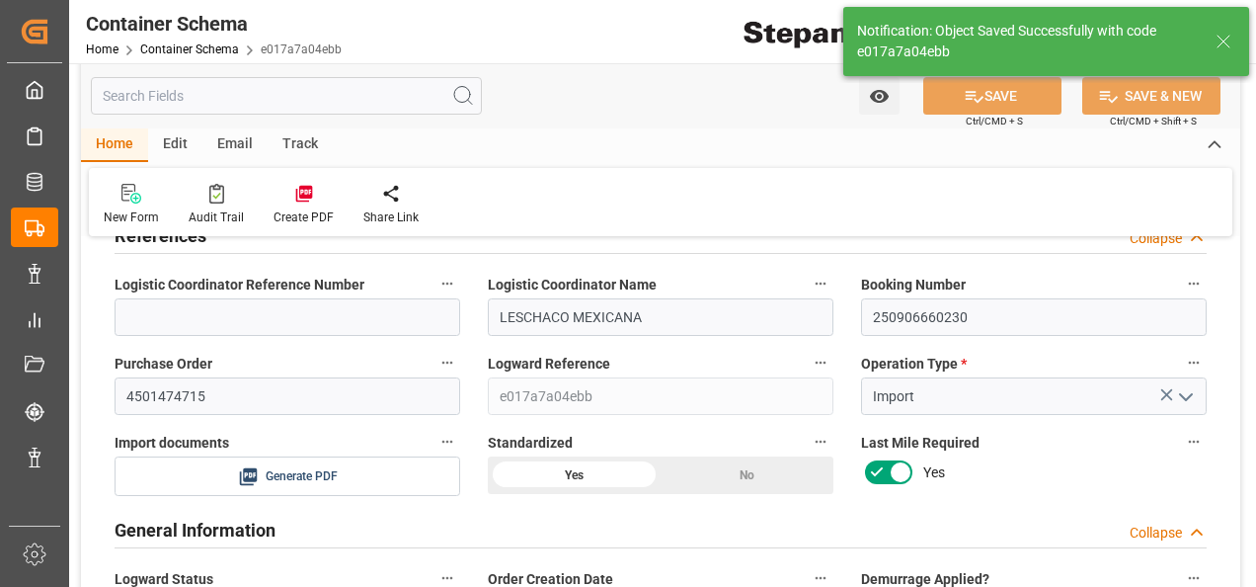
scroll to position [0, 0]
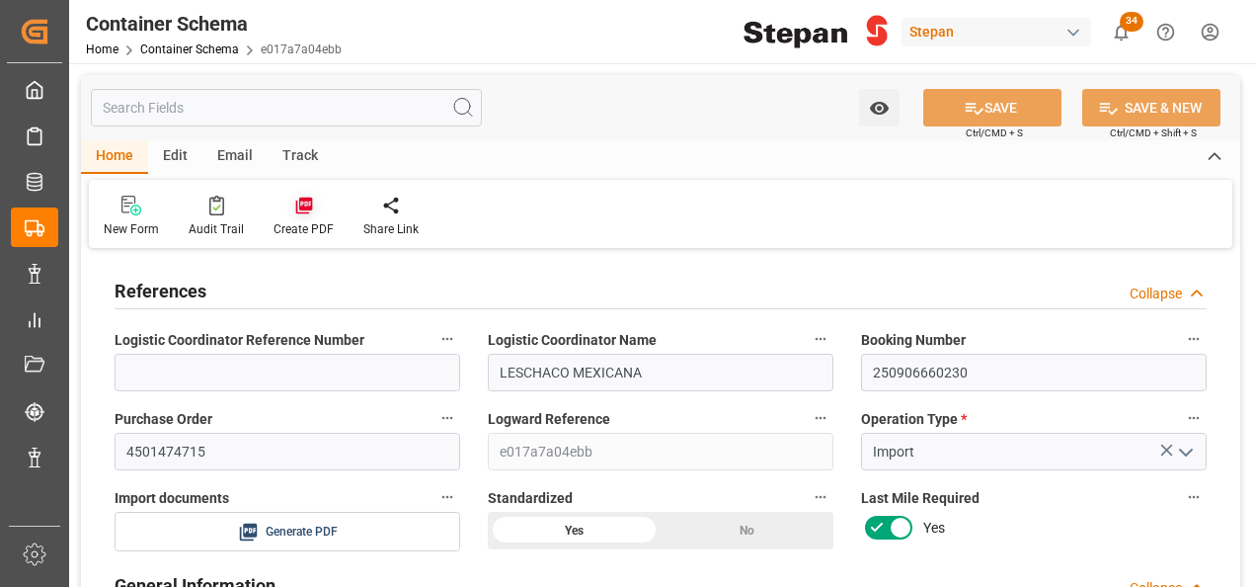
click at [297, 213] on icon at bounding box center [303, 206] width 17 height 17
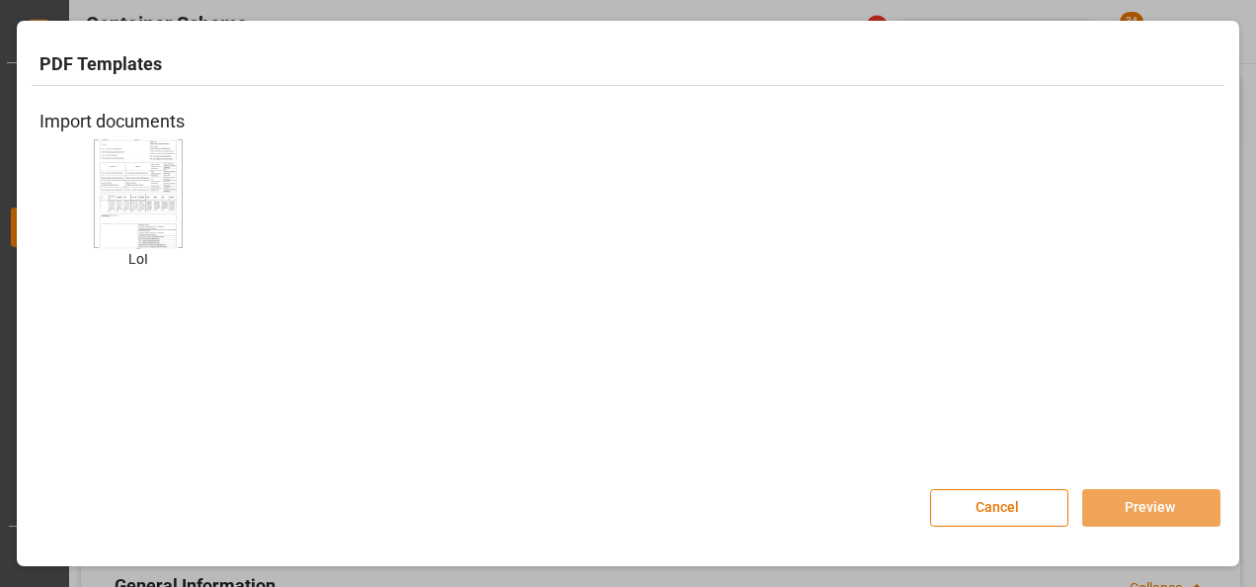
drag, startPoint x: 134, startPoint y: 151, endPoint x: 473, endPoint y: 442, distance: 446.2
click at [134, 150] on img at bounding box center [138, 193] width 79 height 112
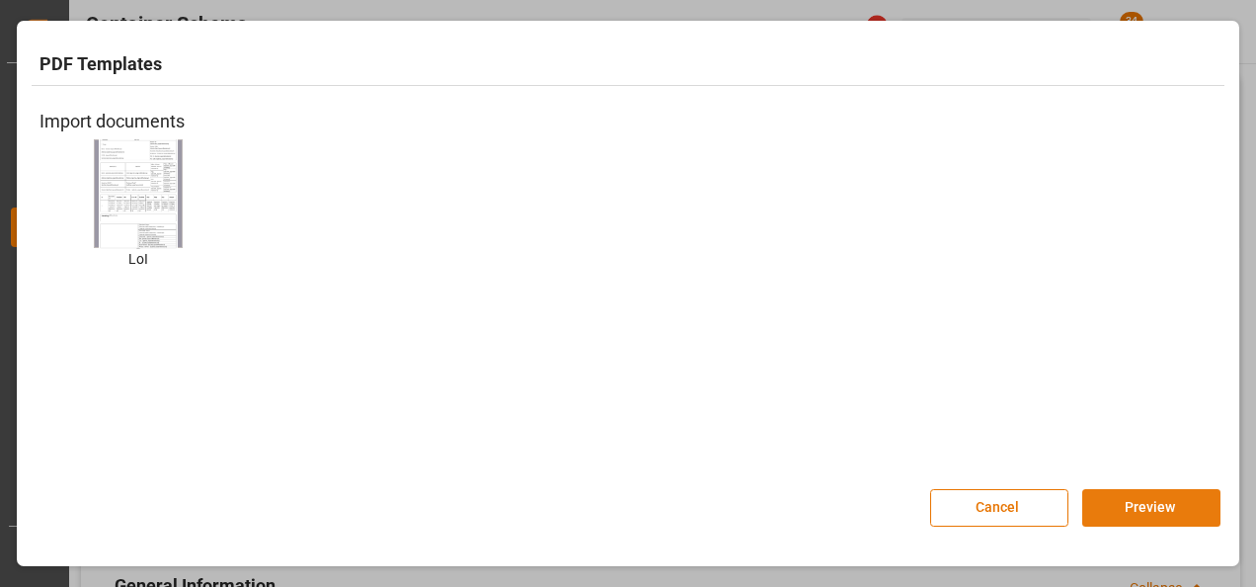
click at [1128, 507] on button "Preview" at bounding box center [1152, 508] width 138 height 38
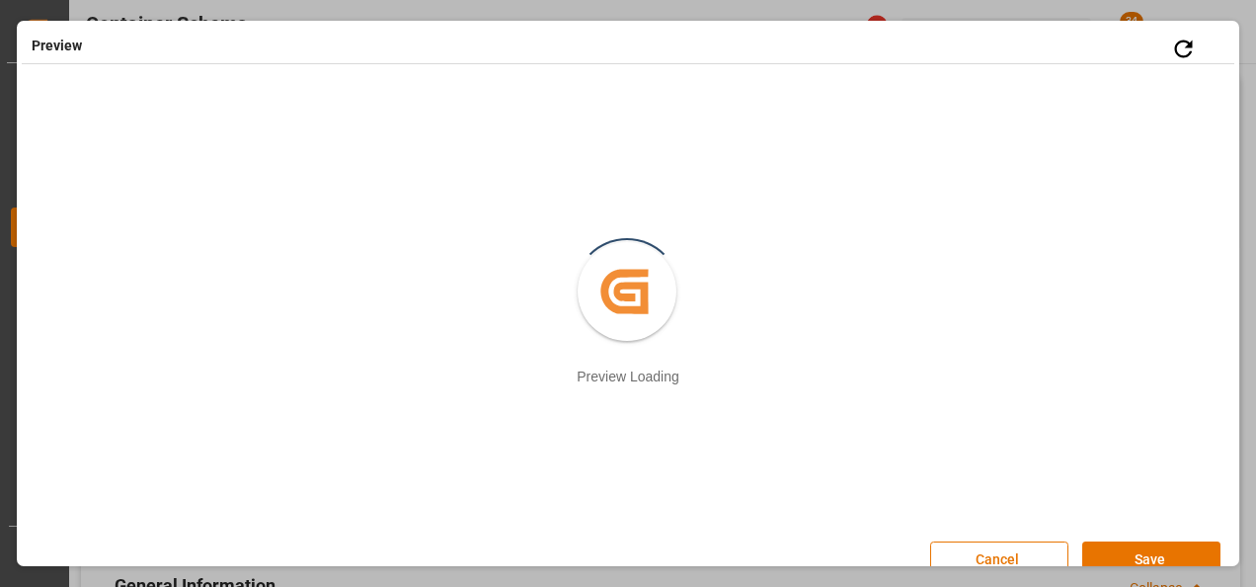
scroll to position [26, 0]
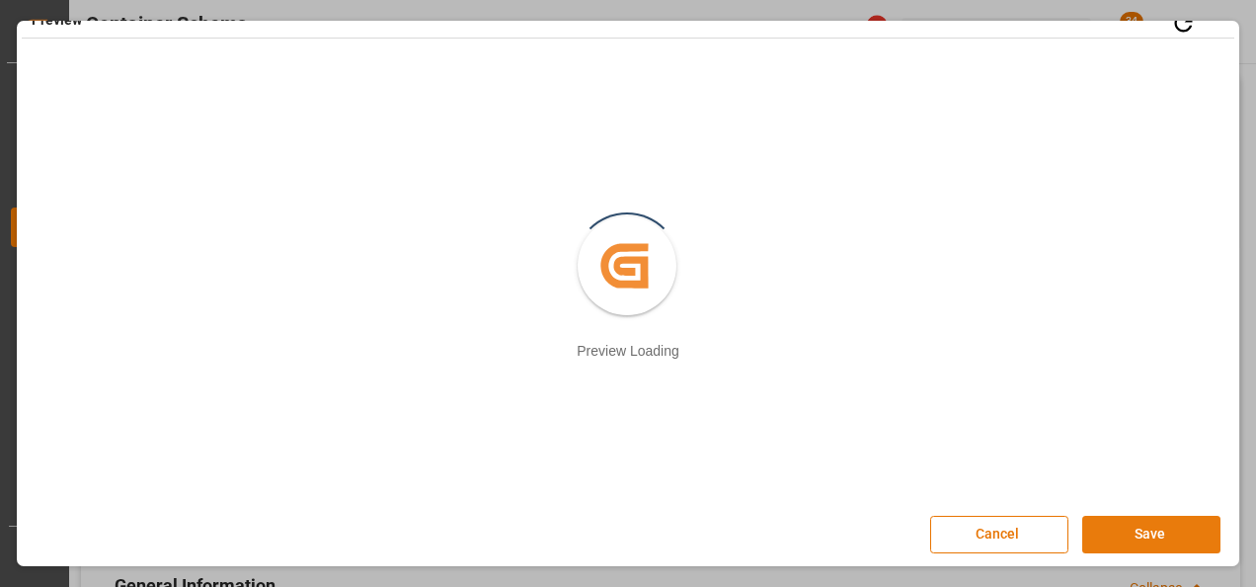
click at [1130, 537] on button "Save" at bounding box center [1152, 535] width 138 height 38
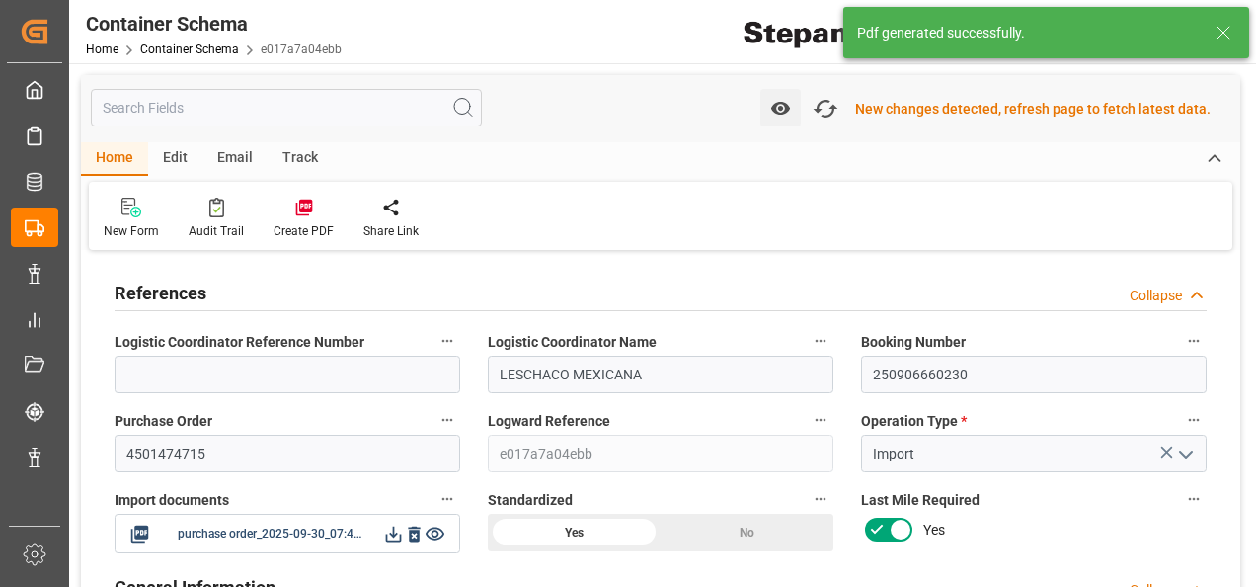
scroll to position [198, 0]
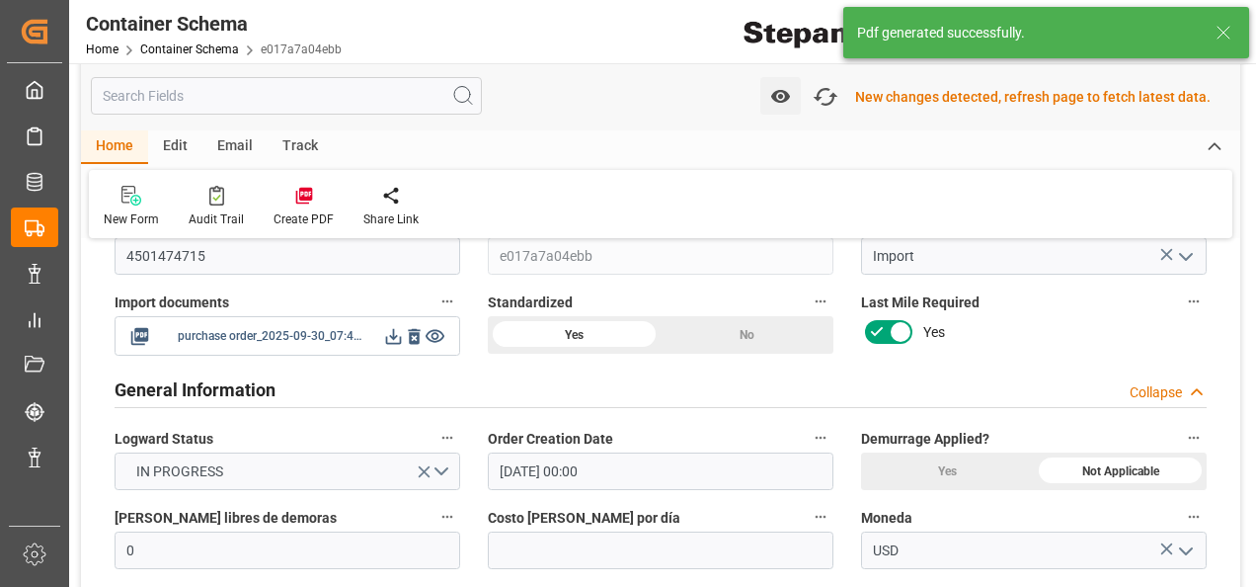
click at [385, 331] on icon at bounding box center [393, 336] width 21 height 21
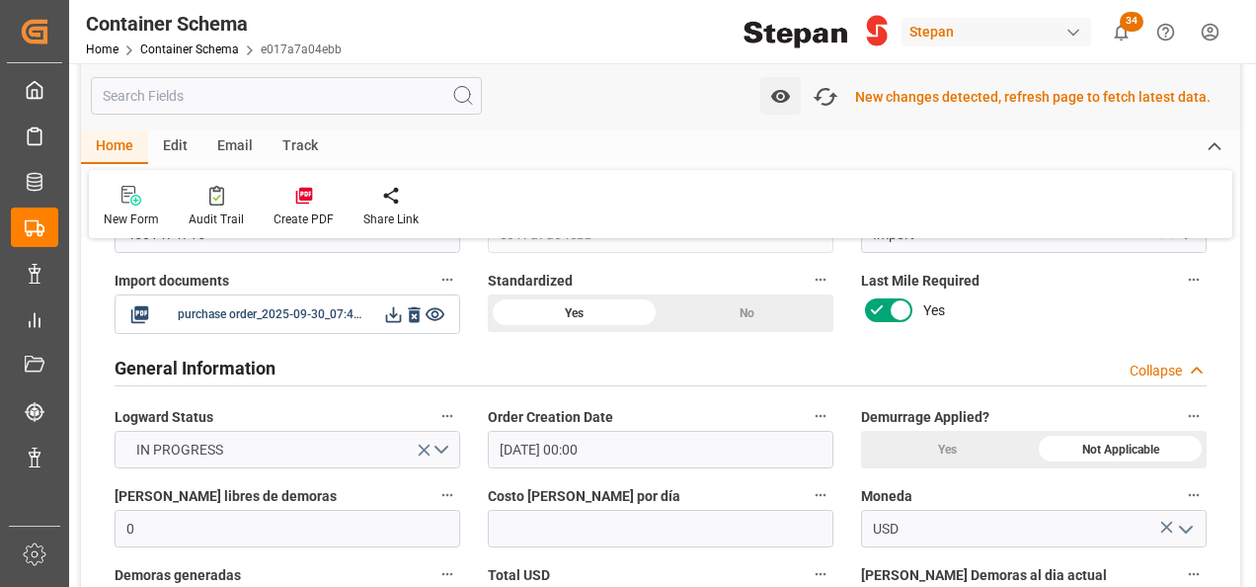
scroll to position [99, 0]
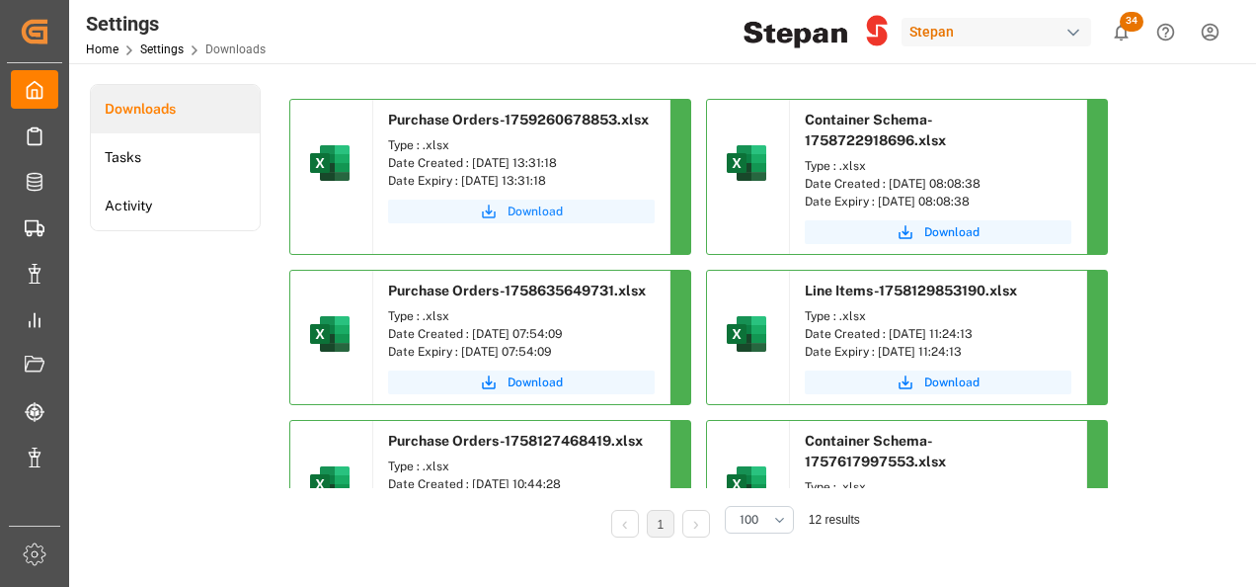
click at [529, 207] on span "Download" at bounding box center [535, 211] width 55 height 18
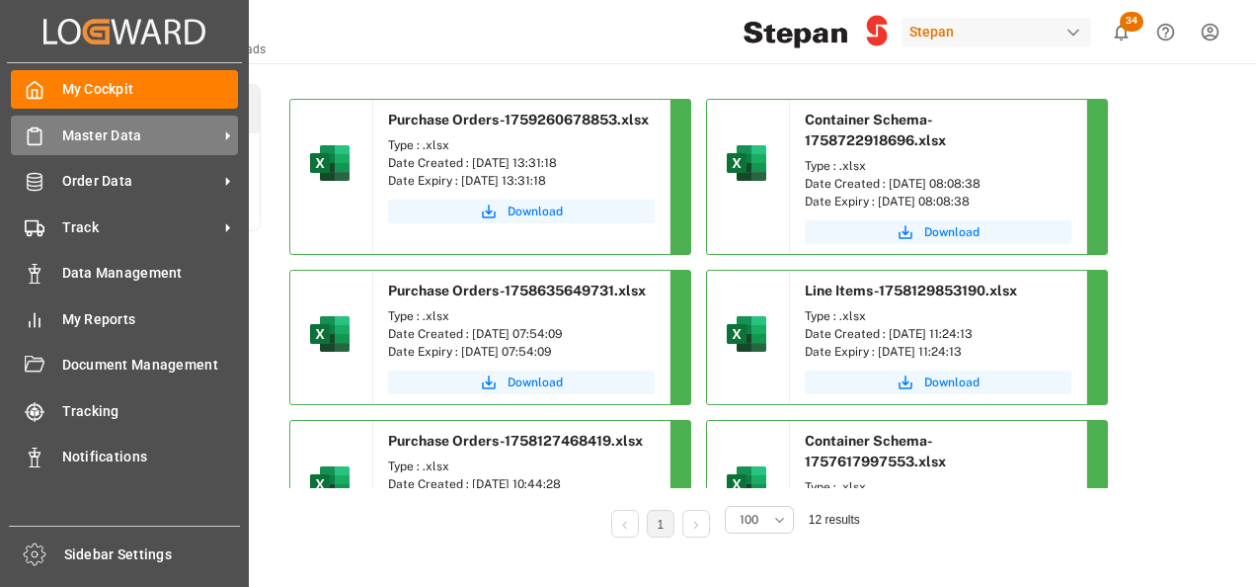
click at [119, 134] on span "Master Data" at bounding box center [140, 135] width 156 height 21
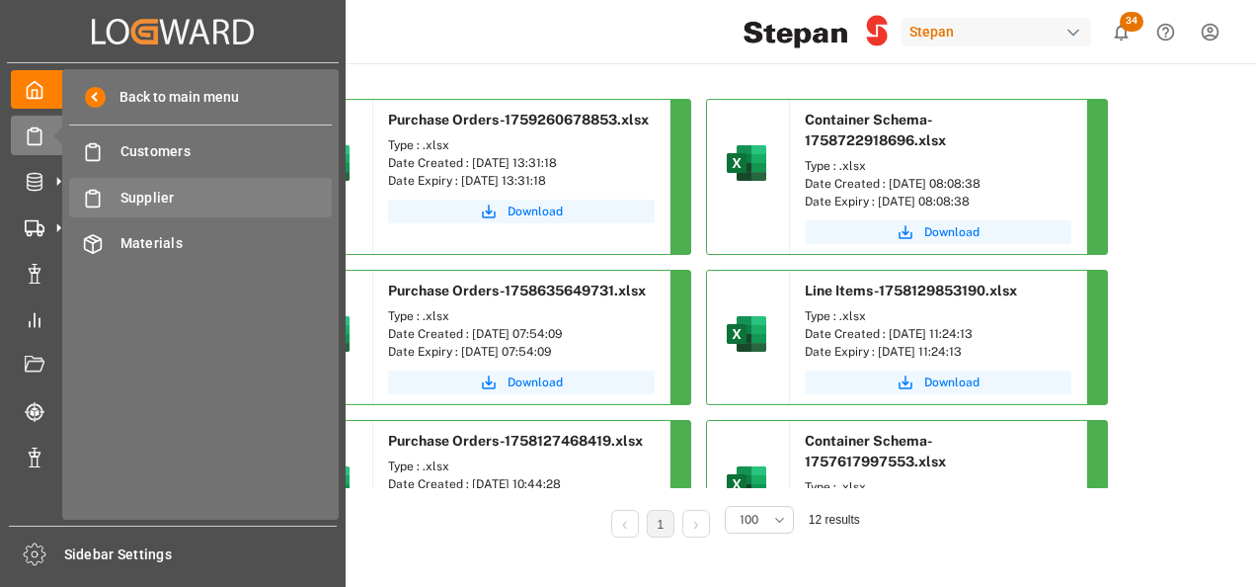
click at [146, 198] on span "Supplier" at bounding box center [227, 198] width 212 height 21
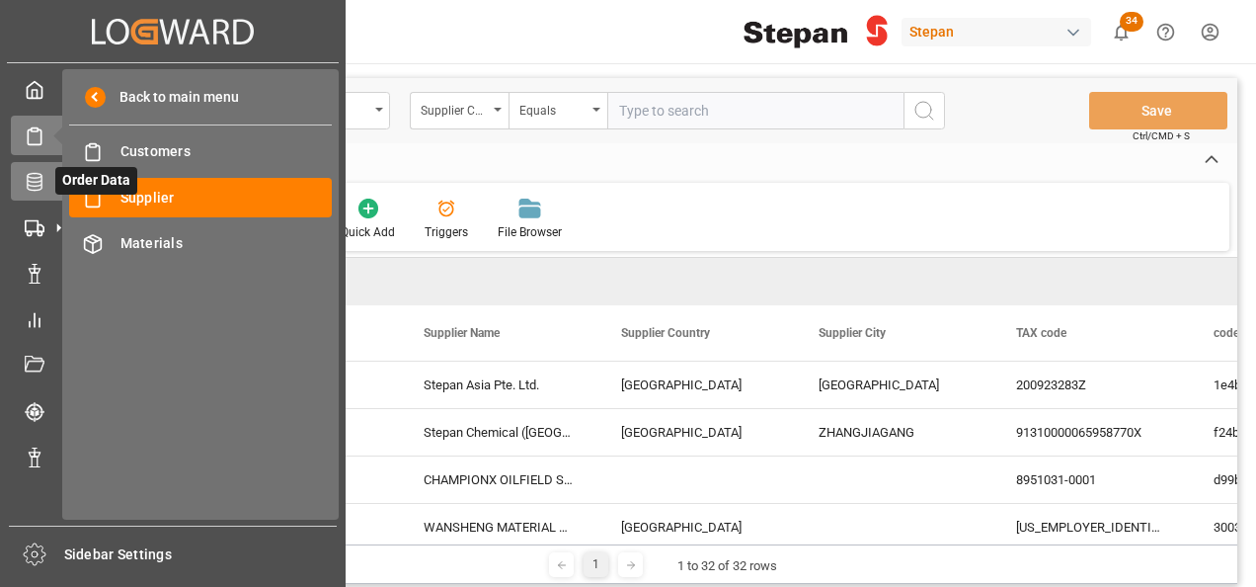
click at [49, 180] on icon at bounding box center [58, 181] width 21 height 21
click at [55, 180] on span "Order Data" at bounding box center [96, 181] width 82 height 28
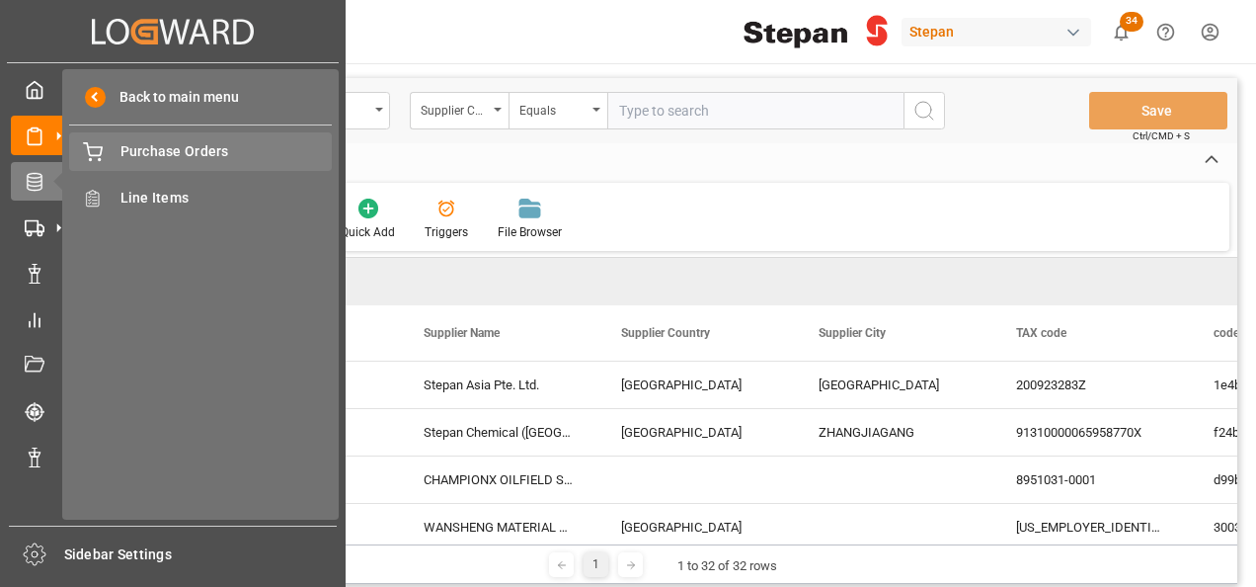
click at [171, 146] on span "Purchase Orders" at bounding box center [227, 151] width 212 height 21
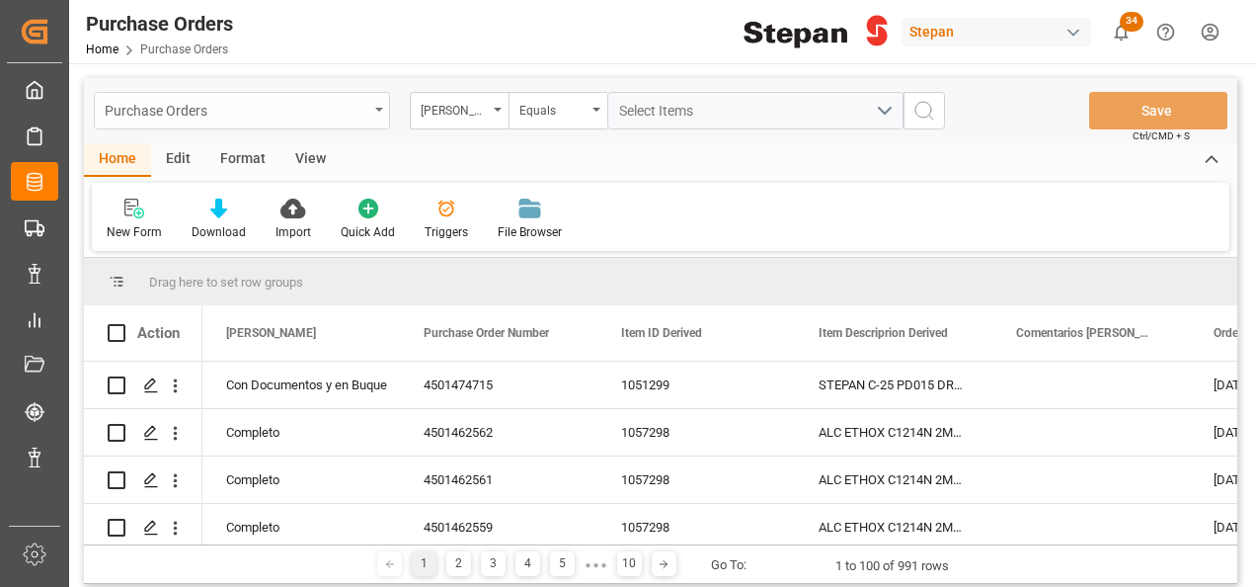
click at [383, 103] on div "Purchase Orders" at bounding box center [242, 111] width 296 height 38
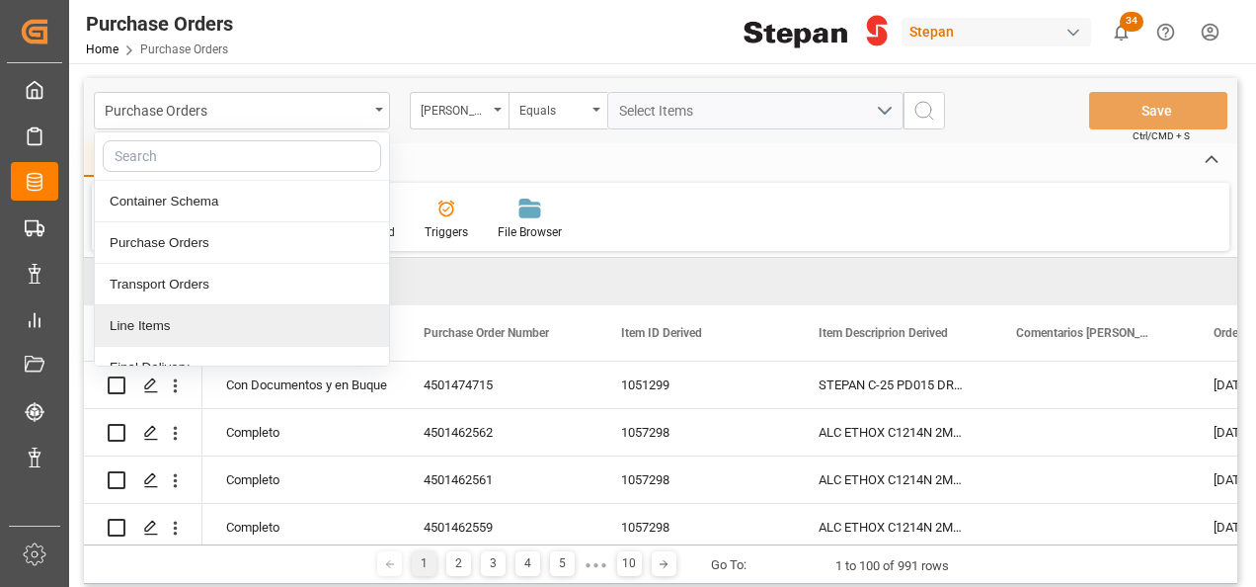
click at [135, 324] on div "Line Items" at bounding box center [242, 325] width 294 height 41
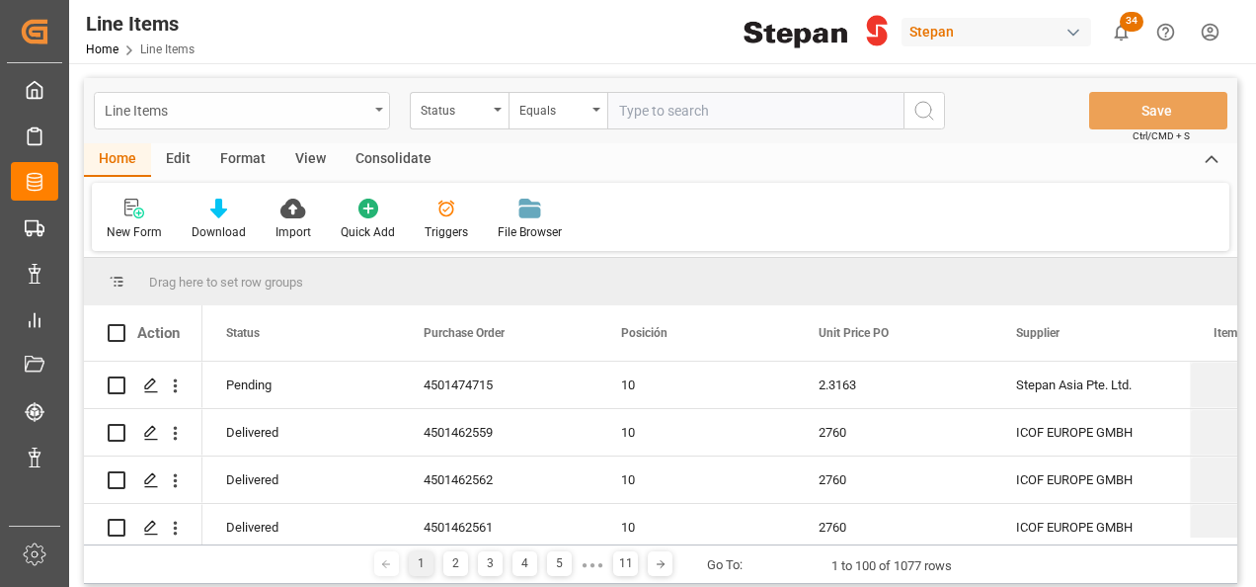
click at [389, 108] on div "Line Items" at bounding box center [242, 111] width 296 height 38
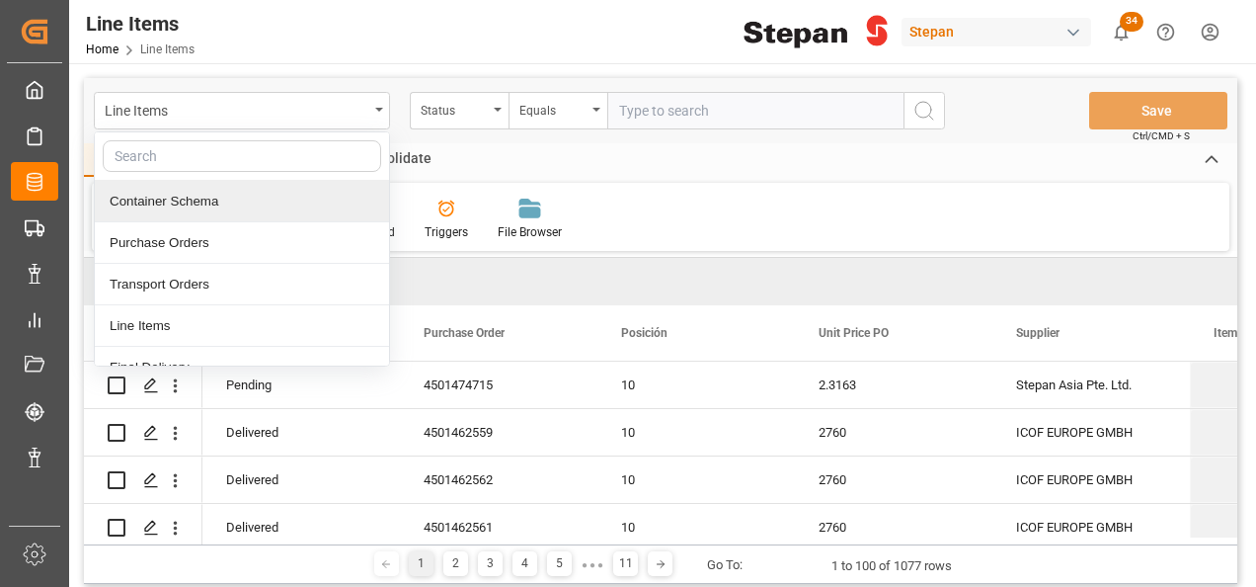
click at [169, 212] on div "Container Schema" at bounding box center [242, 201] width 294 height 41
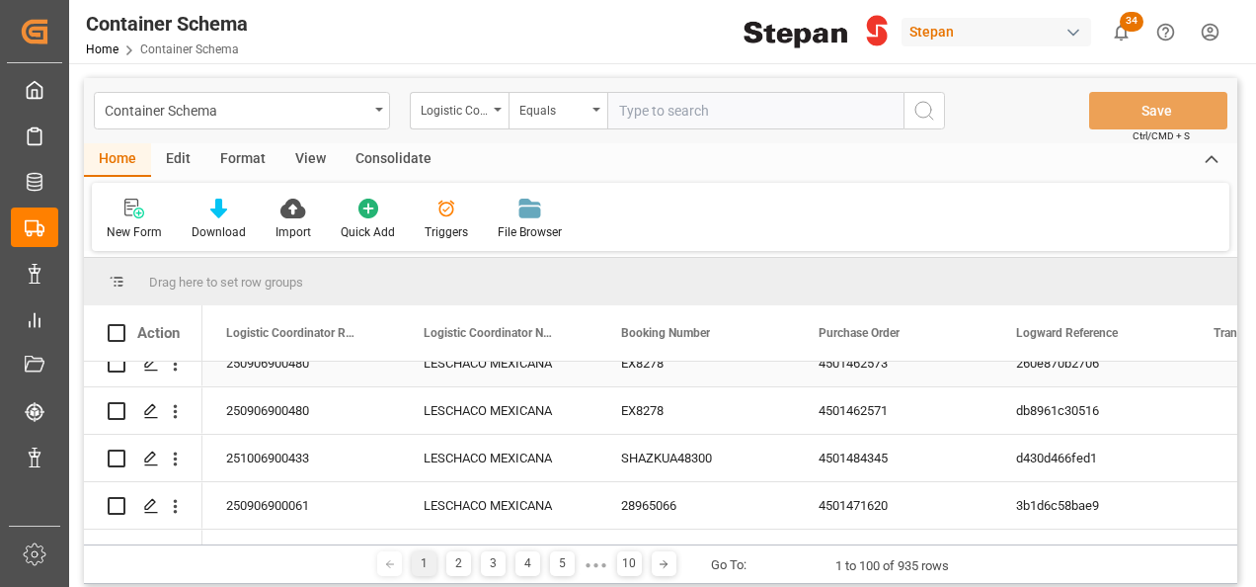
scroll to position [99, 0]
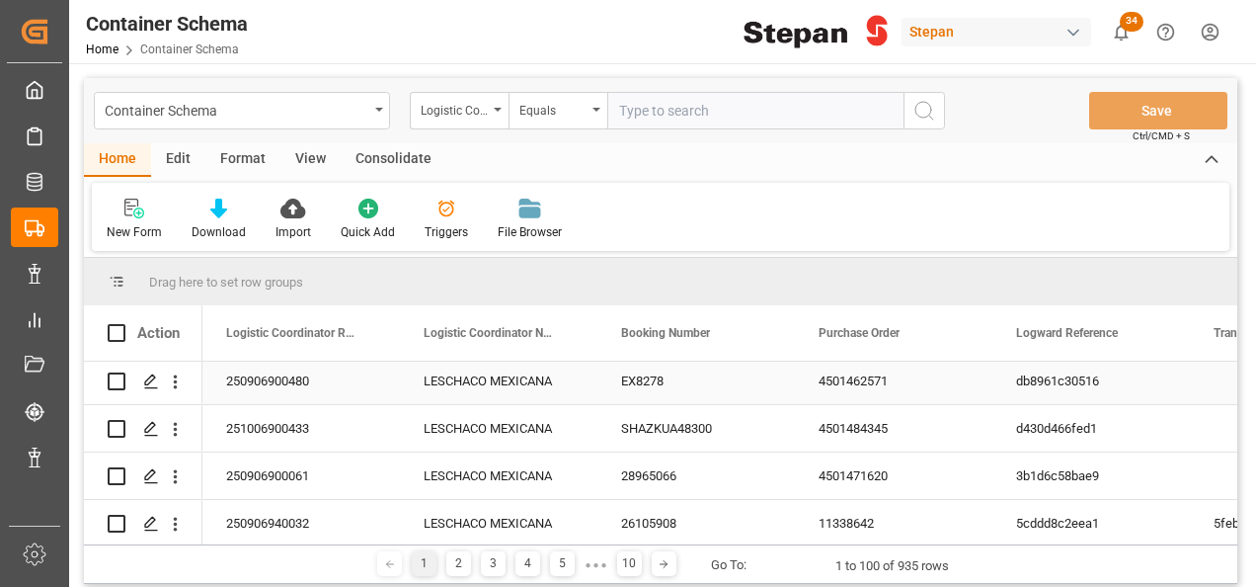
click at [315, 384] on div "250906900480" at bounding box center [301, 381] width 198 height 46
click at [166, 381] on icon "open menu" at bounding box center [175, 381] width 21 height 21
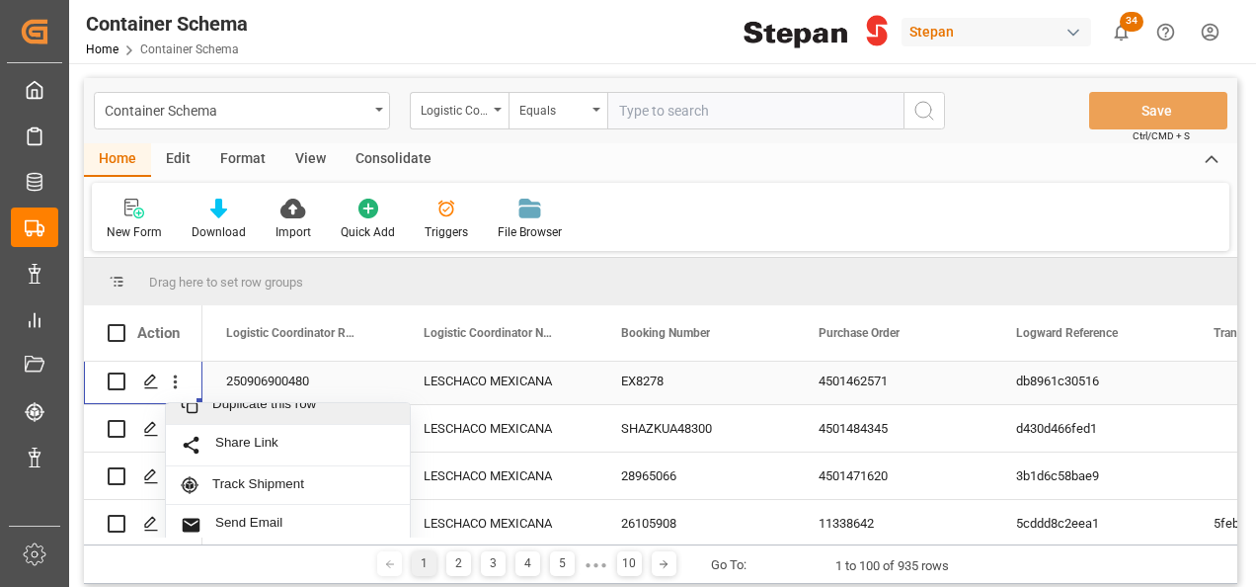
scroll to position [87, 0]
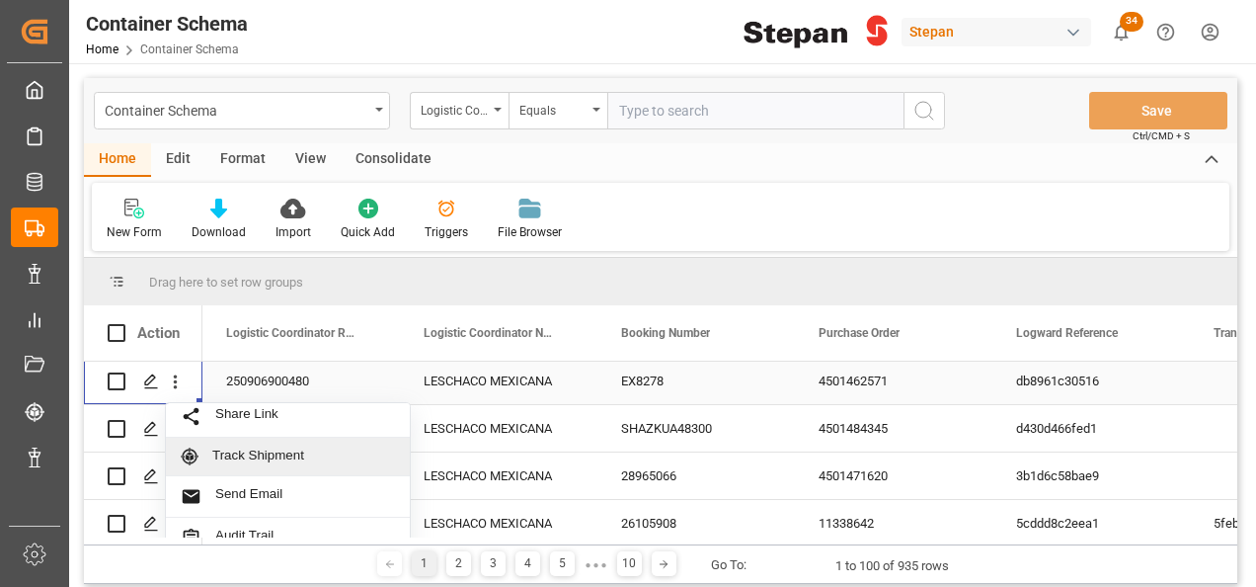
click at [259, 450] on span "Track Shipment" at bounding box center [303, 456] width 183 height 18
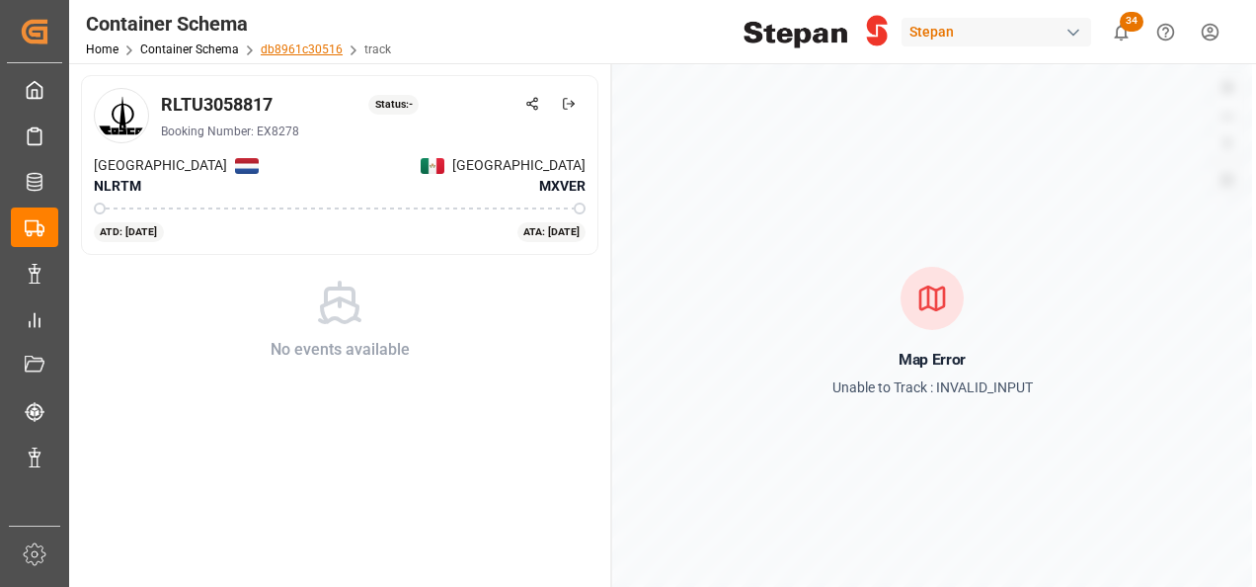
click at [284, 44] on link "db8961c30516" at bounding box center [302, 49] width 82 height 14
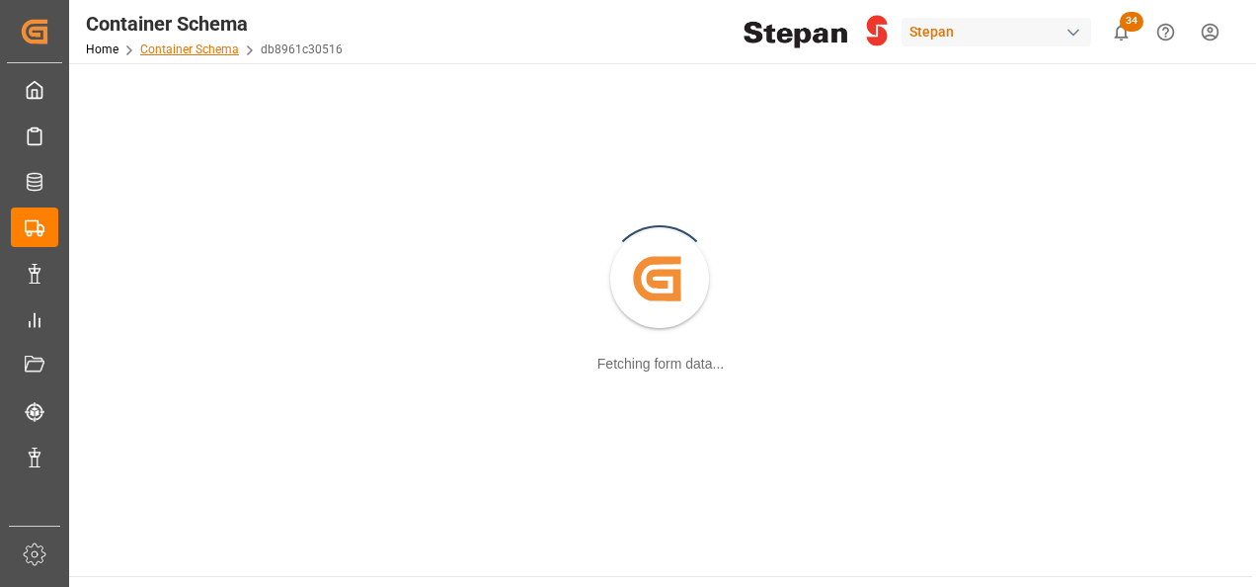
click at [202, 45] on link "Container Schema" at bounding box center [189, 49] width 99 height 14
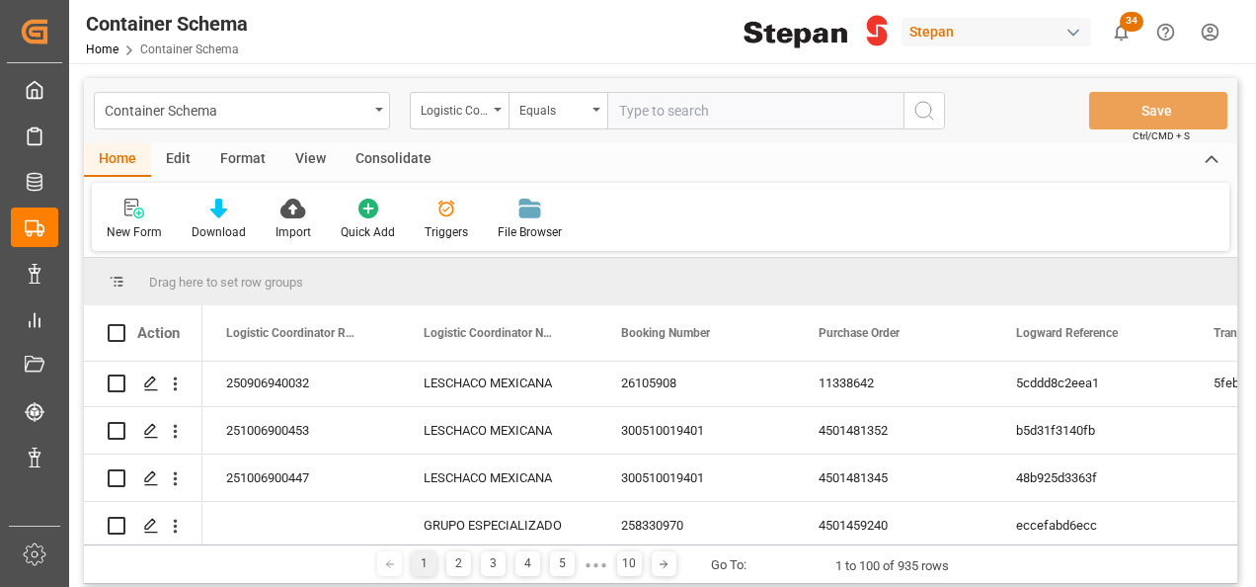
scroll to position [296, 0]
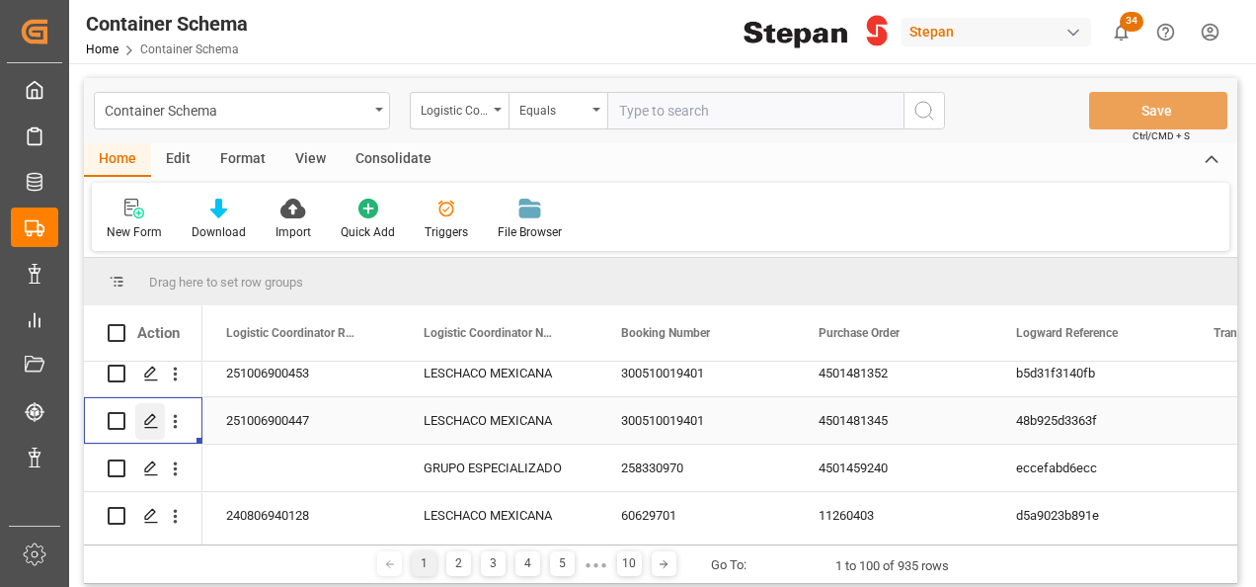
click at [154, 422] on icon "Press SPACE to select this row." at bounding box center [151, 421] width 16 height 16
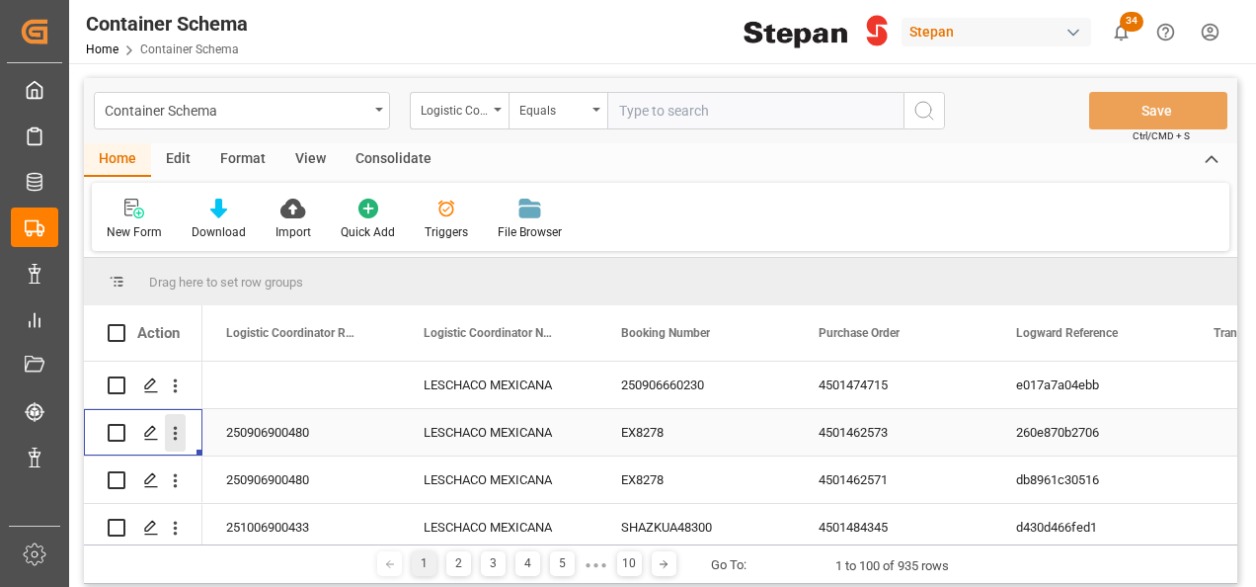
click at [175, 433] on icon "open menu" at bounding box center [176, 434] width 4 height 14
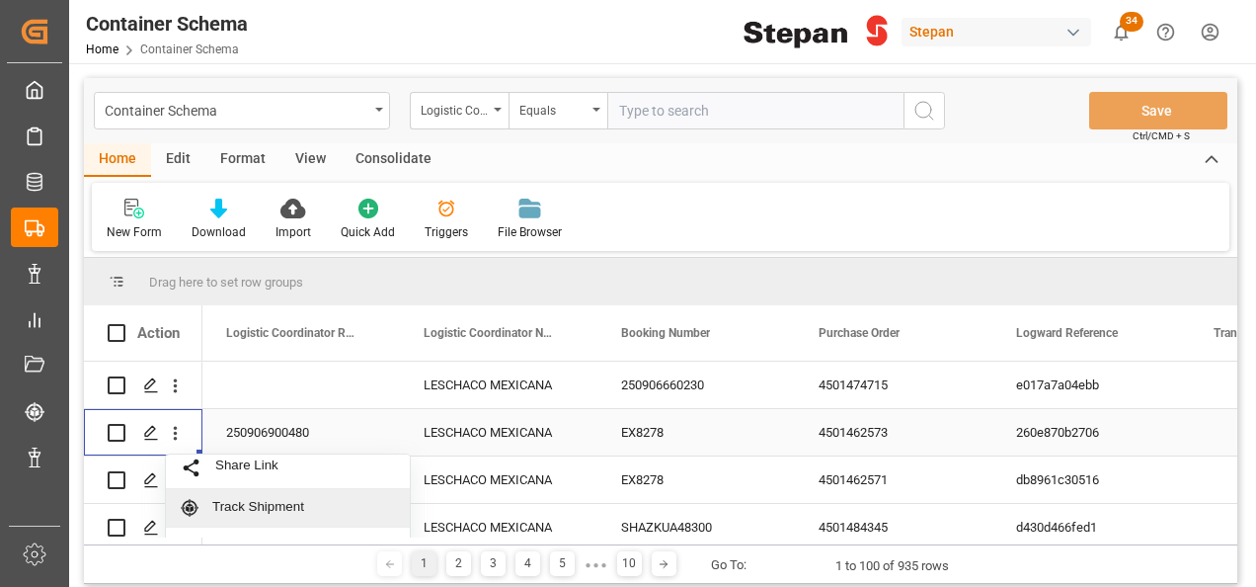
click at [254, 510] on span "Track Shipment" at bounding box center [303, 508] width 183 height 18
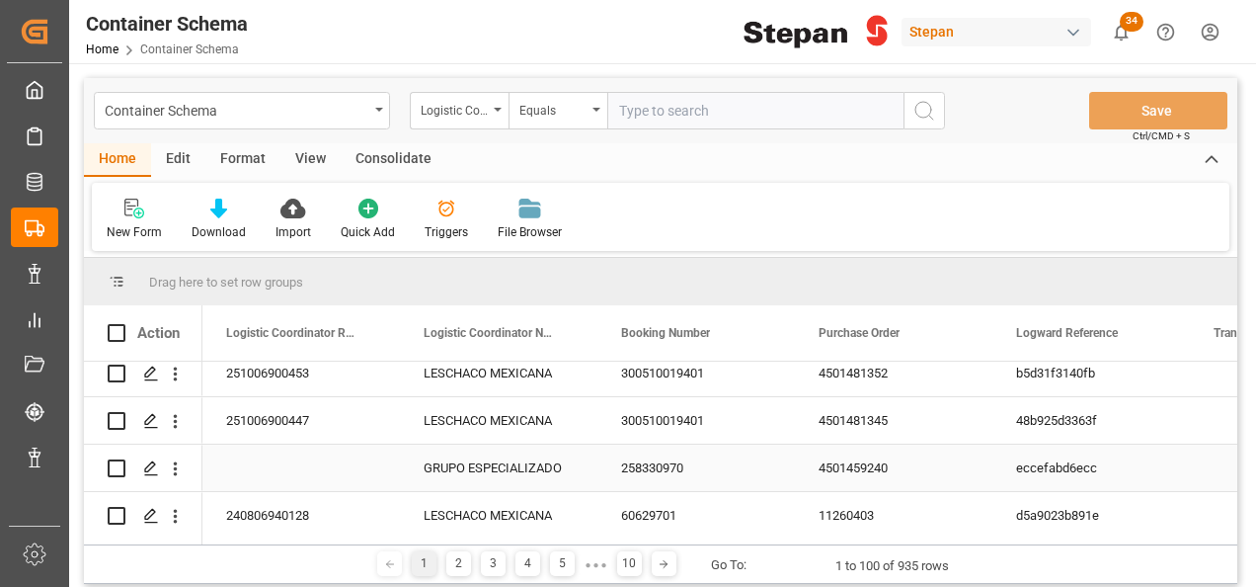
scroll to position [395, 0]
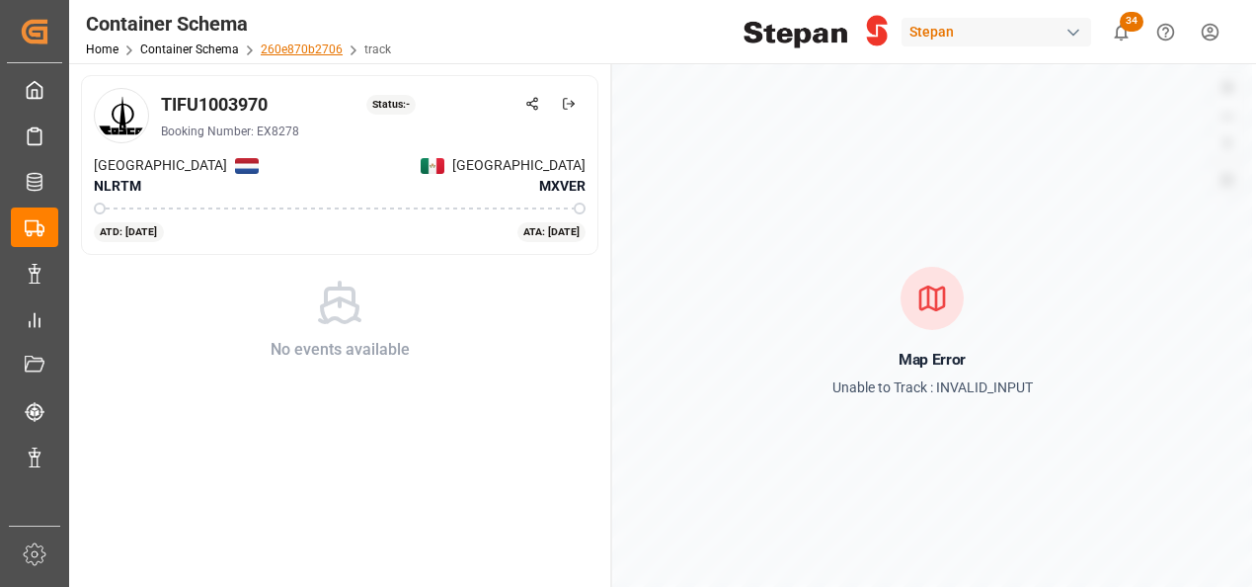
click at [274, 46] on link "260e870b2706" at bounding box center [302, 49] width 82 height 14
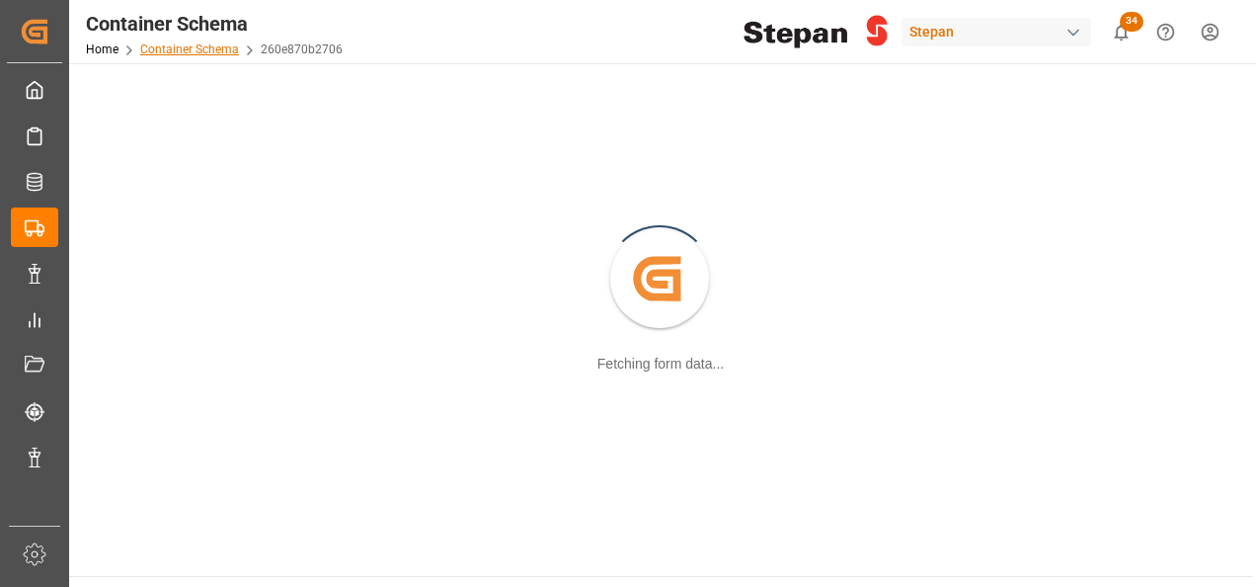
click at [183, 47] on link "Container Schema" at bounding box center [189, 49] width 99 height 14
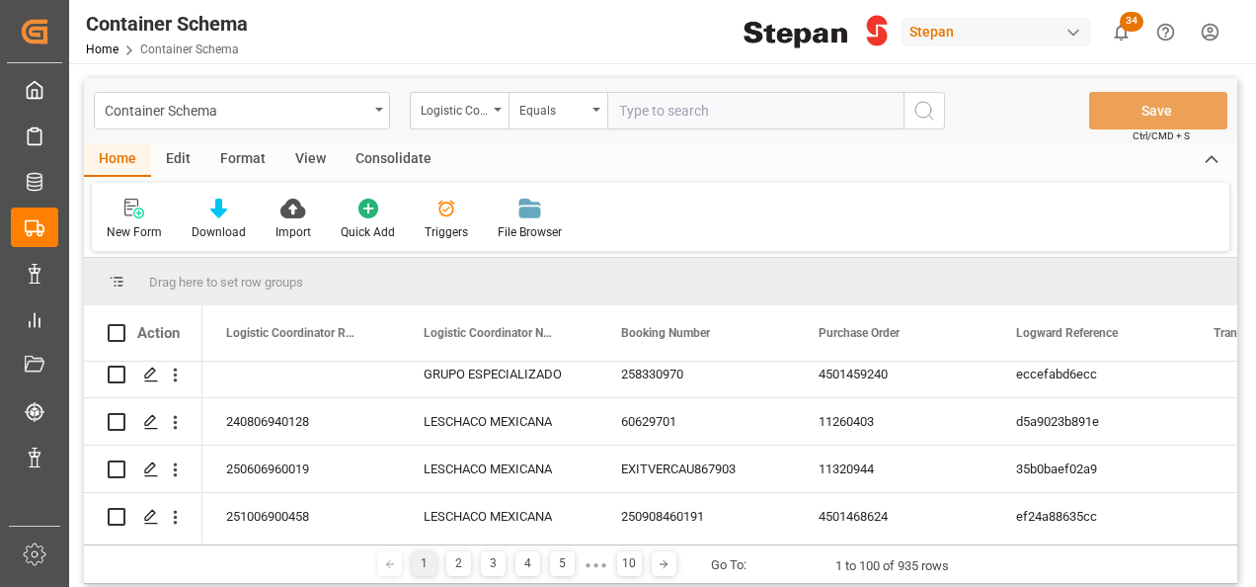
scroll to position [395, 0]
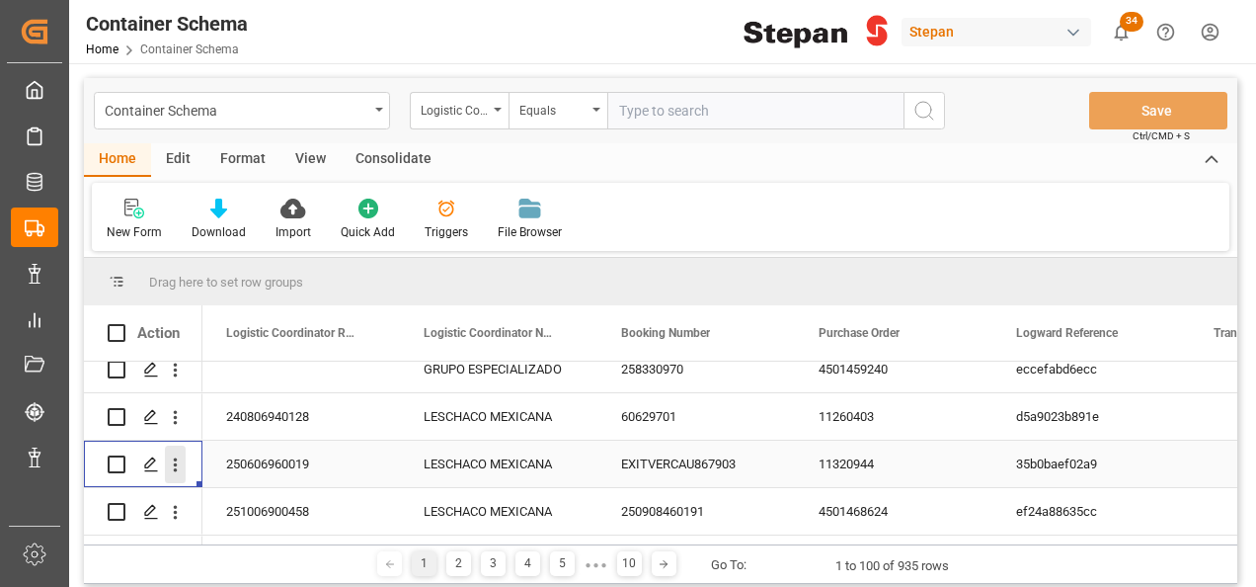
click at [171, 465] on icon "open menu" at bounding box center [175, 464] width 21 height 21
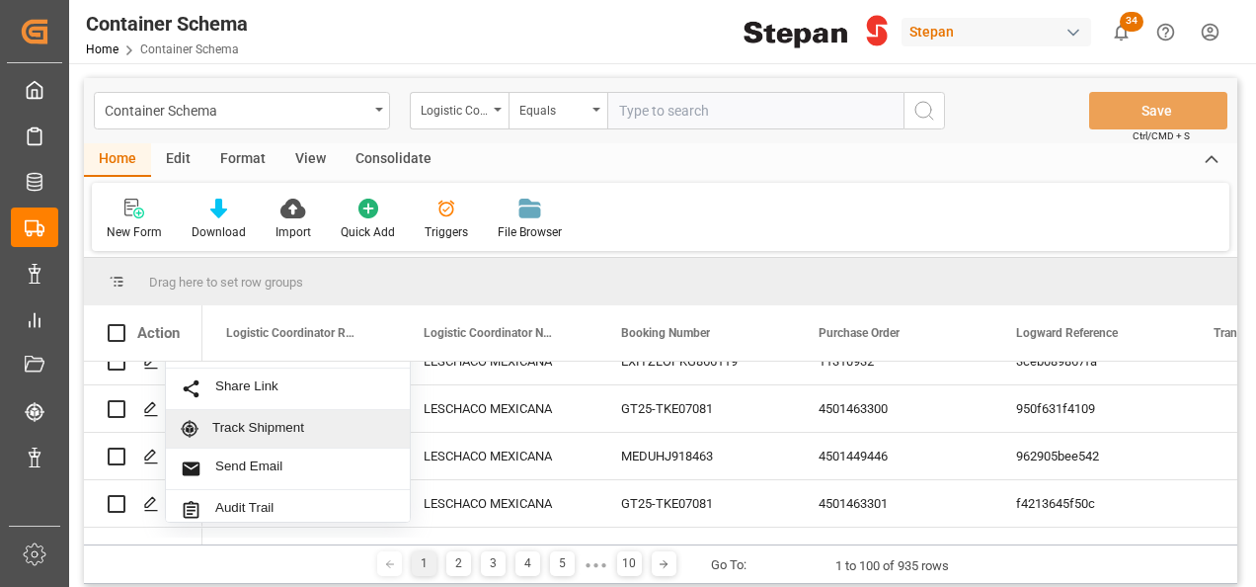
click at [241, 429] on span "Track Shipment" at bounding box center [303, 429] width 183 height 18
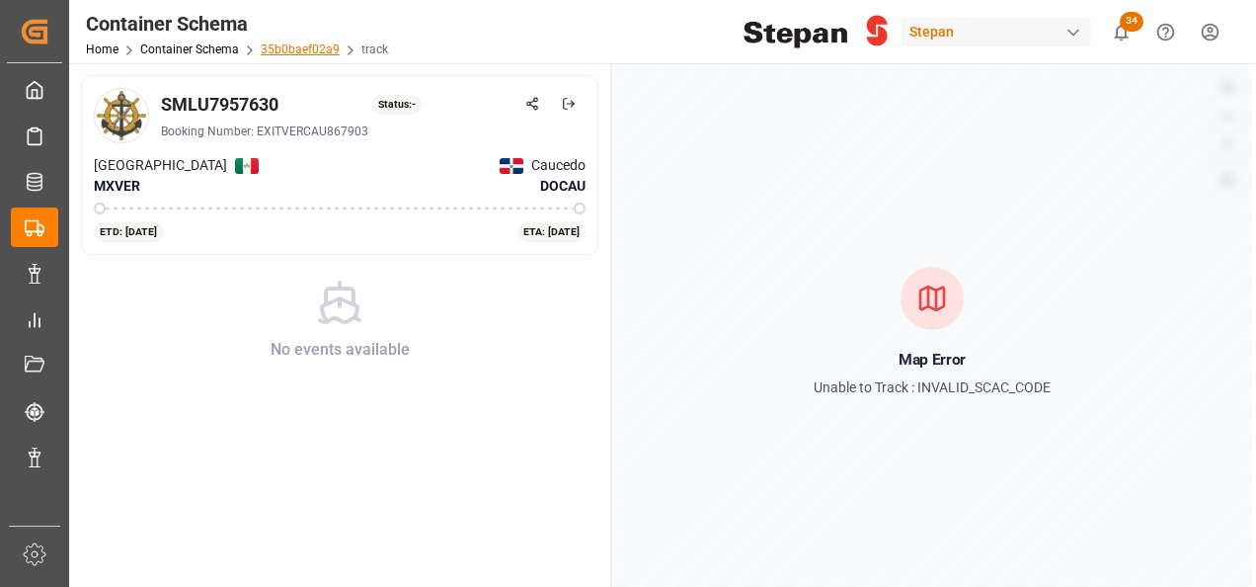
click at [281, 49] on link "35b0baef02a9" at bounding box center [300, 49] width 79 height 14
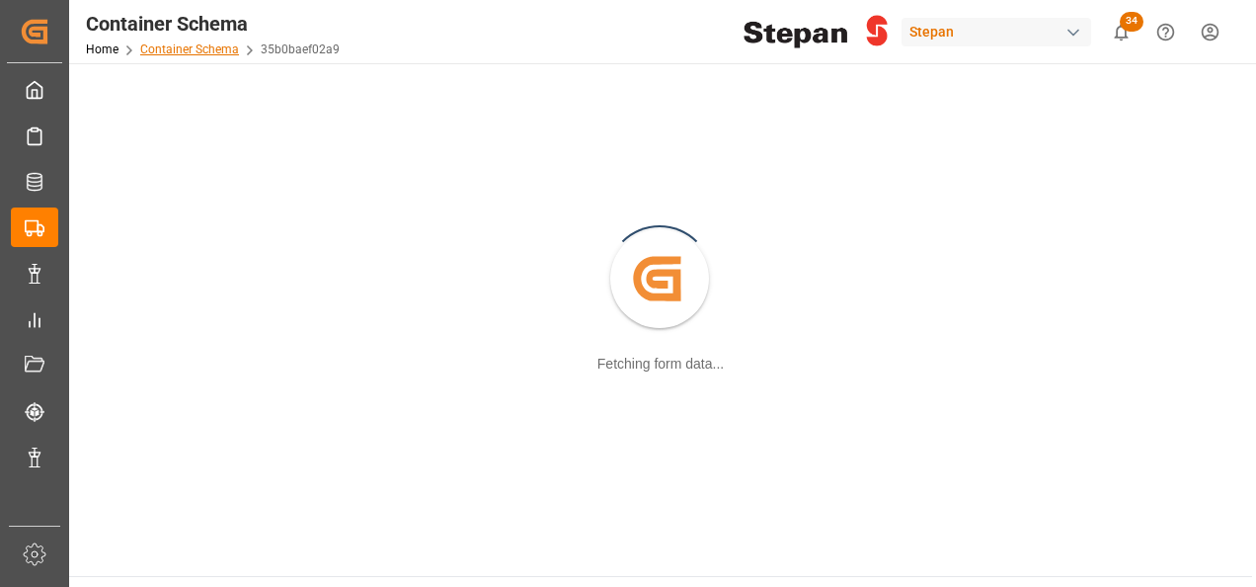
click at [167, 49] on link "Container Schema" at bounding box center [189, 49] width 99 height 14
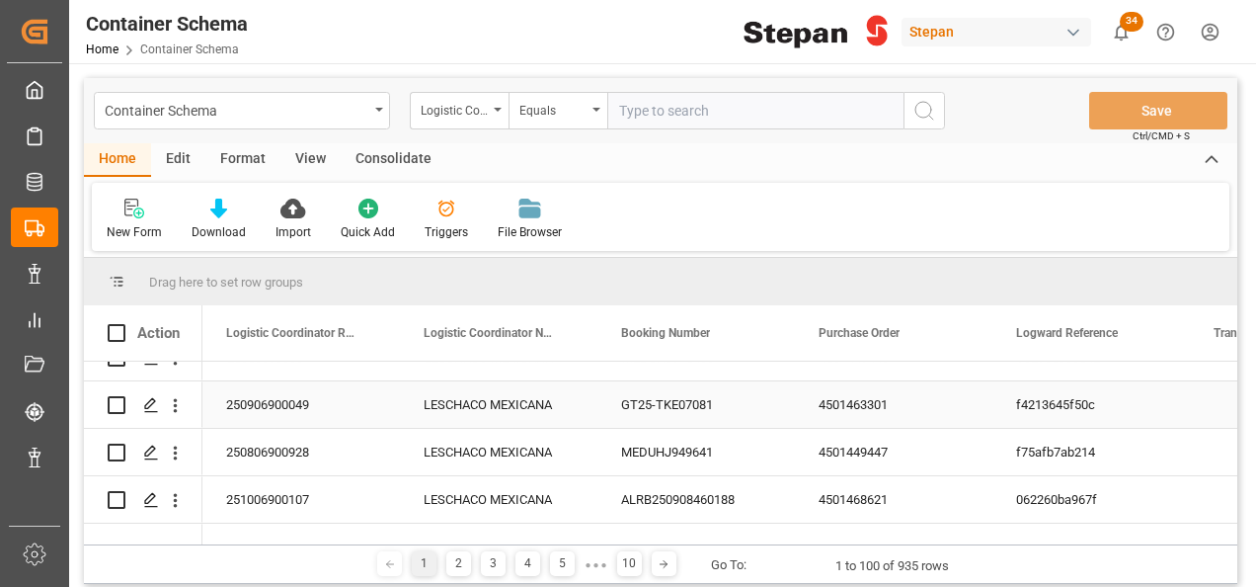
scroll to position [790, 0]
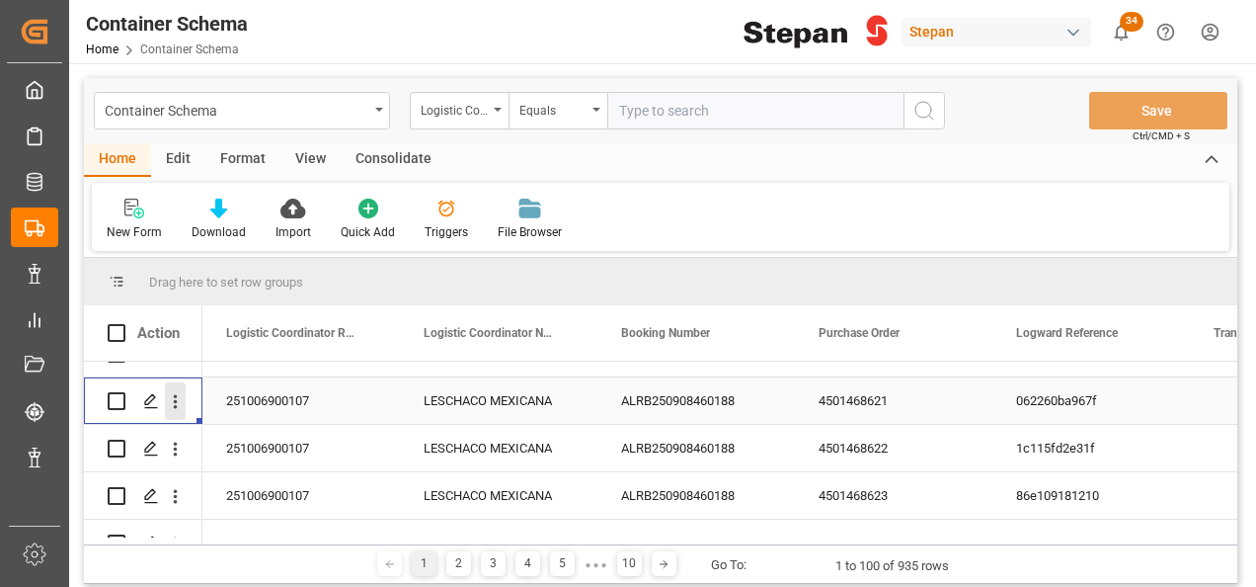
click at [170, 403] on icon "open menu" at bounding box center [175, 401] width 21 height 21
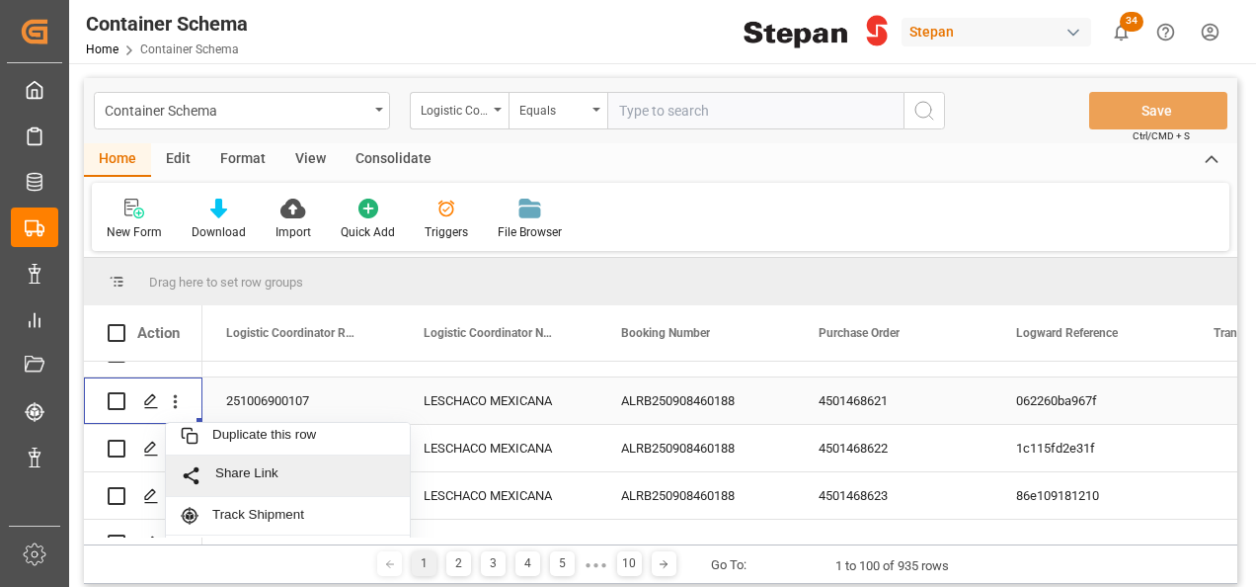
scroll to position [87, 0]
click at [263, 478] on span "Track Shipment" at bounding box center [303, 476] width 183 height 18
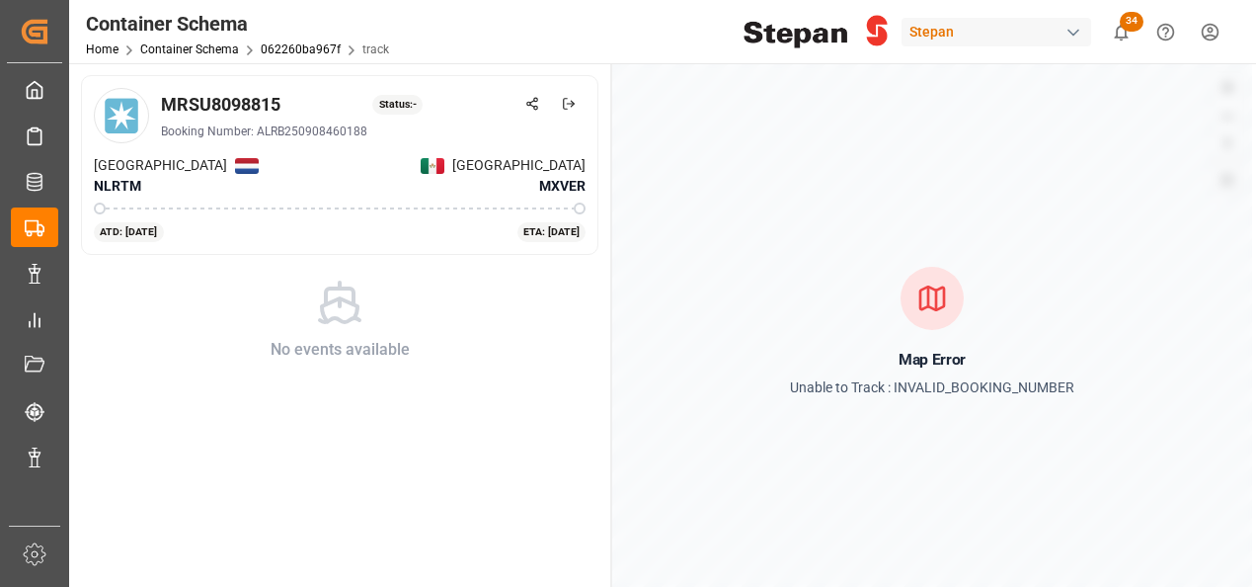
click at [194, 57] on div "Home Container Schema 062260ba967f track" at bounding box center [237, 49] width 303 height 21
click at [194, 49] on link "Container Schema" at bounding box center [189, 49] width 99 height 14
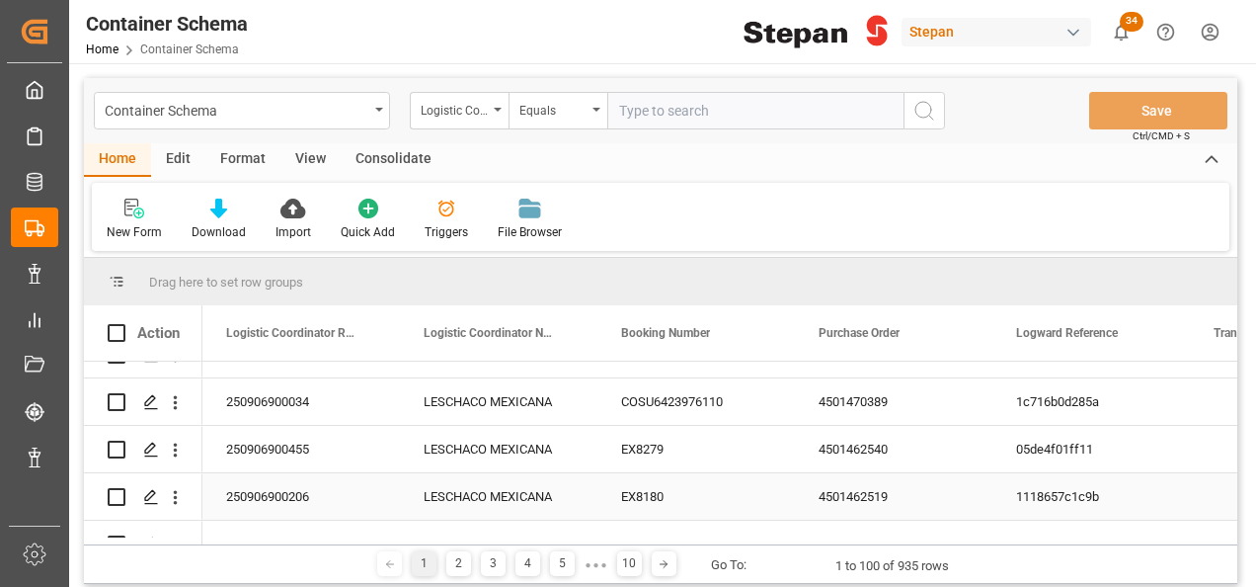
scroll to position [1185, 0]
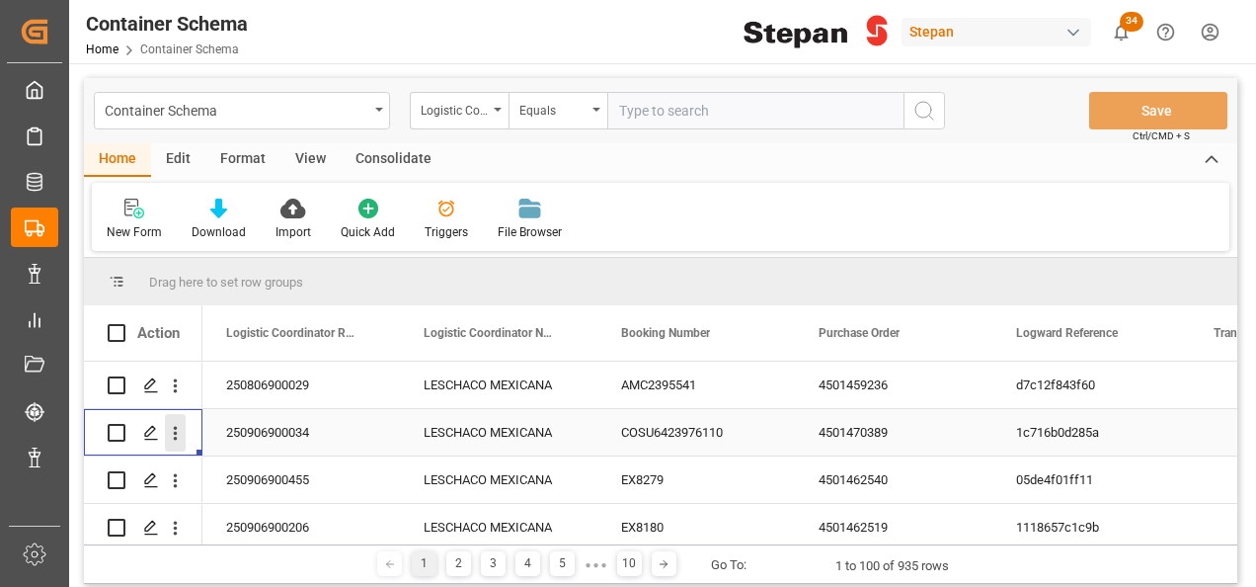
click at [174, 431] on icon "open menu" at bounding box center [175, 433] width 21 height 21
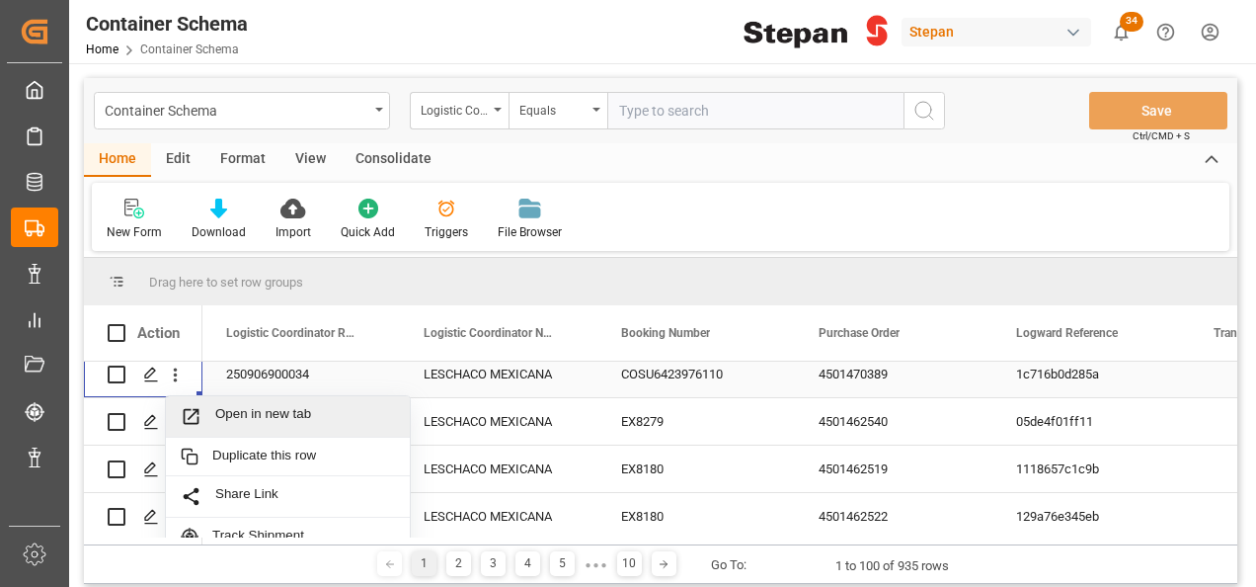
scroll to position [1284, 0]
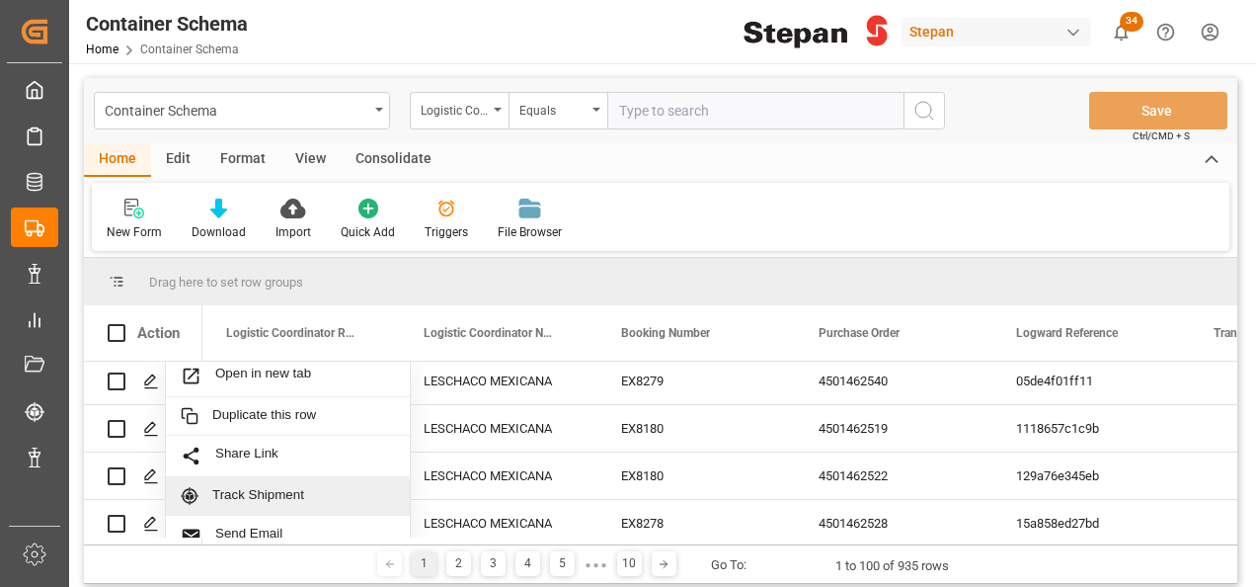
click at [240, 485] on div "Track Shipment" at bounding box center [288, 496] width 244 height 39
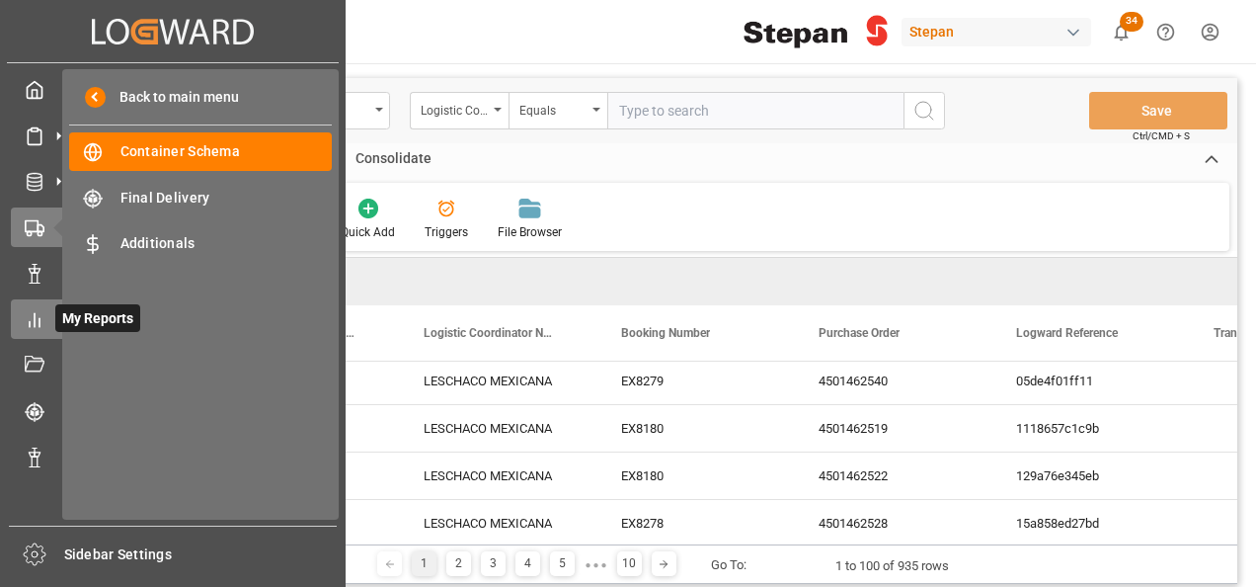
click at [32, 328] on icon at bounding box center [35, 320] width 20 height 20
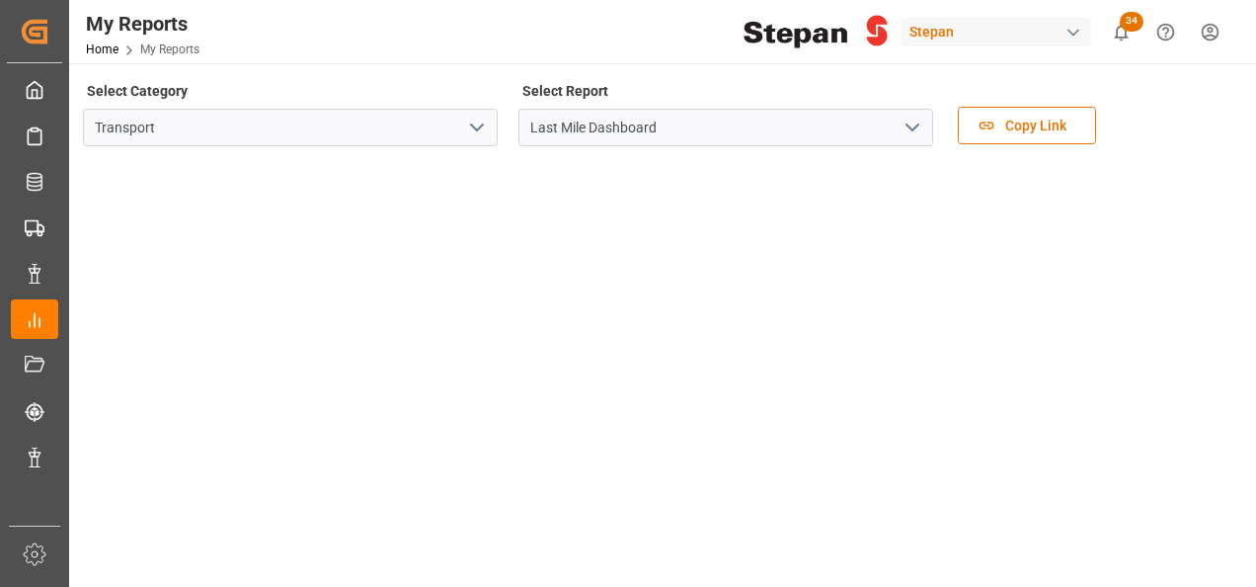
click at [909, 123] on icon "open menu" at bounding box center [913, 128] width 24 height 24
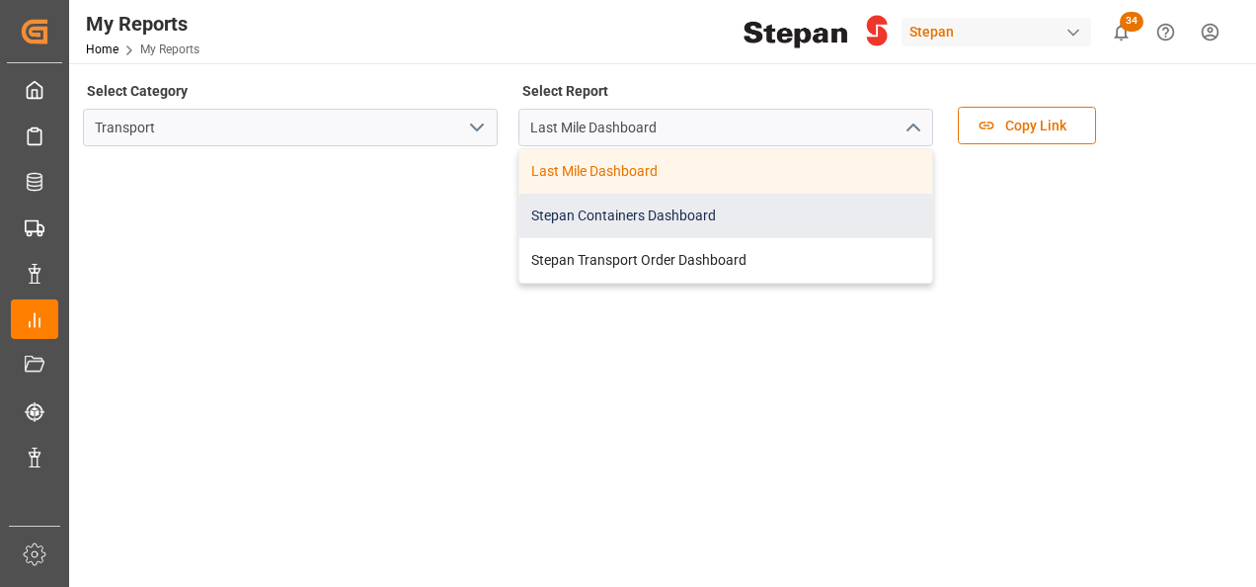
click at [632, 214] on div "Stepan Containers Dashboard" at bounding box center [726, 216] width 413 height 44
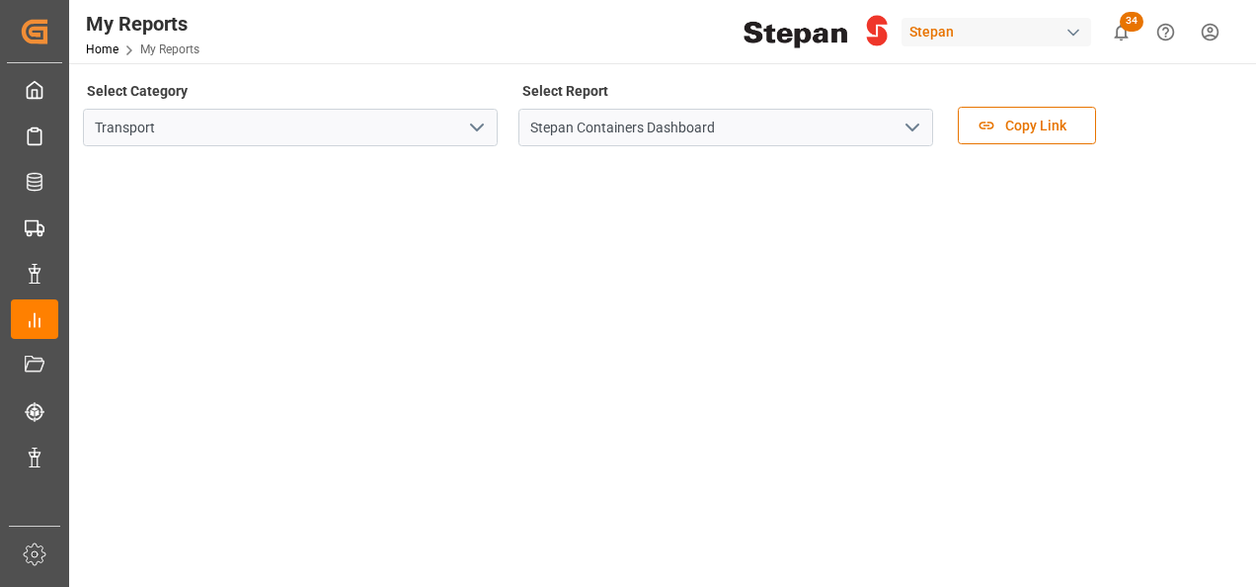
click at [484, 133] on icon "open menu" at bounding box center [477, 128] width 24 height 24
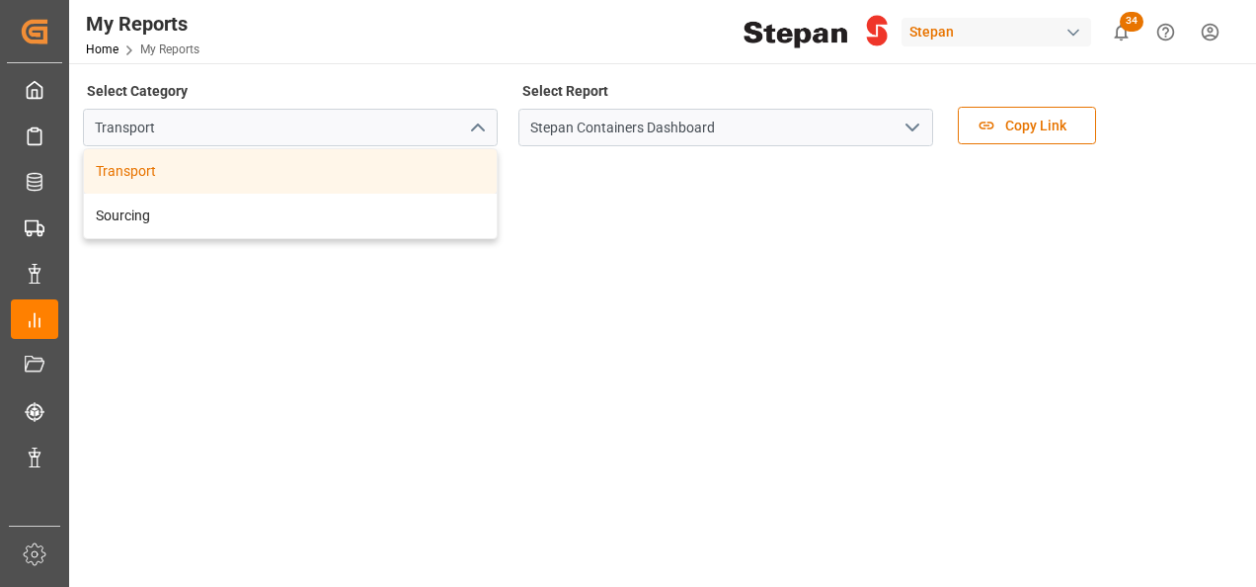
click at [369, 83] on div "Select Category Transport Transport Sourcing" at bounding box center [290, 118] width 415 height 83
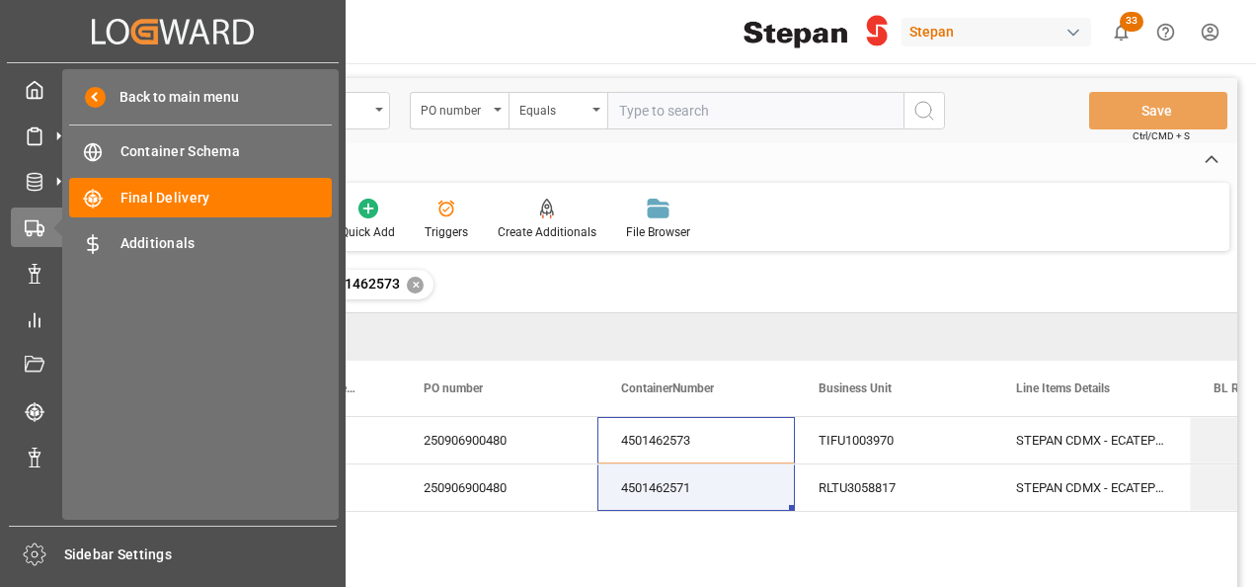
scroll to position [0, 198]
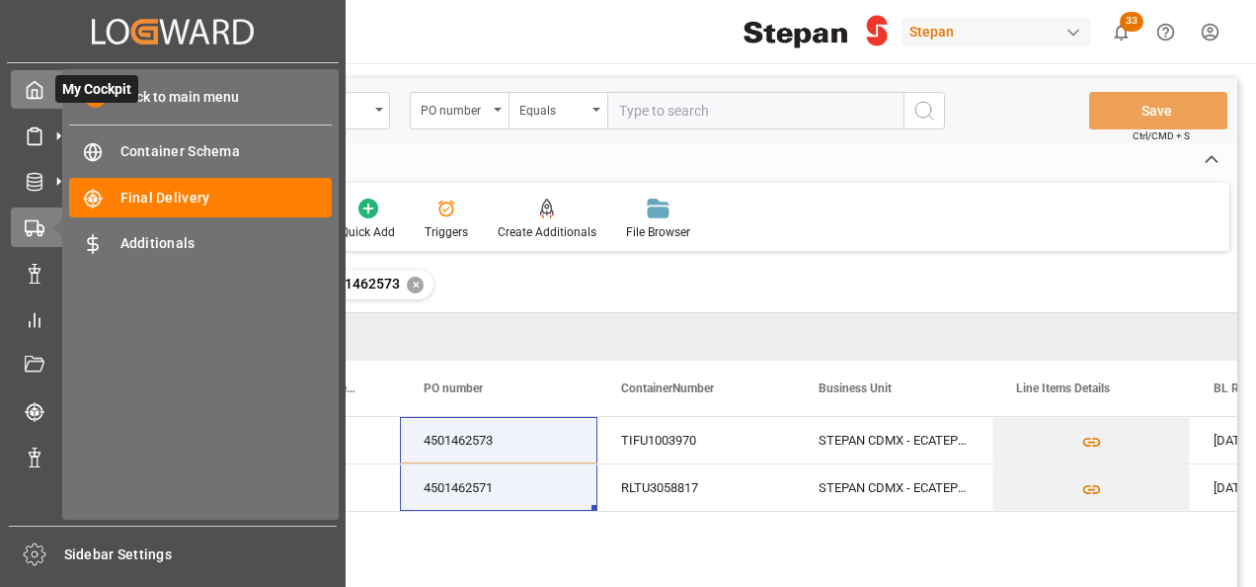
click at [37, 81] on icon at bounding box center [35, 90] width 20 height 20
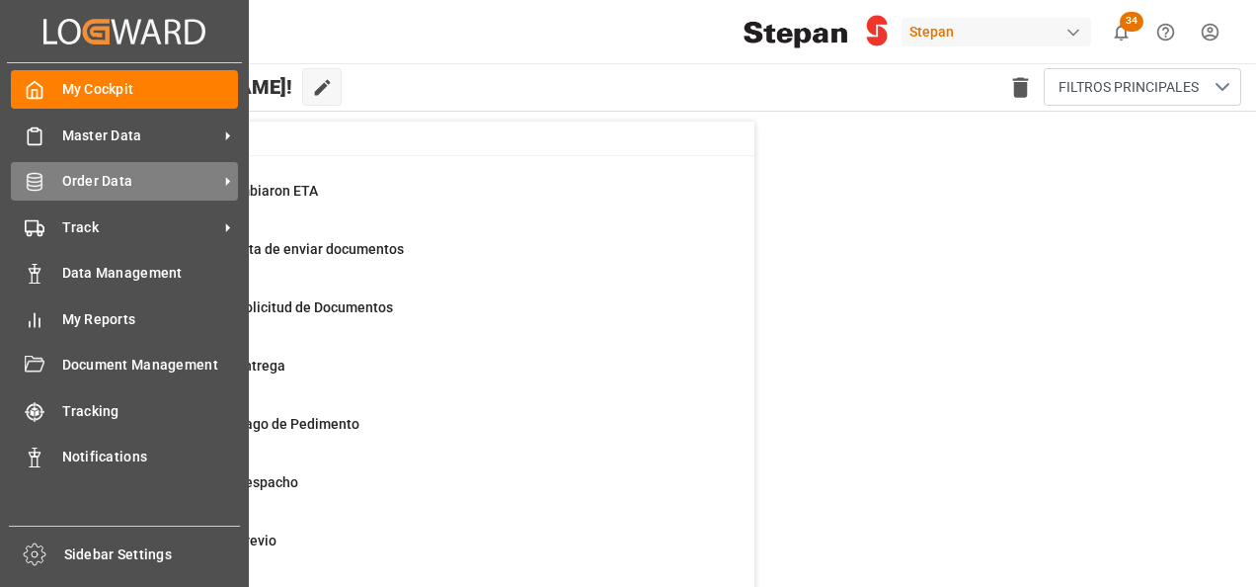
click at [96, 184] on span "Order Data" at bounding box center [140, 181] width 156 height 21
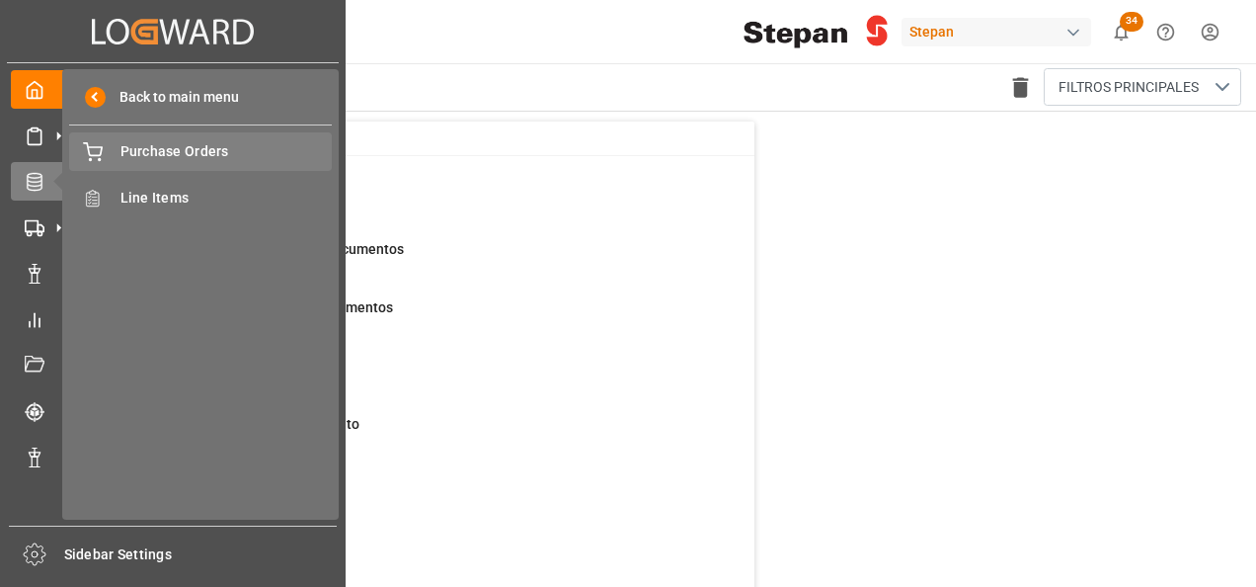
click at [148, 158] on span "Purchase Orders" at bounding box center [227, 151] width 212 height 21
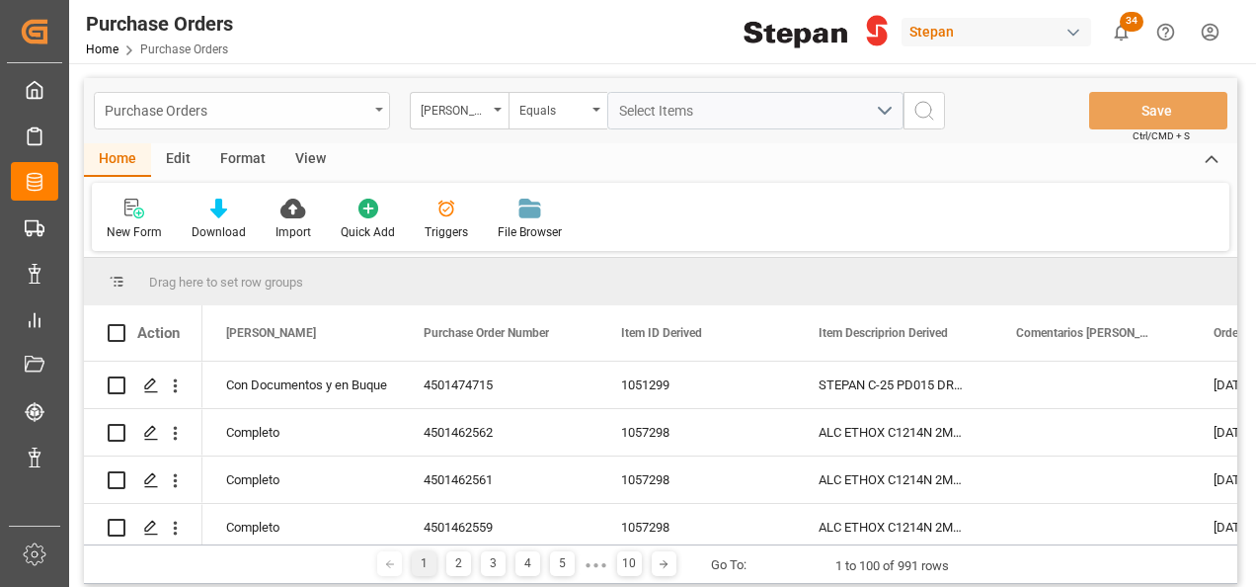
click at [377, 111] on icon "open menu" at bounding box center [379, 110] width 8 height 4
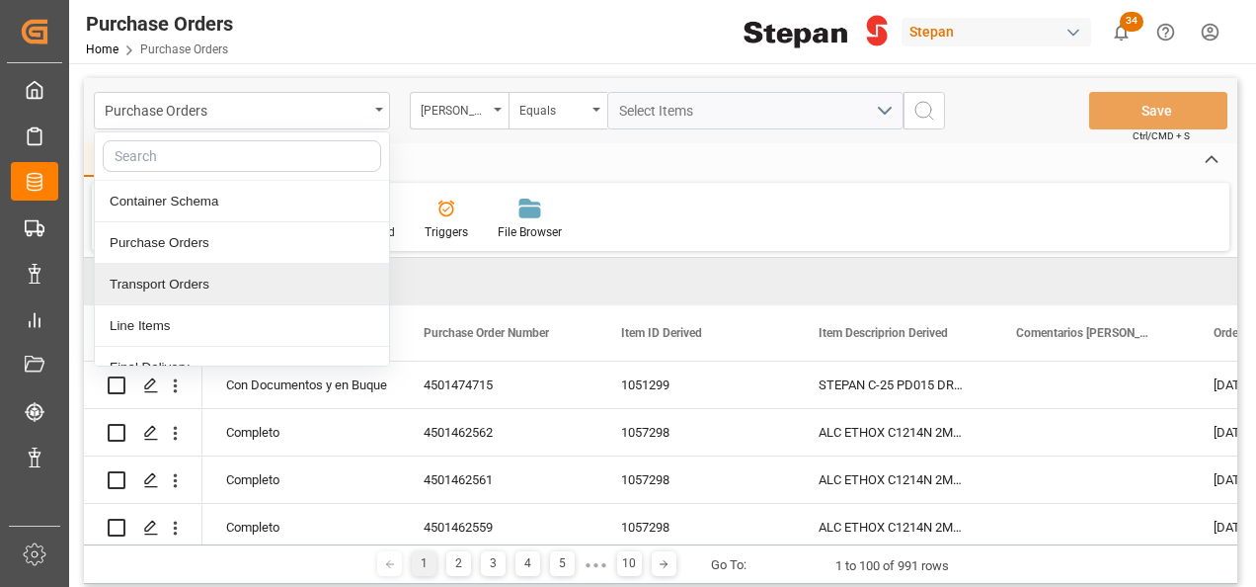
drag, startPoint x: 174, startPoint y: 286, endPoint x: 212, endPoint y: 278, distance: 39.5
click at [174, 286] on div "Transport Orders" at bounding box center [242, 284] width 294 height 41
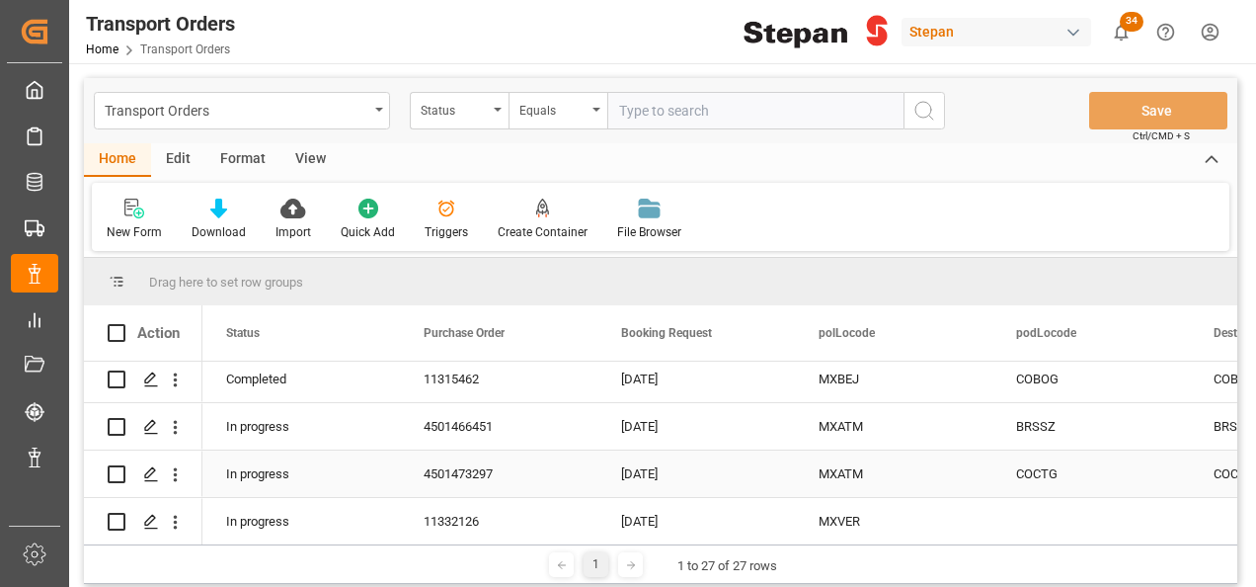
scroll to position [296, 0]
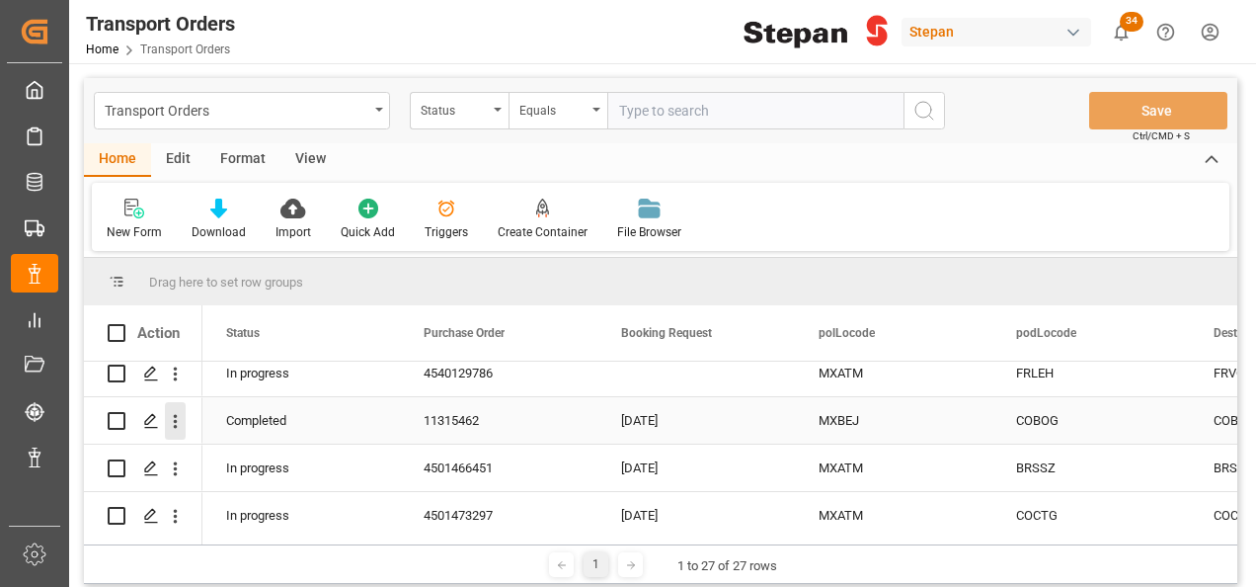
click at [170, 420] on icon "open menu" at bounding box center [175, 421] width 21 height 21
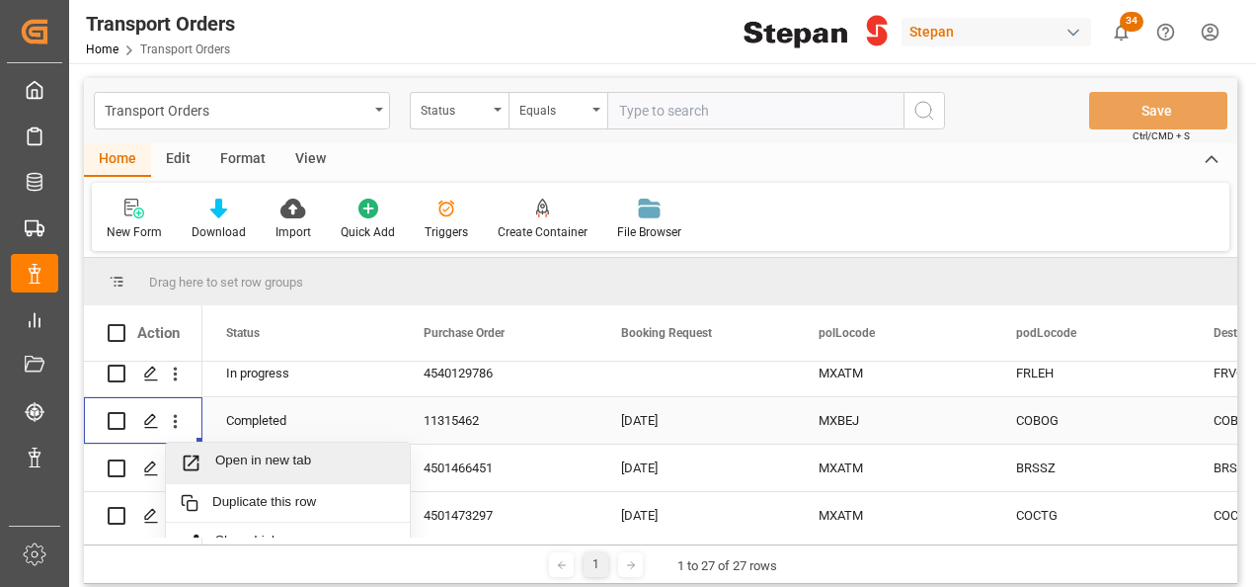
scroll to position [87, 0]
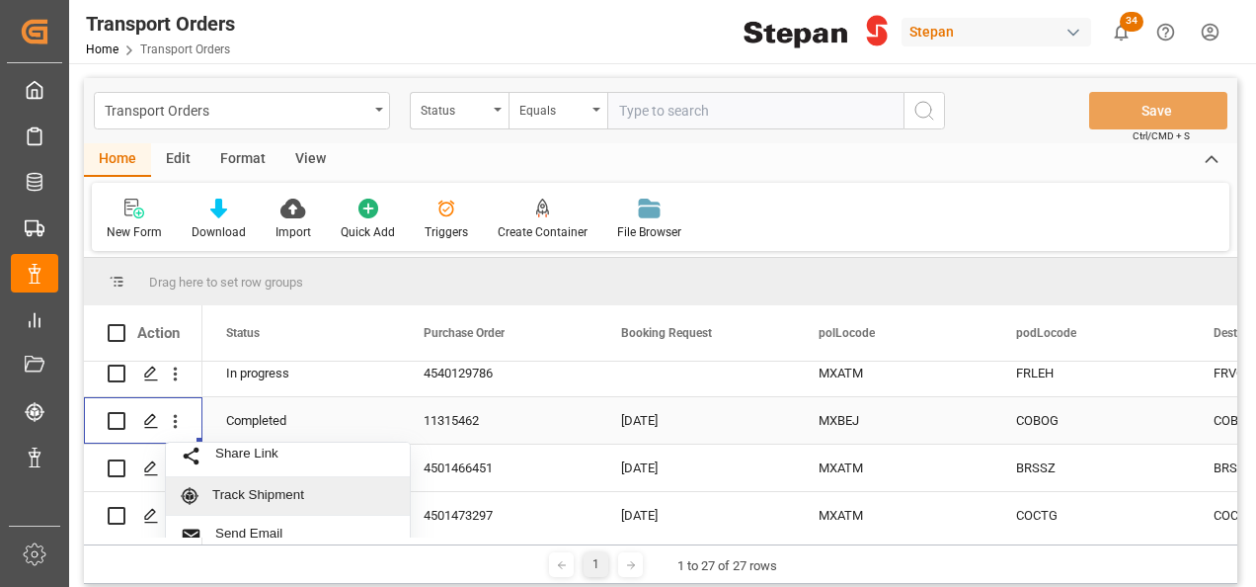
click at [236, 490] on span "Track Shipment" at bounding box center [303, 496] width 183 height 18
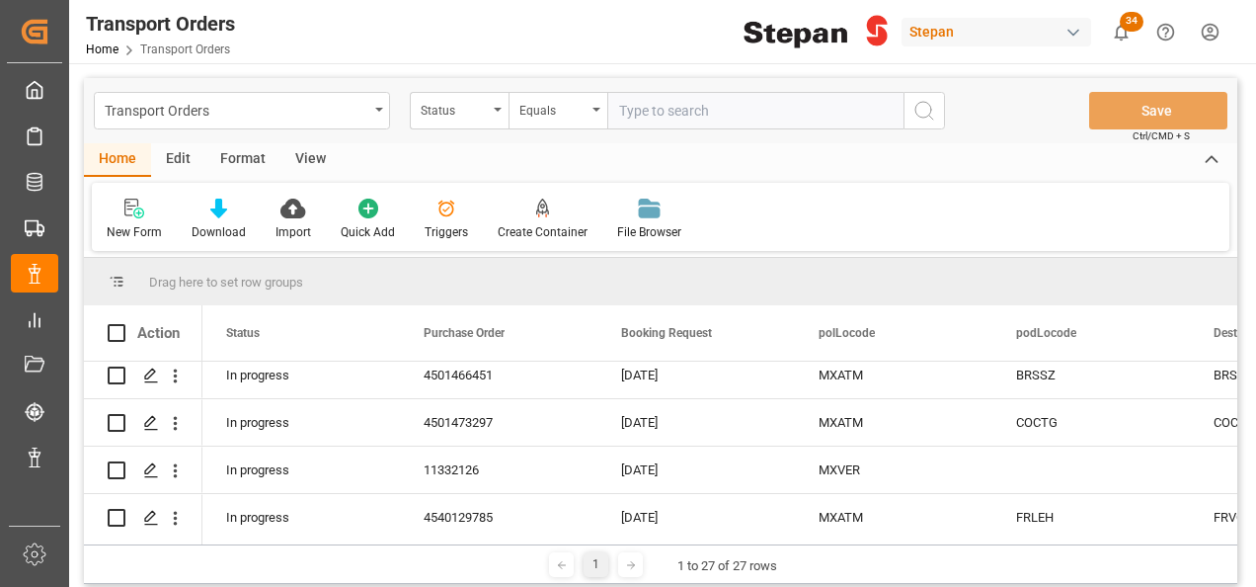
scroll to position [494, 0]
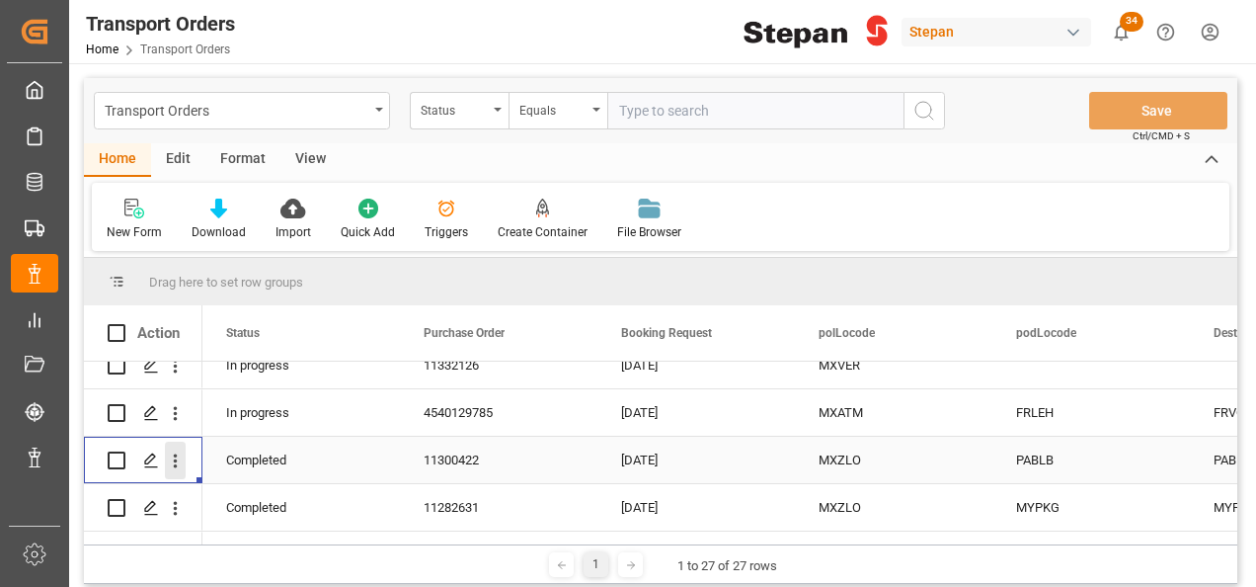
click at [182, 460] on icon "open menu" at bounding box center [175, 460] width 21 height 21
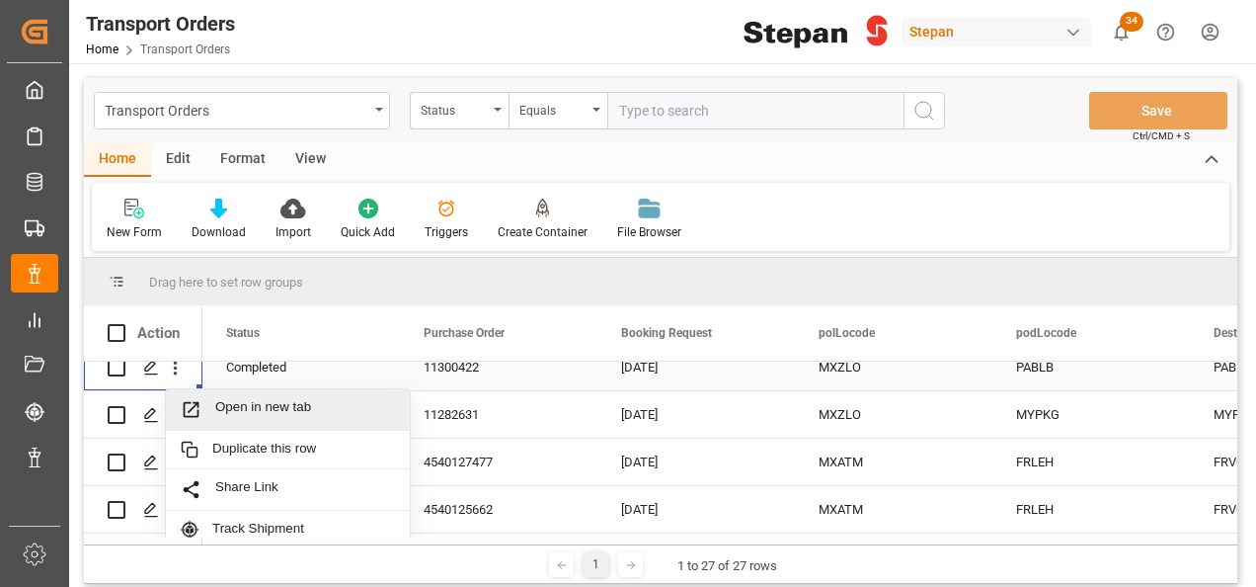
scroll to position [691, 0]
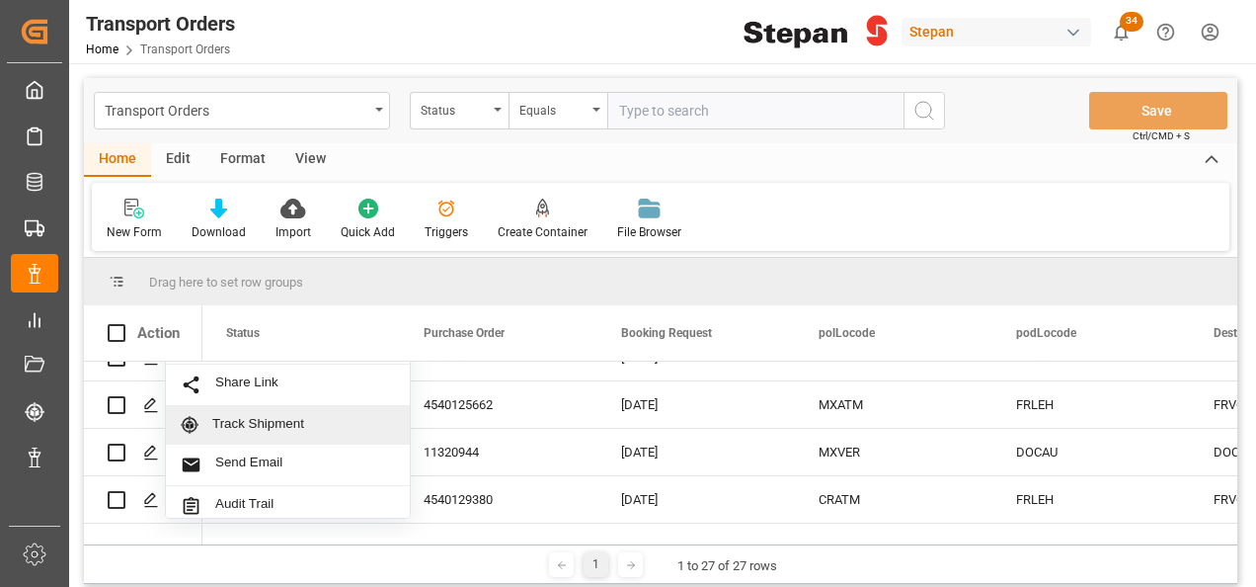
click at [234, 425] on span "Track Shipment" at bounding box center [303, 425] width 183 height 18
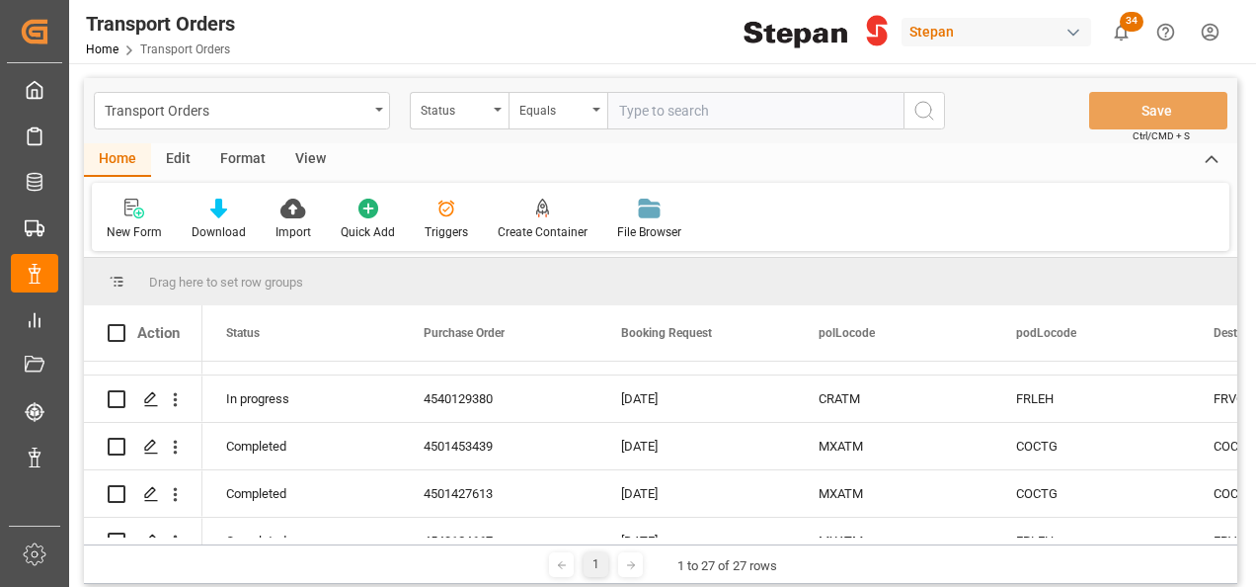
scroll to position [889, 0]
click at [177, 441] on icon "open menu" at bounding box center [175, 445] width 21 height 21
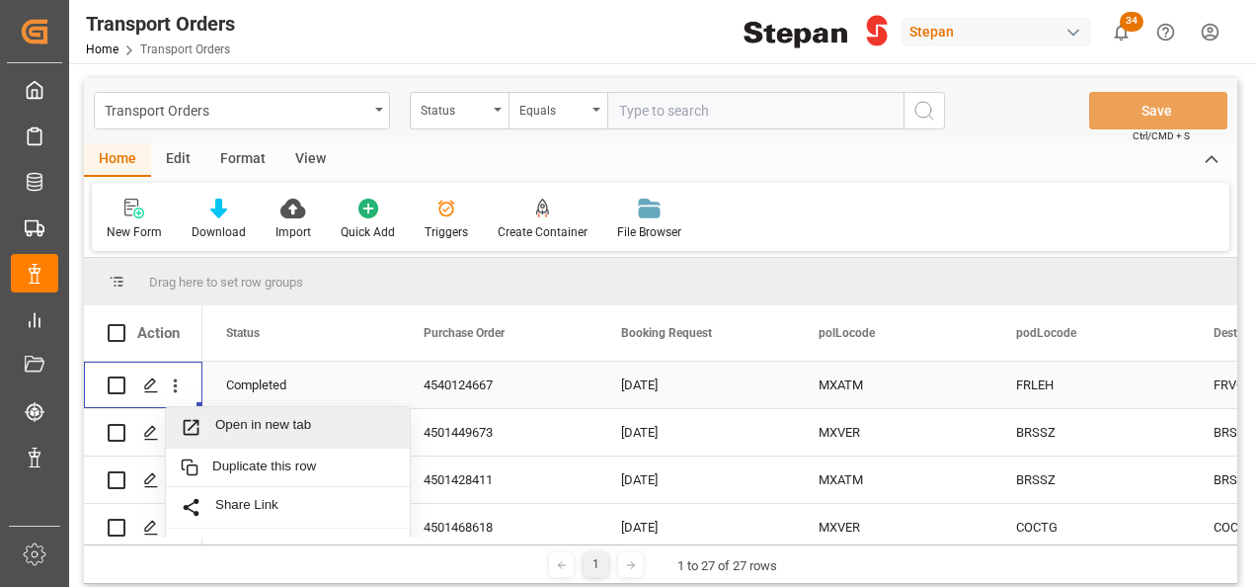
scroll to position [988, 0]
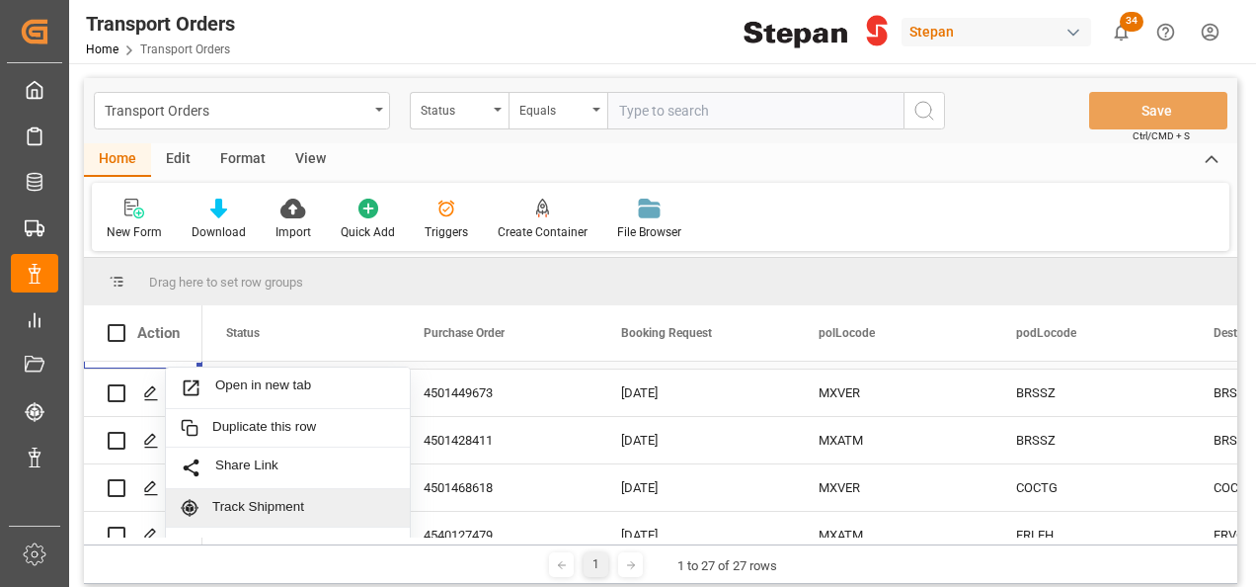
click at [237, 504] on span "Track Shipment" at bounding box center [303, 508] width 183 height 18
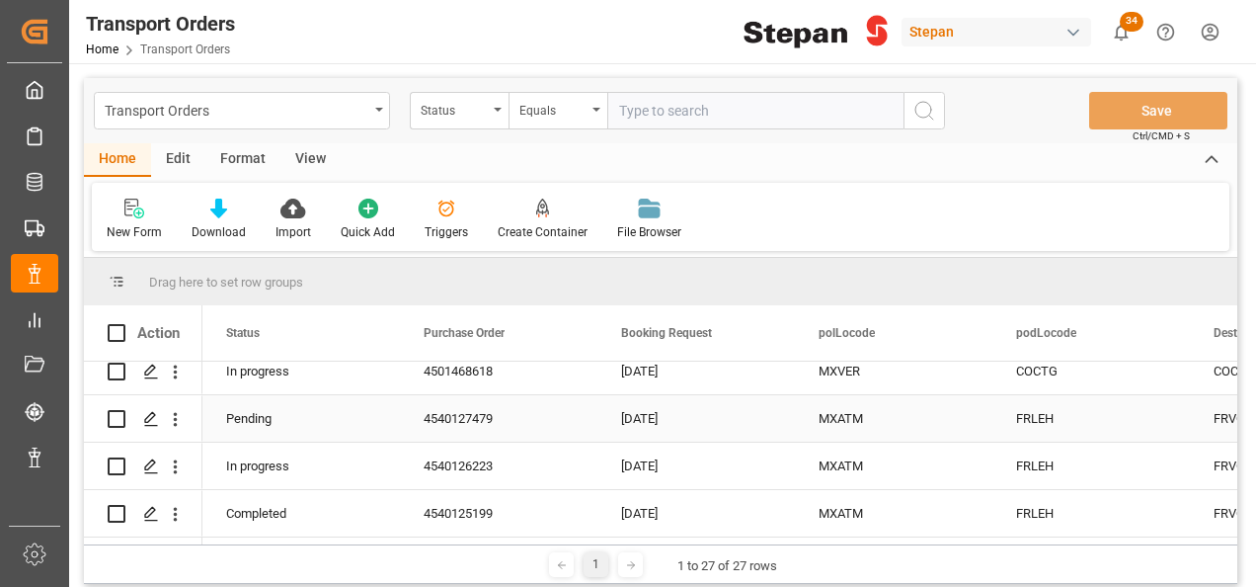
scroll to position [1110, 0]
click at [174, 458] on icon "open menu" at bounding box center [175, 466] width 21 height 21
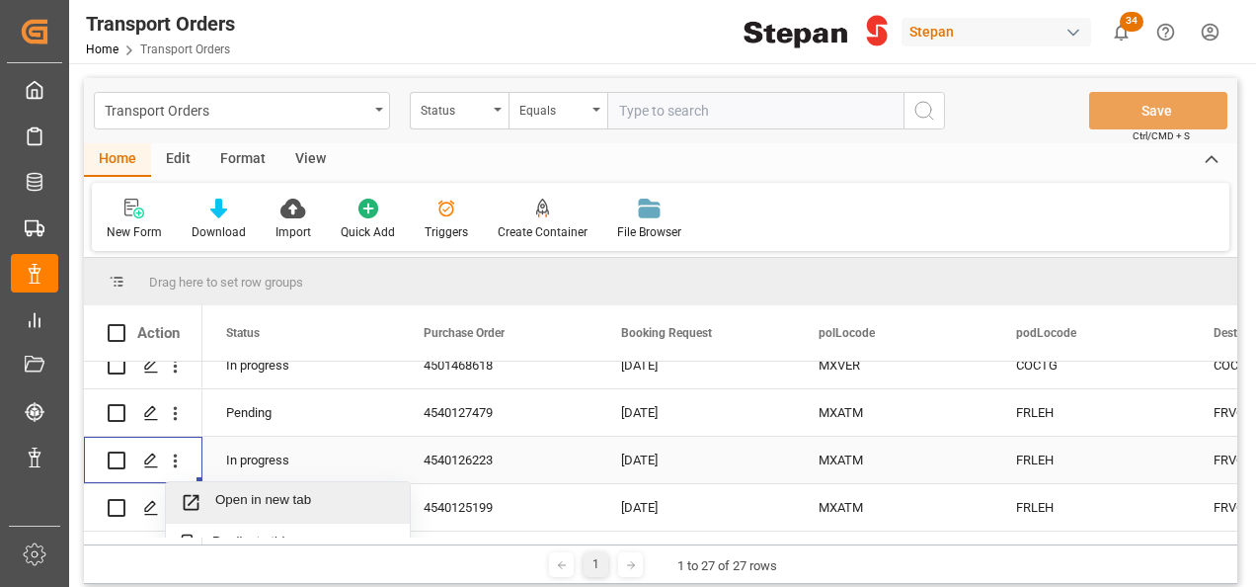
scroll to position [1295, 0]
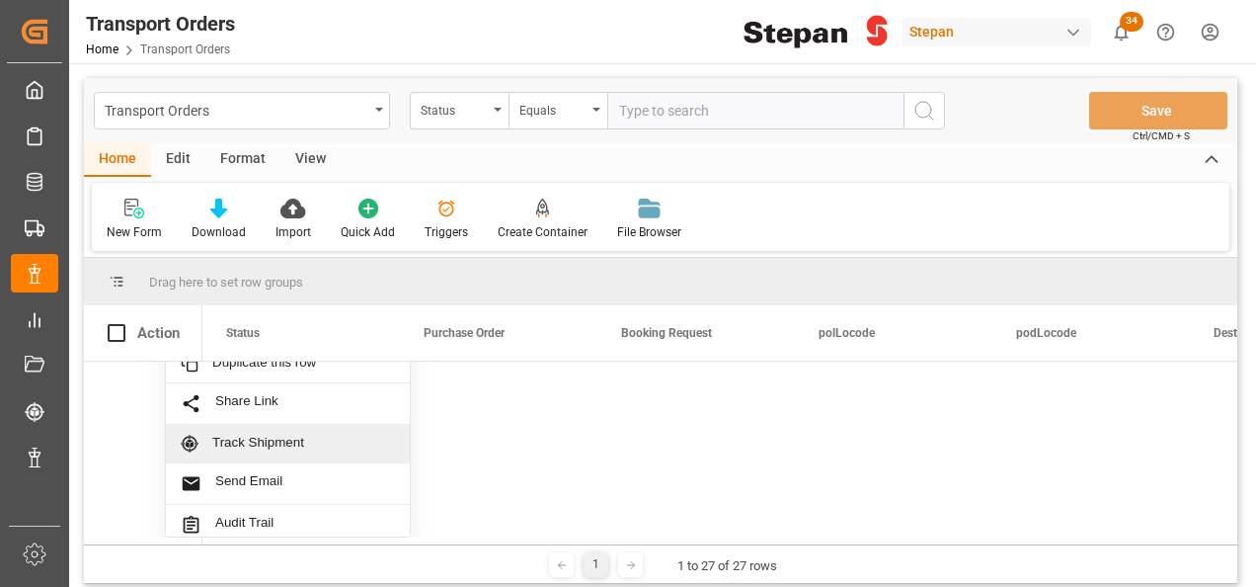
click at [255, 440] on span "Track Shipment" at bounding box center [303, 444] width 183 height 18
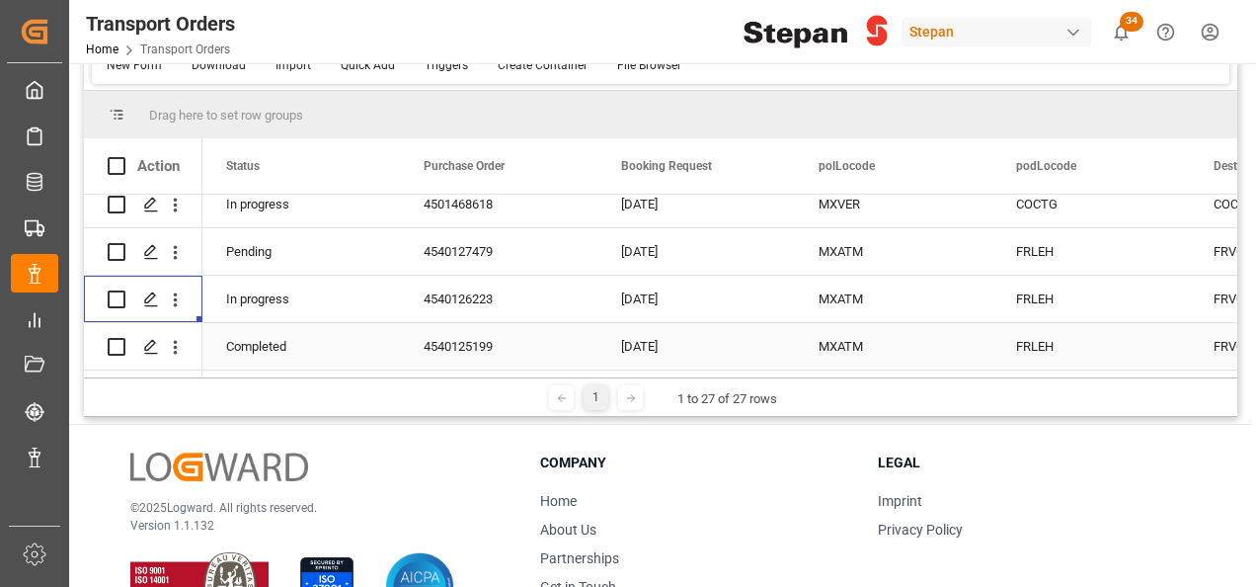
scroll to position [198, 0]
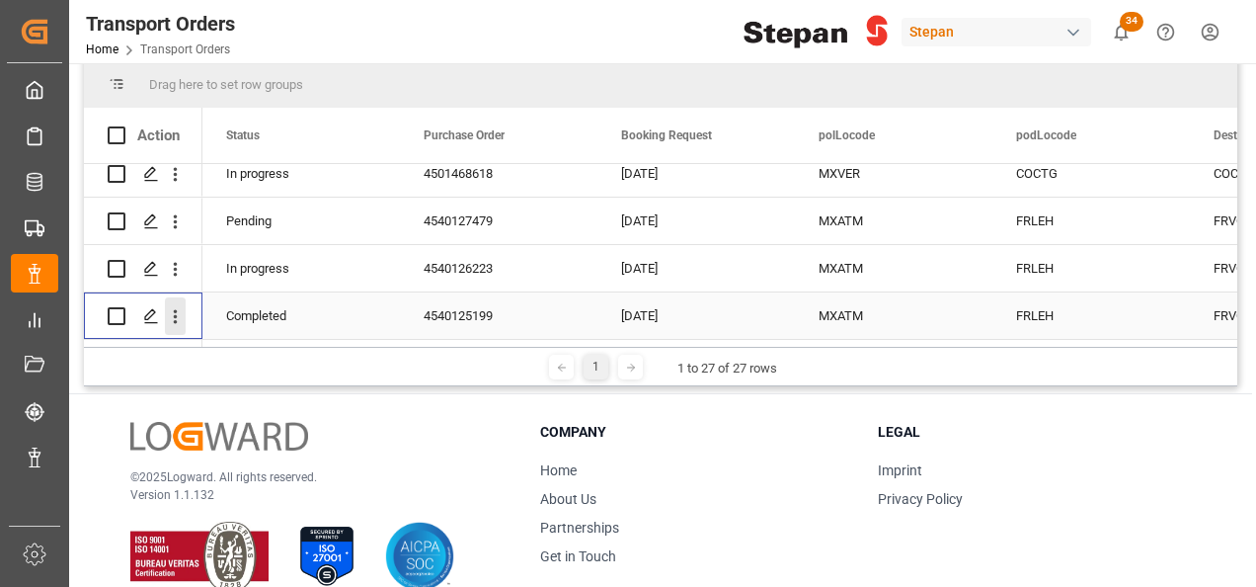
click at [167, 310] on icon "open menu" at bounding box center [175, 316] width 21 height 21
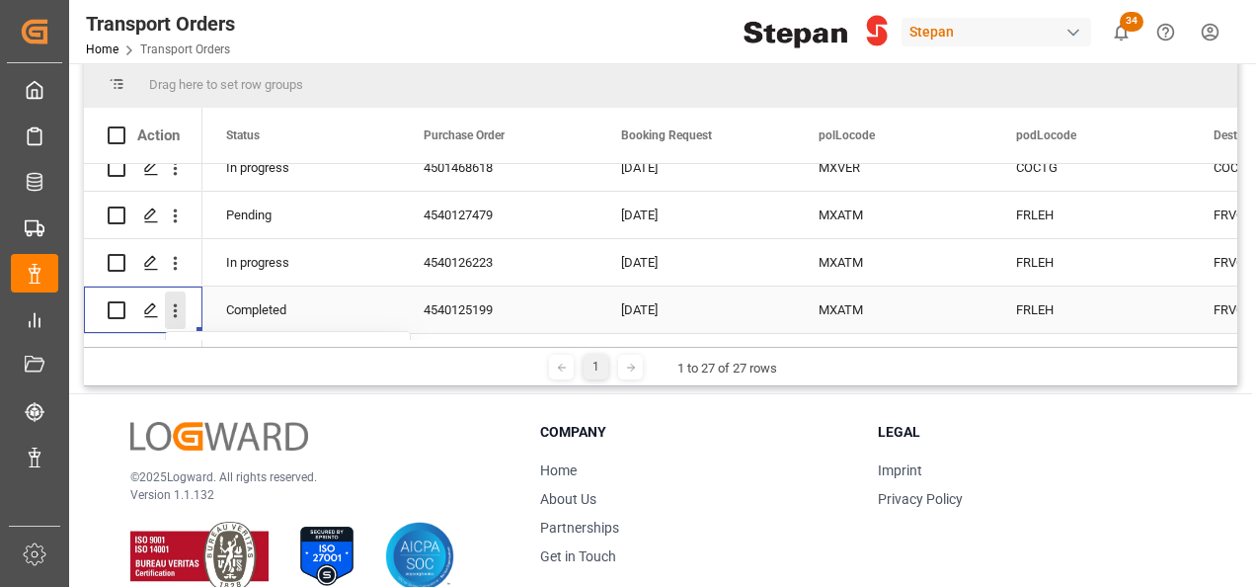
click at [178, 310] on icon "close menu" at bounding box center [175, 310] width 21 height 21
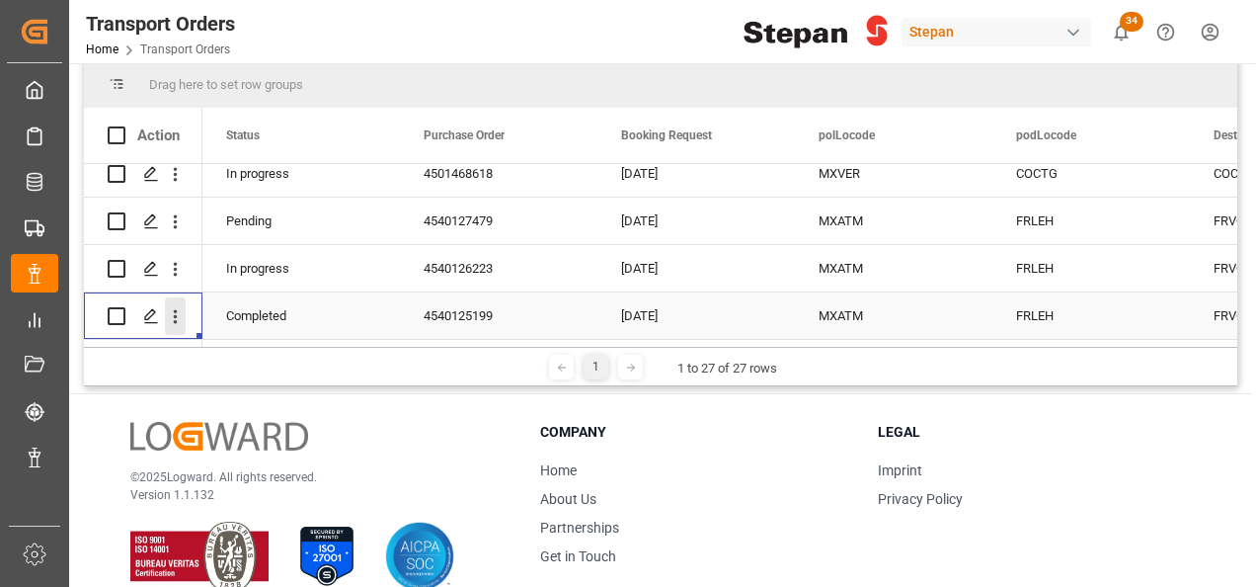
click at [178, 310] on icon "open menu" at bounding box center [175, 316] width 21 height 21
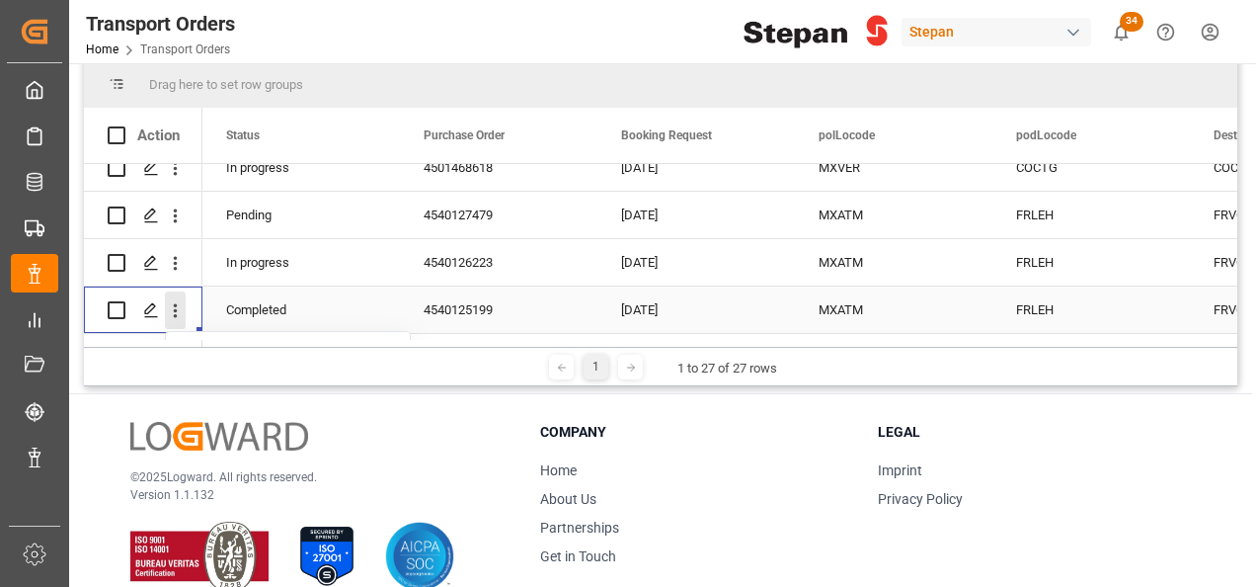
click at [176, 310] on icon "close menu" at bounding box center [176, 311] width 4 height 14
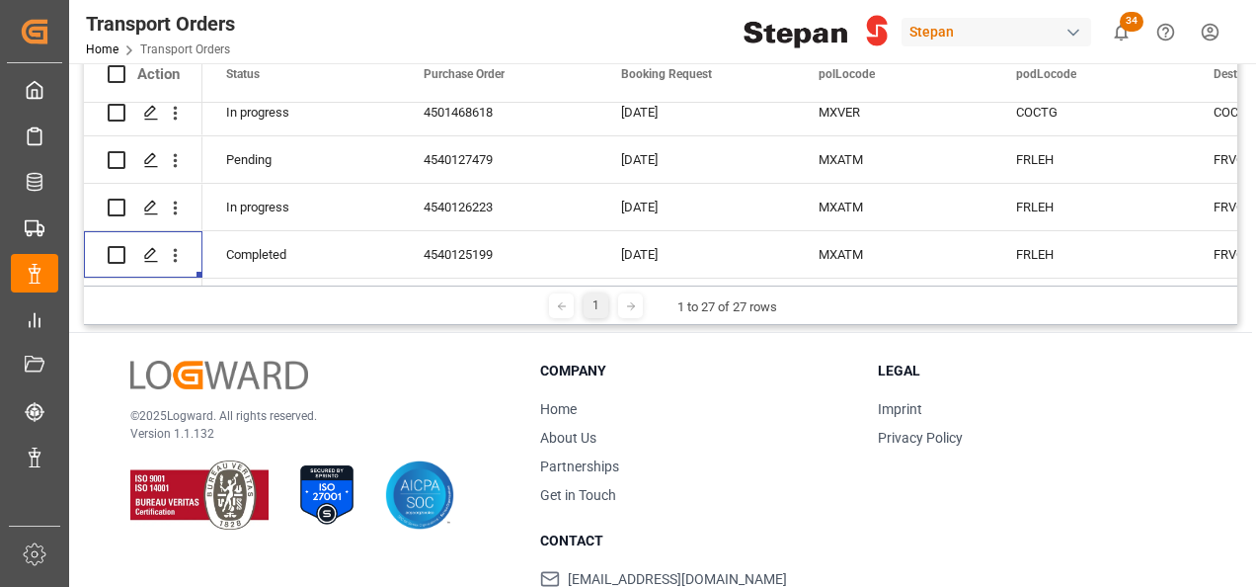
scroll to position [367, 0]
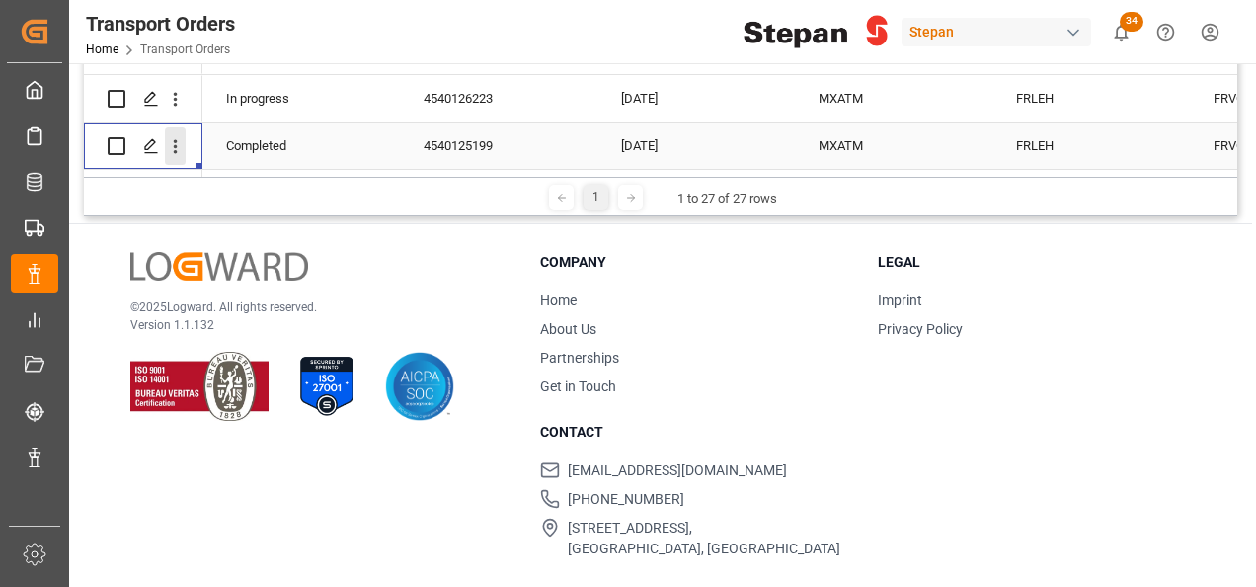
click at [176, 136] on icon "open menu" at bounding box center [175, 146] width 21 height 21
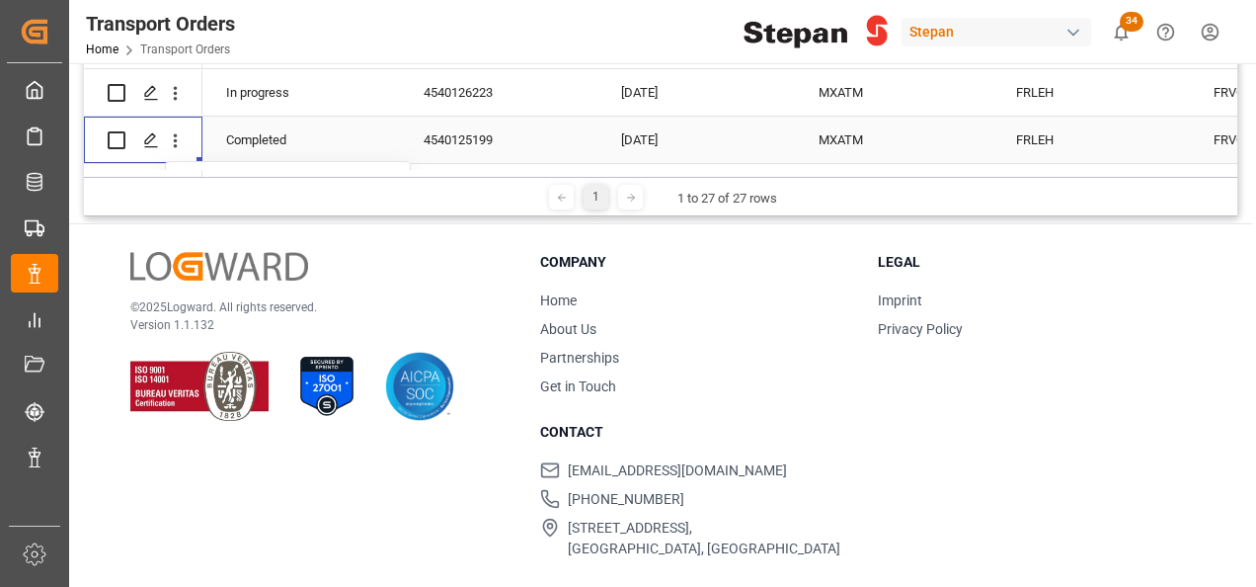
scroll to position [1308, 0]
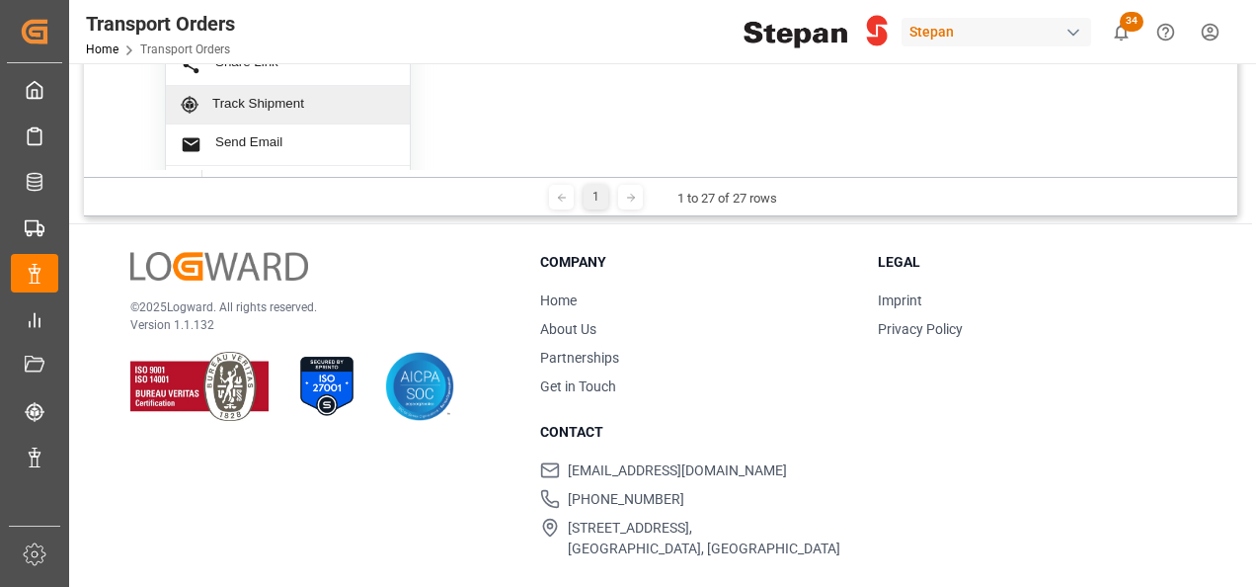
click at [271, 92] on div "Track Shipment" at bounding box center [288, 105] width 244 height 39
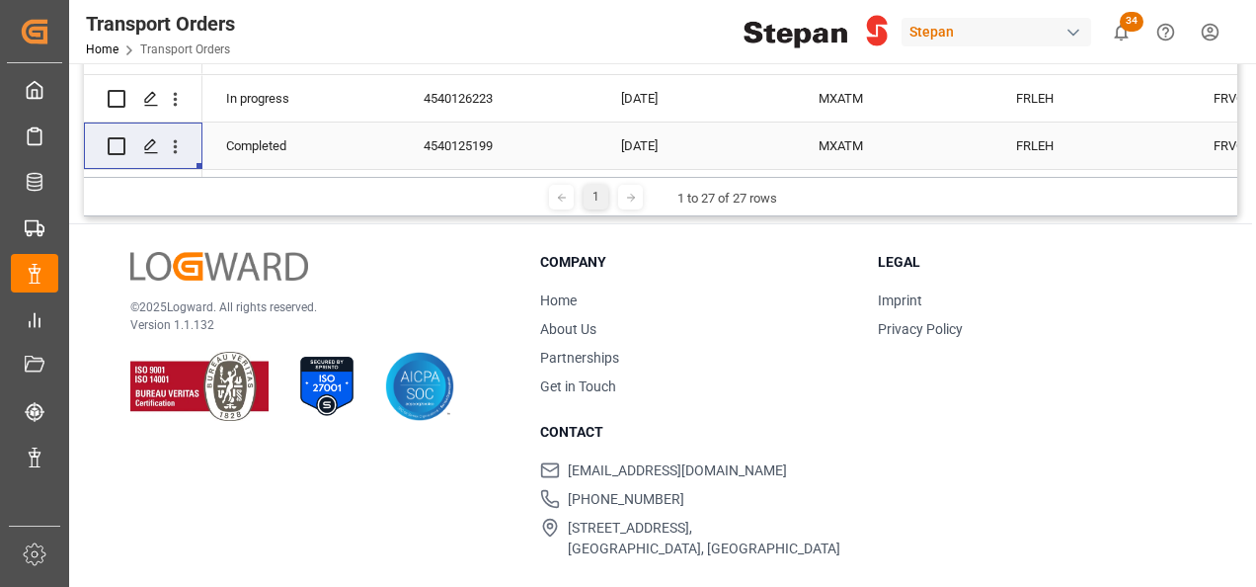
scroll to position [1110, 0]
